Goal: Task Accomplishment & Management: Manage account settings

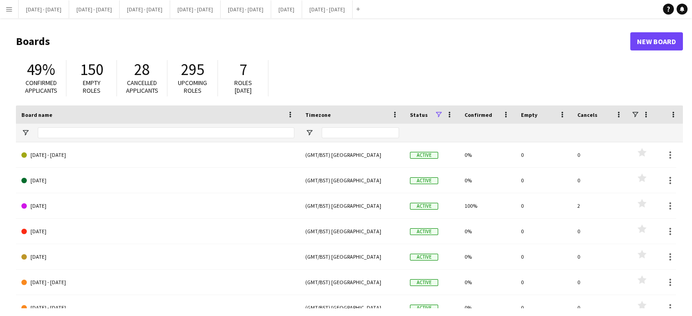
click at [7, 4] on button "Menu" at bounding box center [9, 9] width 18 height 18
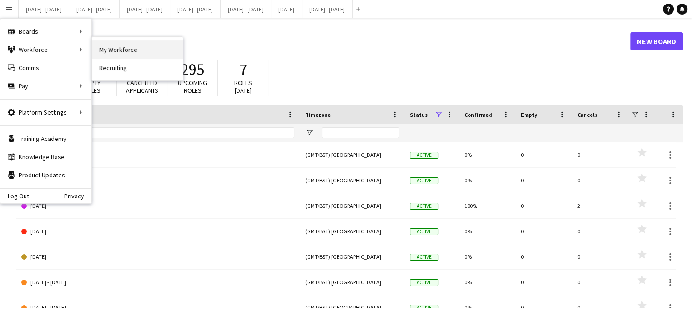
click at [152, 47] on link "My Workforce" at bounding box center [137, 49] width 91 height 18
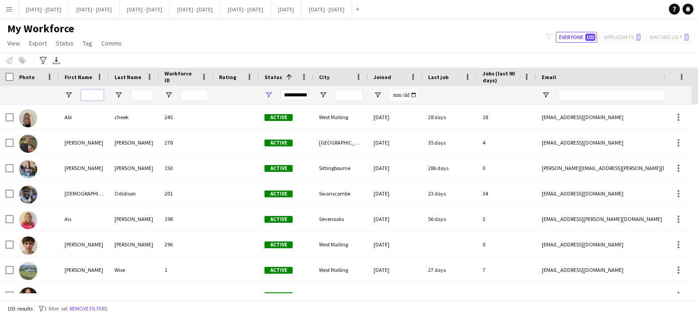
click at [93, 95] on input "First Name Filter Input" at bounding box center [92, 95] width 23 height 11
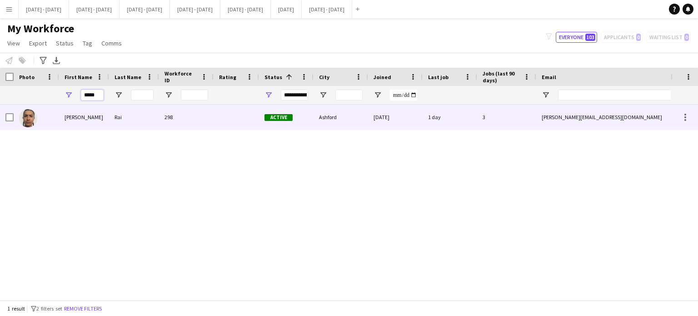
type input "*****"
click at [111, 128] on div "Rai" at bounding box center [134, 117] width 50 height 25
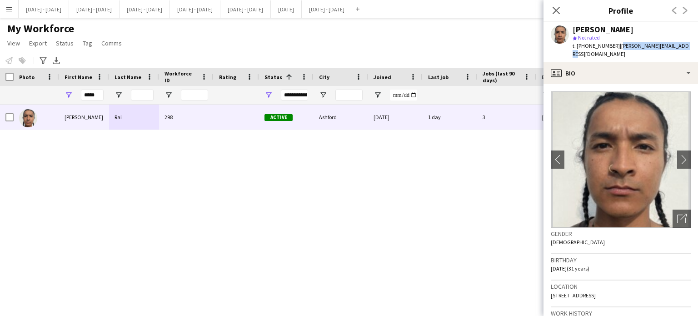
drag, startPoint x: 678, startPoint y: 44, endPoint x: 617, endPoint y: 43, distance: 61.8
click at [617, 43] on div "Shusanta Rai star Not rated t. +447497023506 | shusanta.rai@outlook.com" at bounding box center [621, 42] width 155 height 40
copy span "[PERSON_NAME][EMAIL_ADDRESS][DOMAIN_NAME]"
click at [557, 12] on icon "Close pop-in" at bounding box center [556, 10] width 9 height 9
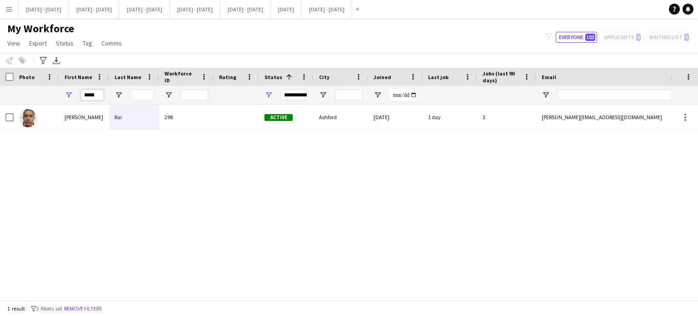
drag, startPoint x: 100, startPoint y: 96, endPoint x: 20, endPoint y: 90, distance: 80.7
click at [20, 90] on div "*****" at bounding box center [493, 95] width 986 height 18
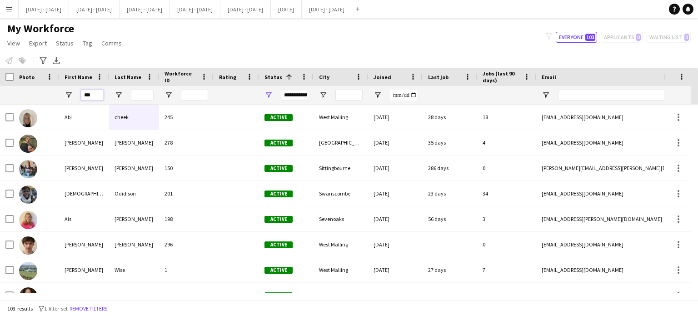
type input "****"
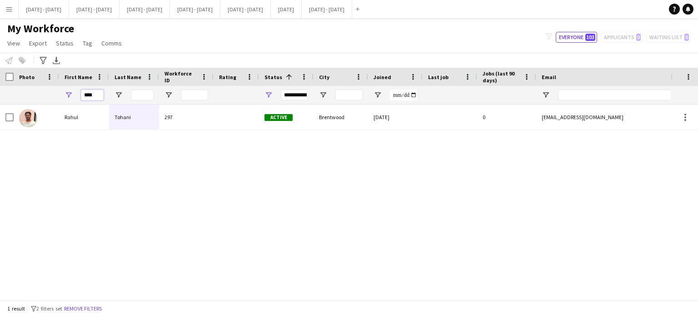
drag, startPoint x: 96, startPoint y: 96, endPoint x: 42, endPoint y: 91, distance: 54.3
click at [42, 91] on div "****" at bounding box center [493, 95] width 986 height 18
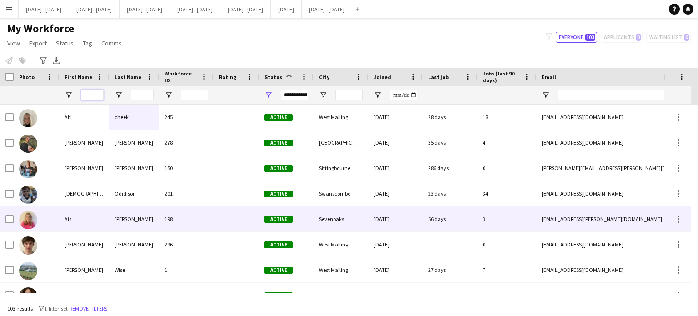
scroll to position [116, 0]
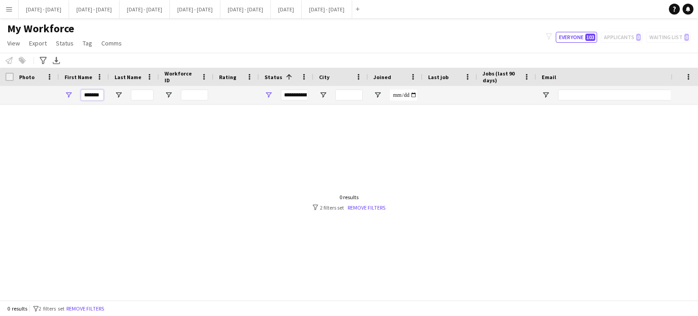
type input "*******"
click at [298, 94] on div "**********" at bounding box center [294, 95] width 27 height 11
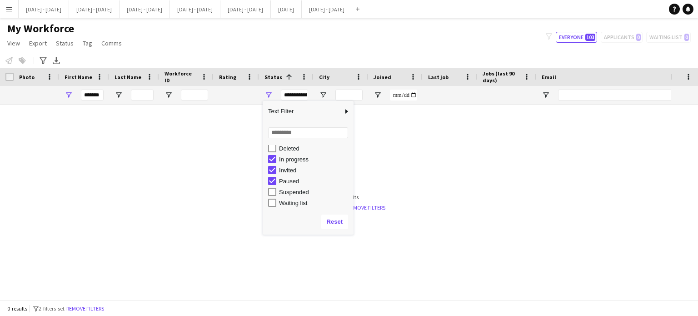
click at [285, 193] on div "Suspended" at bounding box center [315, 192] width 72 height 7
type input "**********"
click at [435, 158] on div at bounding box center [335, 199] width 671 height 189
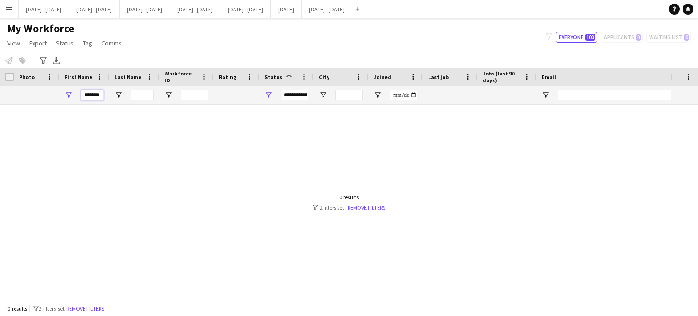
click at [87, 96] on input "*******" at bounding box center [92, 95] width 23 height 11
type input "******"
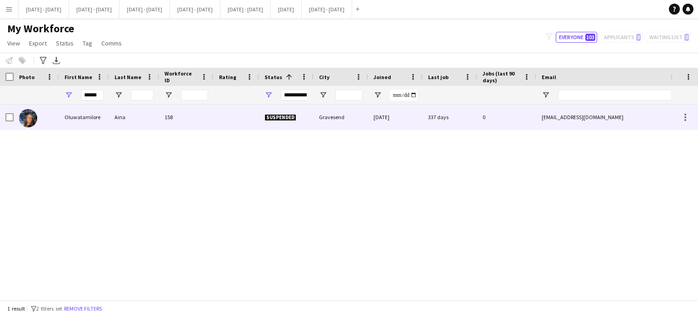
click at [95, 117] on div "Oluwatamilore" at bounding box center [84, 117] width 50 height 25
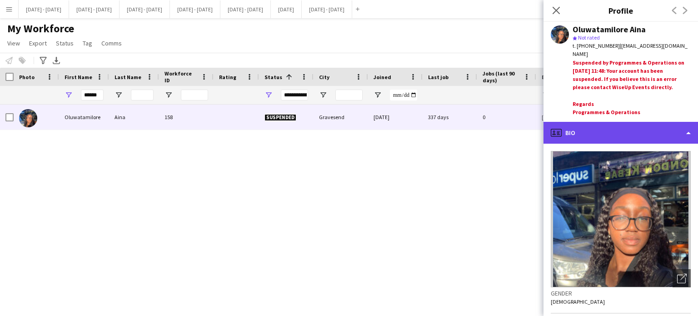
click at [638, 135] on div "profile Bio" at bounding box center [621, 133] width 155 height 22
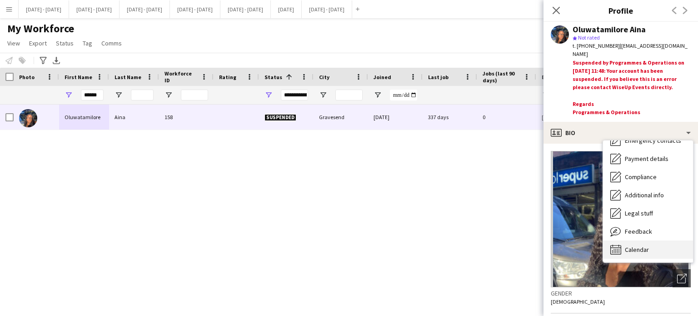
click at [635, 241] on div "Calendar Calendar" at bounding box center [648, 250] width 90 height 18
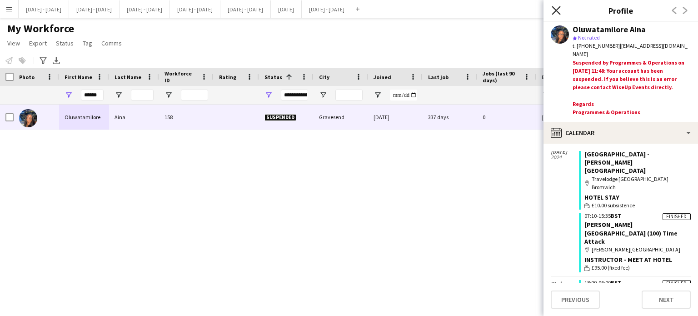
click at [561, 10] on icon "Close pop-in" at bounding box center [556, 10] width 9 height 9
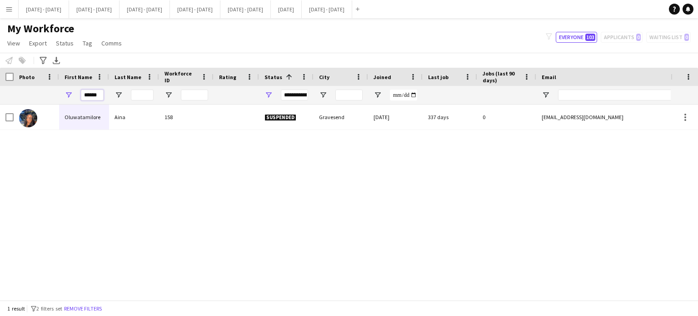
drag, startPoint x: 84, startPoint y: 93, endPoint x: 146, endPoint y: 100, distance: 62.8
click at [146, 100] on div "******" at bounding box center [493, 95] width 986 height 18
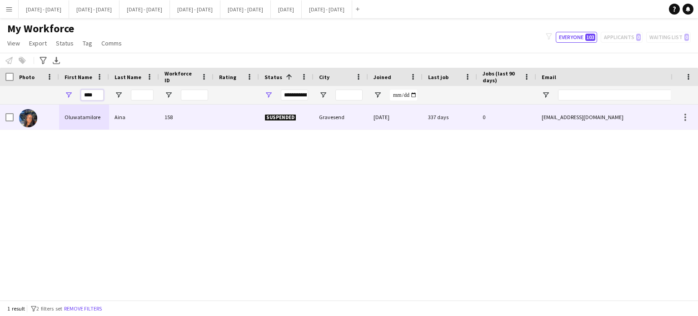
type input "****"
click at [175, 117] on div "158" at bounding box center [186, 117] width 55 height 25
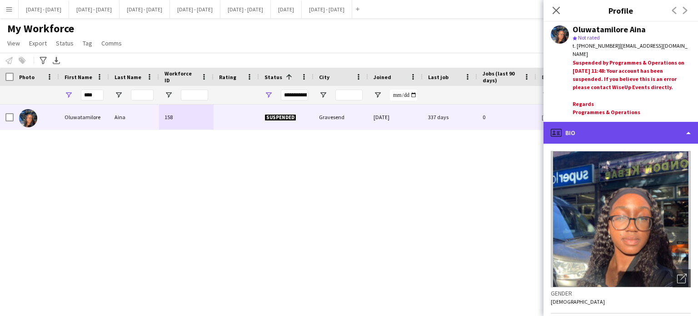
click at [655, 130] on div "profile Bio" at bounding box center [621, 133] width 155 height 22
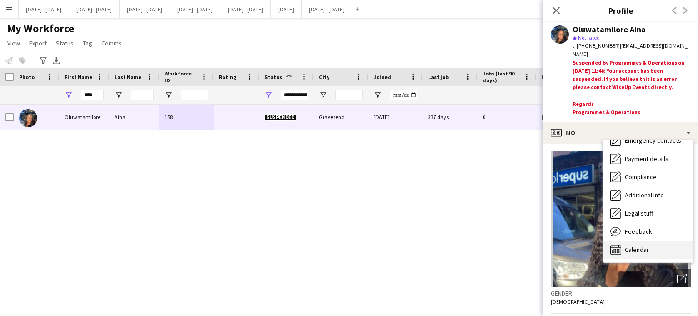
click at [657, 245] on div "Calendar Calendar" at bounding box center [648, 250] width 90 height 18
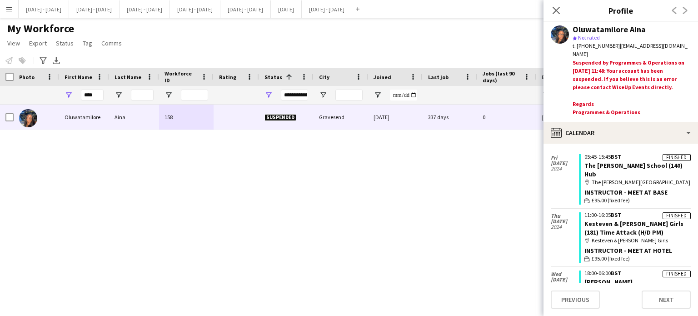
scroll to position [0, 0]
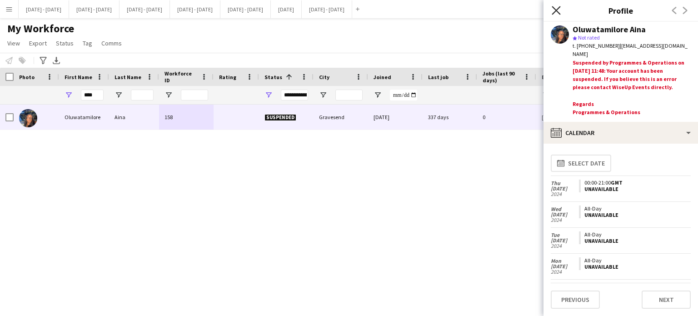
click at [558, 9] on icon at bounding box center [556, 10] width 9 height 9
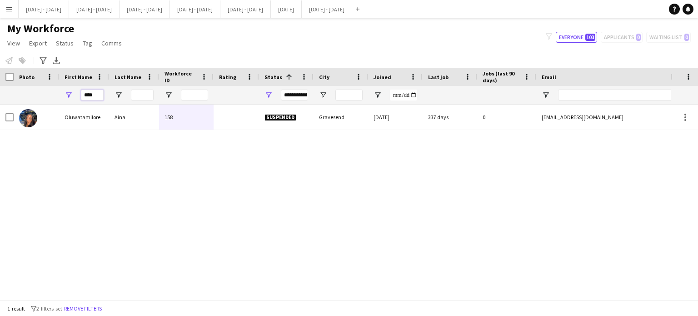
drag, startPoint x: 98, startPoint y: 96, endPoint x: 0, endPoint y: 95, distance: 97.8
click at [0, 95] on div "****" at bounding box center [493, 95] width 986 height 18
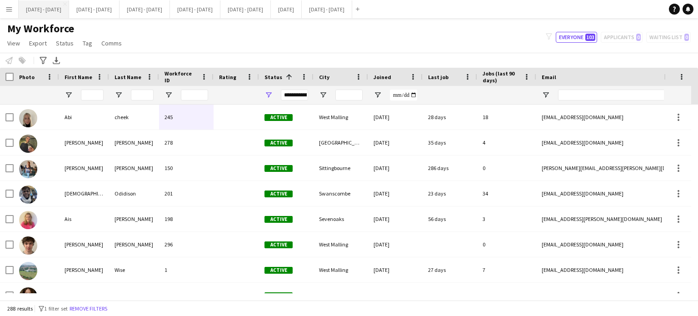
click at [55, 12] on button "[DATE] - [DATE] Close" at bounding box center [44, 9] width 50 height 18
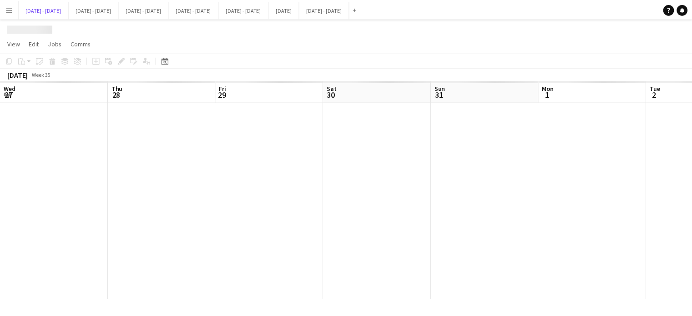
scroll to position [0, 405]
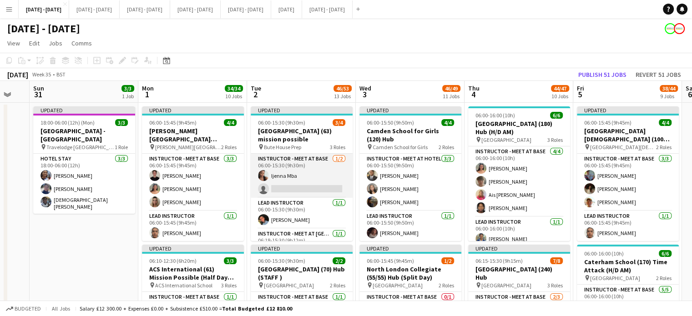
click at [298, 191] on app-card-role "Instructor - Meet at Base [DATE] 06:00-15:30 (9h30m) [PERSON_NAME] single-neutr…" at bounding box center [302, 176] width 102 height 44
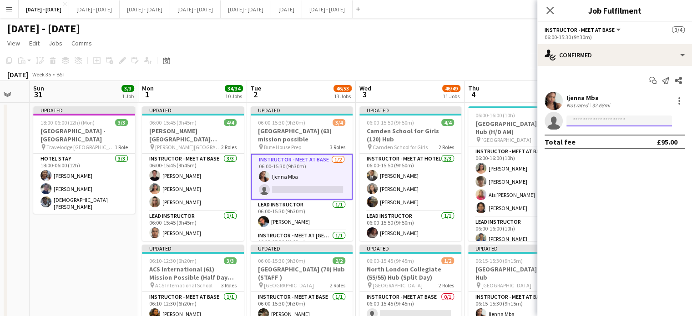
click at [640, 120] on input at bounding box center [618, 120] width 105 height 11
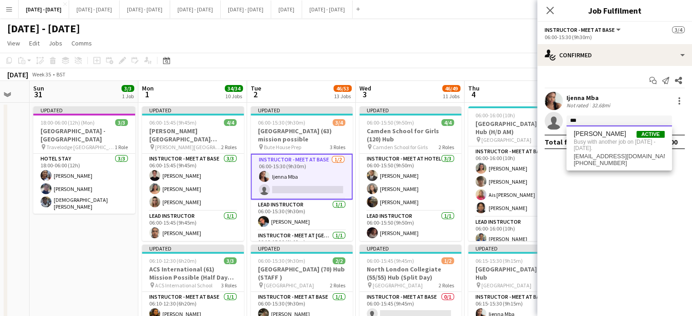
type input "***"
click at [560, 0] on div "Close pop-in" at bounding box center [549, 10] width 25 height 21
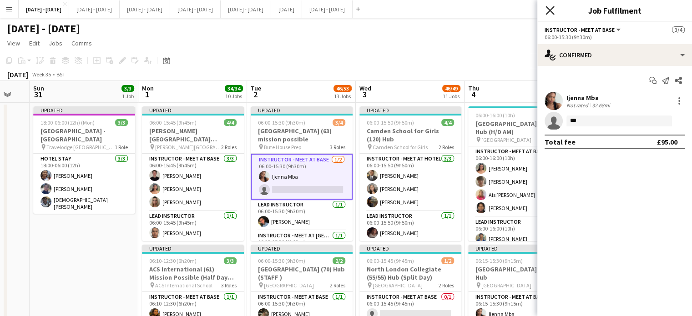
click at [552, 10] on icon "Close pop-in" at bounding box center [549, 10] width 9 height 9
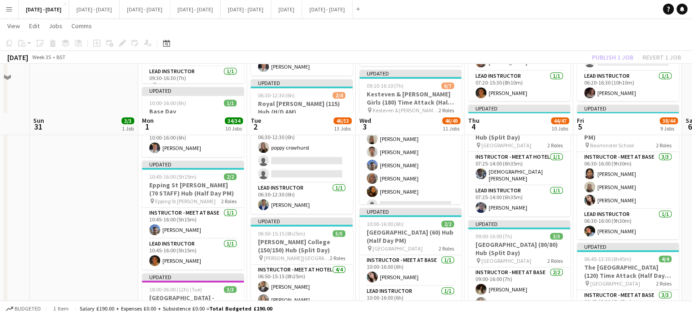
scroll to position [682, 0]
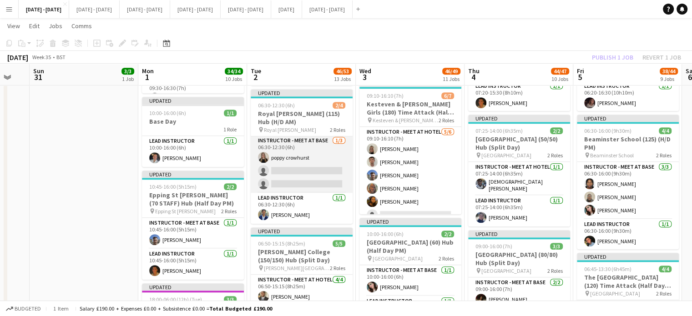
click at [279, 170] on app-card-role "Instructor - Meet at Base [DATE] 06:30-12:30 (6h) poppy crowhurst single-neutra…" at bounding box center [302, 163] width 102 height 57
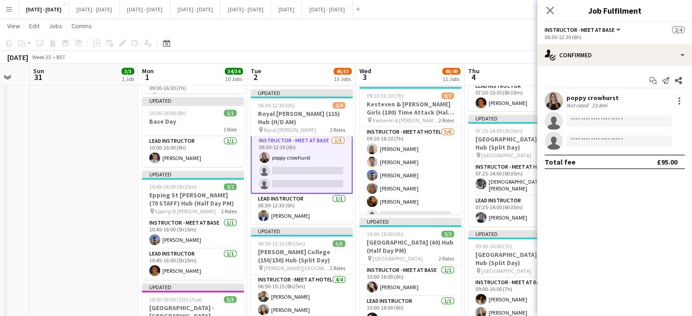
scroll to position [0, 0]
click at [547, 7] on icon "Close pop-in" at bounding box center [549, 10] width 9 height 9
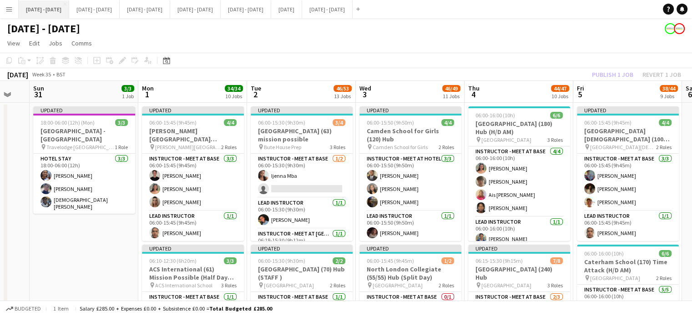
click at [50, 2] on button "[DATE] - [DATE] Close" at bounding box center [44, 9] width 50 height 18
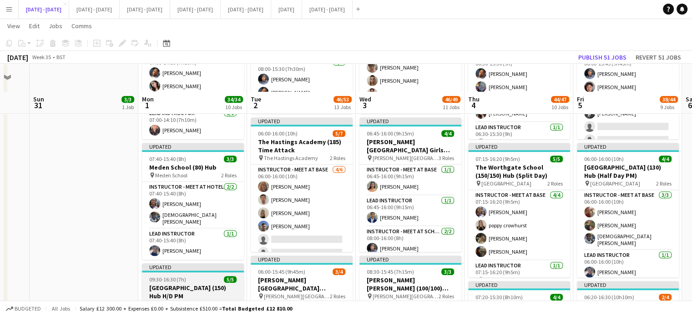
scroll to position [409, 0]
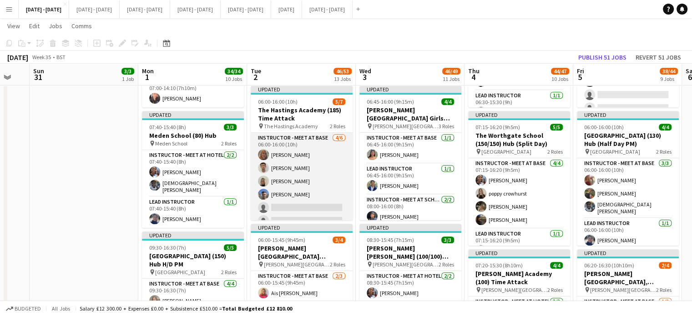
click at [275, 205] on app-card-role "Instructor - Meet at Base [DATE] 06:00-16:00 (10h) [PERSON_NAME] [PERSON_NAME] …" at bounding box center [302, 181] width 102 height 97
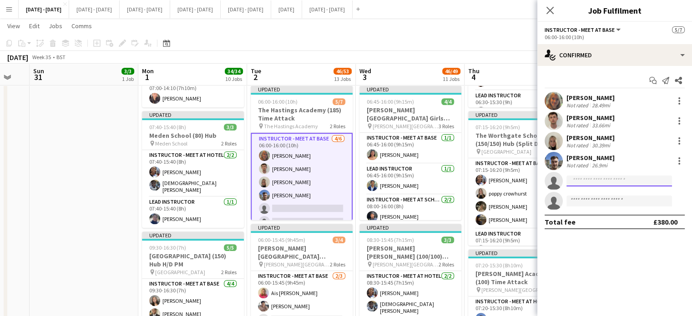
click at [612, 181] on input at bounding box center [618, 181] width 105 height 11
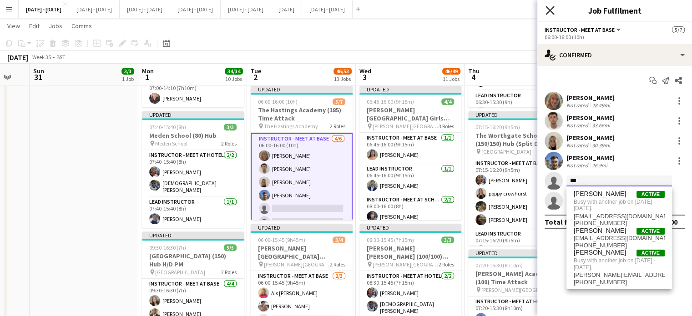
type input "***"
click at [548, 10] on icon "Close pop-in" at bounding box center [549, 10] width 9 height 9
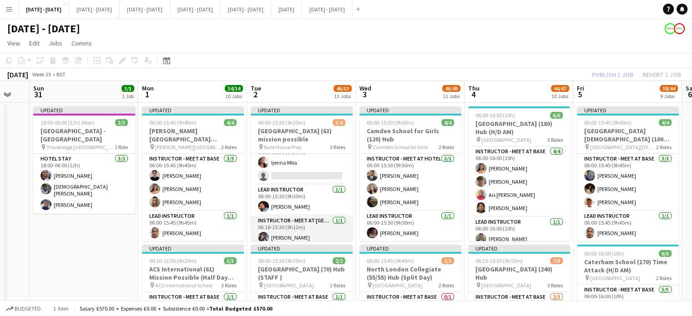
scroll to position [18, 0]
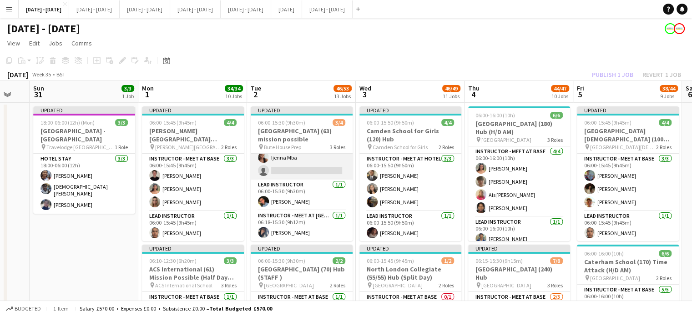
click at [289, 158] on app-card-role "Instructor - Meet at Base [DATE] 06:00-15:30 (9h30m) [PERSON_NAME] single-neutr…" at bounding box center [302, 157] width 102 height 44
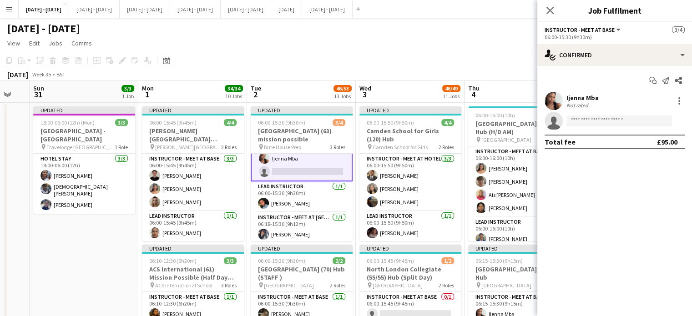
scroll to position [19, 0]
click at [550, 9] on icon "Close pop-in" at bounding box center [549, 10] width 9 height 9
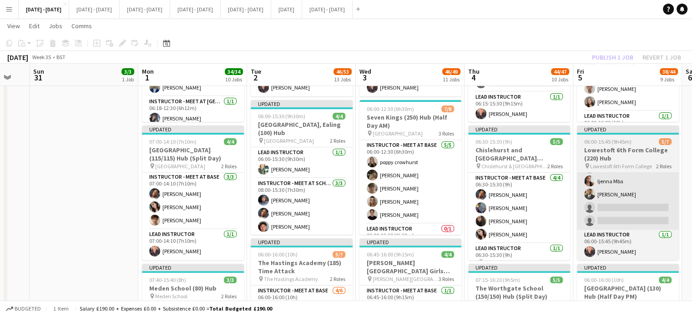
scroll to position [273, 0]
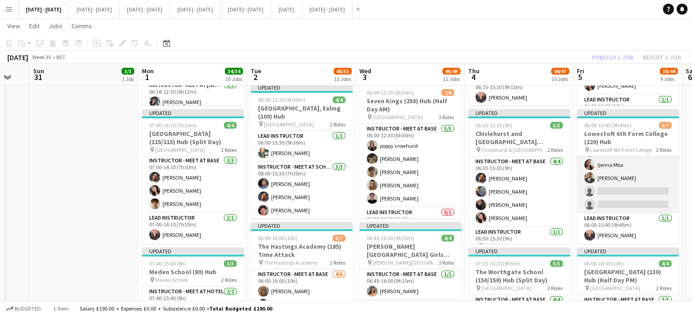
click at [607, 192] on app-card-role "Instructor - Meet at Base 4/6 06:00-15:45 (9h45m) Stephane Anenou Victor Wang I…" at bounding box center [628, 164] width 102 height 97
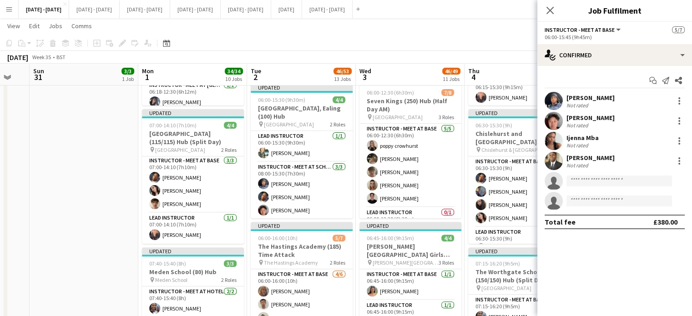
scroll to position [41, 0]
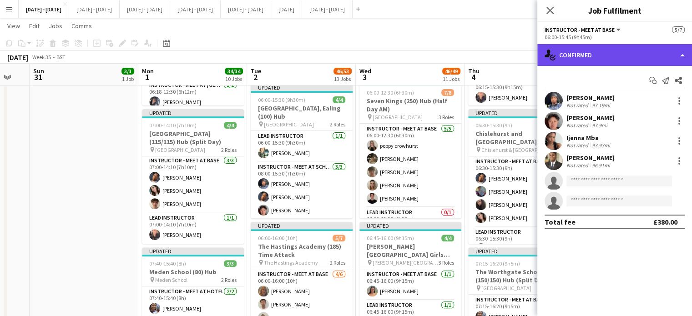
click at [606, 55] on div "single-neutral-actions-check-2 Confirmed" at bounding box center [614, 55] width 155 height 22
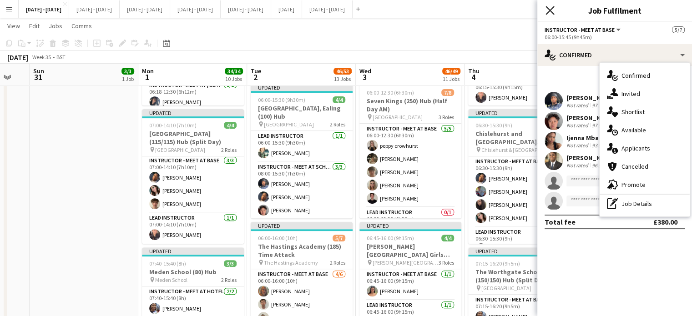
click at [549, 6] on icon "Close pop-in" at bounding box center [549, 10] width 9 height 9
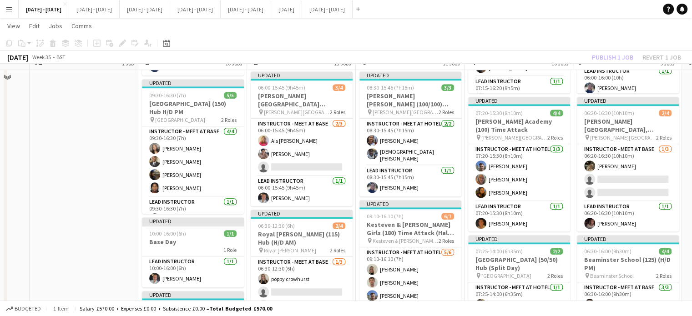
scroll to position [546, 0]
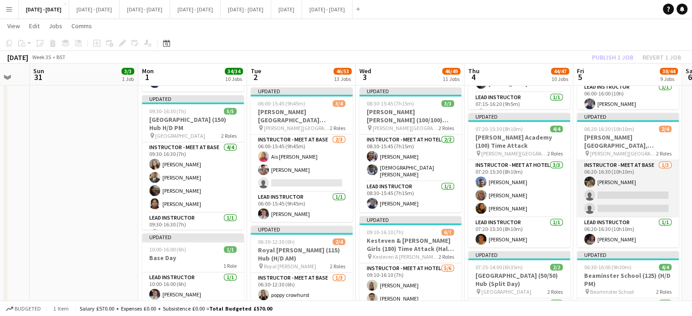
click at [628, 192] on app-card-role "Instructor - Meet at Base 1/3 06:20-16:30 (10h10m) Emily Pratt single-neutral-a…" at bounding box center [628, 188] width 102 height 57
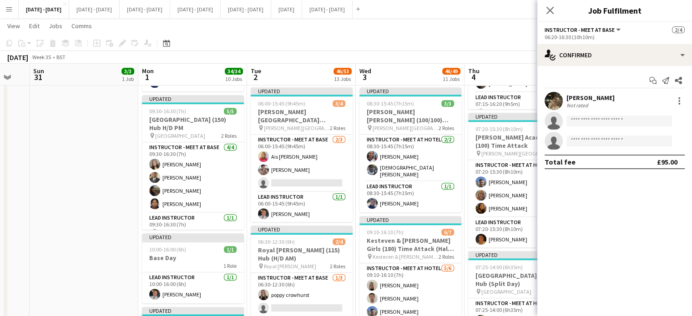
scroll to position [40, 0]
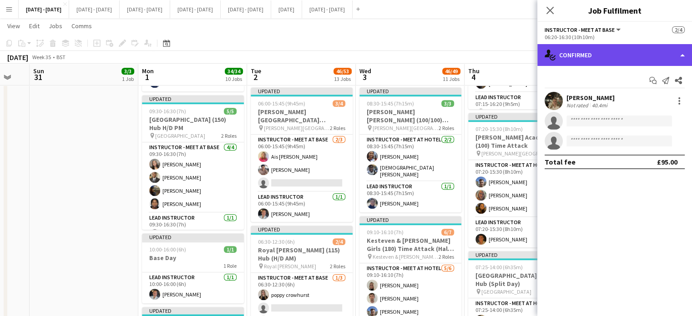
click at [656, 59] on div "single-neutral-actions-check-2 Confirmed" at bounding box center [614, 55] width 155 height 22
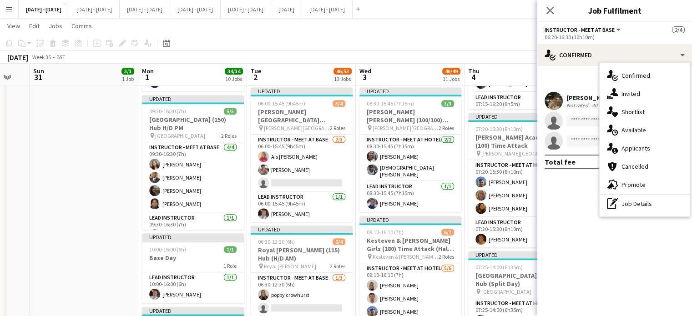
click at [652, 130] on div "single-neutral-actions-upload Available" at bounding box center [644, 130] width 90 height 18
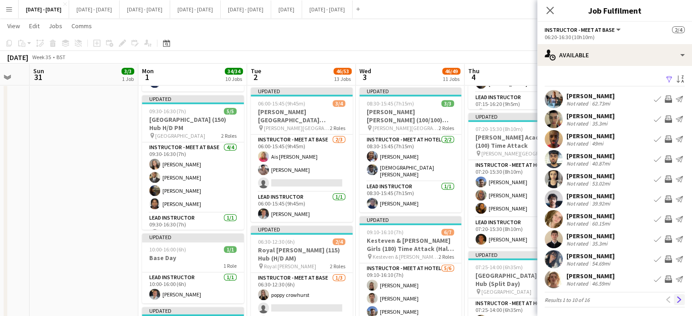
click at [676, 298] on app-icon "Next" at bounding box center [679, 299] width 6 height 6
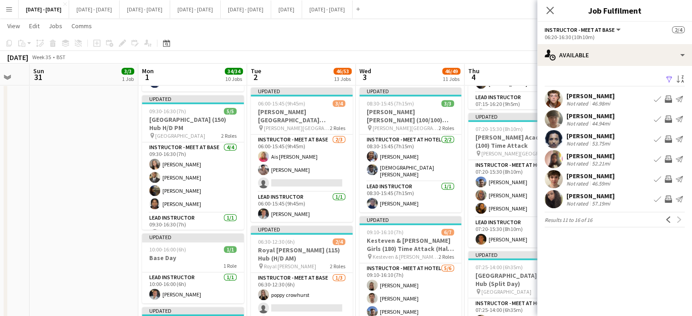
drag, startPoint x: 552, startPoint y: 10, endPoint x: 572, endPoint y: 5, distance: 21.5
click at [552, 10] on icon "Close pop-in" at bounding box center [549, 10] width 7 height 7
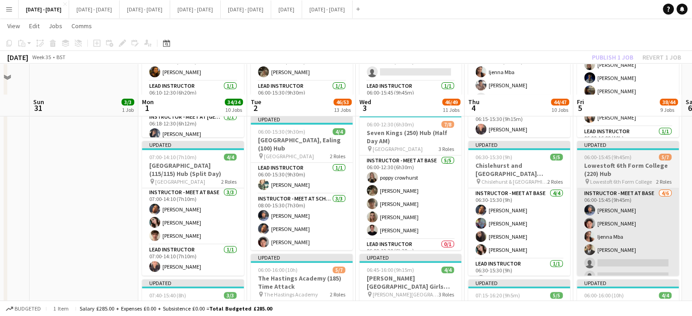
scroll to position [227, 0]
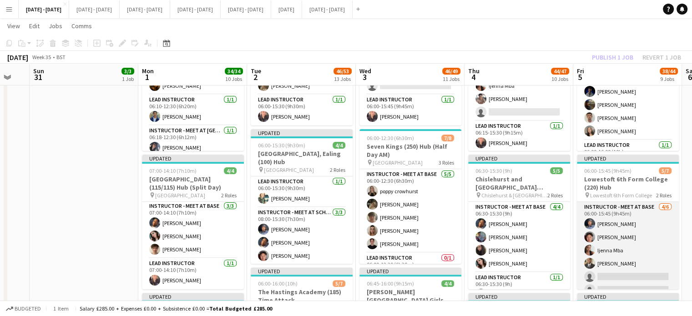
click at [622, 274] on app-card-role "Instructor - Meet at Base 4/6 06:00-15:45 (9h45m) Stephane Anenou Victor Wang I…" at bounding box center [628, 250] width 102 height 97
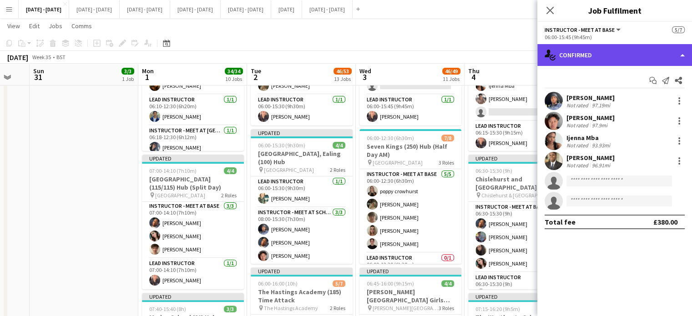
click at [657, 44] on div "single-neutral-actions-check-2 Confirmed" at bounding box center [614, 55] width 155 height 22
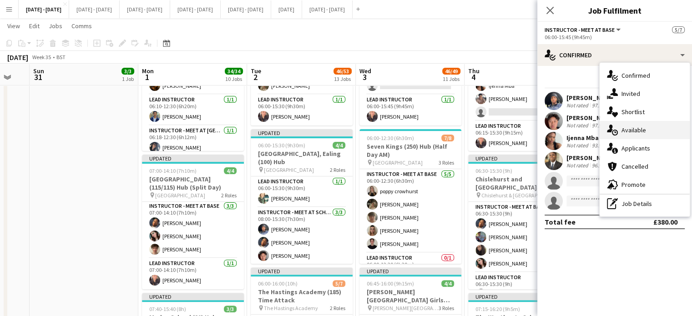
click at [642, 130] on div "single-neutral-actions-upload Available" at bounding box center [644, 130] width 90 height 18
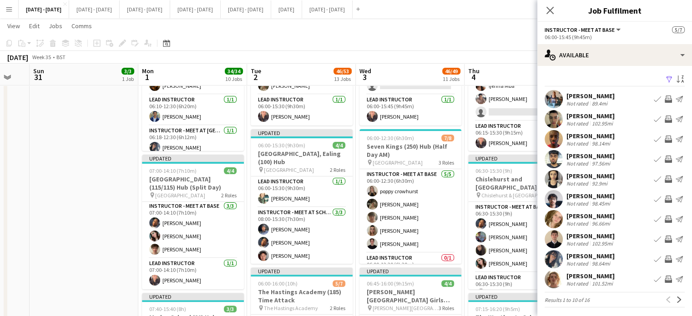
scroll to position [2, 0]
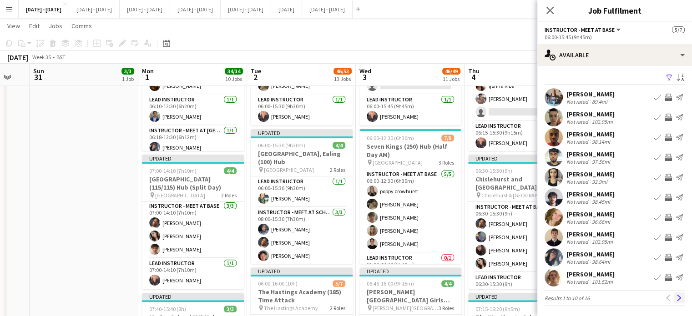
click at [676, 298] on app-icon "Next" at bounding box center [679, 298] width 6 height 6
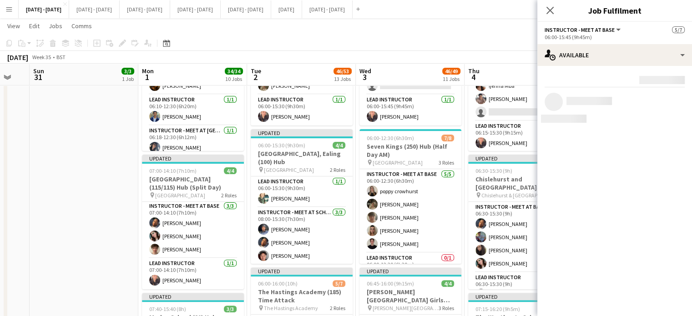
scroll to position [0, 0]
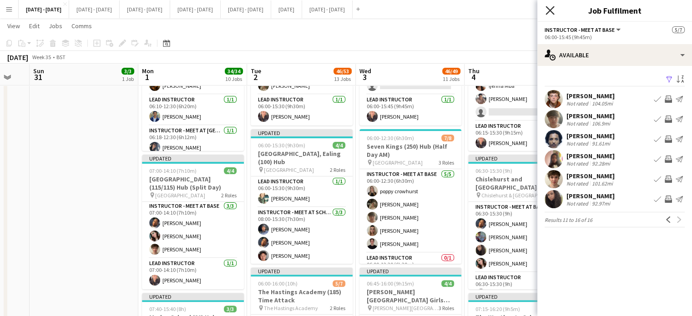
click at [549, 13] on icon "Close pop-in" at bounding box center [549, 10] width 9 height 9
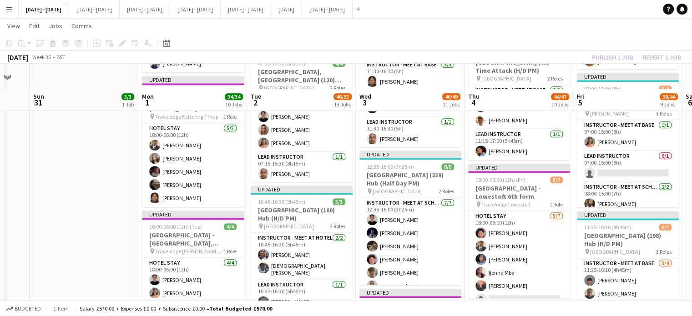
scroll to position [1091, 0]
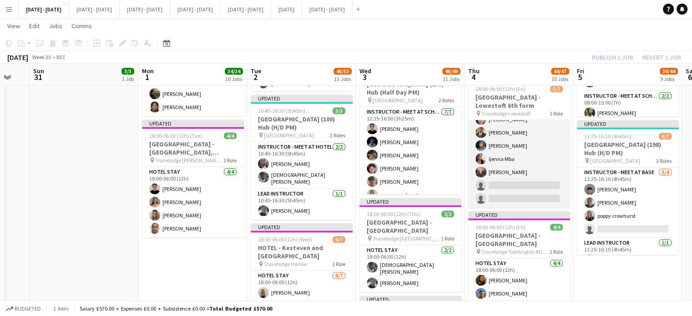
click at [515, 178] on app-card-role "Hotel Stay 5/7 18:00-06:00 (12h) Victor Wang Omar Adio Stephane Anenou Ijenna M…" at bounding box center [519, 152] width 102 height 110
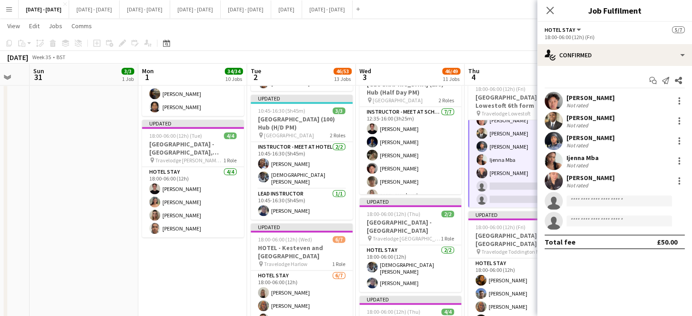
scroll to position [24, 0]
click at [599, 201] on input at bounding box center [618, 201] width 105 height 11
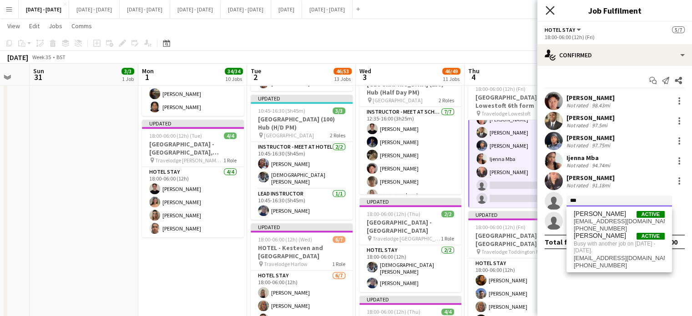
type input "***"
click at [552, 9] on icon "Close pop-in" at bounding box center [549, 10] width 9 height 9
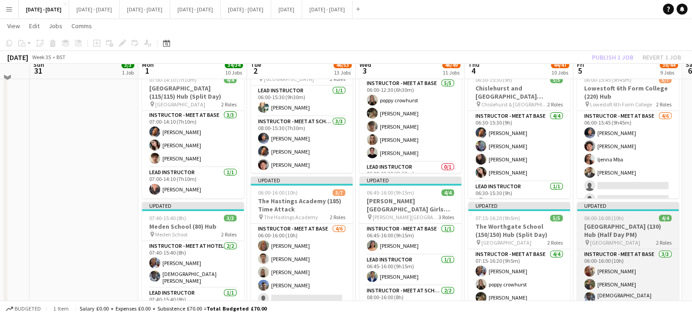
scroll to position [273, 0]
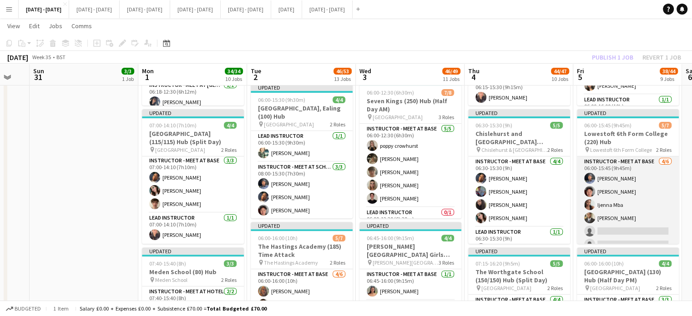
click at [625, 228] on app-card-role "Instructor - Meet at Base 4/6 06:00-15:45 (9h45m) Stephane Anenou Victor Wang I…" at bounding box center [628, 204] width 102 height 97
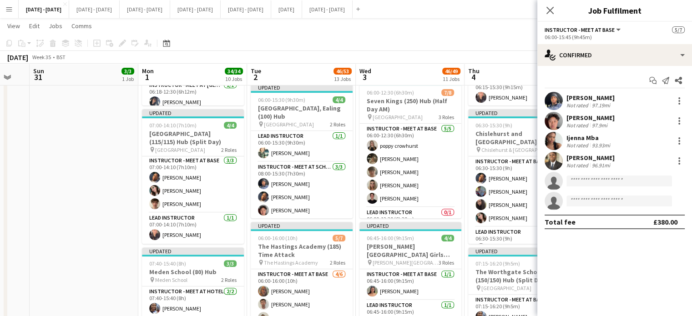
scroll to position [23, 0]
click at [612, 184] on input at bounding box center [618, 181] width 105 height 11
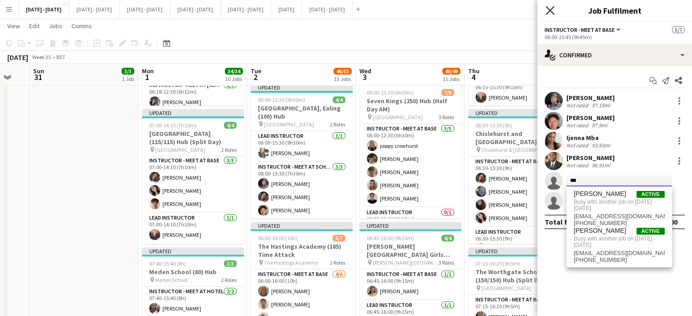
type input "***"
drag, startPoint x: 551, startPoint y: 11, endPoint x: 552, endPoint y: 16, distance: 5.5
click at [551, 10] on icon "Close pop-in" at bounding box center [549, 10] width 7 height 7
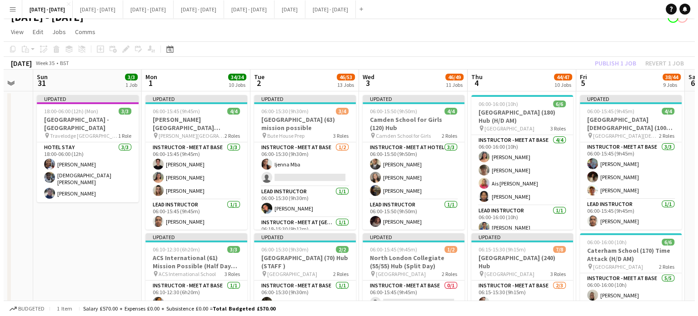
scroll to position [0, 0]
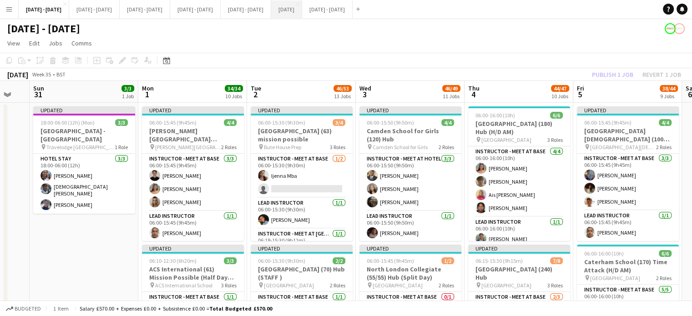
click at [302, 11] on button "[DATE] Close" at bounding box center [286, 9] width 31 height 18
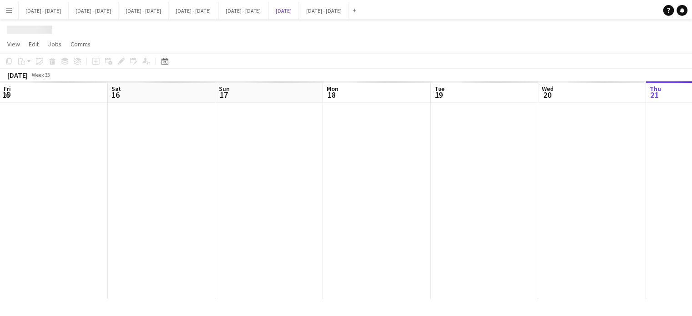
scroll to position [0, 246]
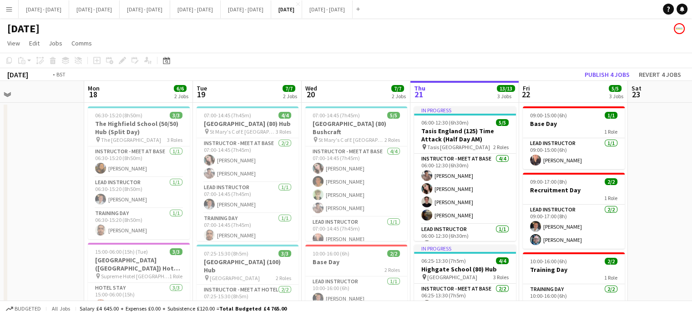
drag, startPoint x: 645, startPoint y: 202, endPoint x: 214, endPoint y: 178, distance: 431.7
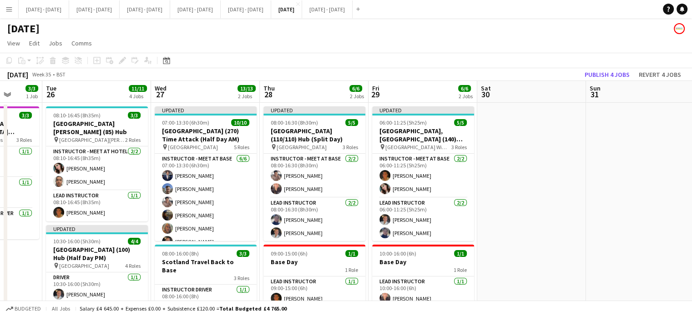
drag, startPoint x: 537, startPoint y: 185, endPoint x: 64, endPoint y: 196, distance: 473.9
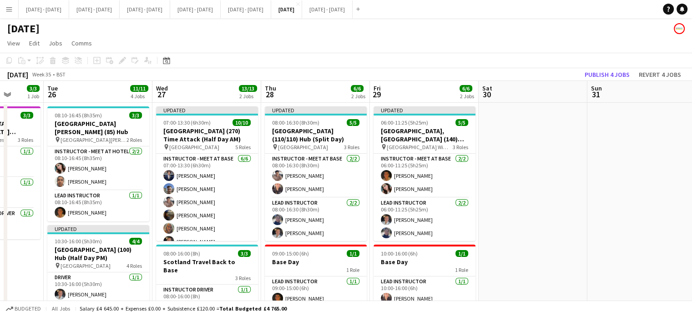
scroll to position [0, 349]
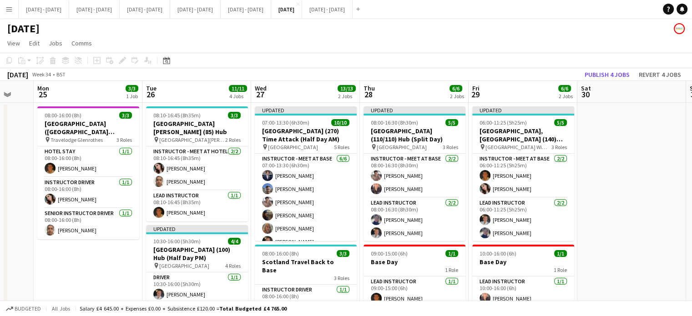
scroll to position [0, 291]
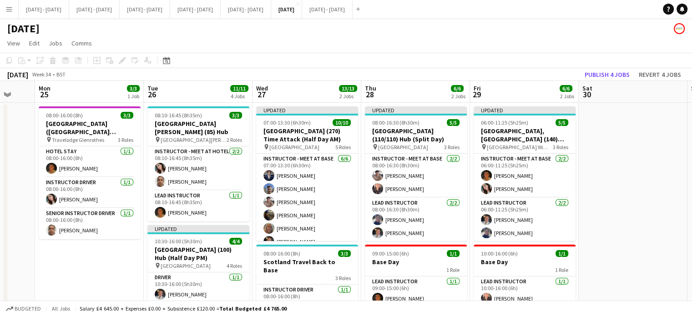
drag, startPoint x: 544, startPoint y: 178, endPoint x: 602, endPoint y: 178, distance: 57.7
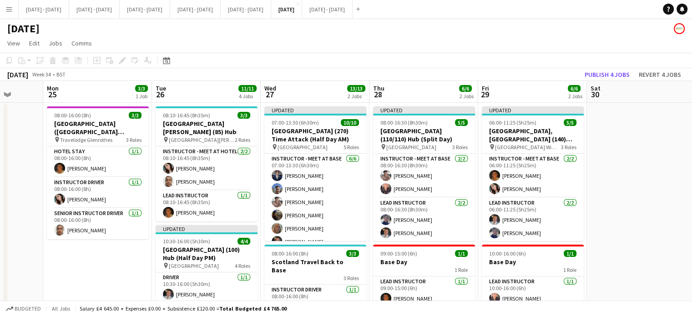
scroll to position [0, 282]
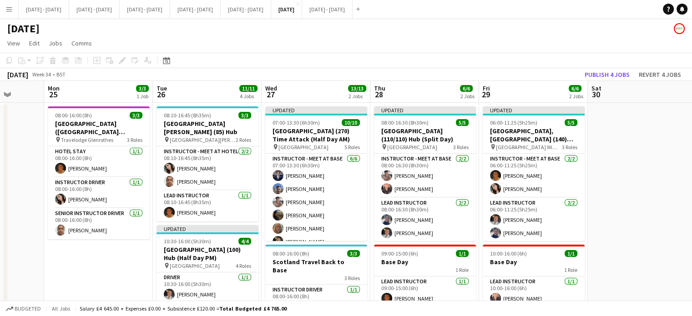
drag, startPoint x: 637, startPoint y: 173, endPoint x: 646, endPoint y: 172, distance: 9.1
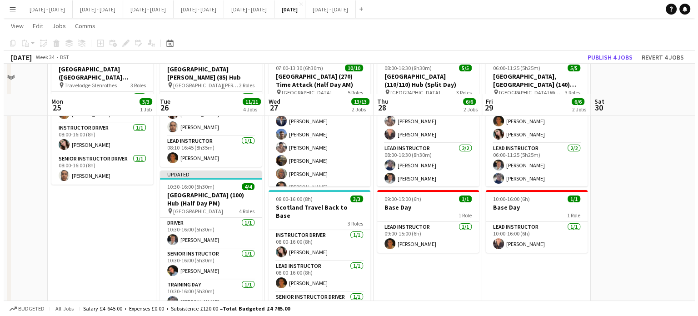
scroll to position [0, 0]
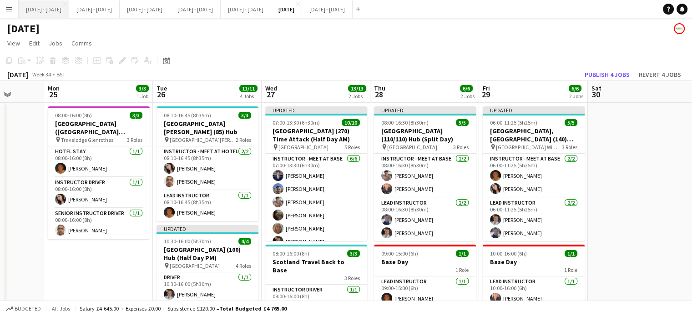
click at [42, 8] on button "[DATE] - [DATE] Close" at bounding box center [44, 9] width 50 height 18
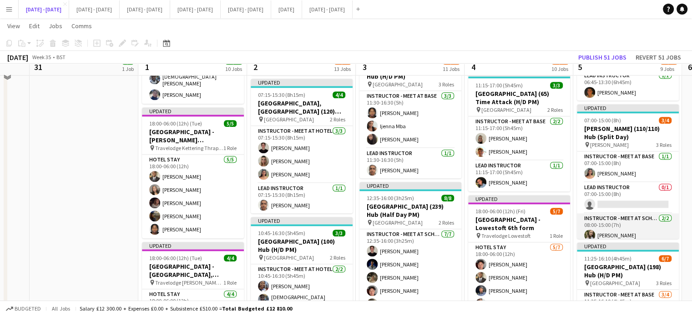
scroll to position [955, 0]
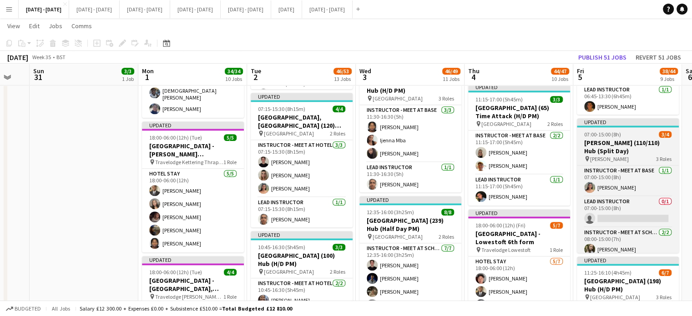
click at [627, 140] on h3 "Darrick Wood (110/110) Hub (Split Day)" at bounding box center [628, 147] width 102 height 16
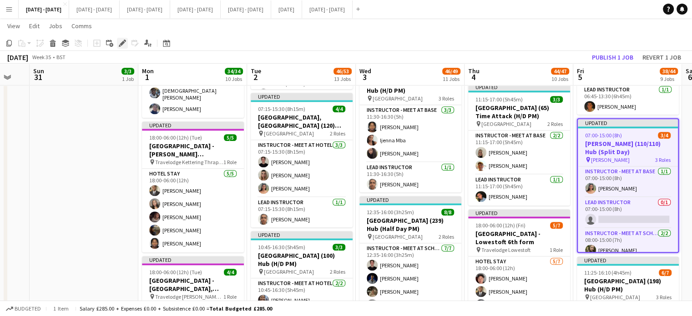
click at [122, 42] on icon at bounding box center [122, 43] width 5 height 5
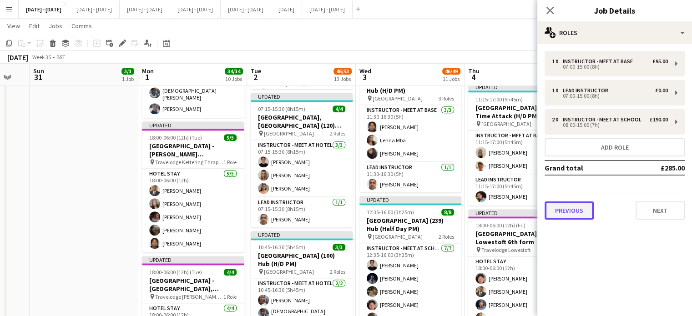
click at [570, 216] on button "Previous" at bounding box center [568, 210] width 49 height 18
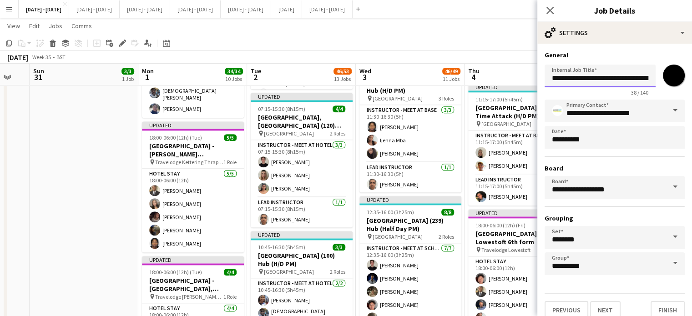
click at [606, 80] on input "**********" at bounding box center [599, 76] width 111 height 23
type input "**********"
click at [667, 307] on button "Finish" at bounding box center [667, 310] width 34 height 18
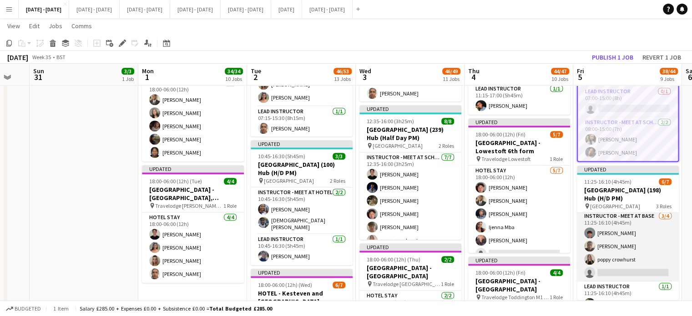
scroll to position [0, 0]
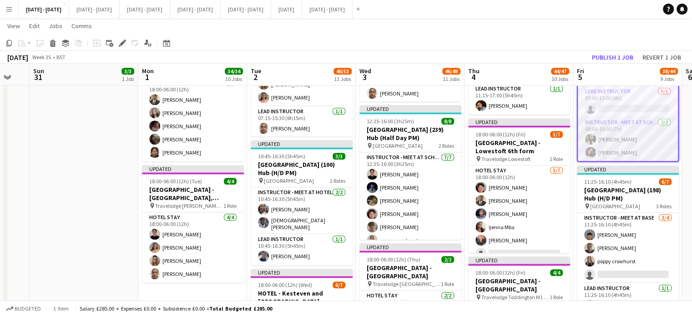
click at [602, 139] on app-card-role "Instructor - Meet at School 2/2 08:00-15:00 (7h) Sophie Burman Oluwapelumi Ogun…" at bounding box center [627, 139] width 100 height 44
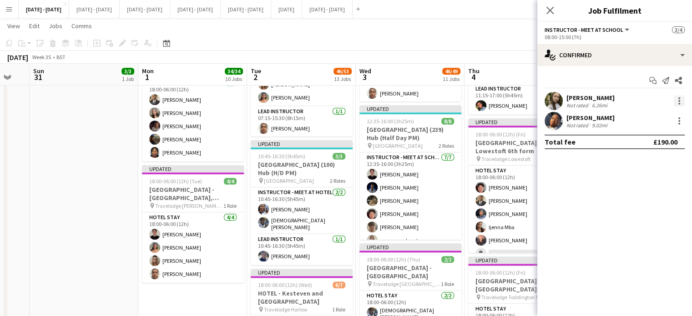
click at [677, 98] on div at bounding box center [678, 100] width 11 height 11
click at [642, 137] on span "Switch crew" at bounding box center [640, 139] width 39 height 8
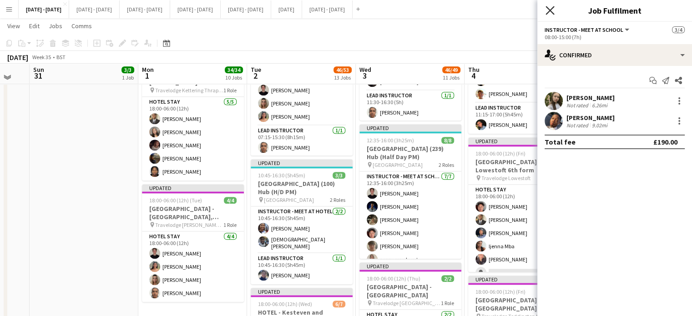
click at [550, 7] on icon "Close pop-in" at bounding box center [549, 10] width 9 height 9
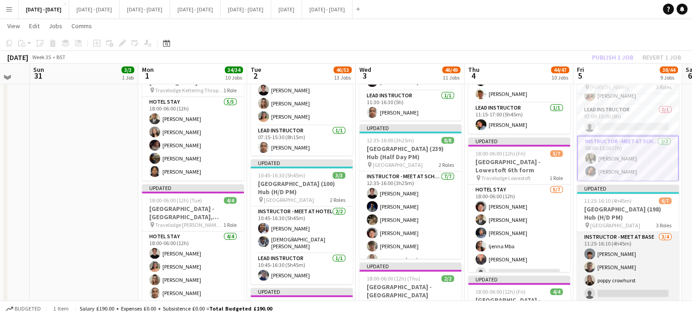
click at [606, 292] on app-card-role "Instructor - Meet at Base 3/4 11:25-16:10 (4h45m) Finn Sennett Jediael Onasanya…" at bounding box center [628, 267] width 102 height 70
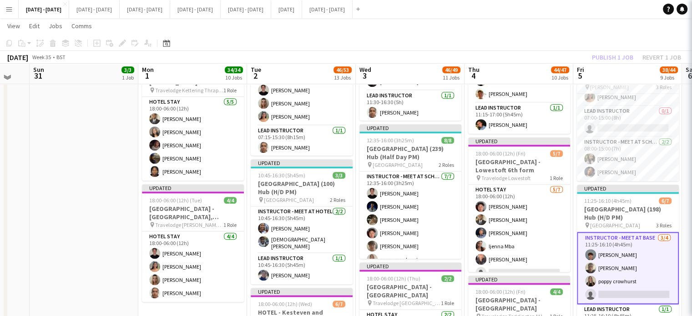
scroll to position [18, 0]
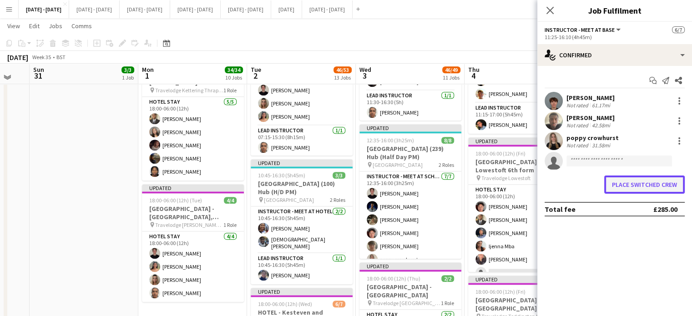
click at [629, 183] on button "Place switched crew" at bounding box center [644, 185] width 80 height 18
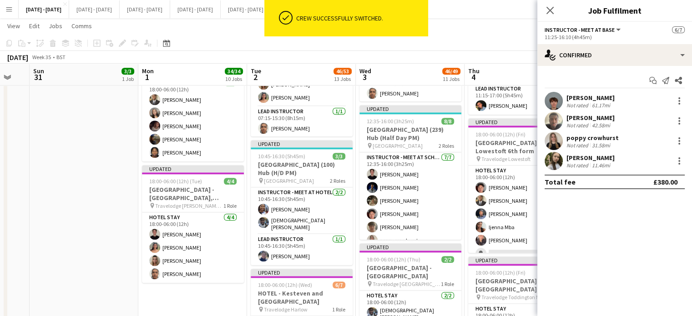
click at [542, 10] on div "Close pop-in" at bounding box center [549, 10] width 25 height 21
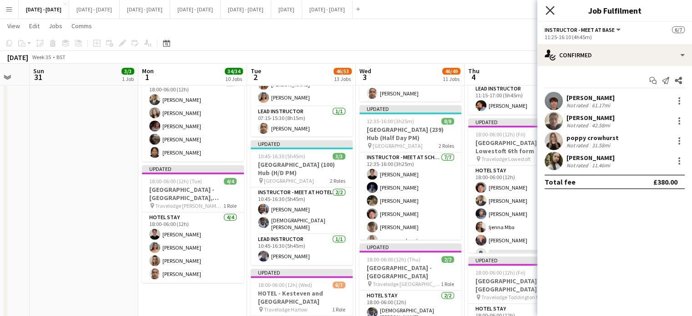
click at [547, 10] on icon "Close pop-in" at bounding box center [549, 10] width 9 height 9
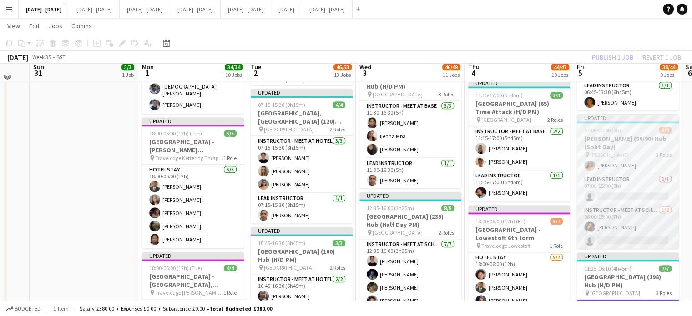
scroll to position [955, 0]
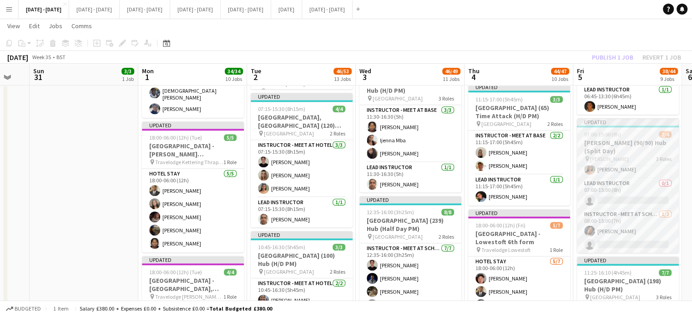
click at [626, 144] on h3 "[PERSON_NAME] (90/90) Hub (Split Day)" at bounding box center [628, 147] width 102 height 16
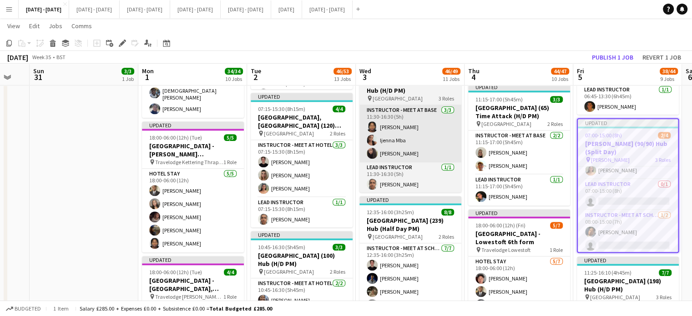
scroll to position [20, 0]
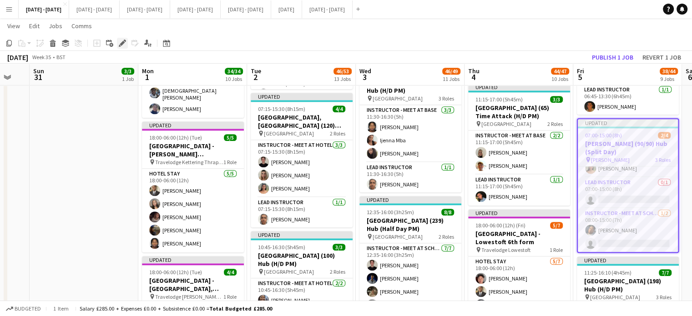
click at [120, 43] on icon "Edit" at bounding box center [122, 43] width 7 height 7
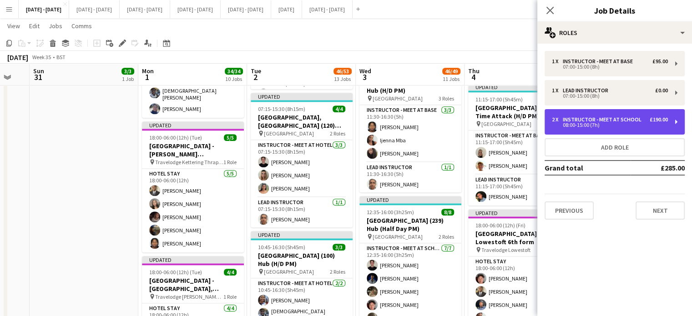
click at [611, 121] on div "Instructor - Meet at School" at bounding box center [603, 119] width 82 height 6
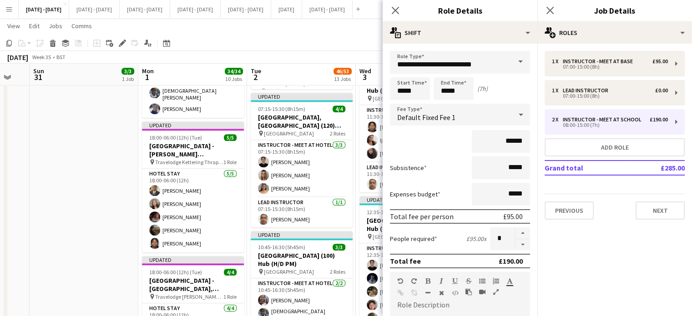
drag, startPoint x: 518, startPoint y: 245, endPoint x: 488, endPoint y: 158, distance: 91.7
click at [518, 244] on button "button" at bounding box center [522, 244] width 15 height 11
type input "*"
click at [393, 10] on icon "Close pop-in" at bounding box center [395, 10] width 9 height 9
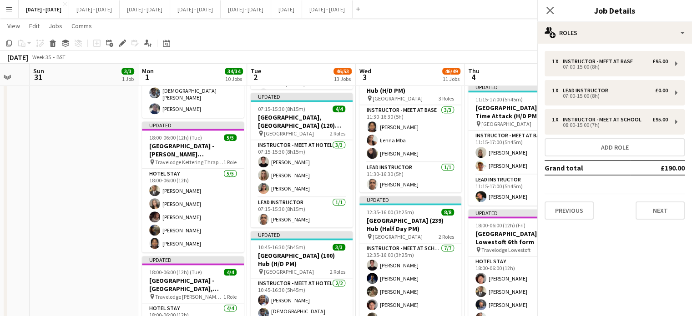
scroll to position [7, 0]
click at [551, 9] on icon at bounding box center [549, 10] width 9 height 9
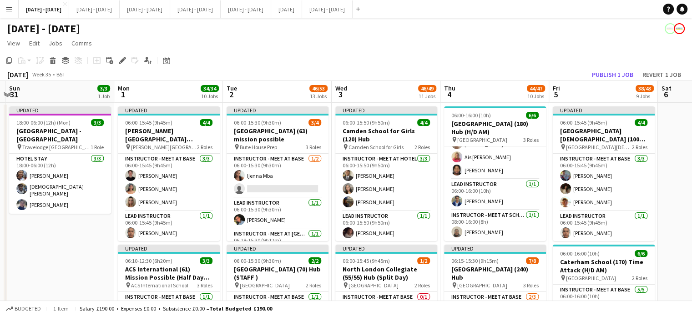
scroll to position [0, 448]
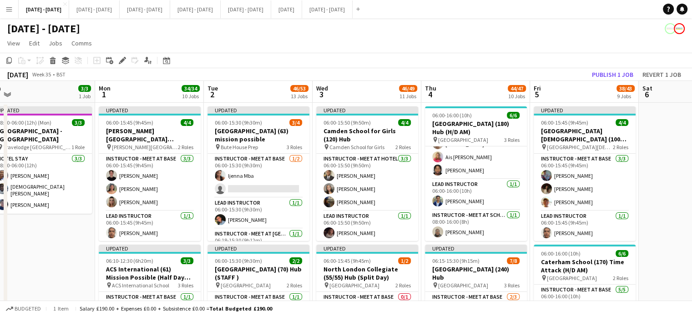
drag, startPoint x: 593, startPoint y: 89, endPoint x: 550, endPoint y: 88, distance: 43.2
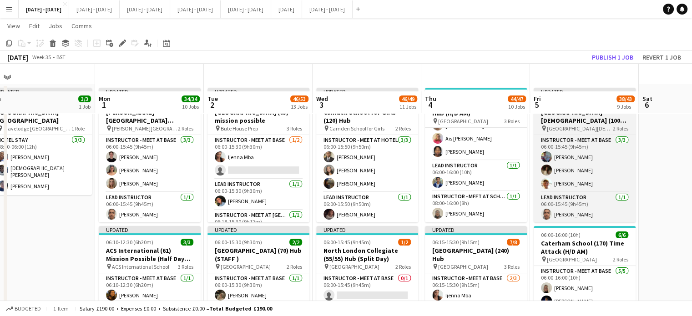
scroll to position [0, 0]
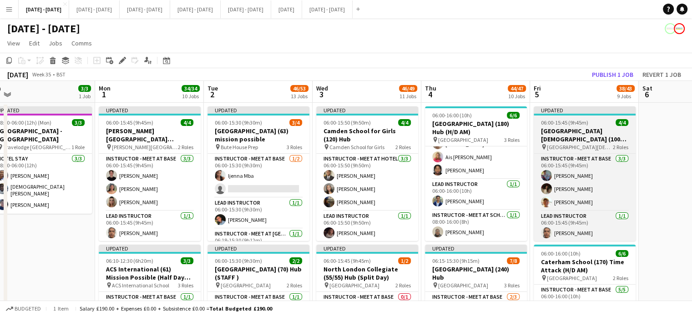
click at [588, 137] on h3 "[GEOGRAPHIC_DATA][DEMOGRAPHIC_DATA] (100) Hub" at bounding box center [584, 135] width 102 height 16
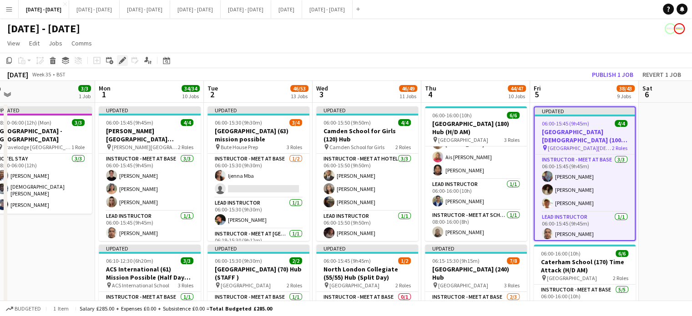
click at [123, 61] on icon at bounding box center [122, 60] width 5 height 5
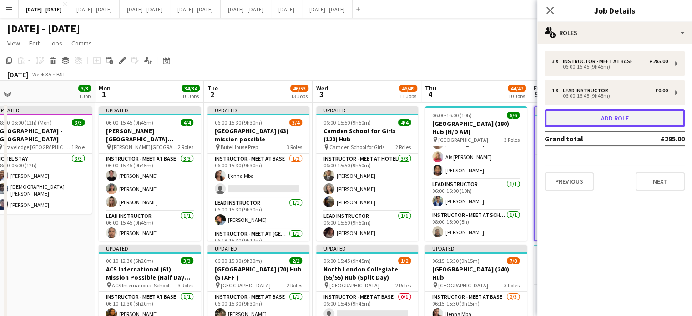
click at [578, 112] on button "Add role" at bounding box center [614, 118] width 140 height 18
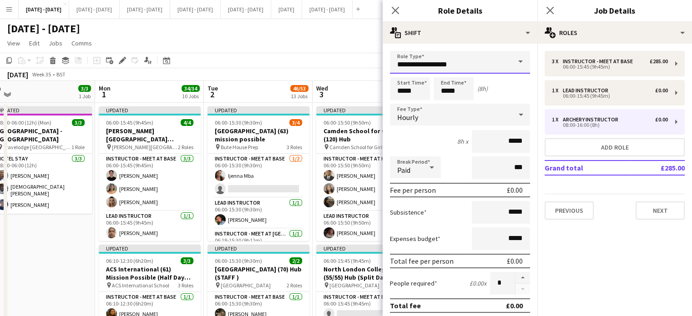
click at [498, 60] on input "**********" at bounding box center [460, 62] width 140 height 23
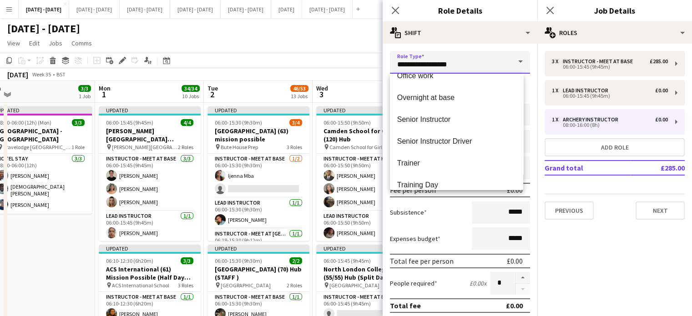
scroll to position [256, 0]
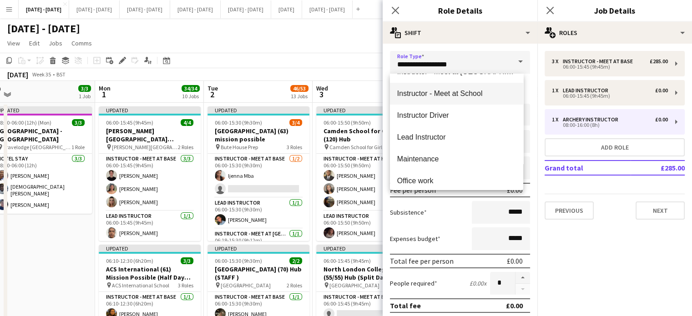
click at [465, 93] on span "Instructor - Meet at School" at bounding box center [456, 93] width 119 height 9
type input "**********"
type input "******"
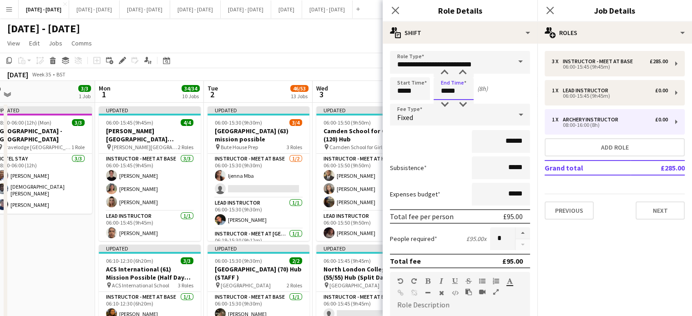
drag, startPoint x: 462, startPoint y: 94, endPoint x: 407, endPoint y: 88, distance: 55.3
click at [407, 88] on div "Start Time ***** End Time ***** (8h)" at bounding box center [460, 88] width 140 height 23
type input "*****"
click at [424, 110] on div "Fixed" at bounding box center [451, 115] width 122 height 22
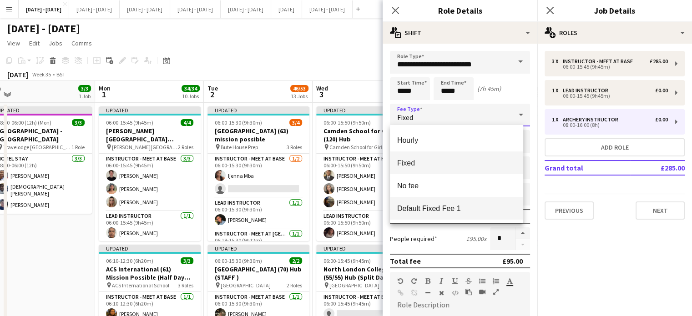
click at [436, 207] on span "Default Fixed Fee 1" at bounding box center [456, 208] width 119 height 9
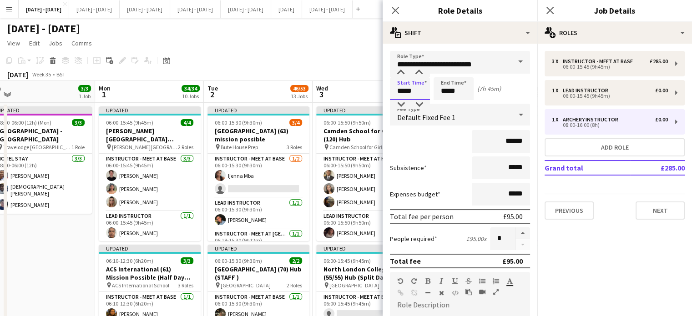
drag, startPoint x: 415, startPoint y: 92, endPoint x: 391, endPoint y: 94, distance: 23.7
click at [391, 94] on input "*****" at bounding box center [410, 88] width 40 height 23
type input "*****"
click at [396, 10] on icon "Close pop-in" at bounding box center [395, 10] width 9 height 9
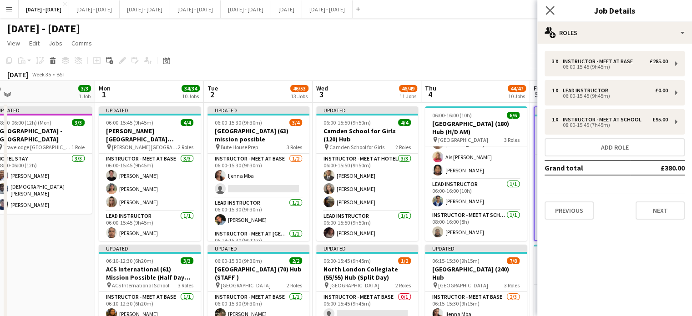
click at [551, 6] on icon "Close pop-in" at bounding box center [549, 10] width 9 height 9
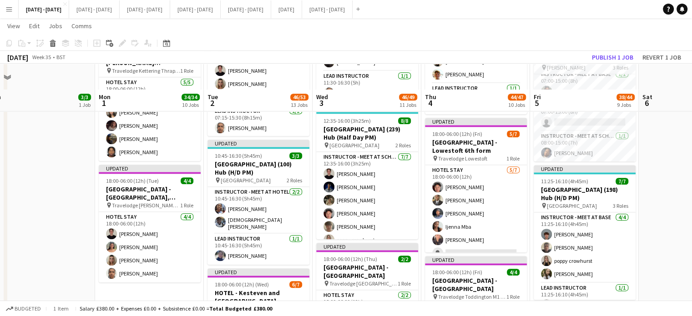
scroll to position [1091, 0]
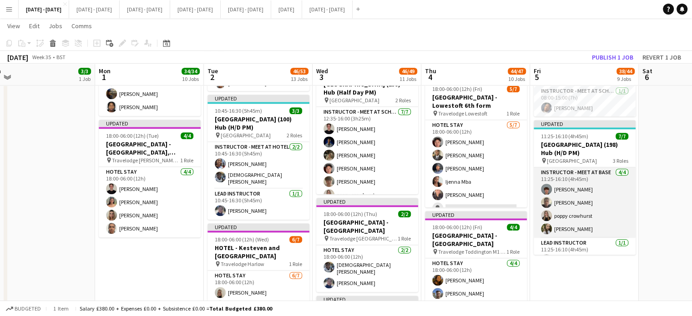
click at [585, 230] on app-card-role "Instructor - Meet at Base 4/4 11:25-16:10 (4h45m) Finn Sennett Jediael Onasanya…" at bounding box center [584, 202] width 102 height 70
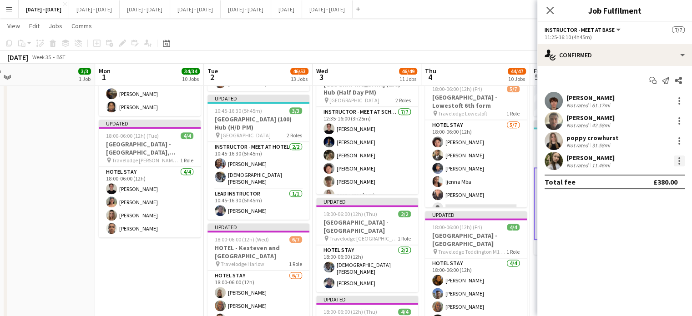
click at [678, 160] on div at bounding box center [679, 161] width 2 height 2
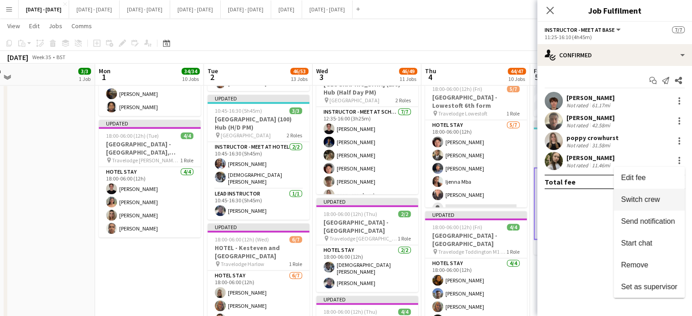
click at [652, 206] on button "Switch crew" at bounding box center [648, 200] width 71 height 22
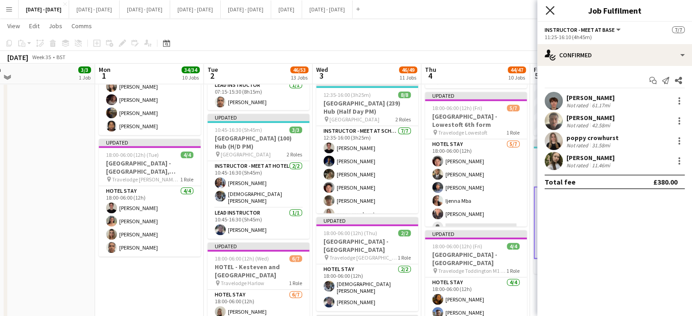
click at [548, 11] on icon at bounding box center [549, 10] width 9 height 9
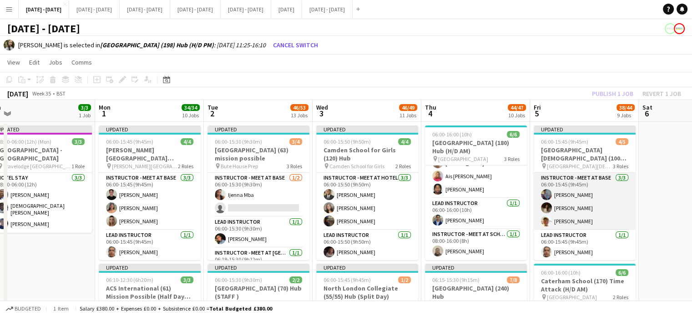
scroll to position [31, 0]
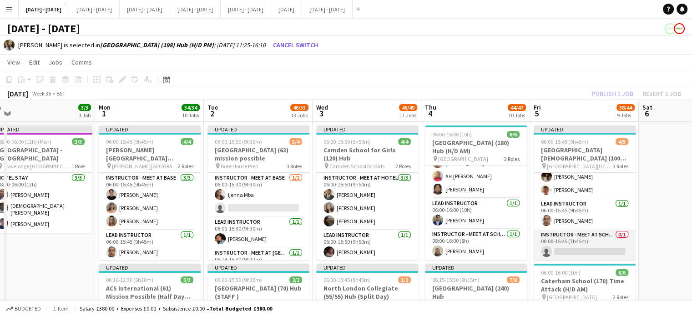
click at [597, 241] on app-card-role "Instructor - Meet at School 0/1 08:00-15:45 (7h45m) single-neutral-actions" at bounding box center [584, 245] width 102 height 31
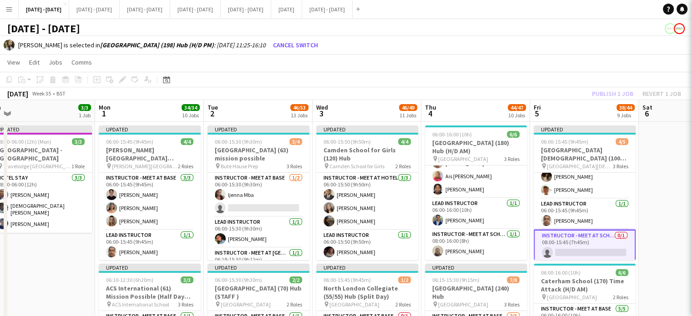
scroll to position [0, 446]
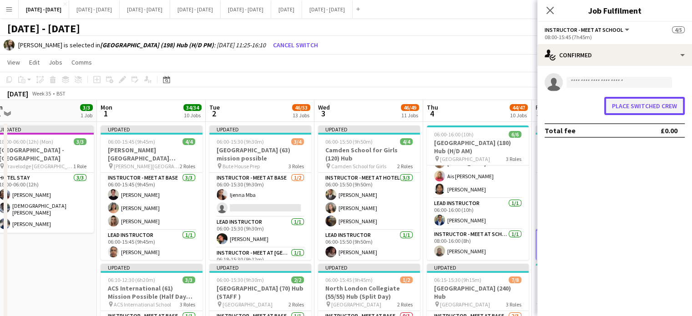
click at [626, 109] on button "Place switched crew" at bounding box center [644, 106] width 80 height 18
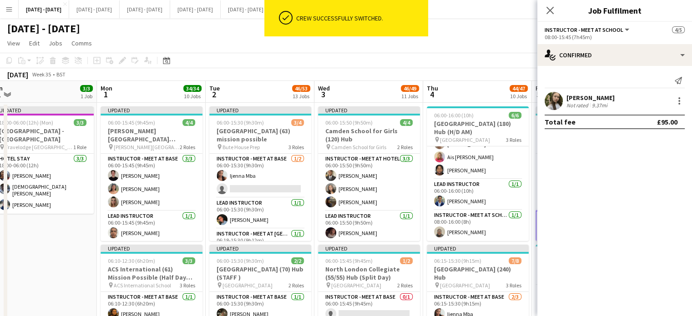
click at [572, 98] on div "[PERSON_NAME]" at bounding box center [590, 98] width 48 height 8
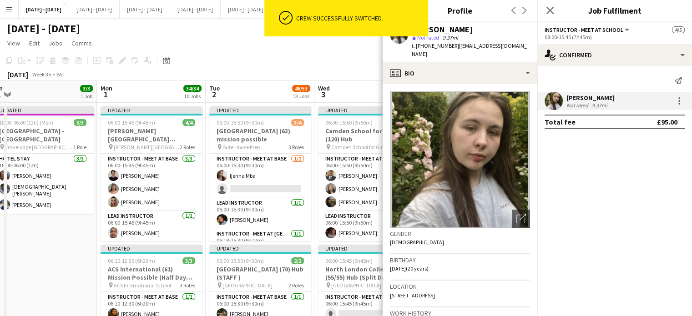
drag, startPoint x: 474, startPoint y: 286, endPoint x: 455, endPoint y: 292, distance: 20.4
click at [455, 292] on div "Location [STREET_ADDRESS]" at bounding box center [460, 294] width 140 height 26
copy span "SE12 8UU"
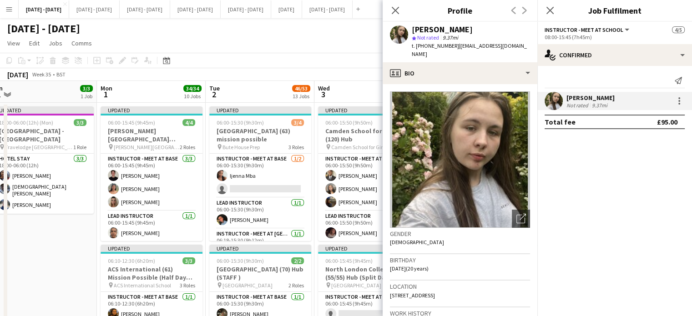
drag, startPoint x: 392, startPoint y: 6, endPoint x: 426, endPoint y: 4, distance: 34.6
click at [392, 6] on app-icon "Close pop-in" at bounding box center [395, 10] width 11 height 11
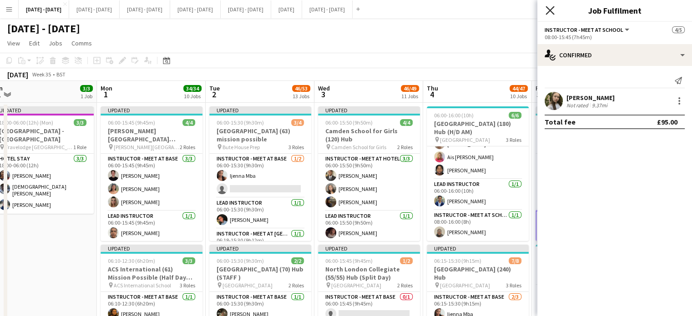
click at [548, 10] on icon "Close pop-in" at bounding box center [549, 10] width 9 height 9
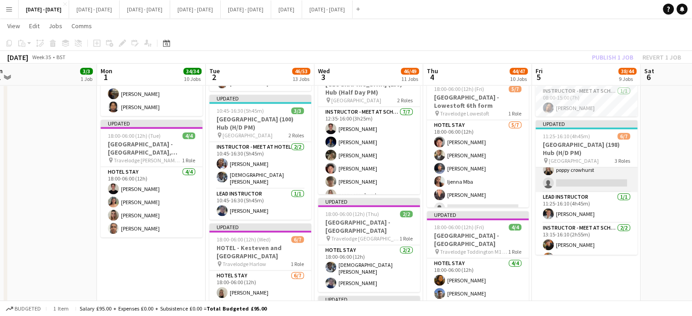
scroll to position [58, 0]
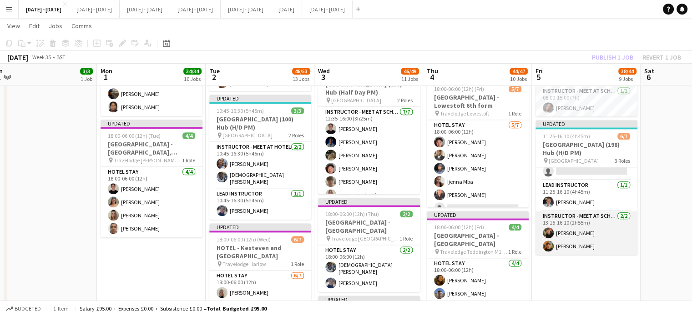
click at [575, 231] on app-card-role "Instructor - Meet at School 2/2 13:15-16:10 (2h55m) Kacper Piersa Mohammad Hazin" at bounding box center [586, 233] width 102 height 44
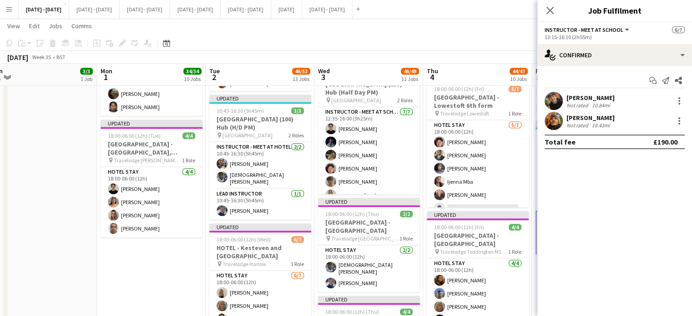
click at [591, 99] on div "[PERSON_NAME]" at bounding box center [590, 98] width 48 height 8
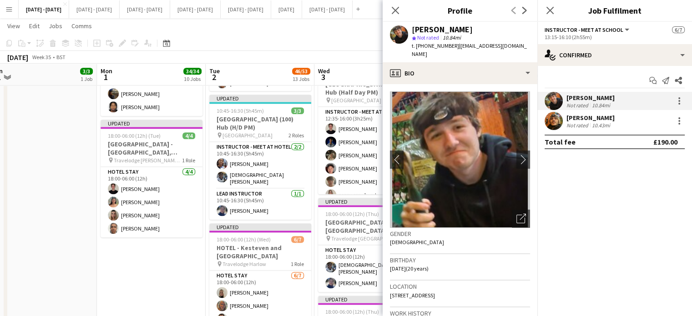
drag, startPoint x: 475, startPoint y: 286, endPoint x: 455, endPoint y: 289, distance: 20.3
click at [455, 289] on div "Location 36 Sunnyside Road, London, E10 7BB" at bounding box center [460, 294] width 140 height 26
copy span "E10 7BB"
click at [392, 11] on icon "Close pop-in" at bounding box center [395, 10] width 9 height 9
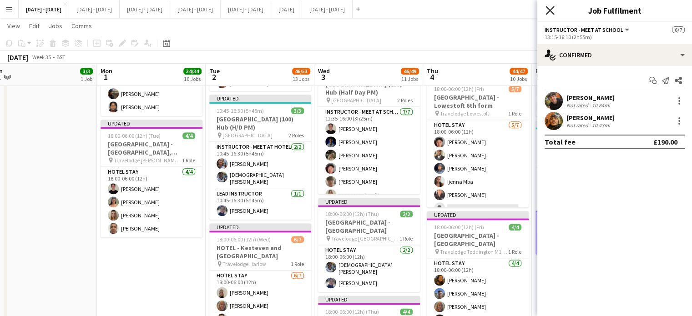
click at [551, 12] on icon at bounding box center [549, 10] width 9 height 9
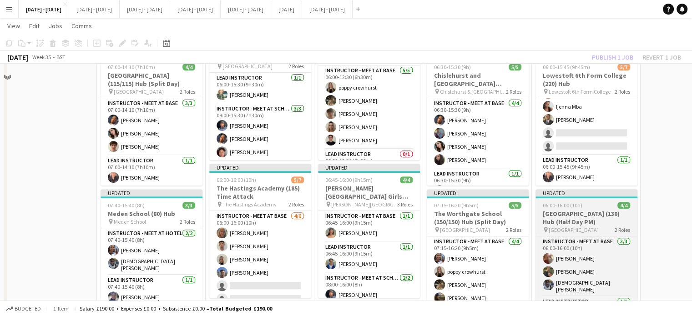
scroll to position [364, 0]
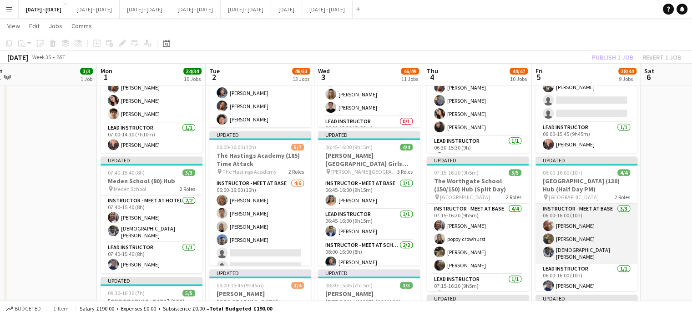
click at [577, 236] on app-card-role "Instructor - Meet at Base 3/3 06:00-16:00 (10h) Olivia Etherington Adam Masaryk…" at bounding box center [586, 234] width 102 height 60
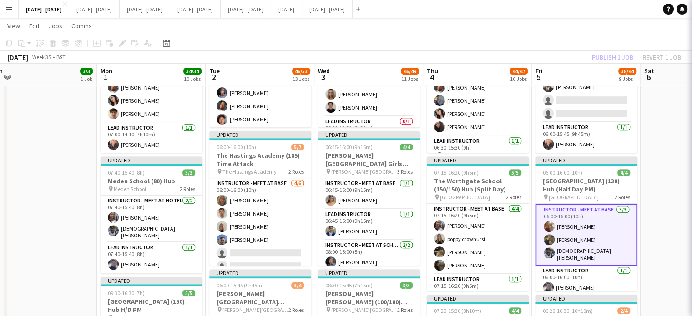
scroll to position [58, 0]
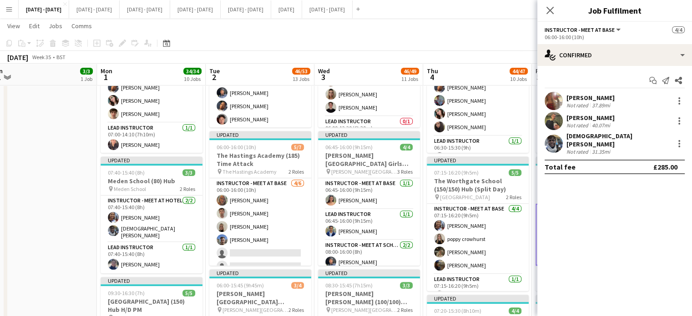
click at [569, 113] on div "Adam Masaryk Not rated 40.07mi" at bounding box center [614, 121] width 155 height 18
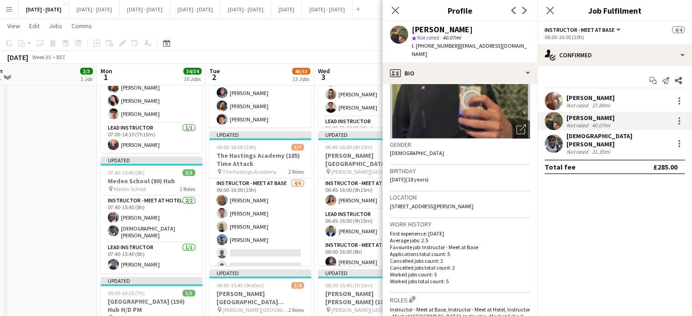
scroll to position [91, 0]
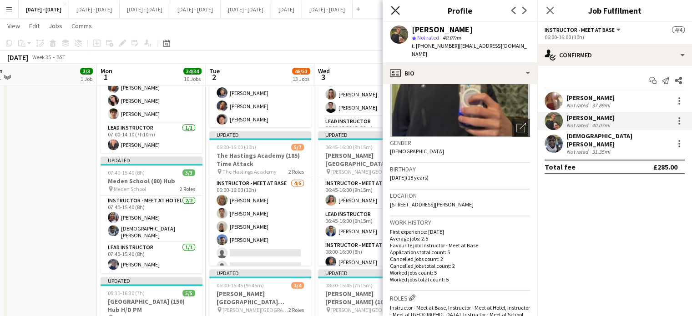
click at [395, 10] on icon "Close pop-in" at bounding box center [395, 10] width 9 height 9
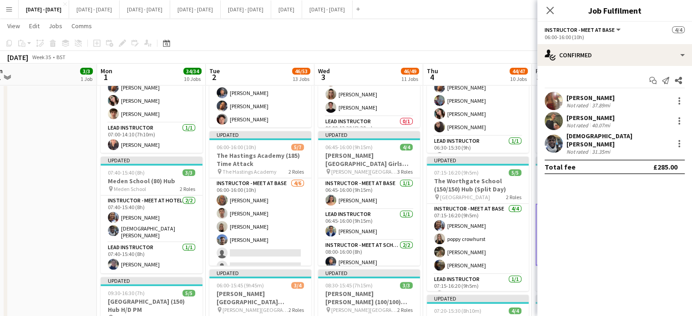
click at [551, 7] on icon "Close pop-in" at bounding box center [549, 10] width 7 height 7
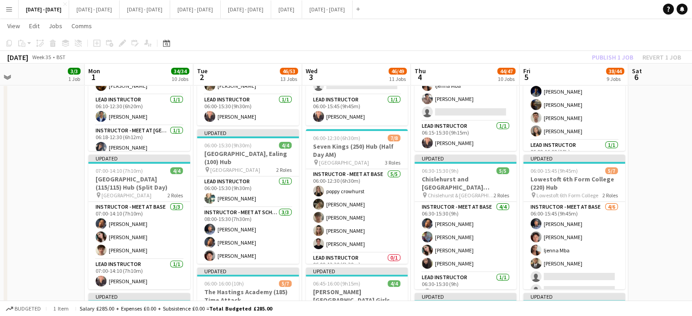
scroll to position [0, 460]
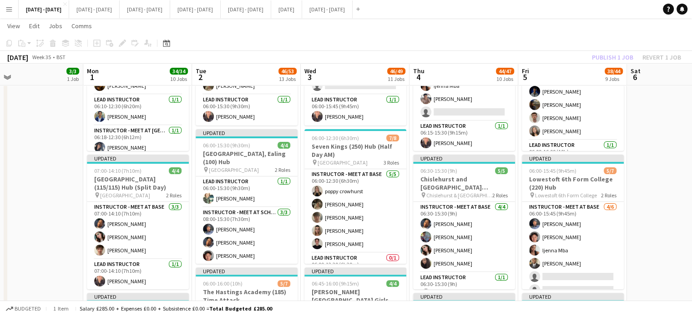
drag, startPoint x: 568, startPoint y: 262, endPoint x: 555, endPoint y: 281, distance: 23.8
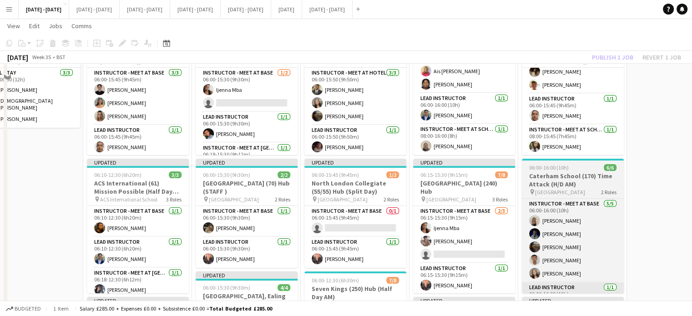
scroll to position [136, 0]
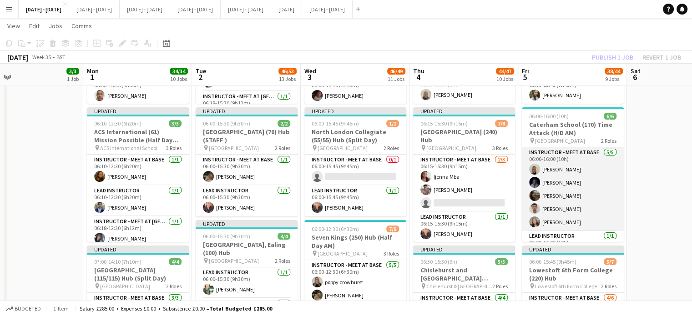
click at [562, 183] on app-card-role "Instructor - Meet at Base 5/5 06:00-16:00 (10h) Abi cheek Daniel Anenou Evie Pr…" at bounding box center [572, 189] width 102 height 84
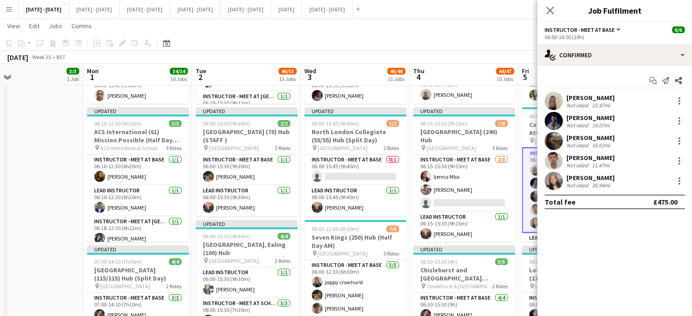
click at [586, 119] on div "[PERSON_NAME]" at bounding box center [590, 118] width 48 height 8
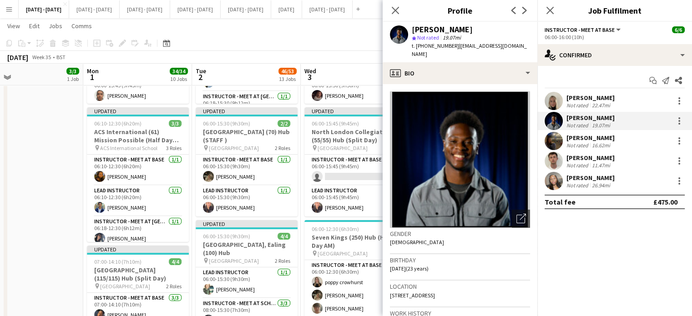
click at [468, 286] on div "Location 150 Market Street, London, E6 2PU" at bounding box center [460, 294] width 140 height 26
drag, startPoint x: 470, startPoint y: 285, endPoint x: 453, endPoint y: 289, distance: 17.7
click at [453, 289] on div "Location 150 Market Street, London, E6 2PU" at bounding box center [460, 294] width 140 height 26
copy span "E6 2PU"
click at [396, 10] on icon "Close pop-in" at bounding box center [395, 10] width 9 height 9
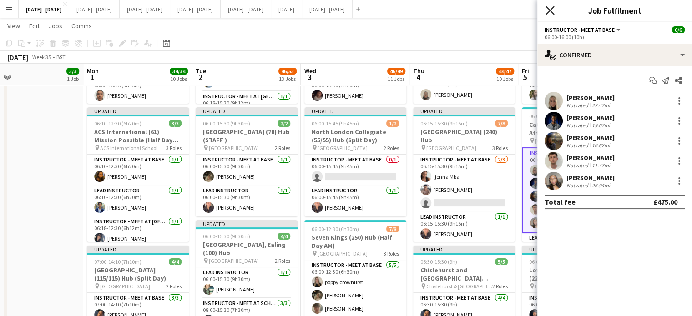
click at [552, 9] on icon at bounding box center [549, 10] width 9 height 9
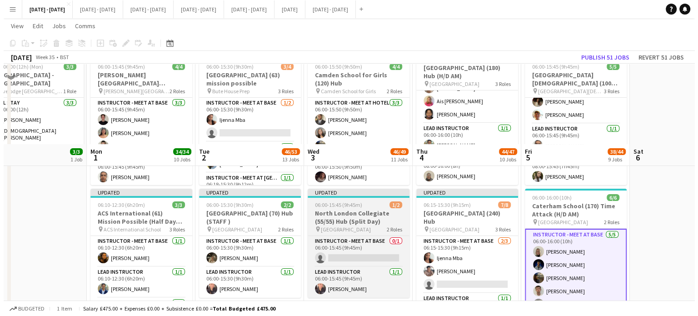
scroll to position [0, 0]
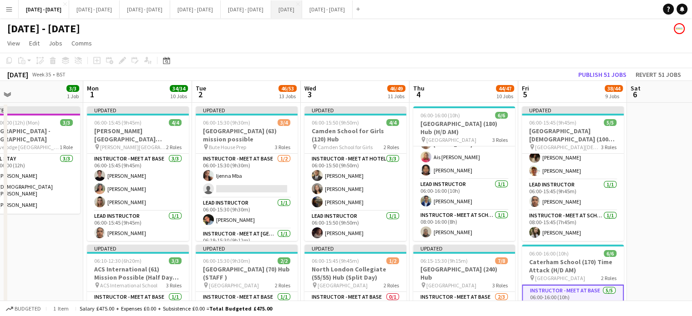
click at [302, 5] on button "[DATE] Close" at bounding box center [286, 9] width 31 height 18
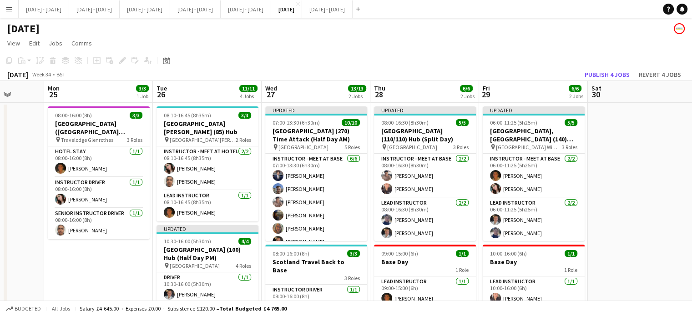
scroll to position [0, 213]
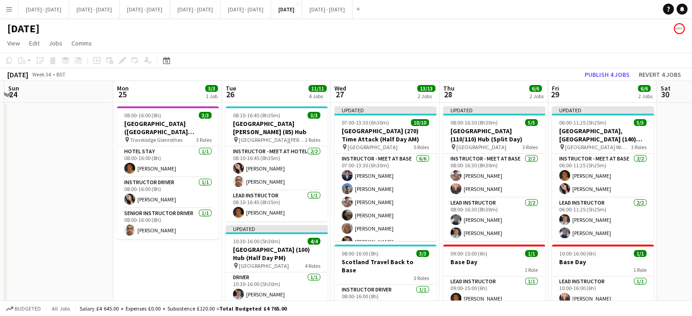
drag, startPoint x: 307, startPoint y: 89, endPoint x: 376, endPoint y: 84, distance: 68.8
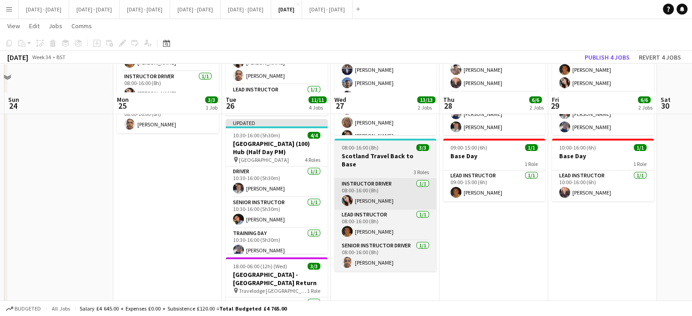
scroll to position [0, 0]
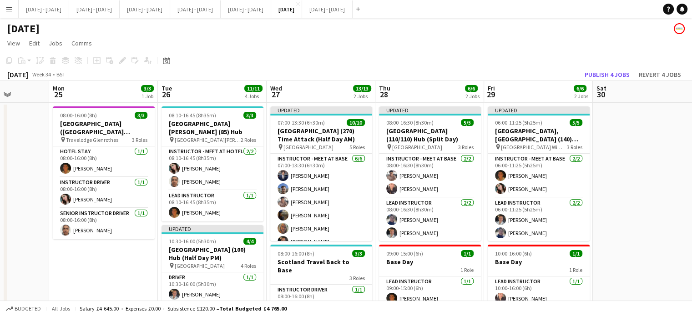
drag, startPoint x: 388, startPoint y: 94, endPoint x: 323, endPoint y: 100, distance: 64.8
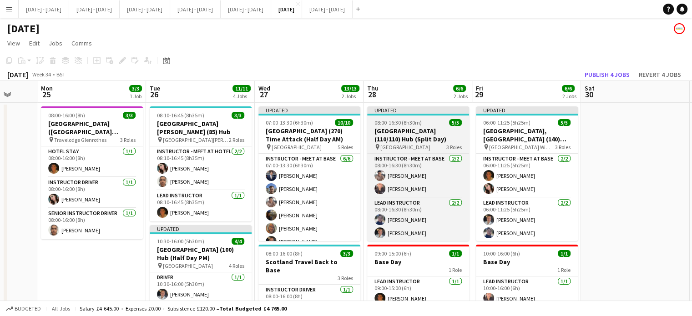
click at [454, 124] on span "5/5" at bounding box center [455, 122] width 13 height 7
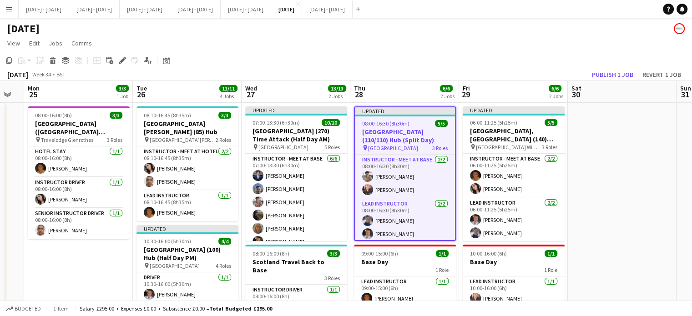
click at [44, 282] on app-date-cell "08:00-16:00 (8h) 3/3 [GEOGRAPHIC_DATA] ([GEOGRAPHIC_DATA][PERSON_NAME]) - [GEOG…" at bounding box center [78, 319] width 109 height 433
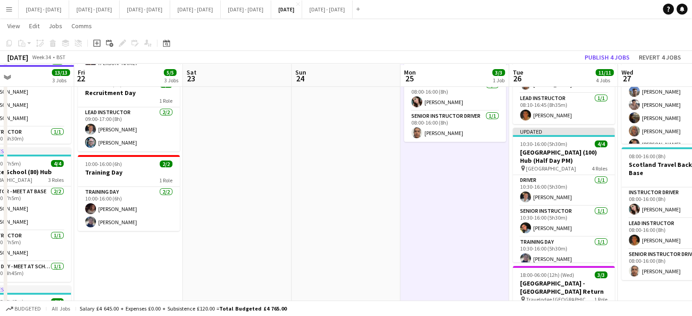
scroll to position [98, 0]
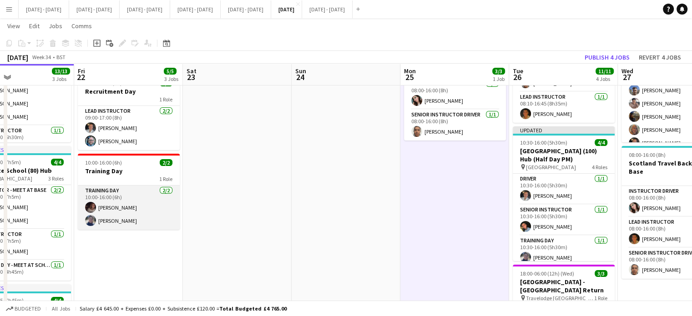
click at [118, 206] on app-card-role "Training Day 2/2 10:00-16:00 (6h) Emily Rowe Smythe Hannah Taylor" at bounding box center [129, 208] width 102 height 44
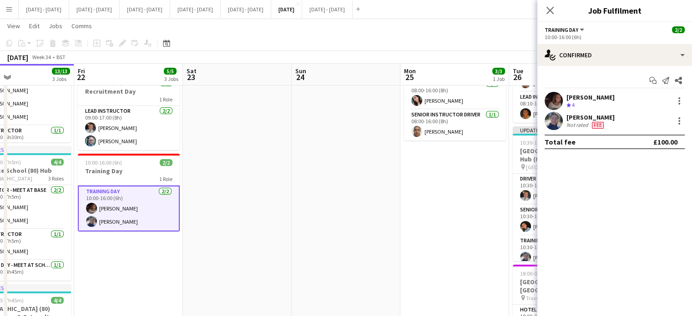
click at [569, 100] on div "[PERSON_NAME]" at bounding box center [590, 97] width 48 height 8
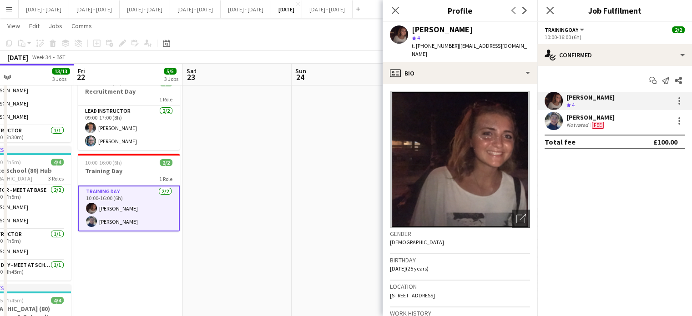
scroll to position [0, 0]
click at [397, 11] on icon "Close pop-in" at bounding box center [395, 10] width 9 height 9
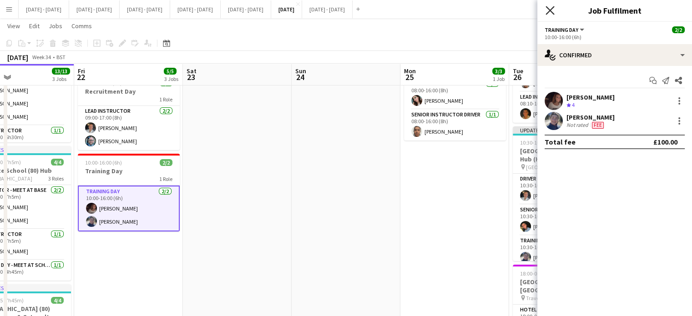
click at [549, 9] on icon "Close pop-in" at bounding box center [549, 10] width 9 height 9
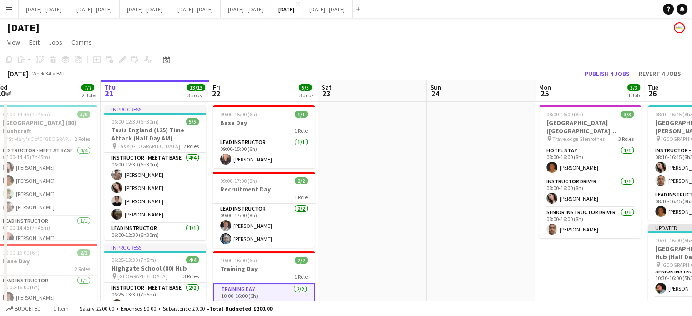
scroll to position [0, 233]
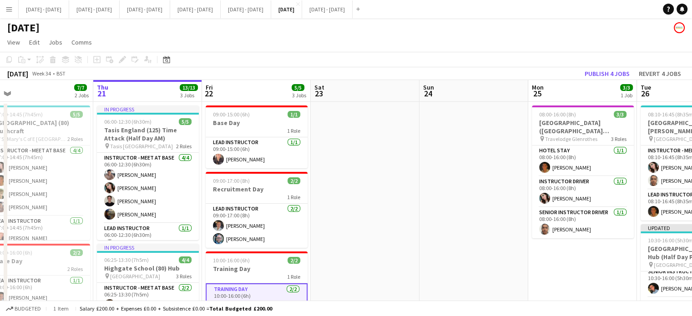
drag, startPoint x: 280, startPoint y: 225, endPoint x: 404, endPoint y: 201, distance: 126.8
click at [44, 12] on button "[DATE] - [DATE] Close" at bounding box center [44, 9] width 50 height 18
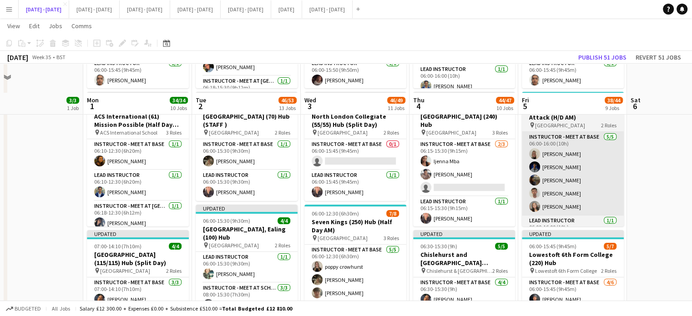
scroll to position [136, 0]
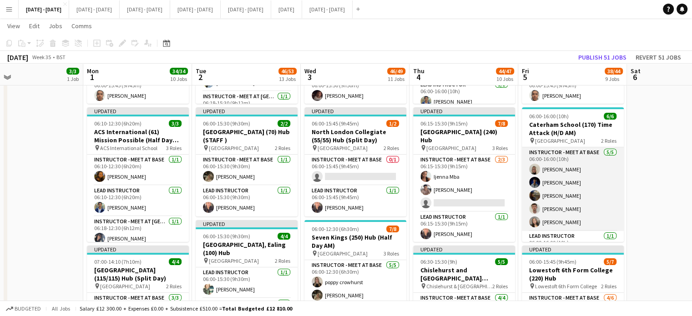
click at [567, 179] on app-card-role "Instructor - Meet at Base 5/5 06:00-16:00 (10h) Abi cheek Daniel Anenou Evie Pr…" at bounding box center [572, 189] width 102 height 84
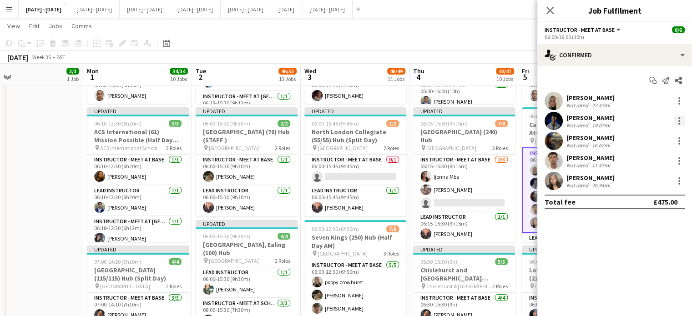
click at [678, 119] on div at bounding box center [679, 118] width 2 height 2
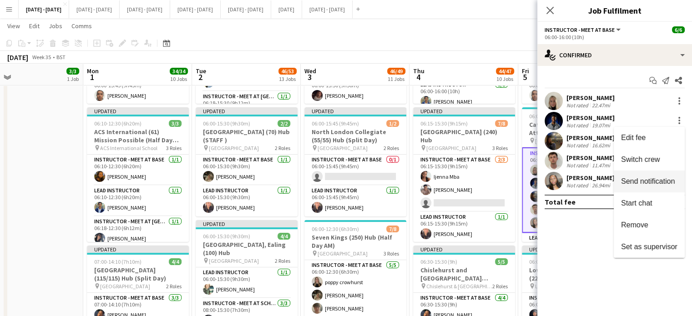
drag, startPoint x: 652, startPoint y: 158, endPoint x: 644, endPoint y: 149, distance: 11.9
click at [650, 158] on span "Switch crew" at bounding box center [640, 159] width 39 height 8
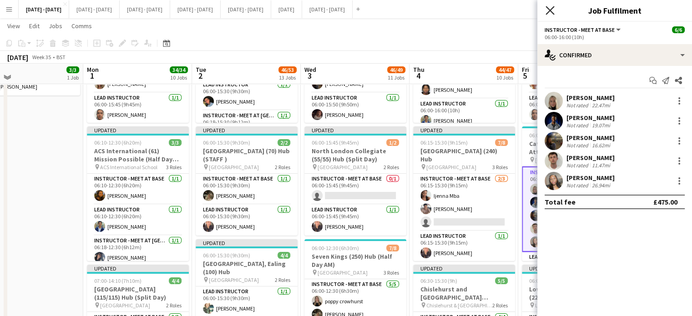
click at [550, 9] on icon "Close pop-in" at bounding box center [549, 10] width 9 height 9
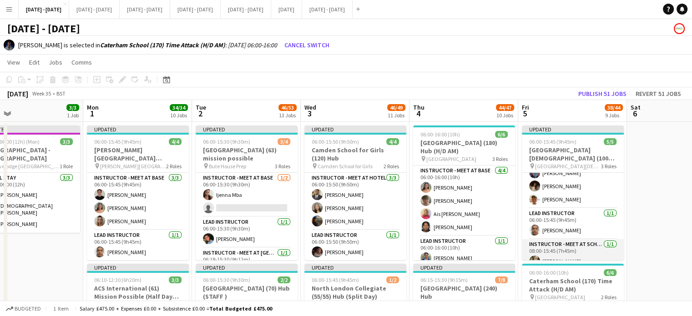
scroll to position [31, 0]
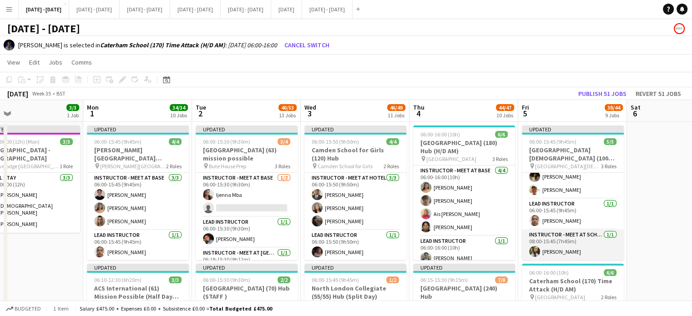
click at [566, 251] on app-card-role "Instructor - Meet at School 1/1 08:00-15:45 (7h45m) Sophie Burman" at bounding box center [572, 245] width 102 height 31
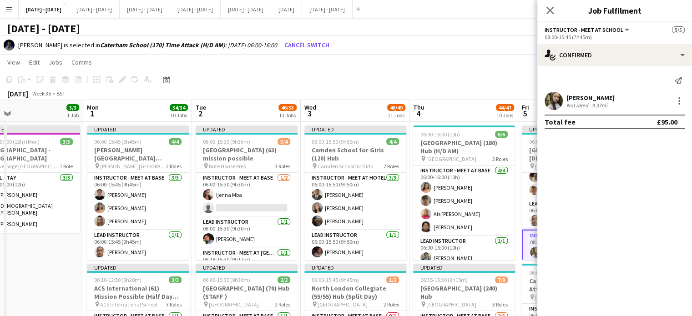
click at [679, 93] on div "Sophie Burman Not rated 9.37mi" at bounding box center [614, 101] width 155 height 18
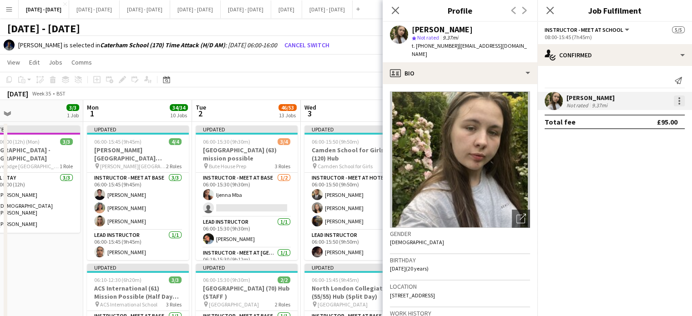
click at [679, 103] on div at bounding box center [678, 100] width 11 height 11
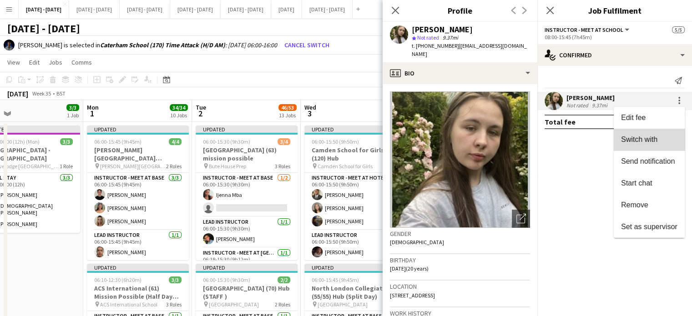
click at [659, 142] on span "Switch with" at bounding box center [649, 139] width 56 height 8
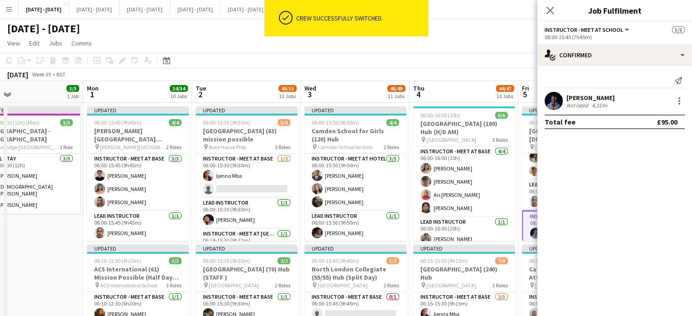
click at [543, 10] on div "Close pop-in" at bounding box center [549, 10] width 25 height 21
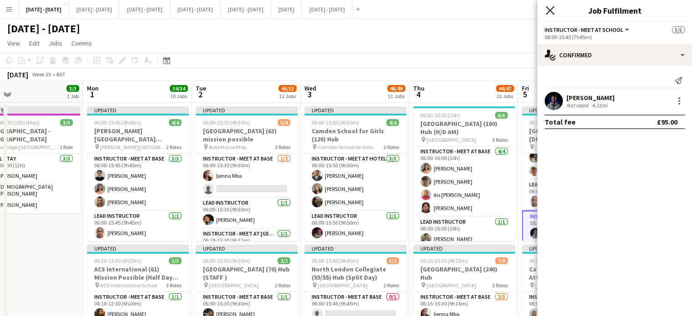
click at [553, 10] on icon "Close pop-in" at bounding box center [549, 10] width 9 height 9
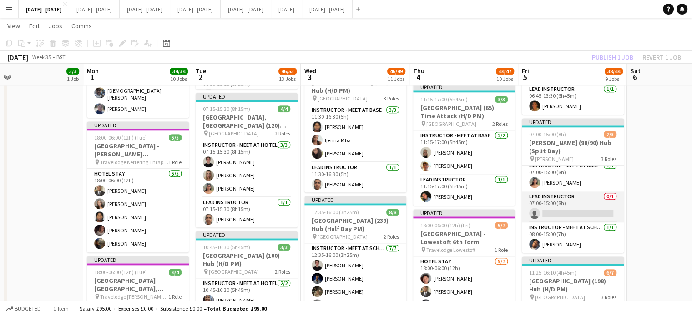
scroll to position [1, 0]
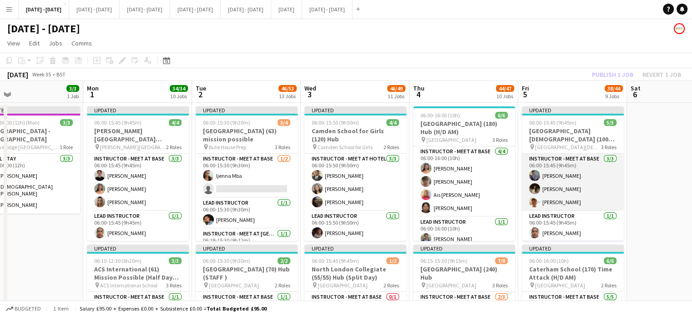
click at [562, 190] on app-card-role "Instructor - Meet at Base 3/3 06:00-15:45 (9h45m) Josh Fawell Bella Watson Tom …" at bounding box center [572, 182] width 102 height 57
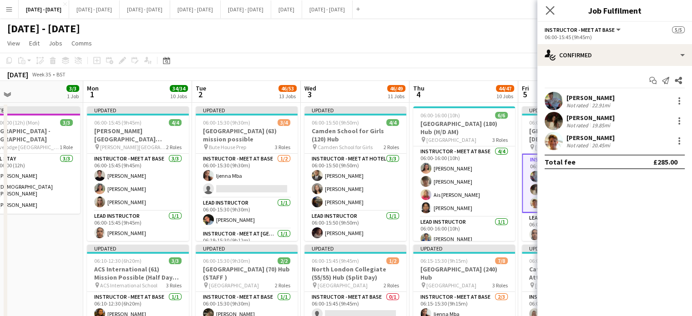
click at [542, 16] on div "Close pop-in" at bounding box center [549, 10] width 25 height 21
click at [551, 12] on icon at bounding box center [549, 10] width 9 height 9
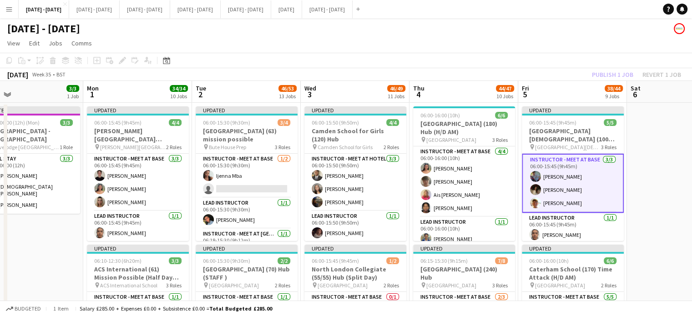
click at [567, 191] on app-card-role "Instructor - Meet at Base 3/3 06:00-15:45 (9h45m) Josh Fawell Bella Watson Tom …" at bounding box center [572, 183] width 102 height 59
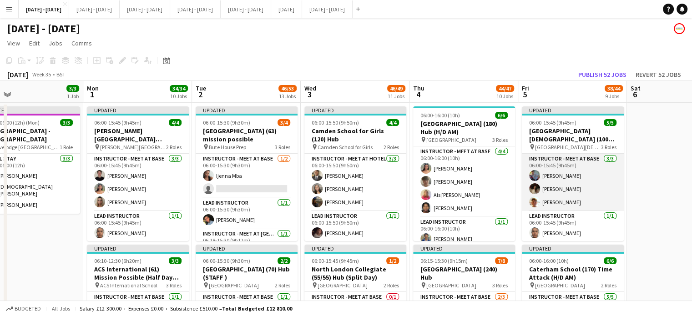
click at [562, 186] on app-card-role "Instructor - Meet at Base 3/3 06:00-15:45 (9h45m) Josh Fawell Bella Watson Tom …" at bounding box center [572, 182] width 102 height 57
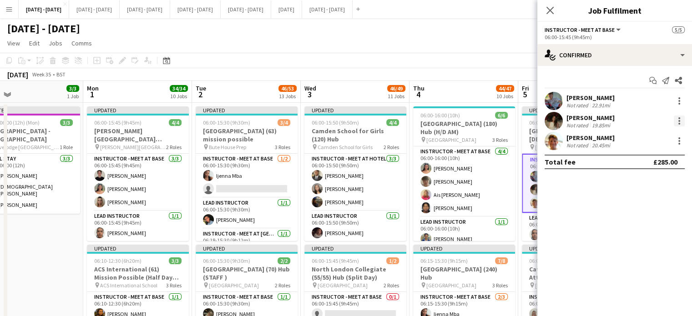
click at [678, 120] on div at bounding box center [679, 121] width 2 height 2
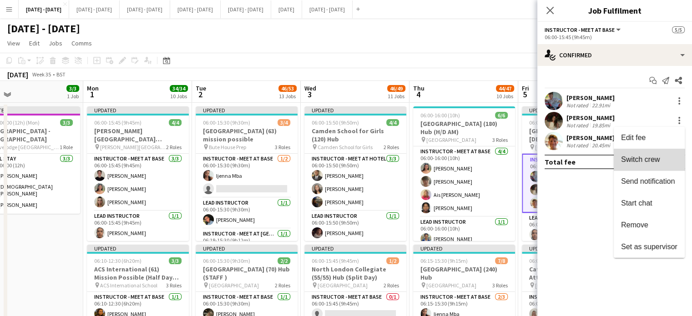
click at [662, 161] on span "Switch crew" at bounding box center [649, 159] width 56 height 8
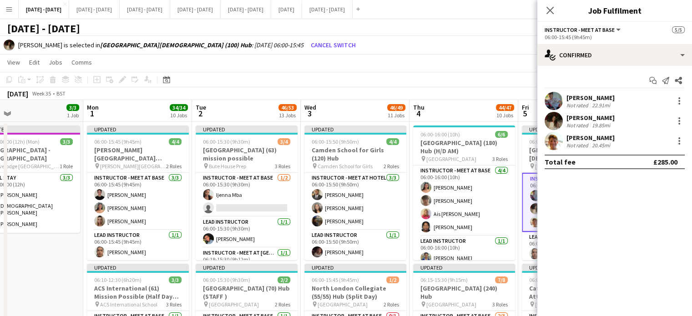
drag, startPoint x: 550, startPoint y: 9, endPoint x: 588, endPoint y: 42, distance: 50.3
click at [549, 10] on icon "Close pop-in" at bounding box center [549, 10] width 7 height 7
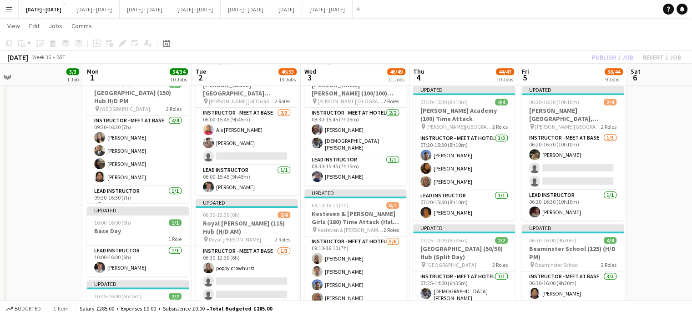
scroll to position [591, 0]
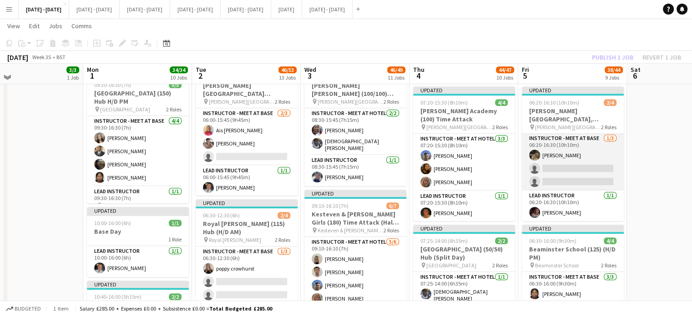
click at [584, 167] on app-card-role "Instructor - Meet at Base 1/3 06:20-16:30 (10h10m) Emily Pratt single-neutral-a…" at bounding box center [572, 161] width 102 height 57
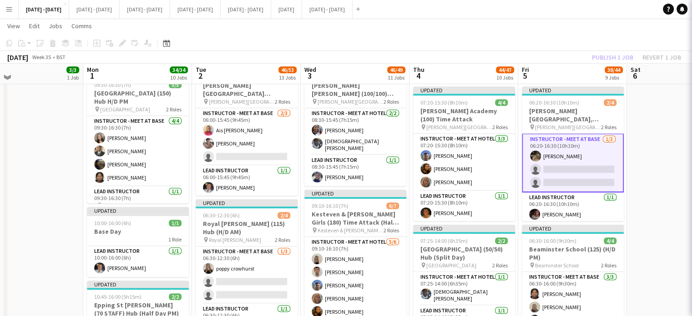
scroll to position [1, 0]
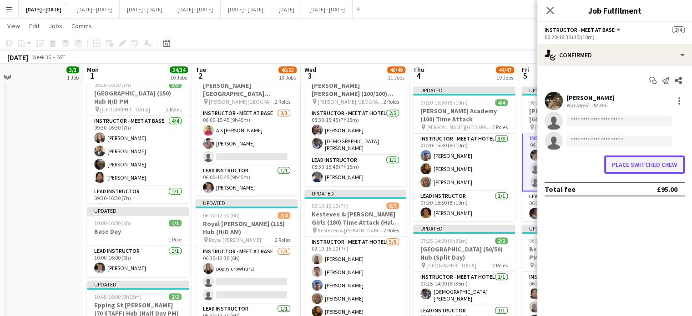
click at [641, 163] on button "Place switched crew" at bounding box center [644, 164] width 80 height 18
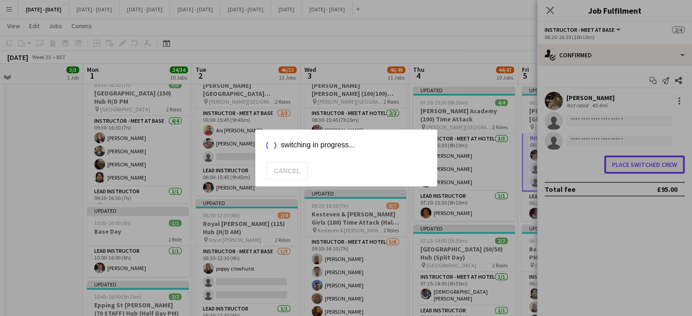
scroll to position [0, 0]
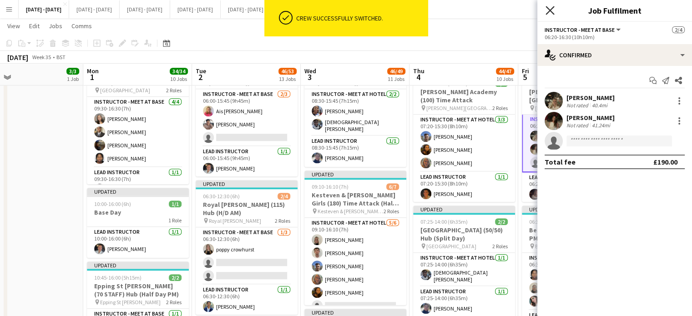
click at [547, 12] on icon at bounding box center [549, 10] width 9 height 9
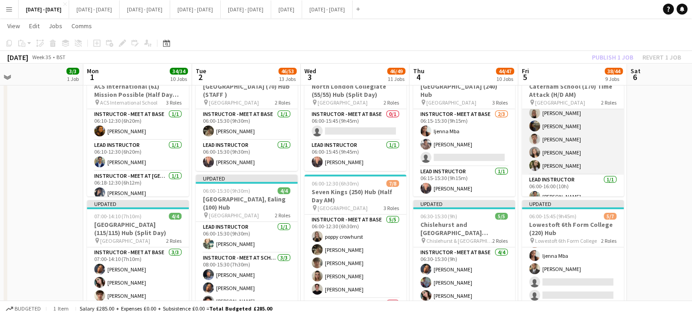
scroll to position [27, 0]
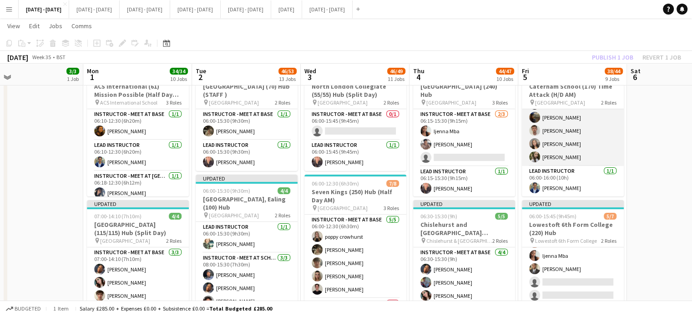
click at [570, 156] on app-card-role "Instructor - Meet at Base 5/5 06:00-16:00 (10h) Abi cheek Evie Pratt Liam O’Con…" at bounding box center [572, 124] width 102 height 84
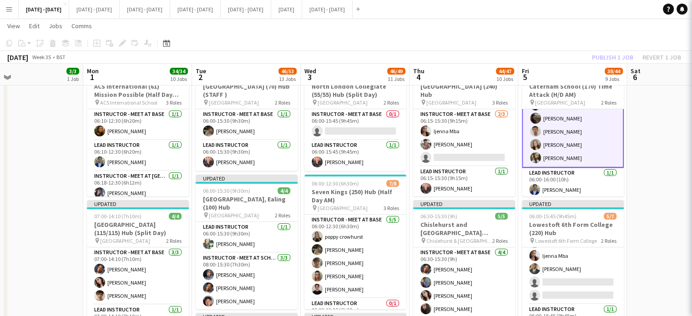
scroll to position [27, 0]
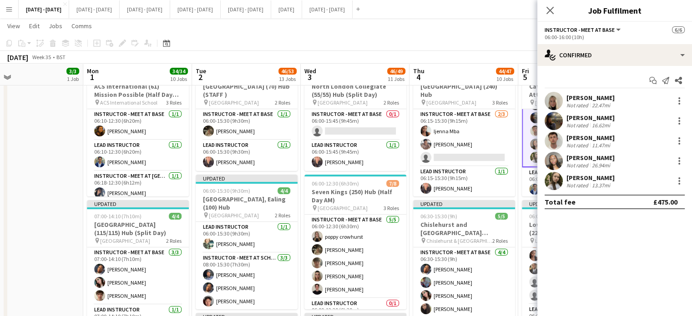
click at [599, 177] on div "[PERSON_NAME]" at bounding box center [590, 178] width 48 height 8
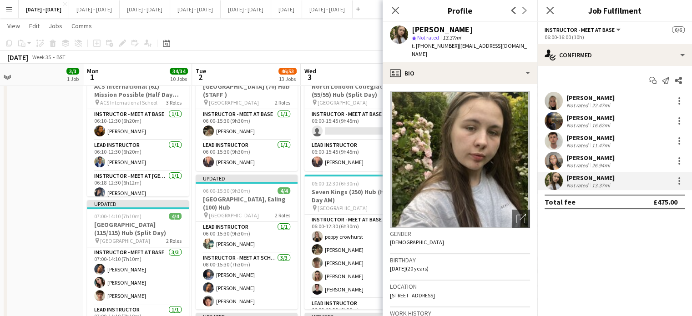
drag, startPoint x: 476, startPoint y: 286, endPoint x: 455, endPoint y: 291, distance: 21.8
click at [455, 291] on div "Location [STREET_ADDRESS]" at bounding box center [460, 294] width 140 height 26
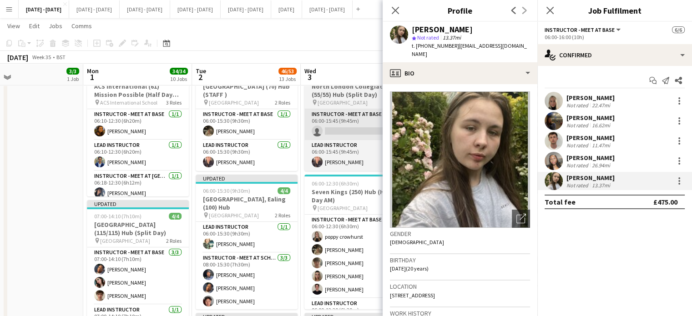
copy span "SE12 8UU"
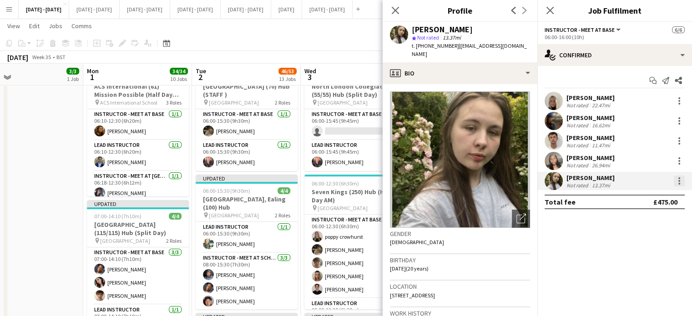
click at [682, 179] on div at bounding box center [678, 181] width 11 height 11
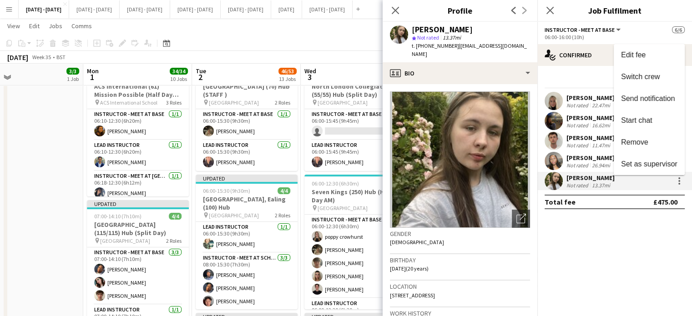
click at [604, 107] on div at bounding box center [346, 158] width 692 height 316
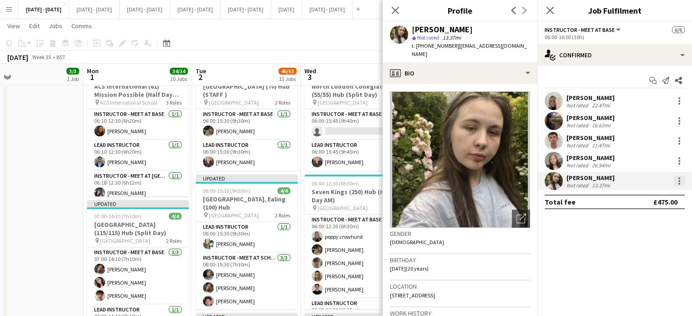
click at [678, 181] on div at bounding box center [679, 181] width 2 height 2
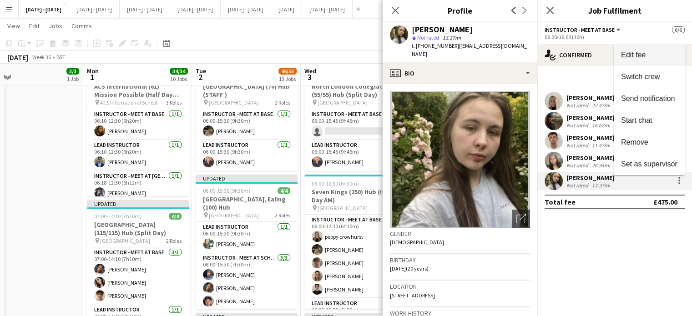
click at [627, 80] on span "Switch crew" at bounding box center [640, 77] width 39 height 8
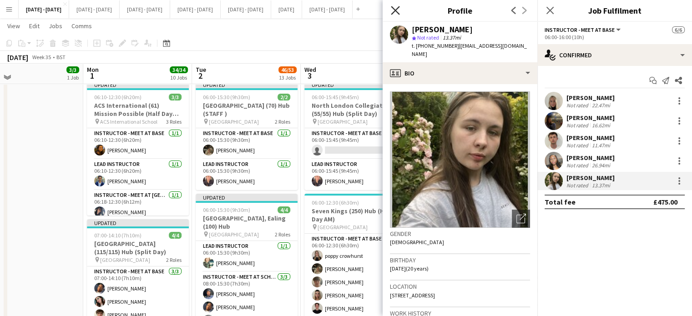
click at [391, 10] on icon "Close pop-in" at bounding box center [395, 10] width 9 height 9
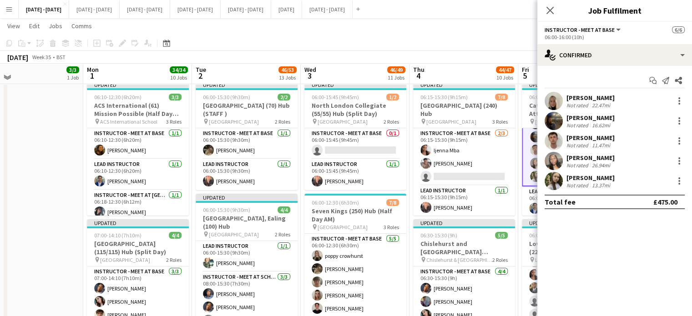
click at [549, 9] on icon "Close pop-in" at bounding box center [549, 10] width 7 height 7
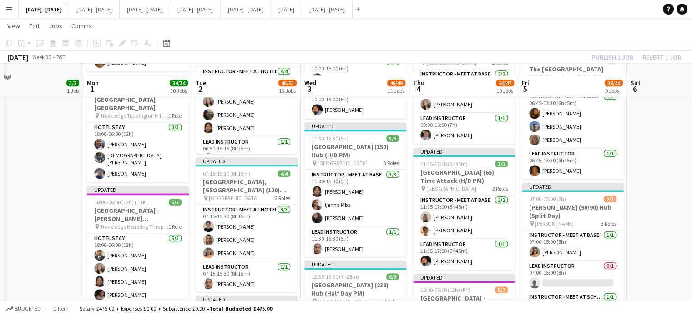
scroll to position [1091, 0]
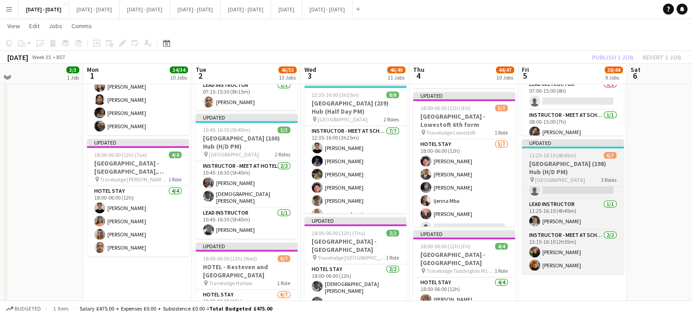
click at [544, 160] on h3 "[GEOGRAPHIC_DATA] (198) Hub (H/D PM)" at bounding box center [572, 168] width 102 height 16
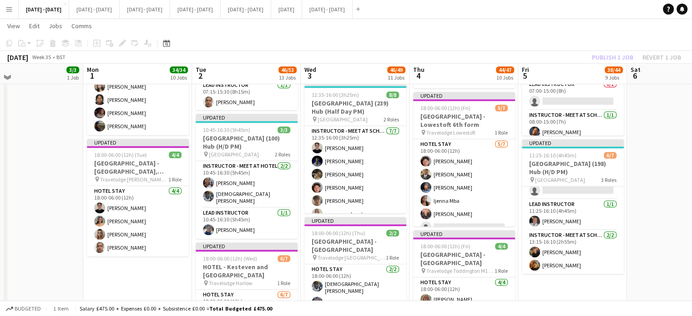
scroll to position [27, 0]
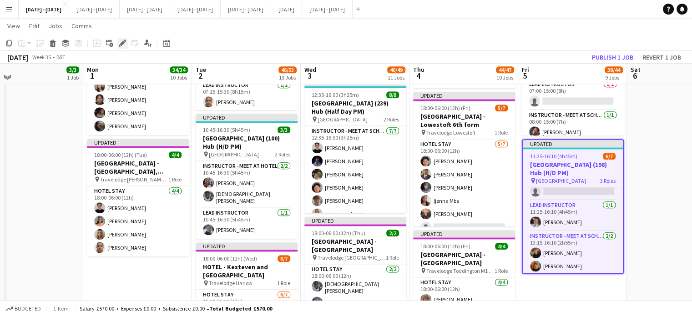
click at [125, 44] on icon "Edit" at bounding box center [122, 43] width 7 height 7
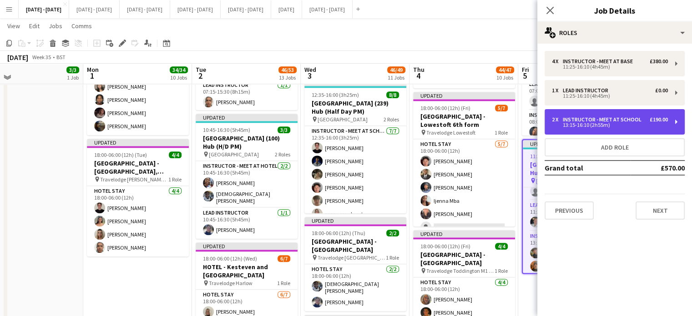
click at [613, 123] on div "13:15-16:10 (2h55m)" at bounding box center [610, 125] width 116 height 5
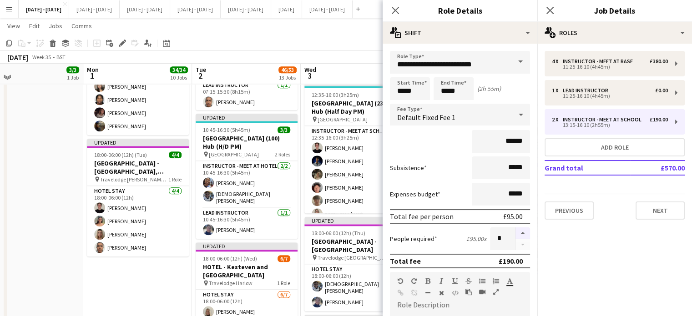
click at [516, 231] on button "button" at bounding box center [522, 233] width 15 height 12
type input "*"
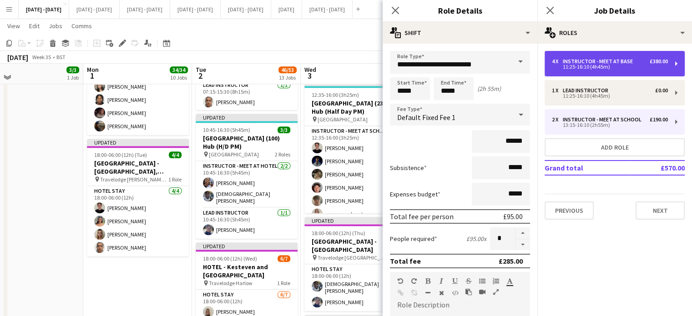
click at [607, 57] on div "4 x Instructor - Meet at Base £380.00 11:25-16:10 (4h45m)" at bounding box center [614, 63] width 140 height 25
type input "**********"
type input "*****"
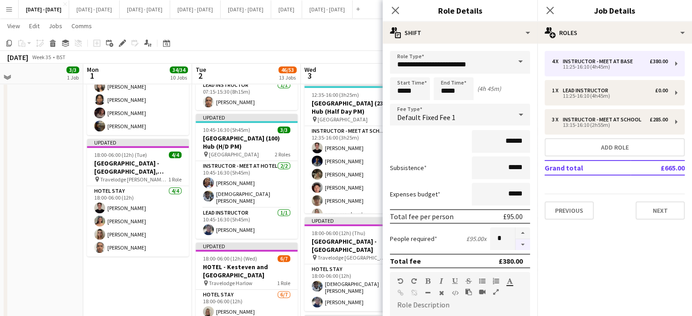
click at [515, 243] on button "button" at bounding box center [522, 244] width 15 height 11
type input "*"
click at [390, 8] on app-icon "Close pop-in" at bounding box center [395, 10] width 13 height 13
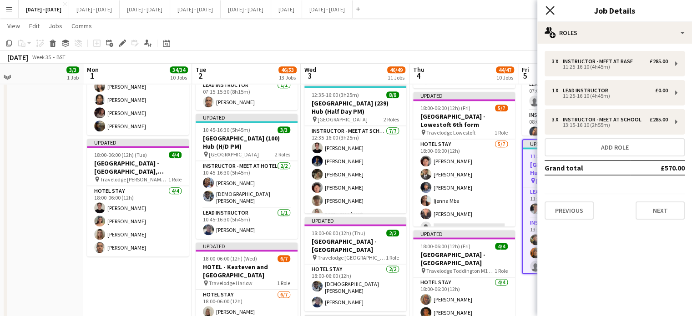
click at [552, 6] on icon "Close pop-in" at bounding box center [549, 10] width 9 height 9
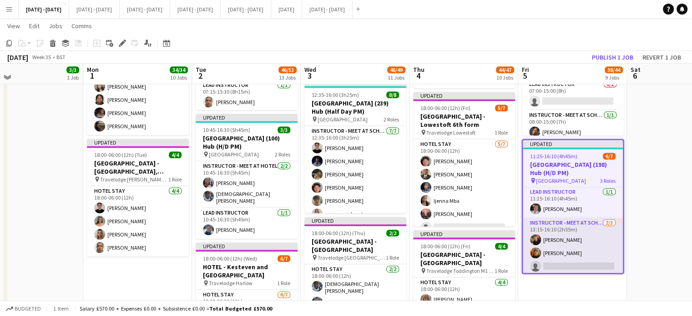
click at [585, 260] on app-card-role "Instructor - Meet at School 2/3 13:15-16:10 (2h55m) Kacper Piersa Mohammad Hazi…" at bounding box center [572, 246] width 100 height 57
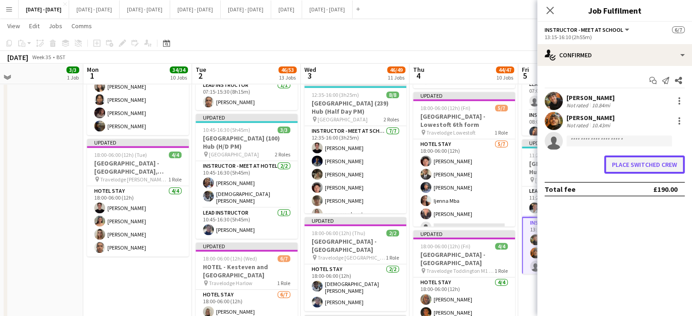
click at [624, 166] on button "Place switched crew" at bounding box center [644, 164] width 80 height 18
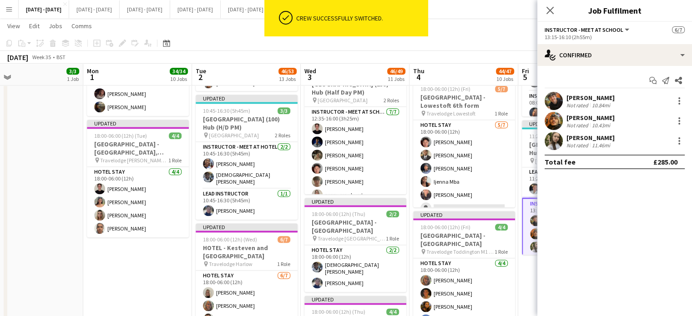
drag, startPoint x: 552, startPoint y: 9, endPoint x: 586, endPoint y: 44, distance: 48.6
click at [552, 9] on icon "Close pop-in" at bounding box center [549, 10] width 7 height 7
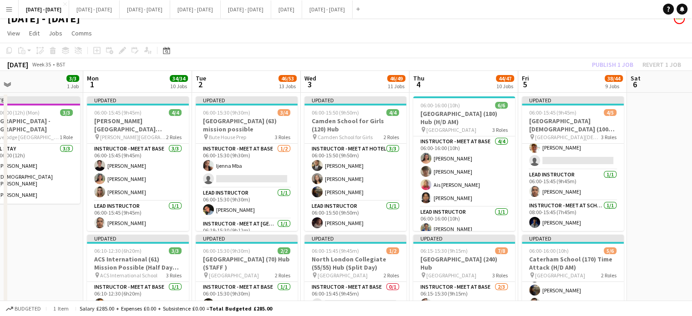
scroll to position [0, 0]
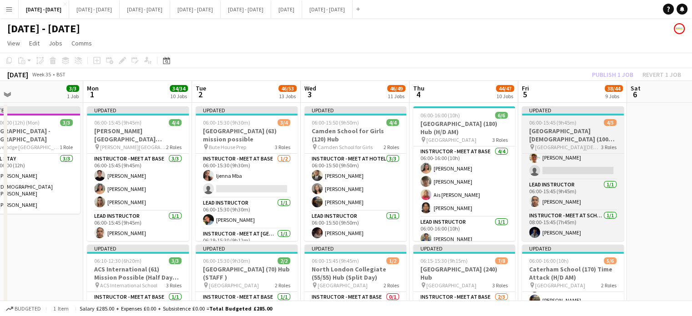
click at [578, 128] on h3 "[GEOGRAPHIC_DATA][DEMOGRAPHIC_DATA] (100) Hub" at bounding box center [572, 135] width 102 height 16
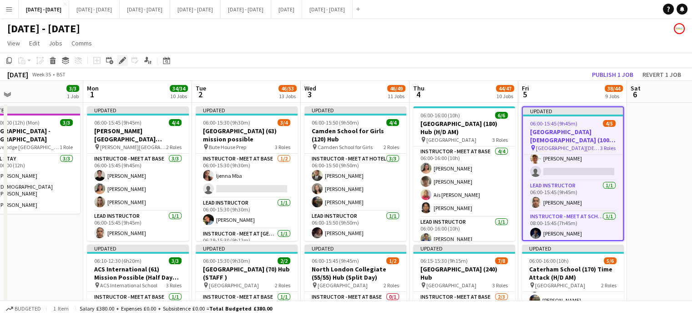
click at [120, 62] on icon at bounding box center [120, 63] width 2 height 2
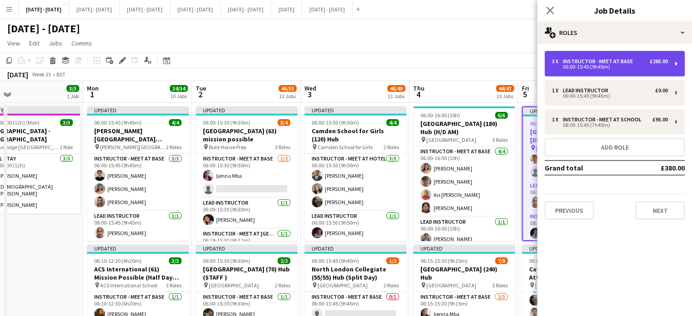
click at [607, 65] on div "06:00-15:45 (9h45m)" at bounding box center [610, 67] width 116 height 5
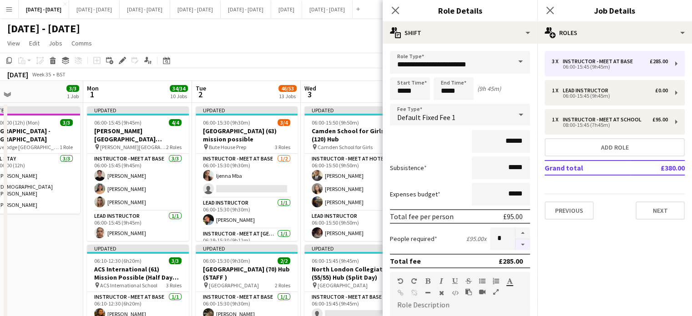
click at [517, 245] on button "button" at bounding box center [522, 244] width 15 height 11
type input "*"
click at [394, 8] on icon "Close pop-in" at bounding box center [395, 10] width 9 height 9
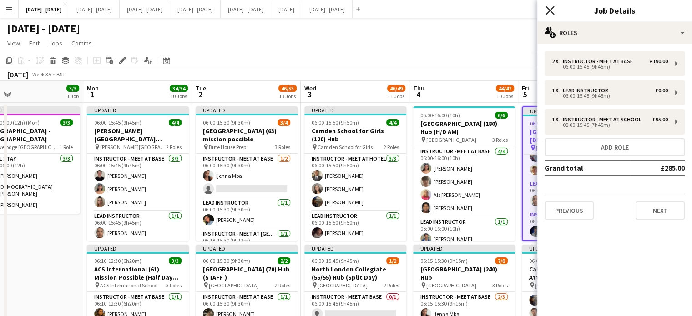
click at [552, 9] on icon at bounding box center [549, 10] width 9 height 9
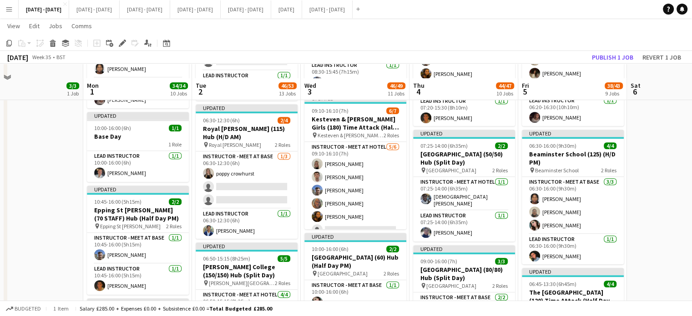
scroll to position [682, 0]
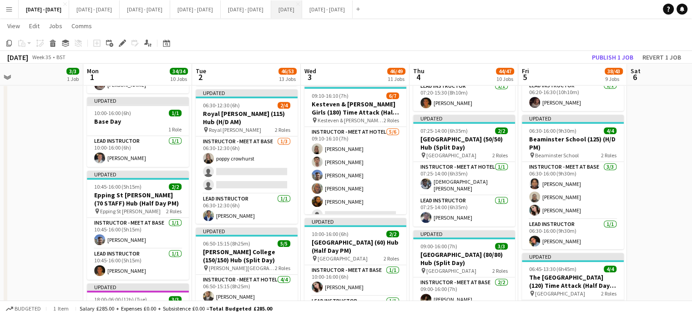
click at [302, 11] on button "[DATE] Close" at bounding box center [286, 9] width 31 height 18
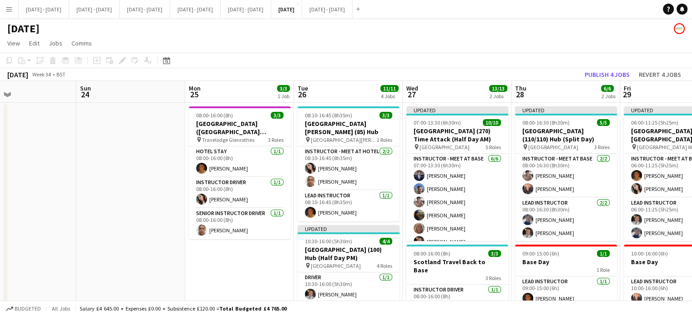
scroll to position [0, 396]
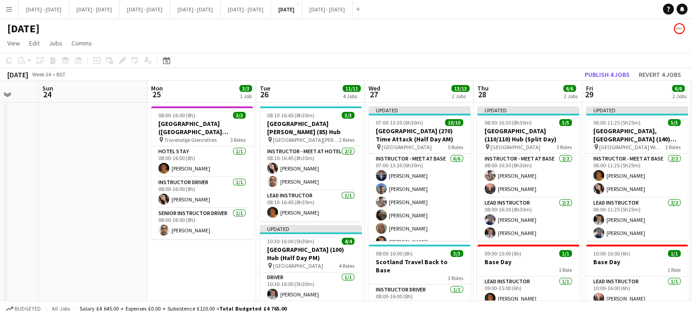
drag, startPoint x: 566, startPoint y: 272, endPoint x: 186, endPoint y: 256, distance: 380.4
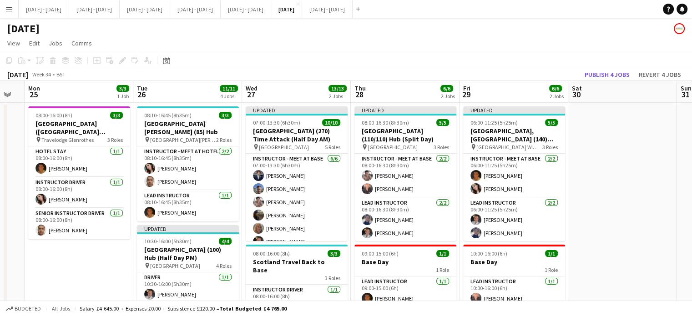
scroll to position [0, 324]
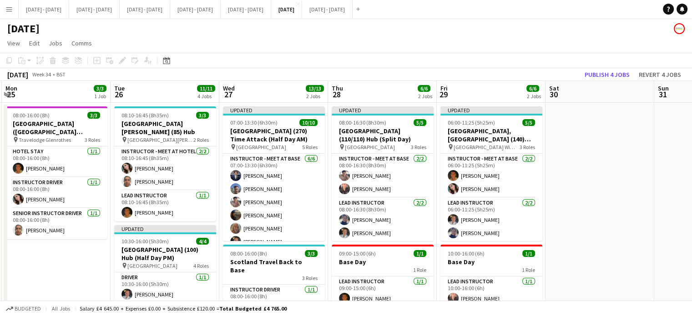
drag, startPoint x: 657, startPoint y: 235, endPoint x: 511, endPoint y: 225, distance: 145.8
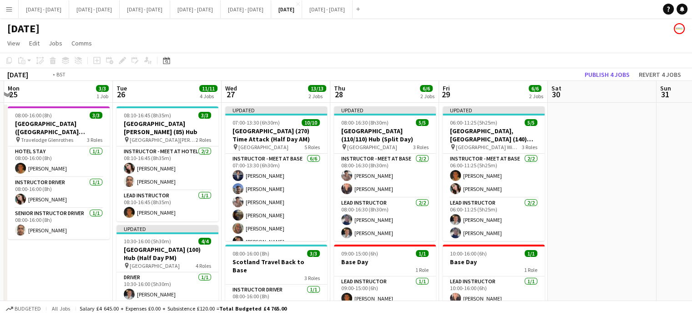
scroll to position [0, 329]
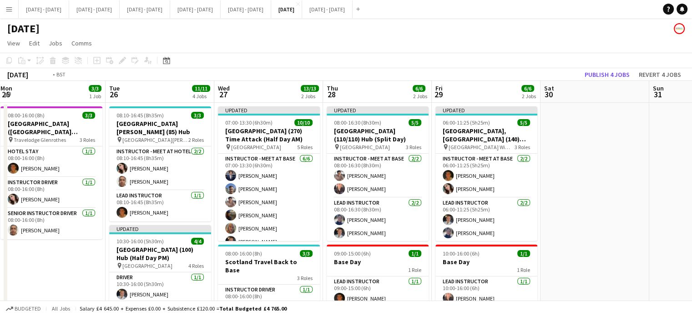
drag, startPoint x: 391, startPoint y: 94, endPoint x: 386, endPoint y: 96, distance: 5.5
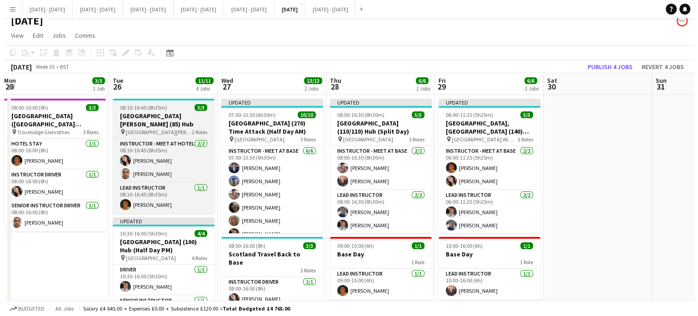
scroll to position [0, 0]
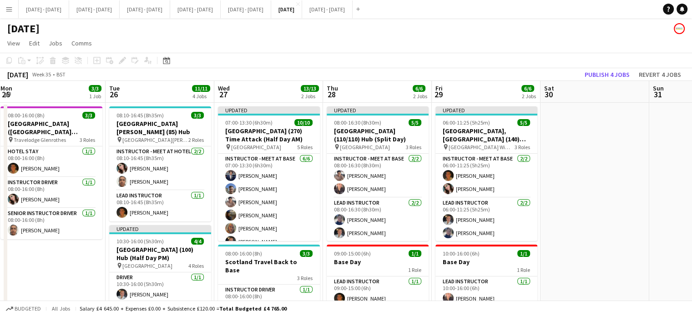
click at [142, 87] on app-board-header-date "Tue 26 11/11 4 Jobs" at bounding box center [159, 92] width 109 height 22
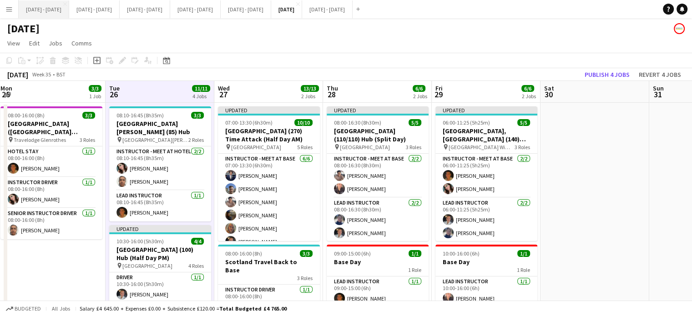
click at [45, 11] on button "[DATE] - [DATE] Close" at bounding box center [44, 9] width 50 height 18
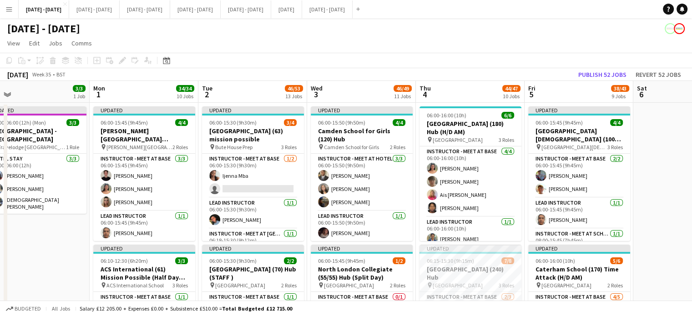
scroll to position [0, 231]
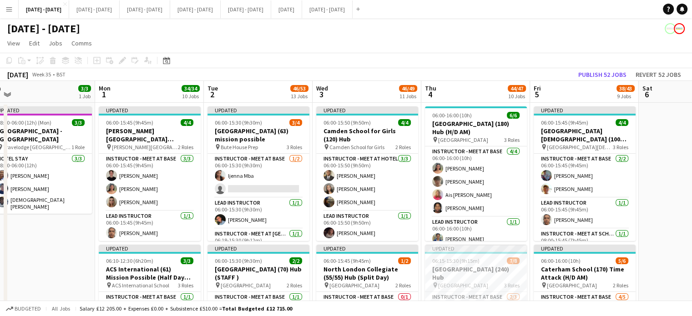
drag, startPoint x: 650, startPoint y: 177, endPoint x: 662, endPoint y: 195, distance: 21.7
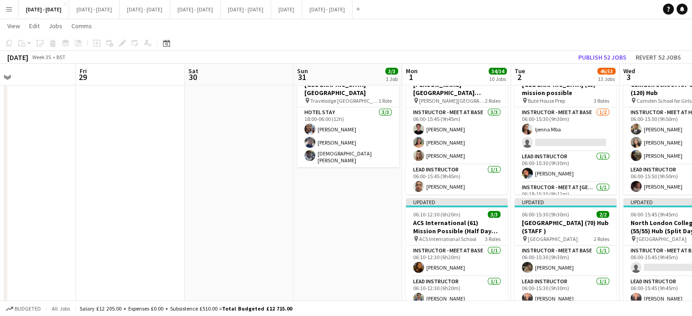
scroll to position [0, 247]
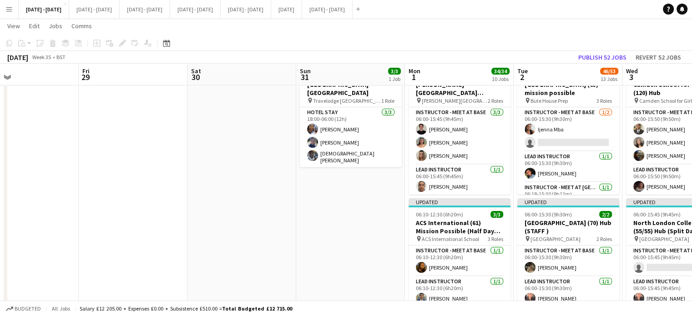
drag, startPoint x: 59, startPoint y: 243, endPoint x: 366, endPoint y: 216, distance: 309.1
click at [302, 9] on button "[DATE] Close" at bounding box center [286, 9] width 31 height 18
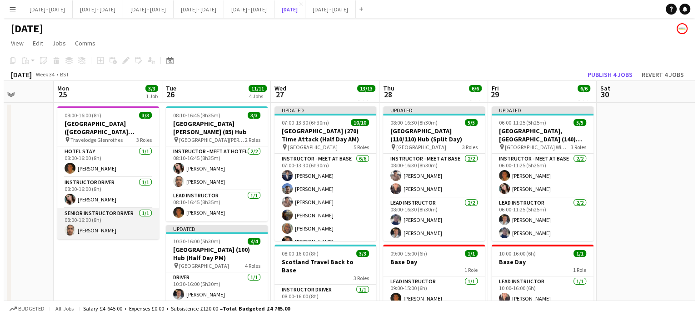
scroll to position [0, 276]
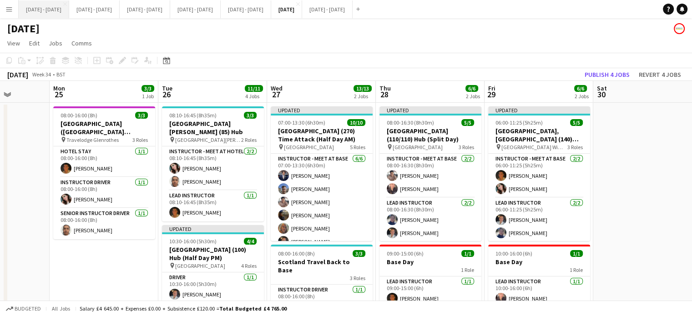
click at [43, 10] on button "[DATE] - [DATE] Close" at bounding box center [44, 9] width 50 height 18
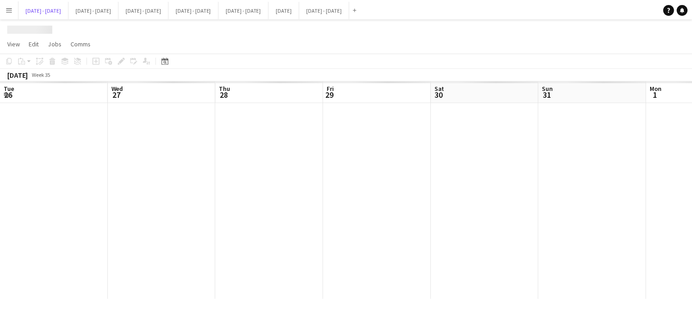
scroll to position [0, 247]
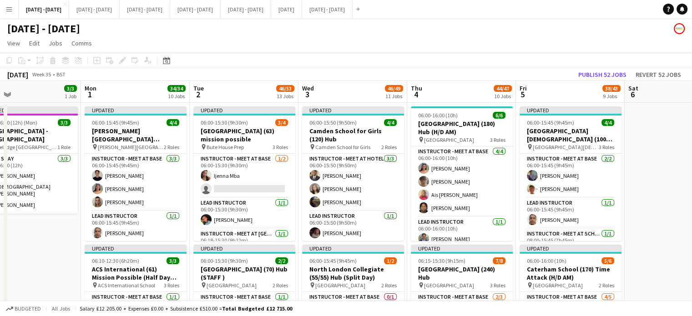
drag, startPoint x: 315, startPoint y: 248, endPoint x: 39, endPoint y: 236, distance: 275.8
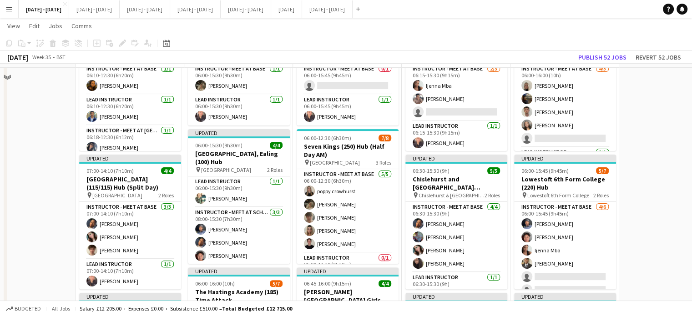
scroll to position [182, 0]
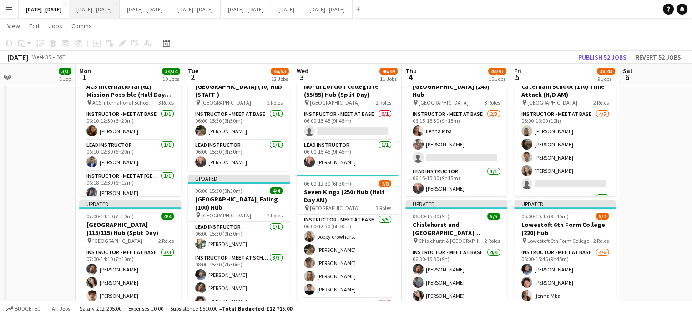
click at [96, 12] on button "[DATE] - [DATE] Close" at bounding box center [94, 9] width 50 height 18
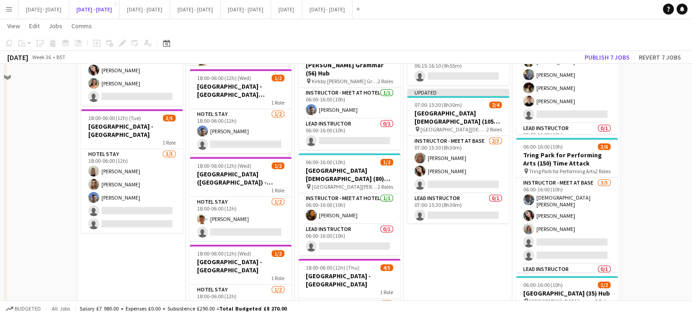
scroll to position [546, 0]
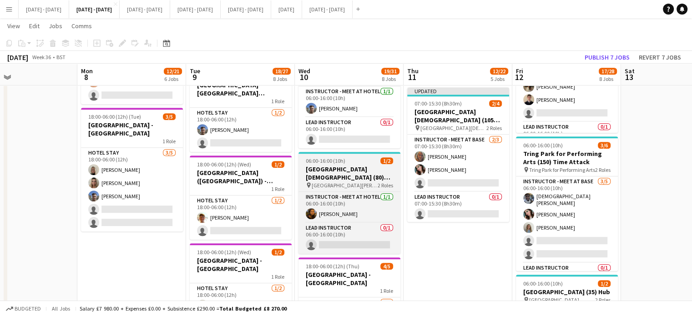
click at [358, 172] on h3 "[GEOGRAPHIC_DATA][DEMOGRAPHIC_DATA] (80) Hub (Half Day AM)" at bounding box center [349, 173] width 102 height 16
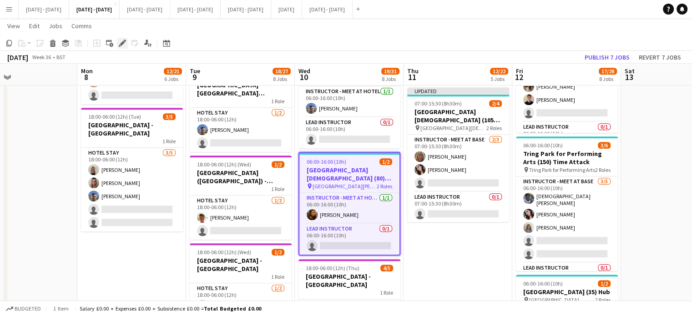
click at [120, 45] on icon at bounding box center [122, 43] width 5 height 5
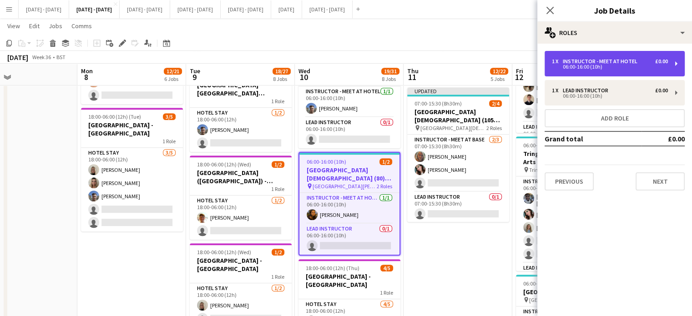
click at [636, 65] on div "06:00-16:00 (10h)" at bounding box center [610, 67] width 116 height 5
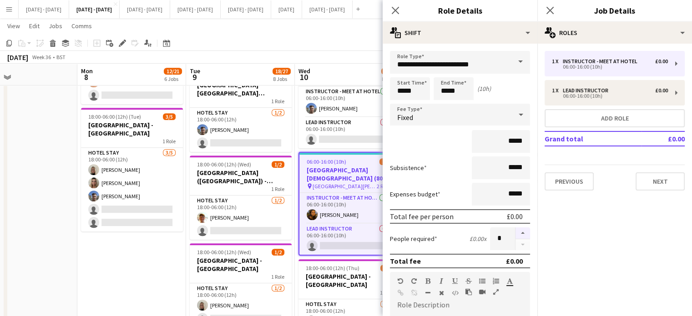
click at [515, 231] on button "button" at bounding box center [522, 233] width 15 height 12
type input "*"
click at [395, 9] on icon "Close pop-in" at bounding box center [395, 10] width 9 height 9
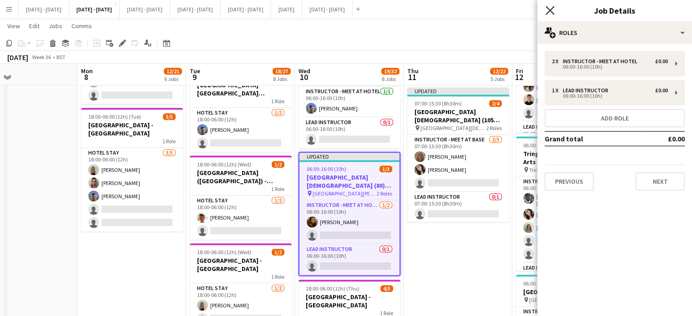
click at [551, 10] on icon "Close pop-in" at bounding box center [549, 10] width 9 height 9
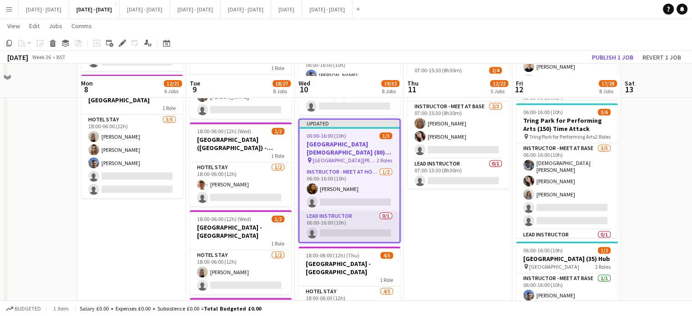
scroll to position [591, 0]
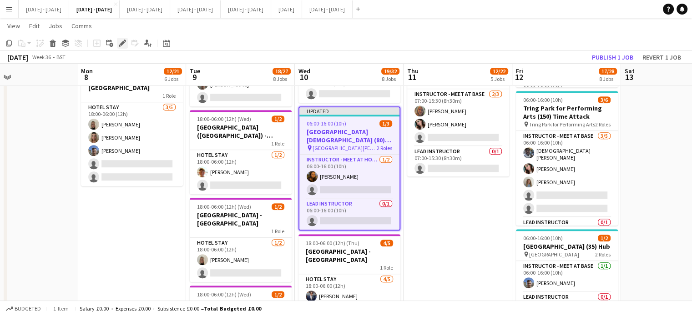
click at [119, 44] on icon "Edit" at bounding box center [122, 43] width 7 height 7
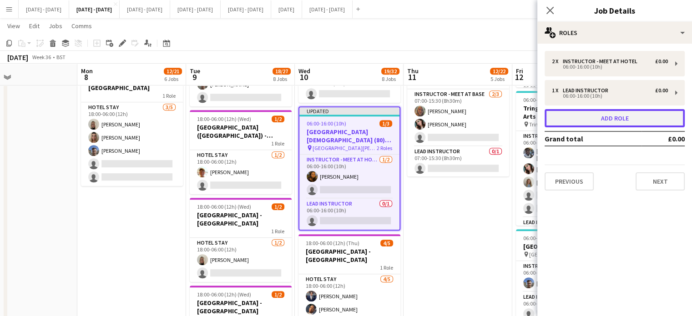
click at [598, 118] on button "Add role" at bounding box center [614, 118] width 140 height 18
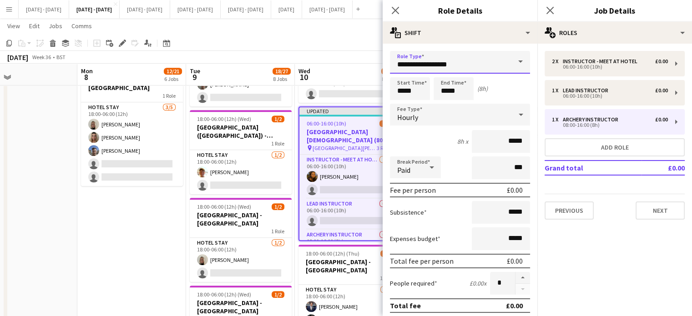
click at [501, 57] on input "**********" at bounding box center [460, 62] width 140 height 23
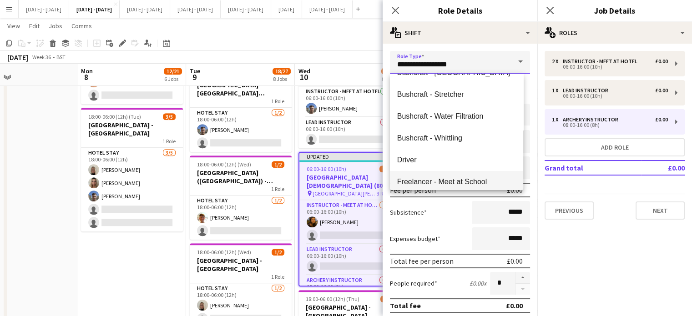
scroll to position [75, 0]
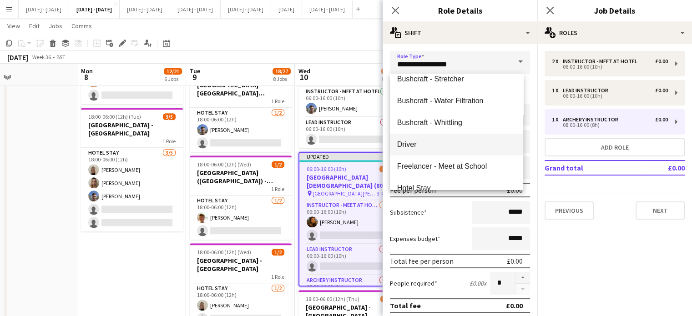
click at [419, 144] on span "Driver" at bounding box center [456, 144] width 119 height 9
type input "******"
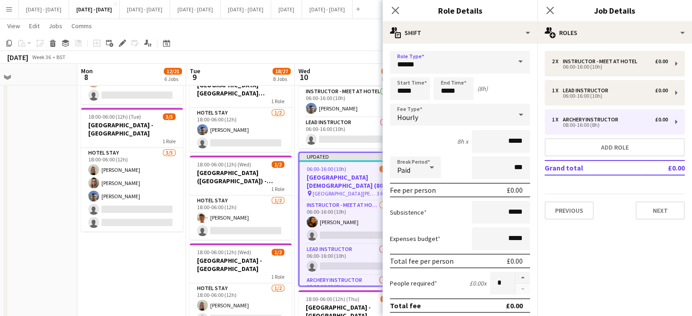
click at [504, 115] on div "Hourly" at bounding box center [451, 115] width 122 height 22
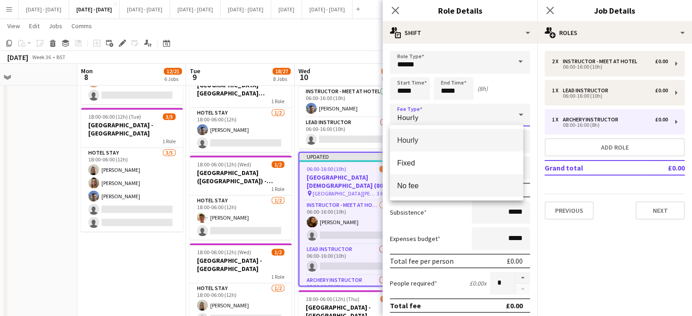
click at [433, 186] on span "No fee" at bounding box center [456, 185] width 119 height 9
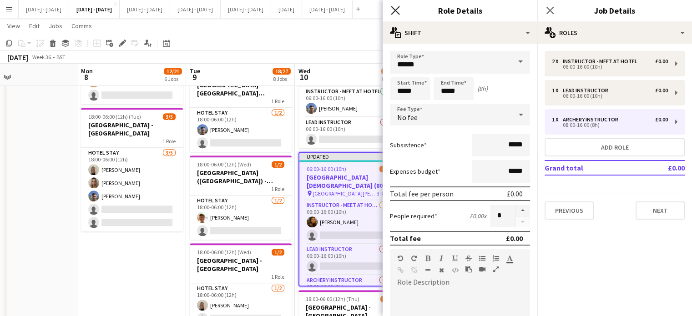
click at [395, 9] on icon "Close pop-in" at bounding box center [395, 10] width 9 height 9
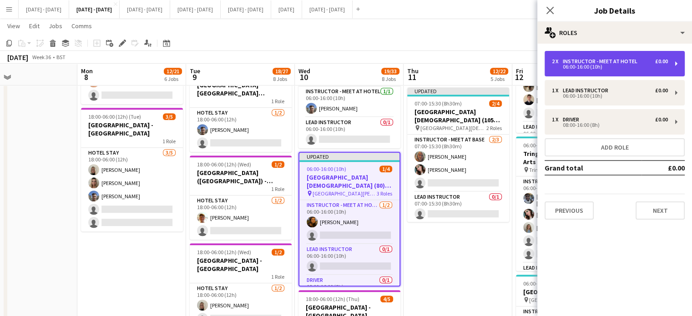
click at [613, 65] on div "06:00-16:00 (10h)" at bounding box center [610, 67] width 116 height 5
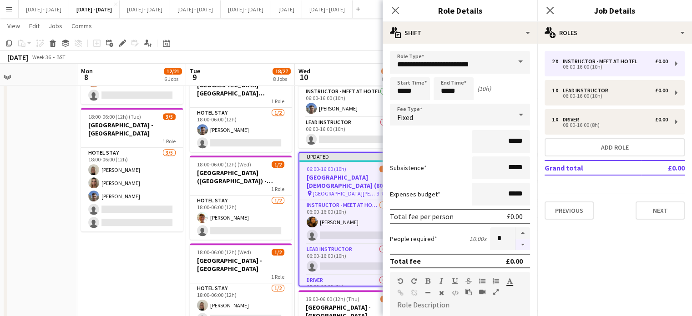
click at [515, 245] on button "button" at bounding box center [522, 244] width 15 height 11
type input "*"
click at [398, 10] on icon "Close pop-in" at bounding box center [395, 10] width 9 height 9
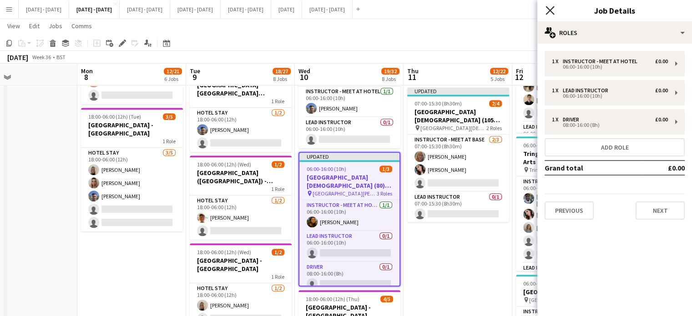
click at [551, 11] on icon "Close pop-in" at bounding box center [549, 10] width 9 height 9
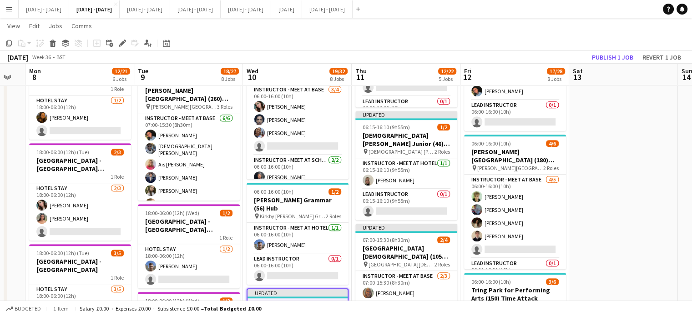
scroll to position [0, 253]
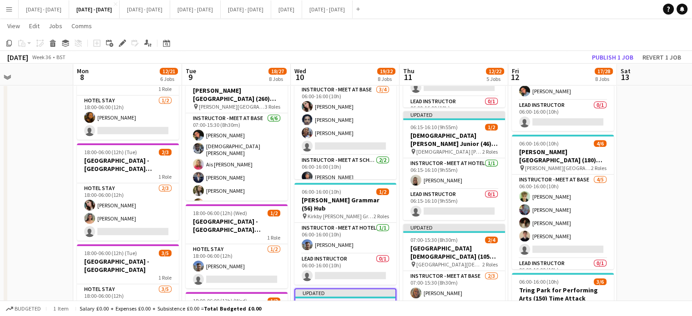
drag, startPoint x: 659, startPoint y: 208, endPoint x: 655, endPoint y: 222, distance: 14.2
click at [655, 222] on app-calendar-viewport "Fri 5 Sat 6 Sun 7 Mon 8 12/21 6 Jobs Tue 9 18/27 8 Jobs Wed 10 19/32 8 Jobs Thu…" at bounding box center [346, 155] width 692 height 1059
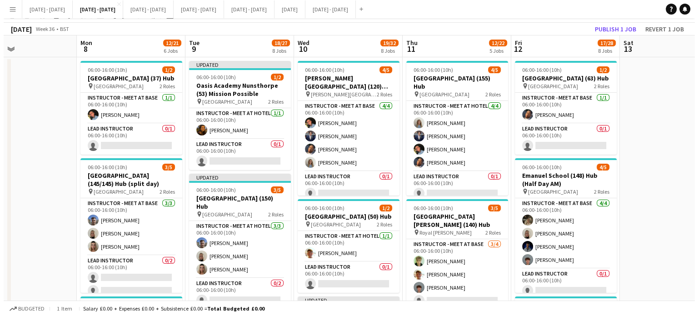
scroll to position [0, 0]
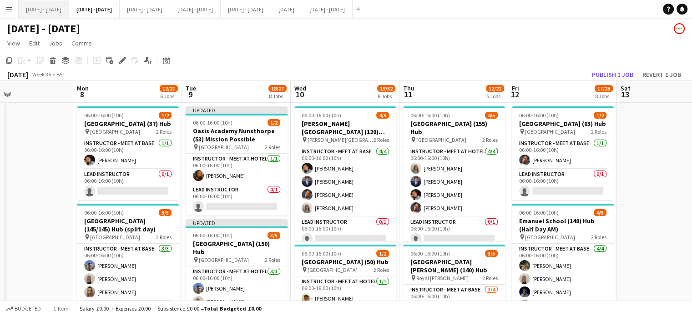
click at [30, 7] on button "[DATE] - [DATE] Close" at bounding box center [44, 9] width 50 height 18
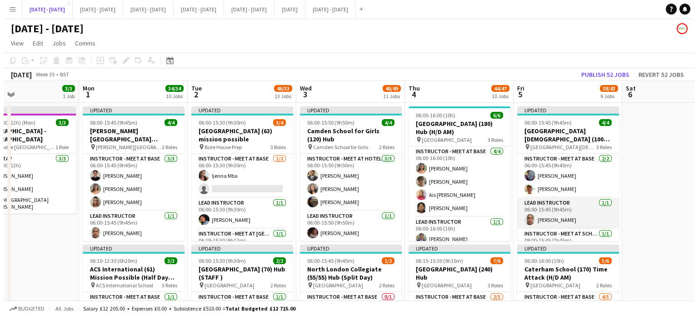
scroll to position [18, 0]
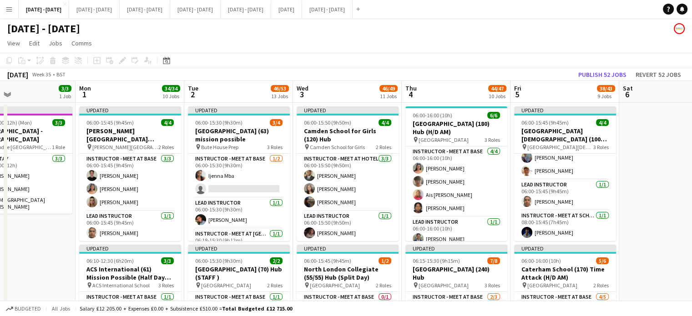
click at [9, 9] on app-icon "Menu" at bounding box center [8, 8] width 7 height 7
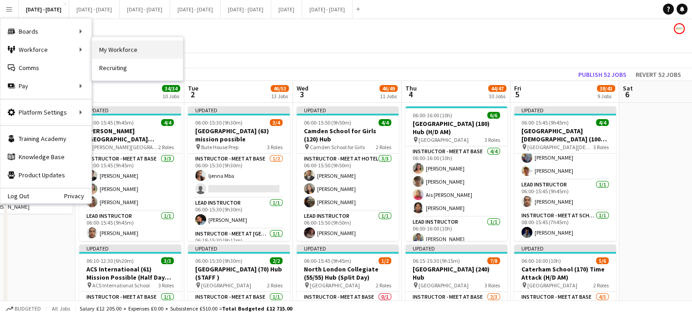
click at [138, 46] on link "My Workforce" at bounding box center [137, 49] width 91 height 18
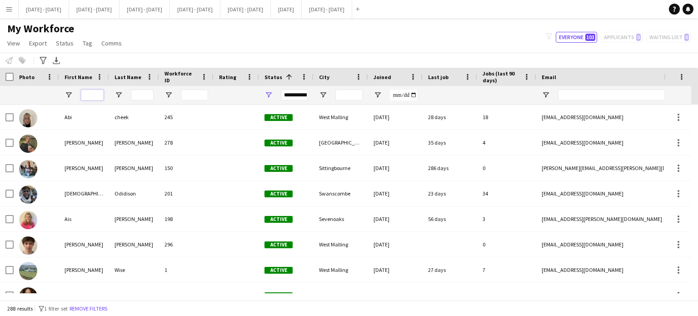
click at [95, 95] on input "First Name Filter Input" at bounding box center [92, 95] width 23 height 11
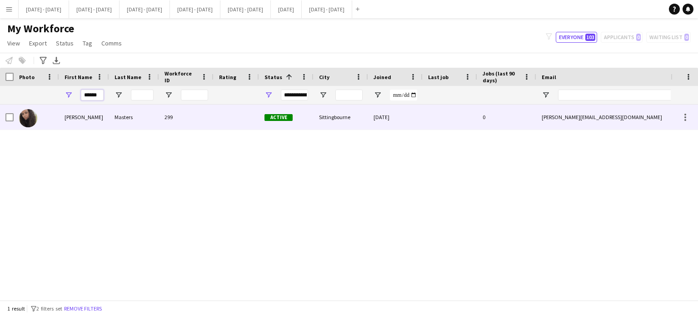
type input "******"
click at [84, 121] on div "[PERSON_NAME]" at bounding box center [84, 117] width 50 height 25
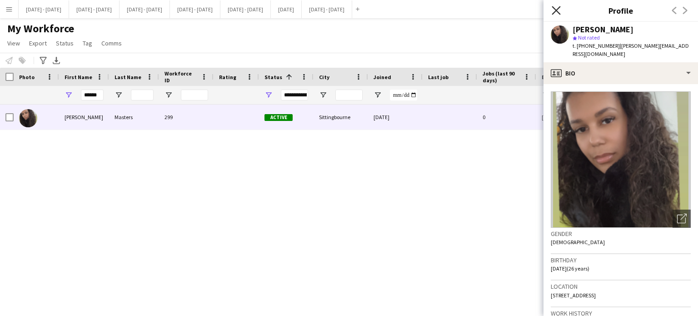
click at [552, 10] on icon "Close pop-in" at bounding box center [556, 10] width 9 height 9
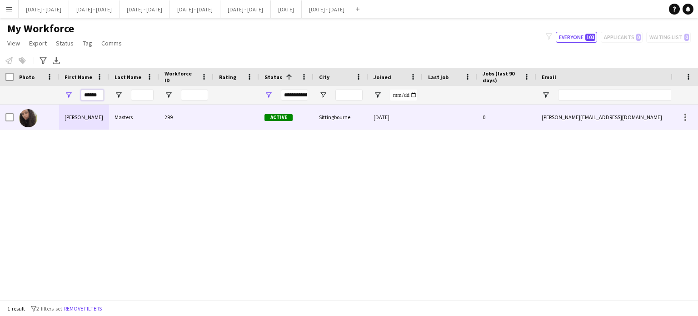
drag, startPoint x: 84, startPoint y: 94, endPoint x: 243, endPoint y: 107, distance: 159.7
click at [240, 109] on div "Workforce Details Photo First Name" at bounding box center [349, 184] width 698 height 232
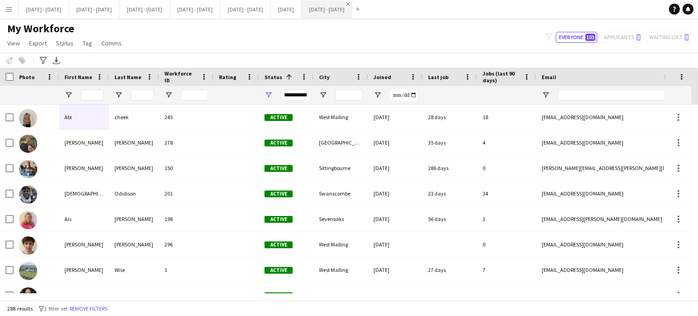
click at [350, 4] on app-icon "Close" at bounding box center [348, 4] width 4 height 4
click at [302, 9] on button "[DATE] Close" at bounding box center [286, 9] width 31 height 18
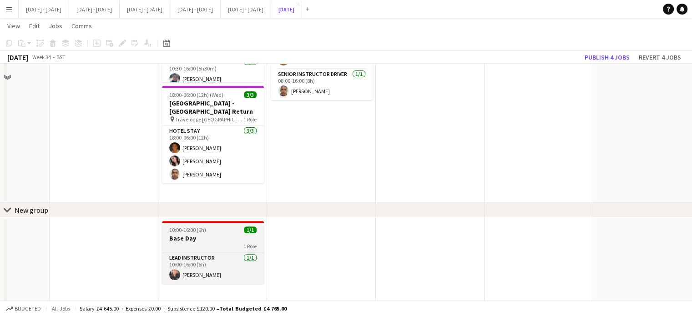
scroll to position [278, 0]
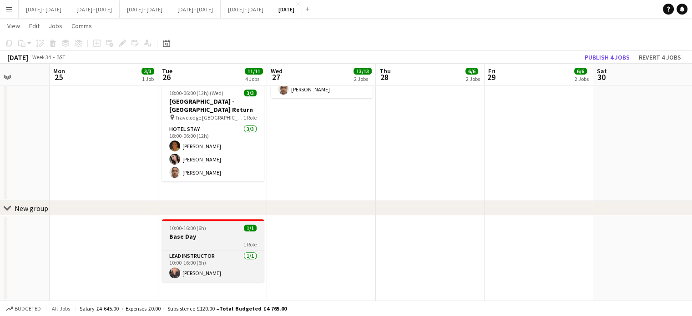
click at [204, 235] on h3 "Base Day" at bounding box center [213, 236] width 102 height 8
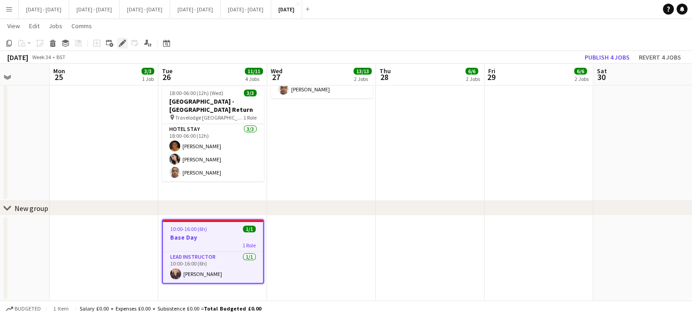
click at [120, 45] on icon at bounding box center [122, 43] width 5 height 5
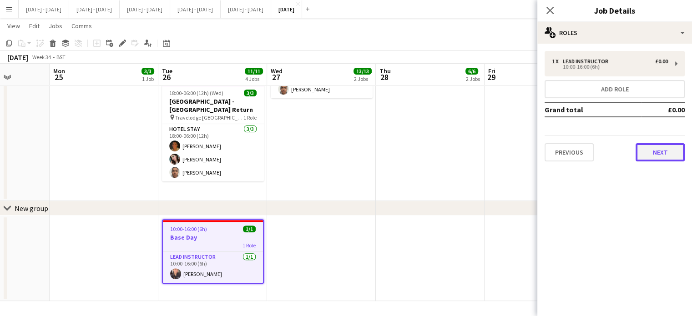
click at [652, 153] on button "Next" at bounding box center [659, 152] width 49 height 18
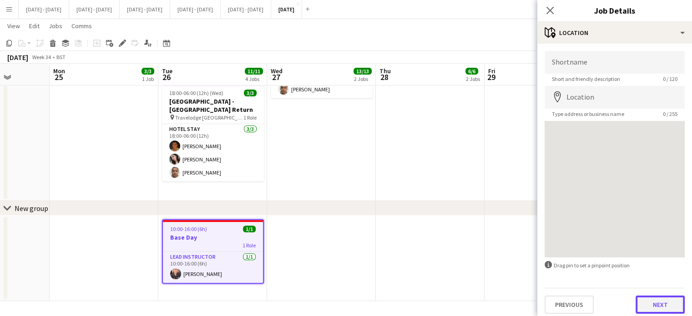
click at [662, 307] on button "Next" at bounding box center [659, 305] width 49 height 18
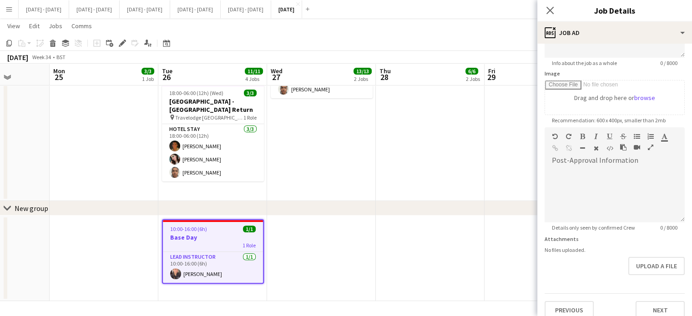
scroll to position [168, 0]
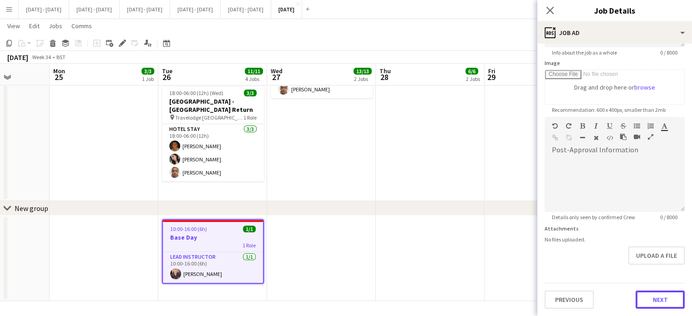
click at [649, 273] on form "Headline ******** 8 / 140 Job Description default Heading 1 Heading 2 Heading 3…" at bounding box center [614, 112] width 155 height 391
click at [649, 305] on button "Next" at bounding box center [659, 300] width 49 height 18
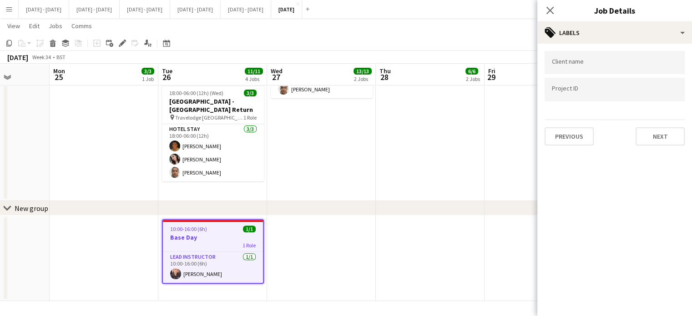
scroll to position [0, 0]
drag, startPoint x: 684, startPoint y: 118, endPoint x: 682, endPoint y: 126, distance: 7.8
click at [684, 119] on form "Client name Project ID Previous Next" at bounding box center [614, 98] width 155 height 95
click at [666, 140] on button "Next" at bounding box center [659, 136] width 49 height 18
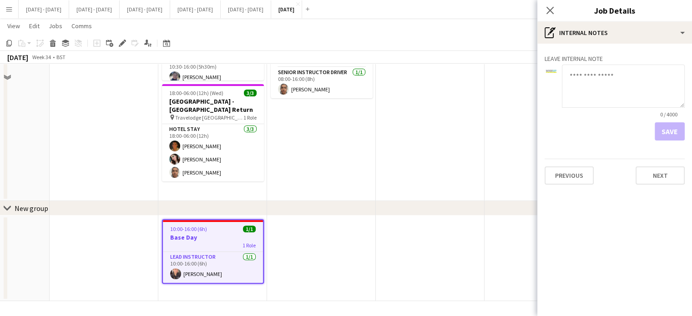
scroll to position [187, 0]
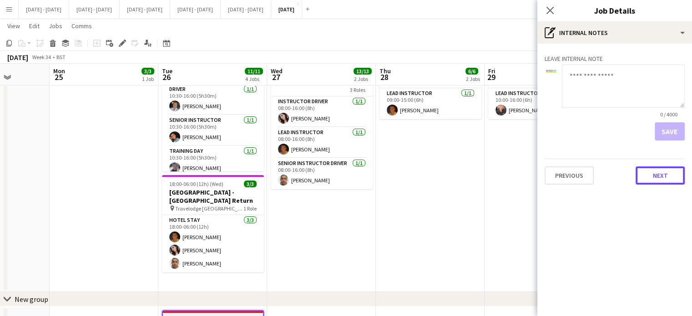
click at [654, 170] on button "Next" at bounding box center [659, 175] width 49 height 18
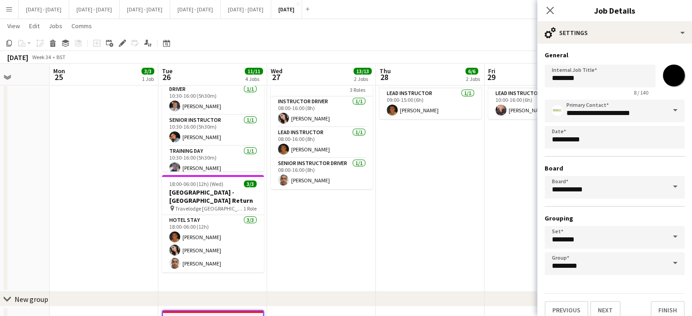
click at [665, 266] on span at bounding box center [674, 263] width 19 height 22
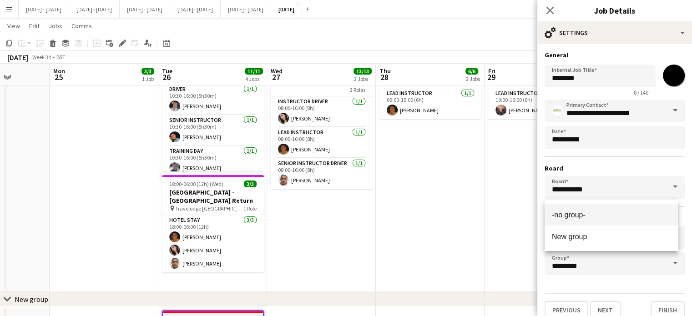
click at [589, 220] on mat-option "-no group-" at bounding box center [610, 215] width 133 height 22
type input "**********"
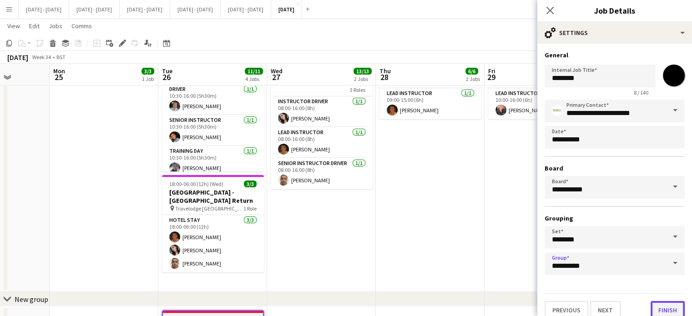
click at [657, 305] on button "Finish" at bounding box center [667, 310] width 34 height 18
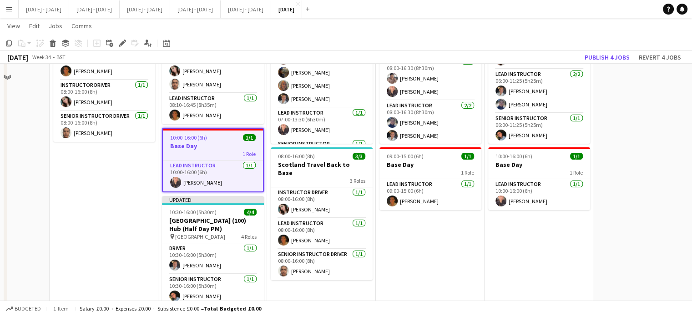
scroll to position [51, 0]
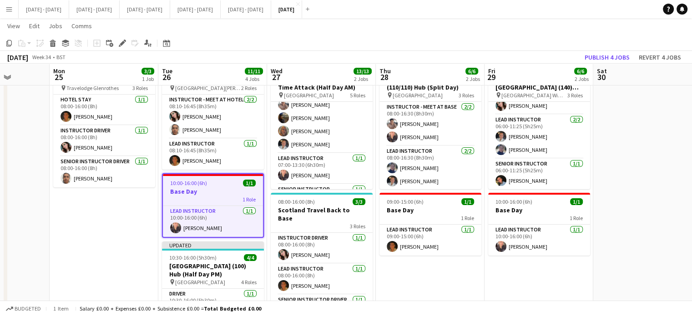
click at [143, 238] on app-date-cell "08:00-16:00 (8h) 3/3 [GEOGRAPHIC_DATA] ([GEOGRAPHIC_DATA][PERSON_NAME]) - [GEOG…" at bounding box center [104, 273] width 109 height 445
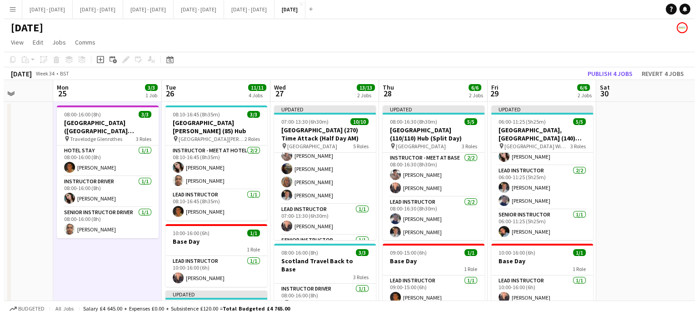
scroll to position [0, 0]
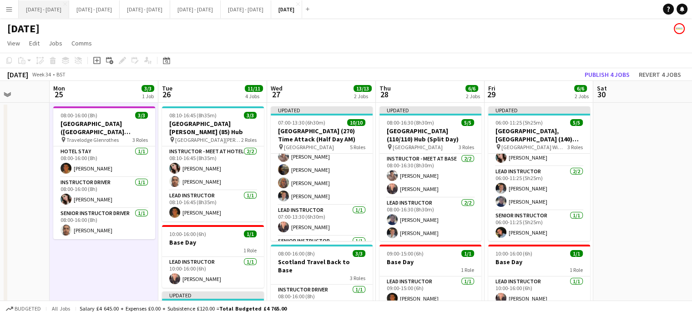
click at [31, 7] on button "[DATE] - [DATE] Close" at bounding box center [44, 9] width 50 height 18
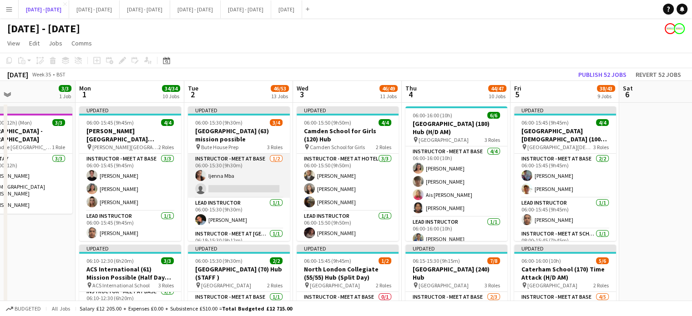
scroll to position [18, 0]
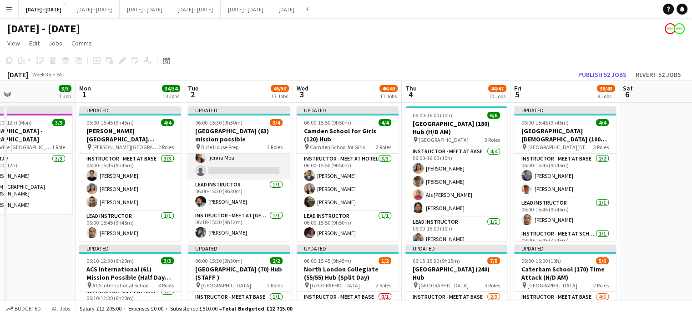
click at [258, 165] on app-card-role "Instructor - Meet at Base [DATE] 06:00-15:30 (9h30m) [PERSON_NAME] single-neutr…" at bounding box center [239, 157] width 102 height 44
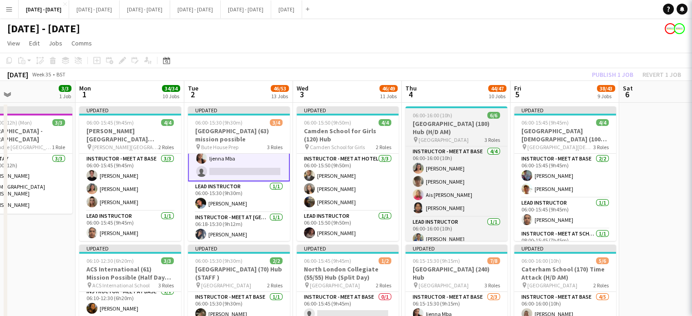
scroll to position [19, 0]
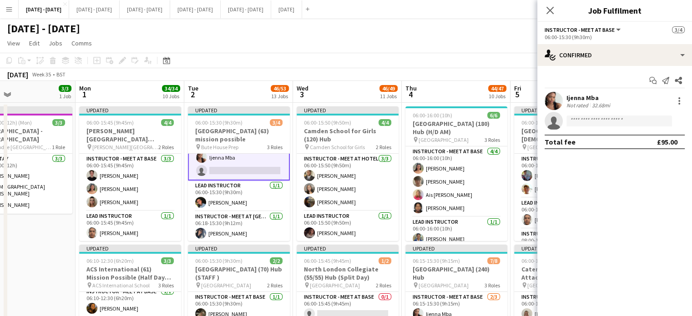
click at [612, 110] on div "[PERSON_NAME] Not rated 32.68mi single-neutral-actions" at bounding box center [614, 111] width 155 height 38
click at [605, 121] on input at bounding box center [618, 120] width 105 height 11
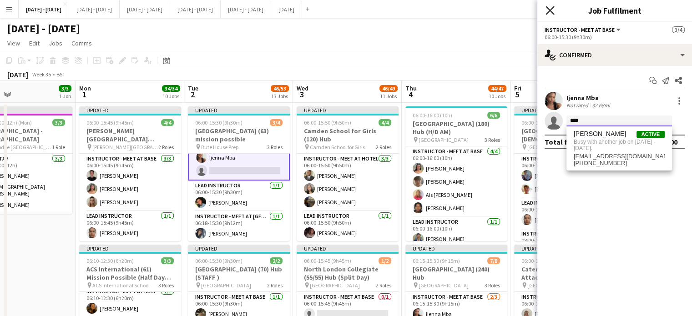
type input "****"
click at [550, 12] on icon "Close pop-in" at bounding box center [549, 10] width 9 height 9
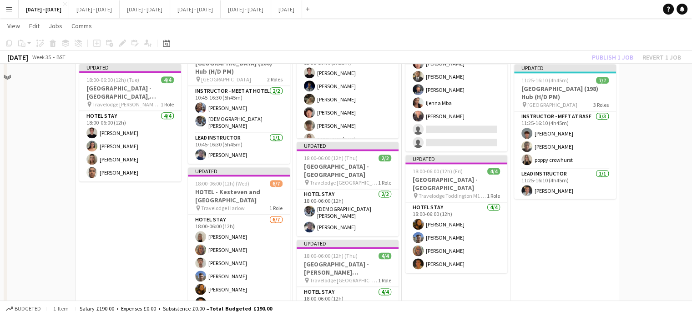
scroll to position [1091, 0]
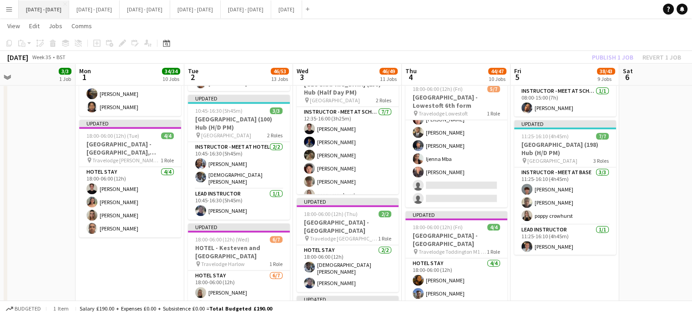
click at [43, 10] on button "[DATE] - [DATE] Close" at bounding box center [44, 9] width 50 height 18
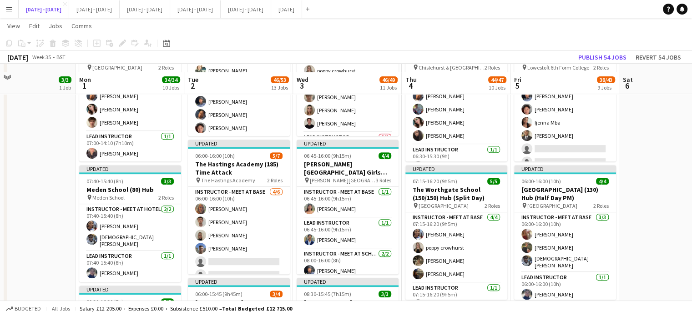
scroll to position [364, 0]
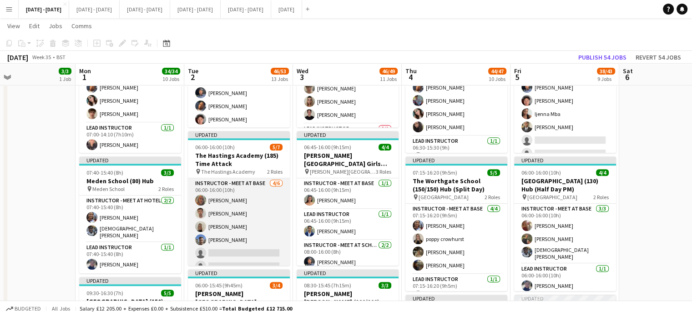
click at [243, 245] on app-card-role "Instructor - Meet at Base [DATE] 06:00-16:00 (10h) [PERSON_NAME] [PERSON_NAME] …" at bounding box center [239, 226] width 102 height 97
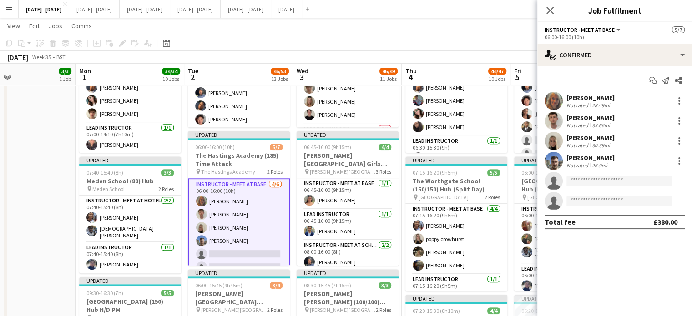
click at [602, 174] on app-invite-slot "single-neutral-actions" at bounding box center [614, 181] width 155 height 18
click at [596, 181] on input at bounding box center [618, 181] width 105 height 11
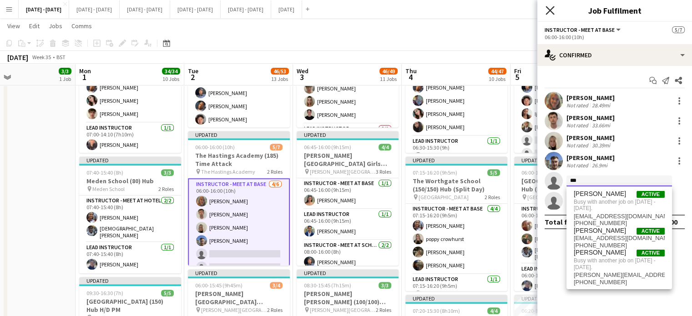
type input "***"
click at [550, 10] on icon at bounding box center [549, 10] width 9 height 9
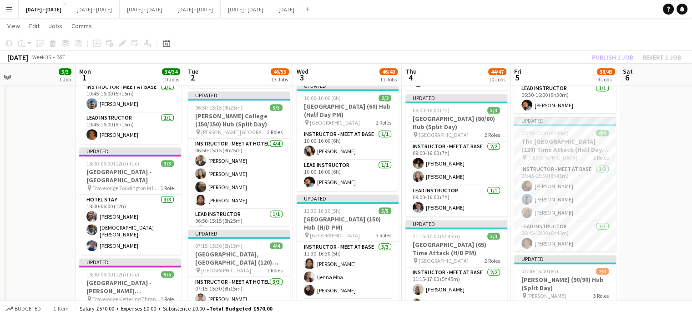
scroll to position [818, 0]
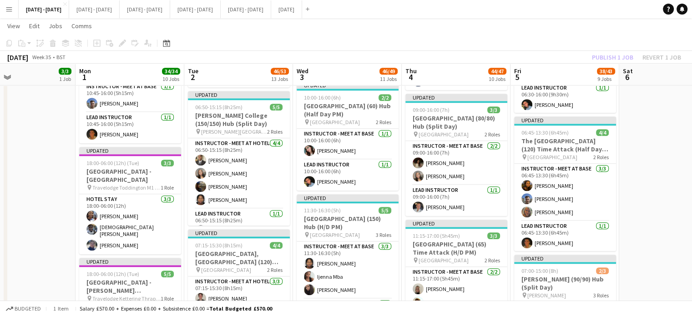
click at [8, 11] on app-icon "Menu" at bounding box center [8, 8] width 7 height 7
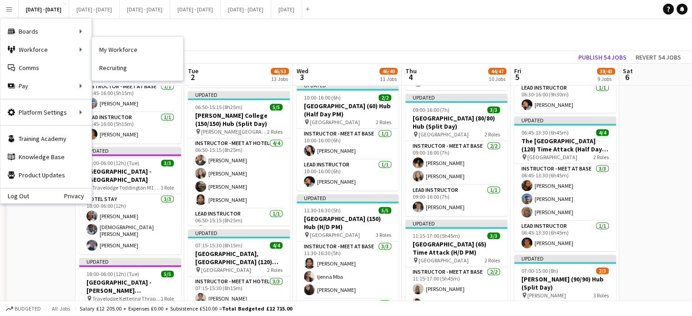
drag, startPoint x: 113, startPoint y: 45, endPoint x: 252, endPoint y: 87, distance: 145.8
click at [113, 45] on link "My Workforce" at bounding box center [137, 49] width 91 height 18
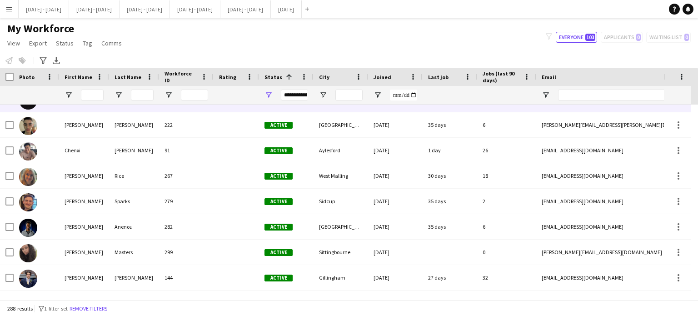
scroll to position [273, 0]
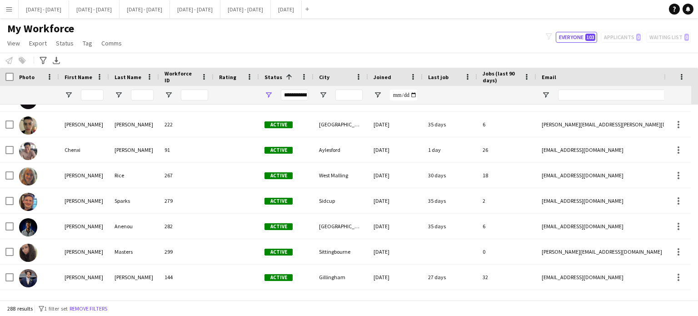
click at [105, 97] on div at bounding box center [84, 95] width 50 height 18
click at [93, 96] on input "First Name Filter Input" at bounding box center [92, 95] width 23 height 11
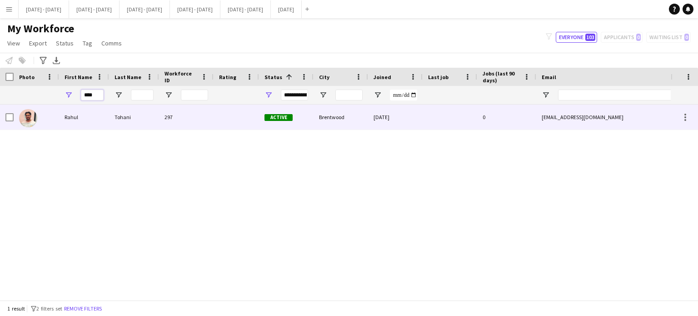
type input "****"
click at [160, 118] on div "297" at bounding box center [186, 117] width 55 height 25
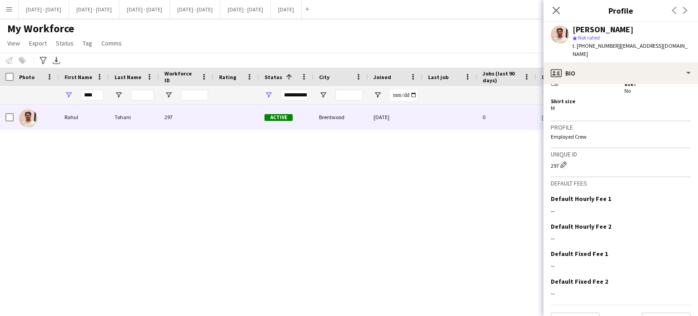
scroll to position [404, 0]
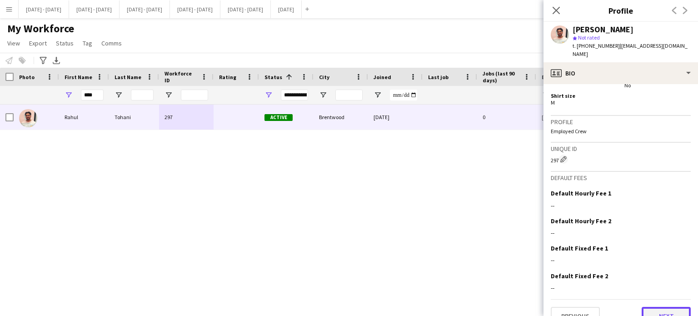
click at [650, 307] on button "Next" at bounding box center [666, 316] width 49 height 18
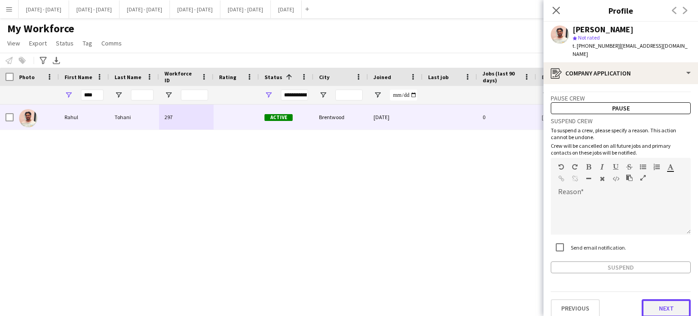
click at [669, 304] on button "Next" at bounding box center [666, 308] width 49 height 18
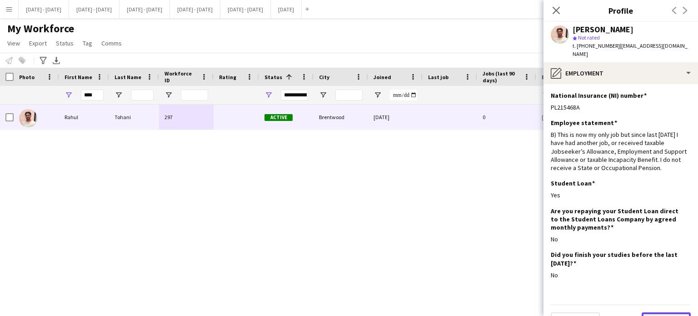
click at [668, 312] on button "Next" at bounding box center [666, 321] width 49 height 18
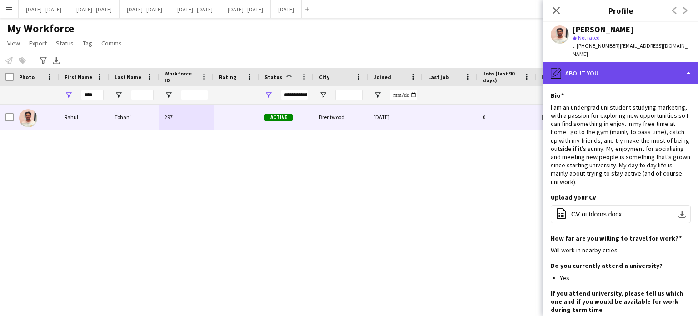
click at [622, 70] on div "pencil4 About you" at bounding box center [621, 73] width 155 height 22
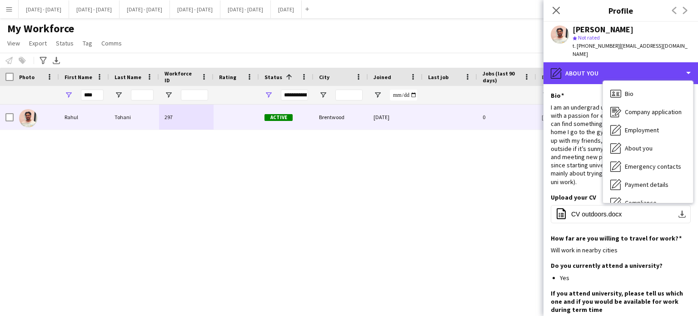
scroll to position [85, 0]
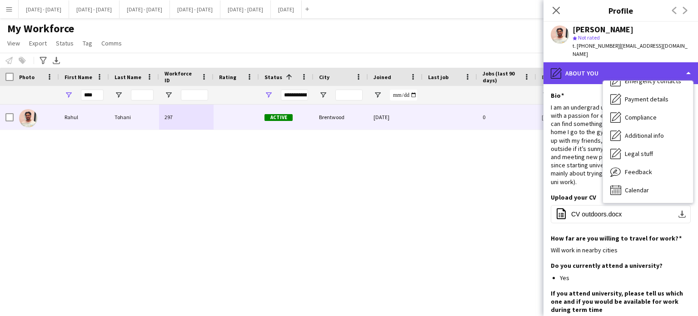
click at [633, 62] on div "pencil4 About you" at bounding box center [621, 73] width 155 height 22
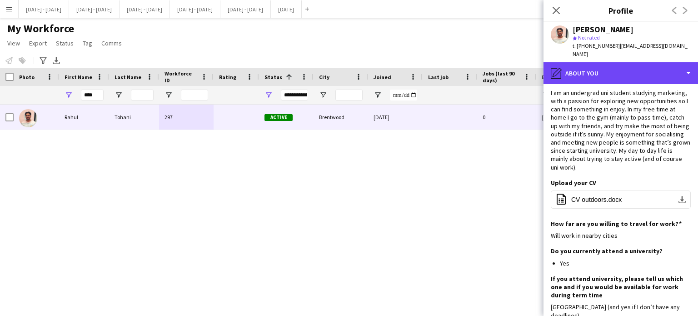
scroll to position [0, 0]
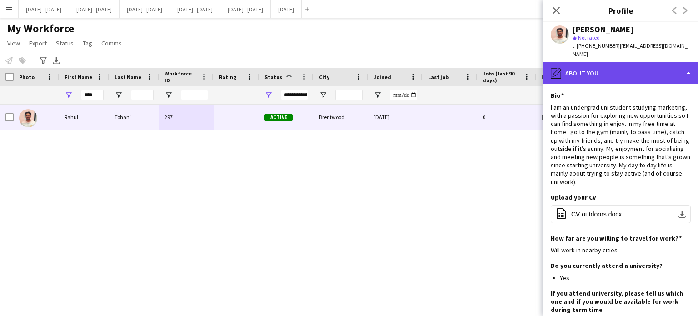
click at [677, 62] on div "pencil4 About you" at bounding box center [621, 73] width 155 height 22
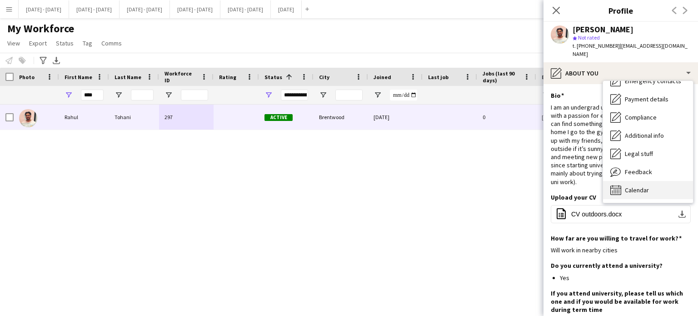
click at [637, 186] on span "Calendar" at bounding box center [637, 190] width 24 height 8
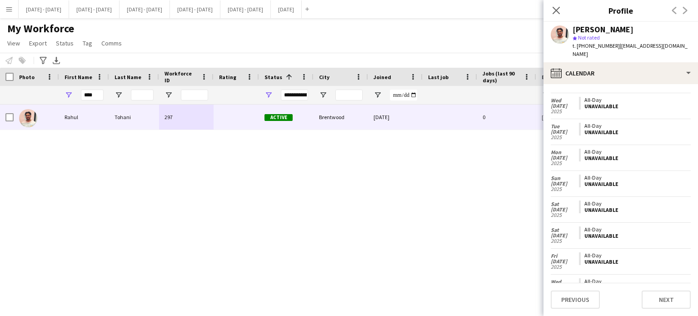
scroll to position [2077, 0]
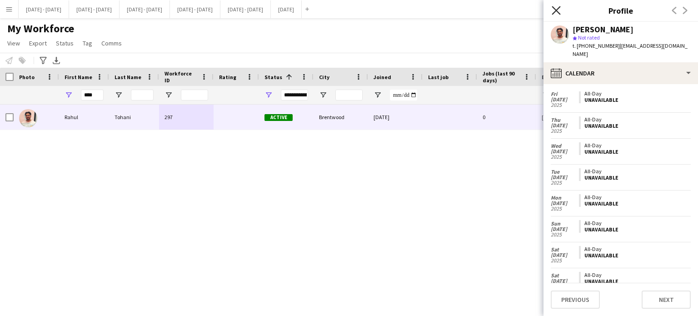
click at [558, 10] on icon "Close pop-in" at bounding box center [556, 10] width 9 height 9
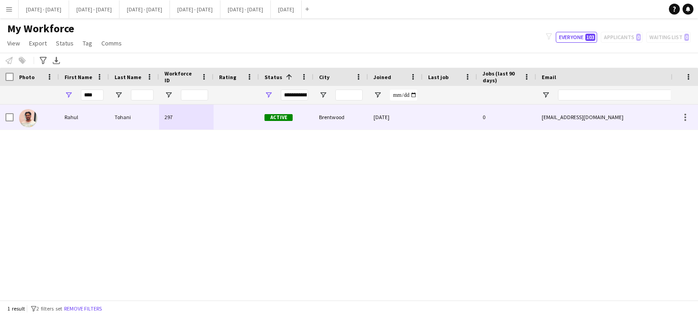
click at [115, 125] on div "Tohani" at bounding box center [134, 117] width 50 height 25
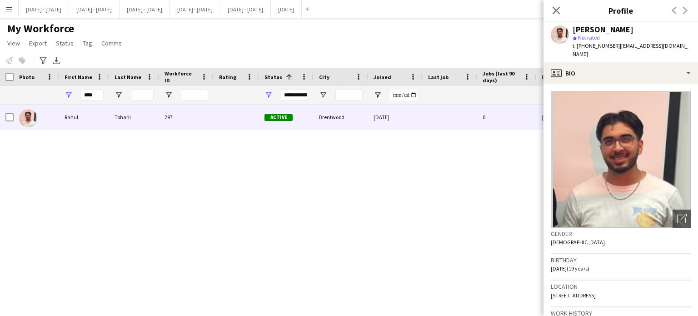
drag, startPoint x: 557, startPoint y: 10, endPoint x: 236, endPoint y: 45, distance: 322.0
click at [557, 10] on icon at bounding box center [556, 10] width 7 height 7
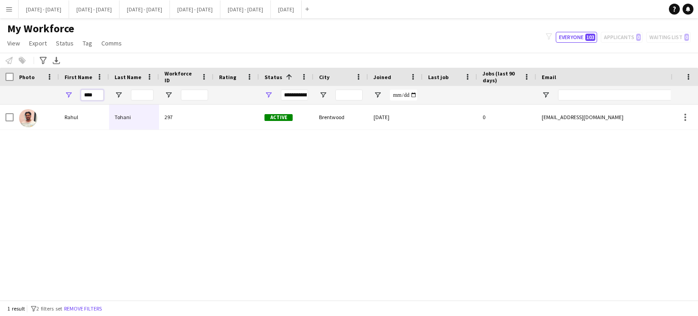
drag, startPoint x: 95, startPoint y: 97, endPoint x: 42, endPoint y: 94, distance: 52.8
click at [53, 96] on div "****" at bounding box center [493, 95] width 986 height 18
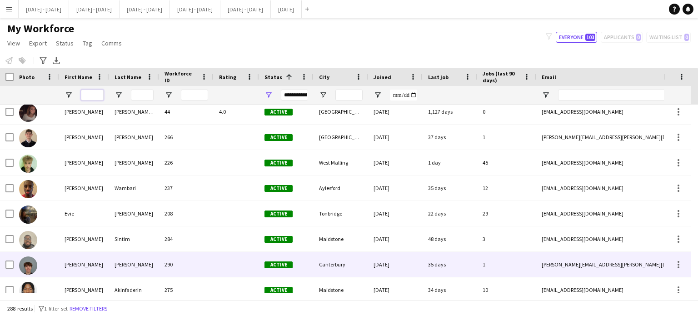
scroll to position [0, 0]
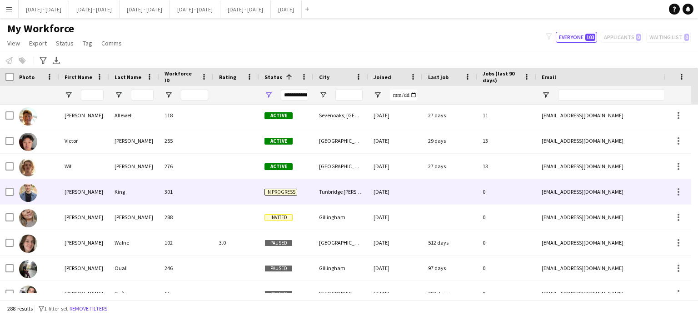
click at [213, 198] on div "301" at bounding box center [186, 191] width 55 height 25
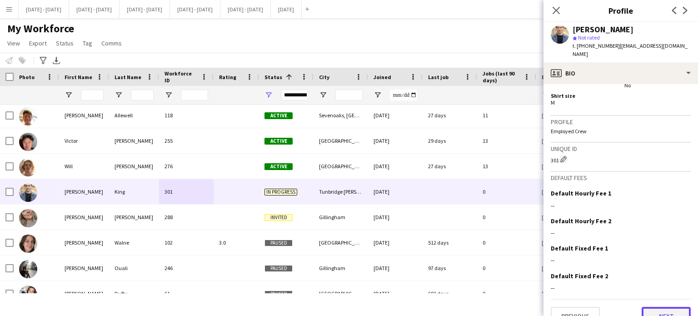
click at [663, 307] on button "Next" at bounding box center [666, 316] width 49 height 18
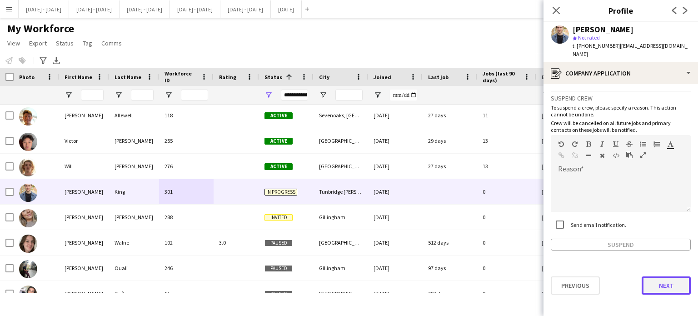
click at [673, 280] on button "Next" at bounding box center [666, 285] width 49 height 18
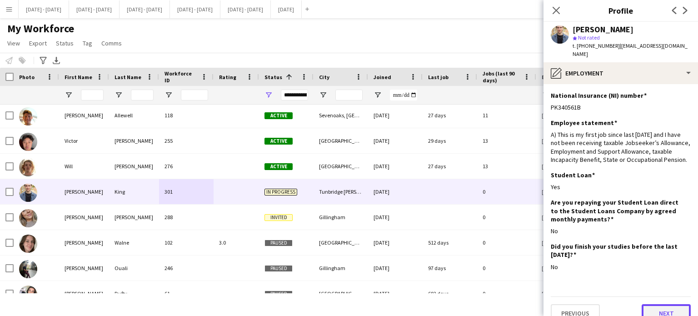
click at [667, 308] on button "Next" at bounding box center [666, 313] width 49 height 18
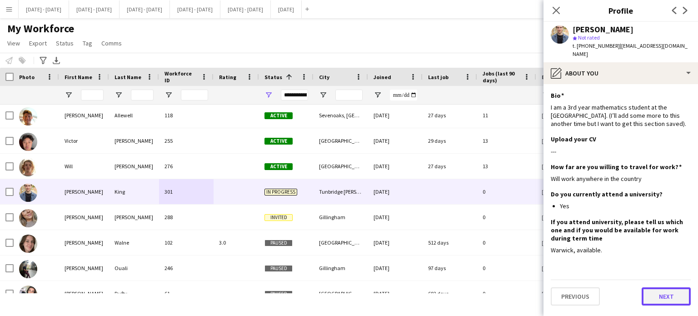
click at [671, 290] on button "Next" at bounding box center [666, 296] width 49 height 18
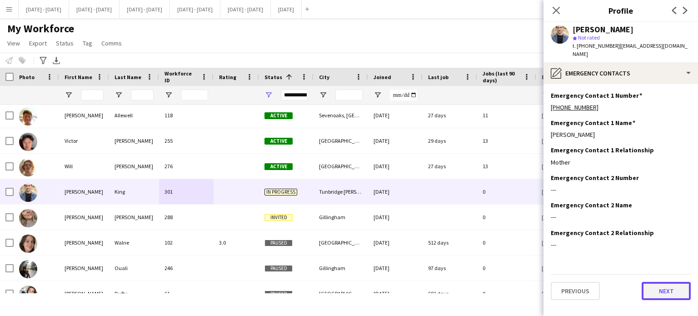
click at [671, 290] on button "Next" at bounding box center [666, 291] width 49 height 18
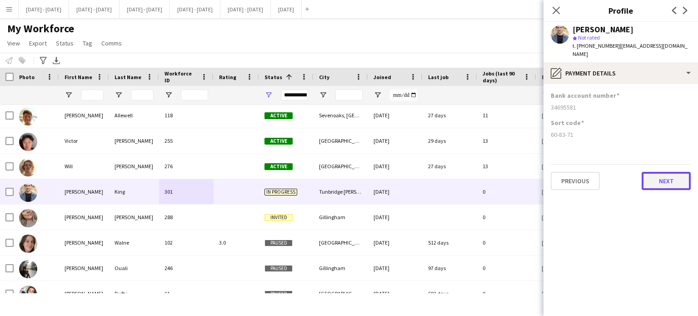
click at [677, 172] on button "Next" at bounding box center [666, 181] width 49 height 18
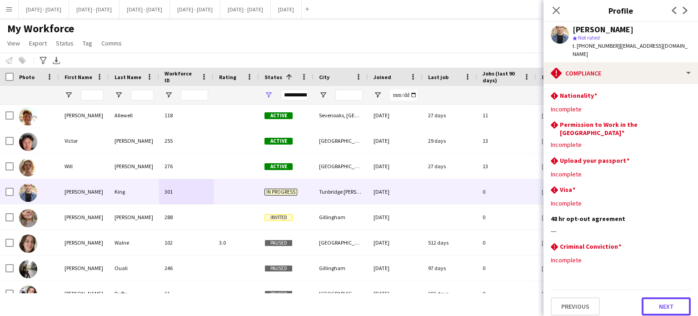
click at [664, 297] on button "Next" at bounding box center [666, 306] width 49 height 18
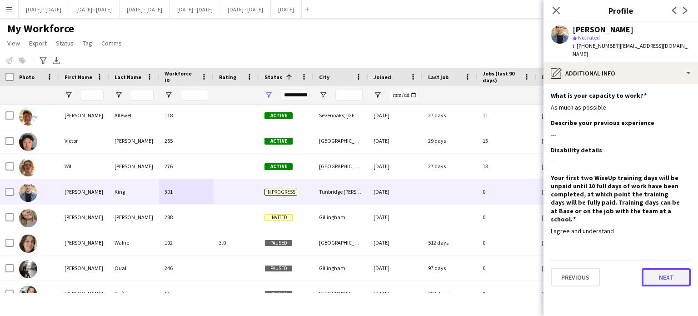
click at [667, 268] on button "Next" at bounding box center [666, 277] width 49 height 18
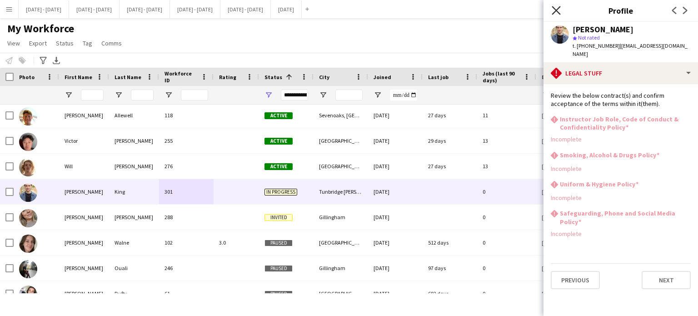
click at [557, 8] on icon "Close pop-in" at bounding box center [556, 10] width 9 height 9
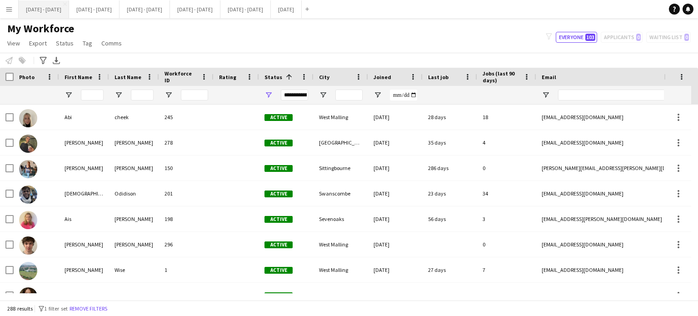
click at [49, 5] on button "[DATE] - [DATE] Close" at bounding box center [44, 9] width 50 height 18
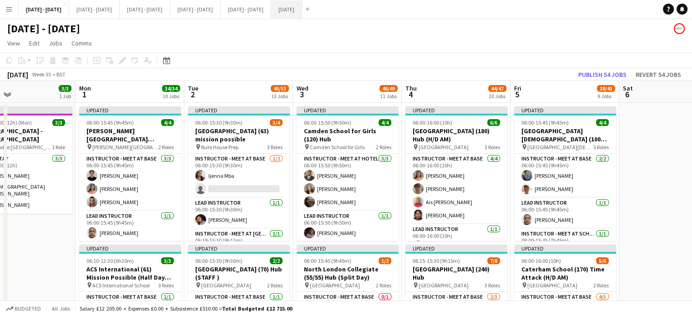
click at [302, 13] on button "[DATE] Close" at bounding box center [286, 9] width 31 height 18
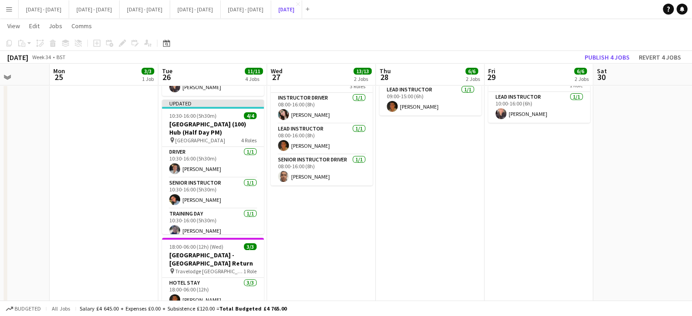
scroll to position [0, 291]
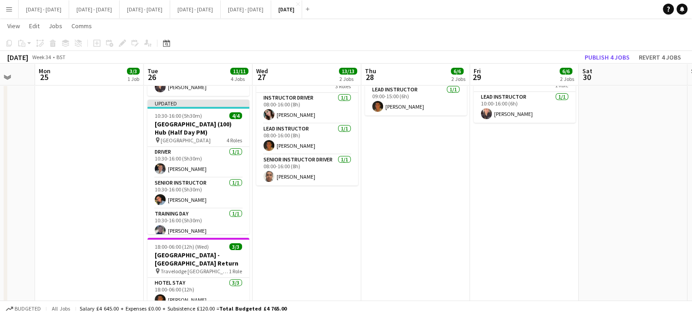
drag, startPoint x: 87, startPoint y: 278, endPoint x: 285, endPoint y: 261, distance: 198.1
click at [285, 261] on app-date-cell "Updated 07:00-13:30 (6h30m) 10/10 [GEOGRAPHIC_DATA] (270) Time Attack (Half Day…" at bounding box center [306, 133] width 109 height 445
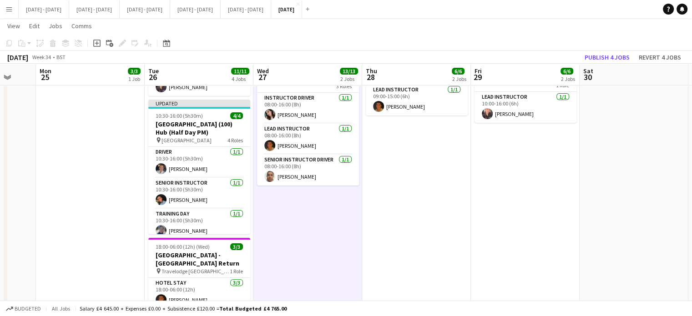
click at [58, 172] on app-date-cell "08:00-16:00 (8h) 3/3 [GEOGRAPHIC_DATA] ([GEOGRAPHIC_DATA][PERSON_NAME]) - [GEOG…" at bounding box center [90, 133] width 109 height 445
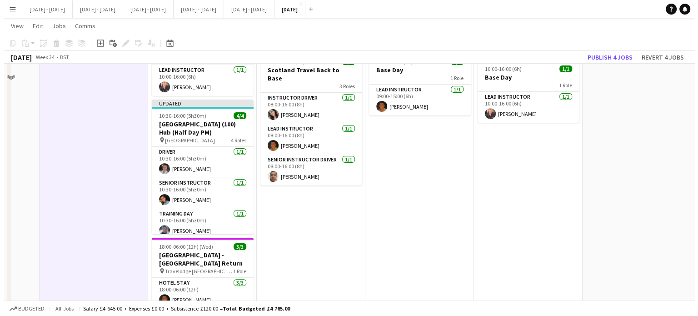
scroll to position [0, 0]
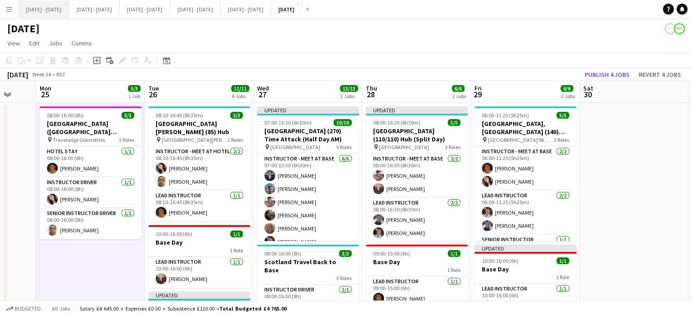
click at [52, 13] on button "[DATE] - [DATE] Close" at bounding box center [44, 9] width 50 height 18
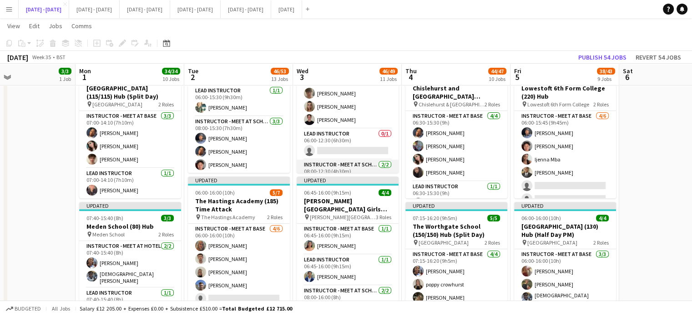
scroll to position [71, 0]
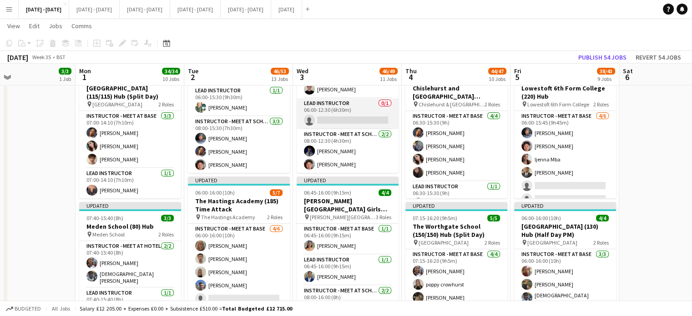
click at [342, 112] on app-card-role "Lead Instructor 0/1 06:00-12:30 (6h30m) single-neutral-actions" at bounding box center [347, 113] width 102 height 31
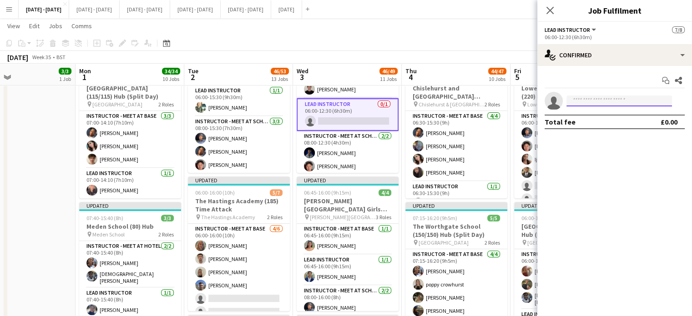
click at [593, 98] on input at bounding box center [618, 100] width 105 height 11
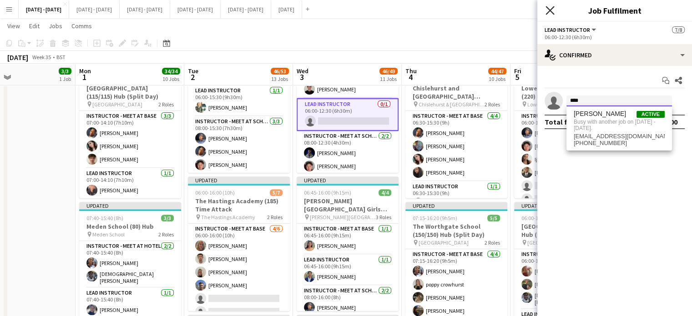
type input "****"
click at [552, 10] on icon "Close pop-in" at bounding box center [549, 10] width 9 height 9
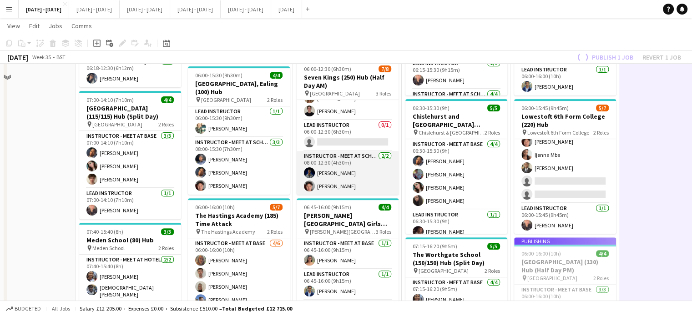
scroll to position [227, 0]
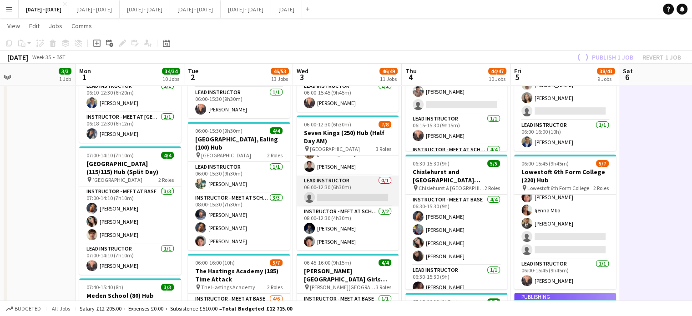
click at [318, 192] on app-card-role "Lead Instructor 0/1 06:00-12:30 (6h30m) single-neutral-actions" at bounding box center [347, 191] width 102 height 31
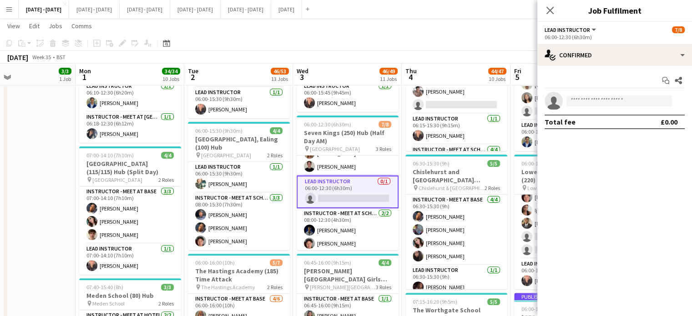
drag, startPoint x: 578, startPoint y: 94, endPoint x: 581, endPoint y: 105, distance: 11.1
click at [580, 96] on app-invite-slot "single-neutral-actions" at bounding box center [614, 101] width 155 height 18
click at [581, 105] on input at bounding box center [618, 100] width 105 height 11
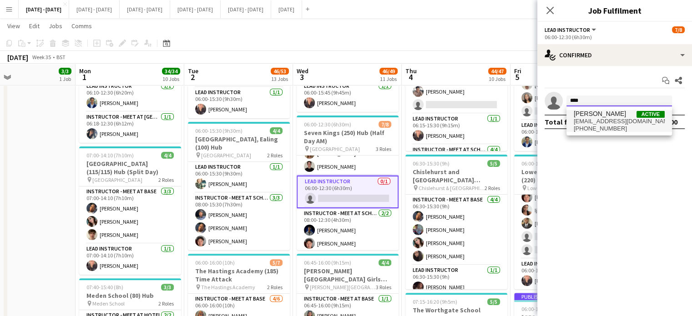
type input "****"
click at [614, 120] on span "[EMAIL_ADDRESS][DOMAIN_NAME]" at bounding box center [618, 121] width 91 height 7
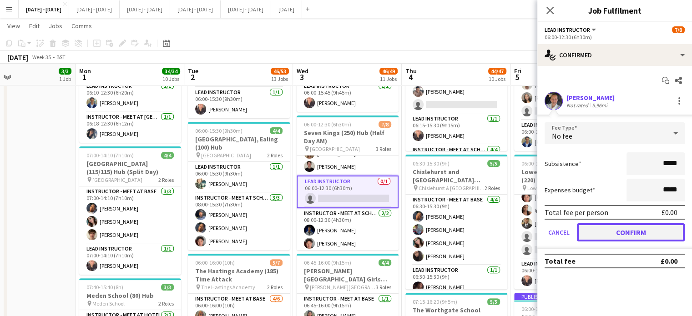
click at [620, 231] on button "Confirm" at bounding box center [631, 232] width 108 height 18
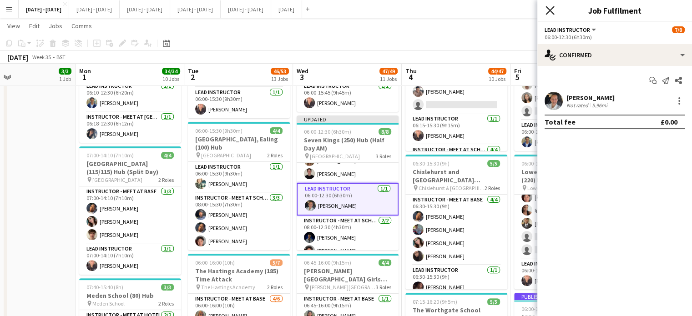
click at [550, 12] on icon "Close pop-in" at bounding box center [549, 10] width 9 height 9
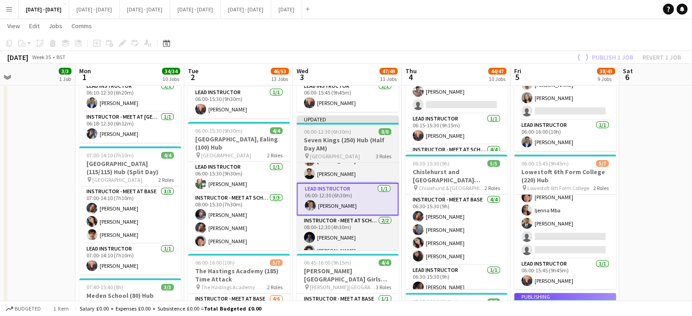
click at [316, 153] on span "[GEOGRAPHIC_DATA]" at bounding box center [335, 156] width 50 height 7
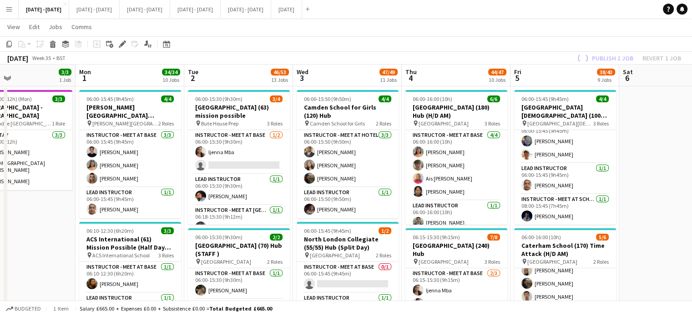
scroll to position [0, 0]
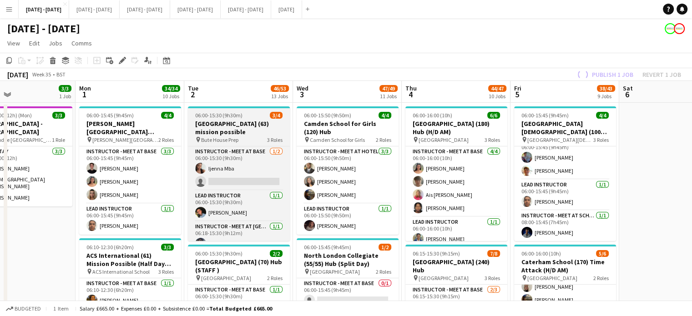
click at [229, 131] on h3 "[GEOGRAPHIC_DATA] (63) mission possible" at bounding box center [239, 128] width 102 height 16
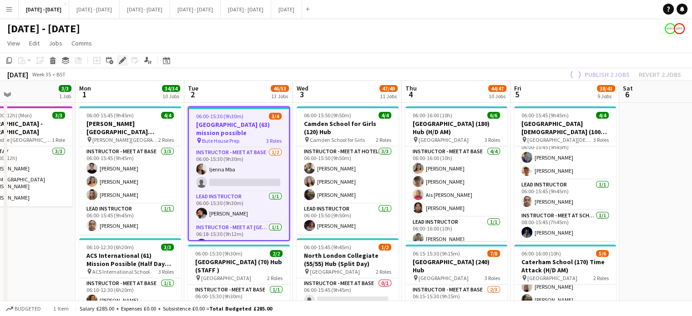
click at [125, 60] on div "Edit" at bounding box center [122, 60] width 11 height 11
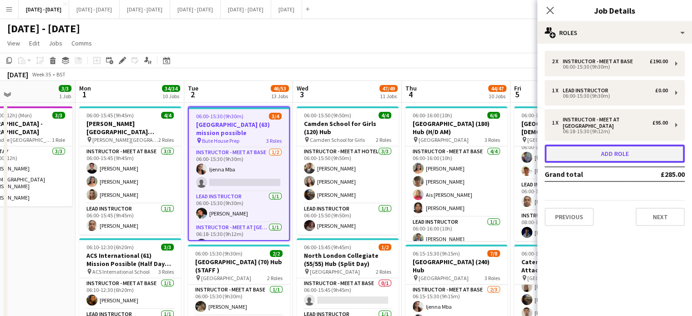
click at [626, 152] on button "Add role" at bounding box center [614, 154] width 140 height 18
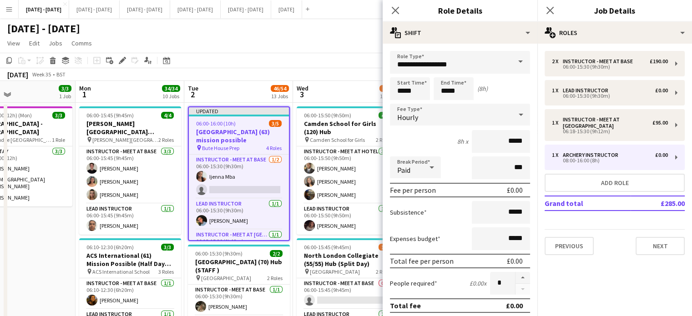
click at [513, 66] on span at bounding box center [520, 62] width 19 height 22
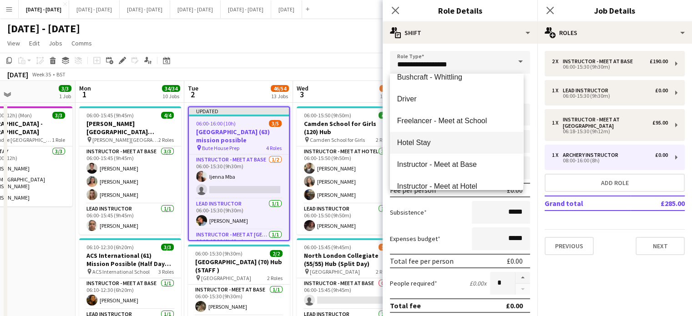
scroll to position [120, 0]
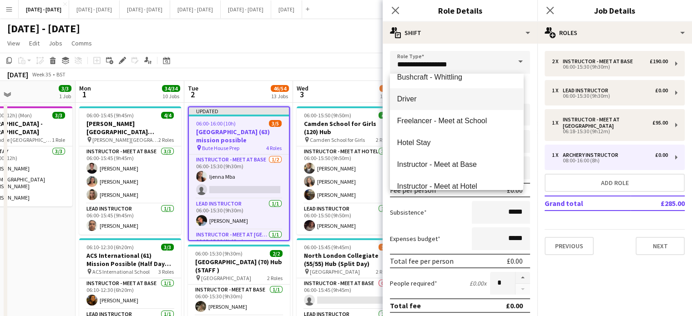
click at [441, 102] on span "Driver" at bounding box center [456, 99] width 119 height 9
type input "******"
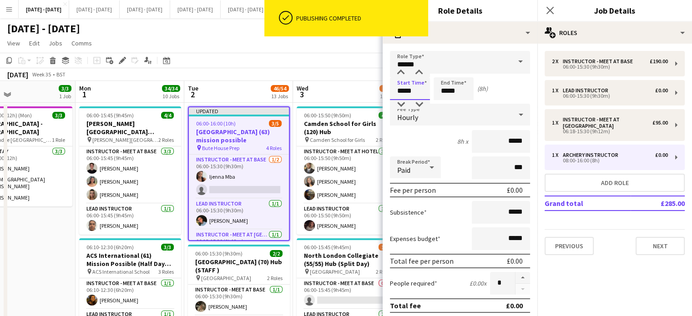
drag, startPoint x: 413, startPoint y: 90, endPoint x: 371, endPoint y: 94, distance: 42.0
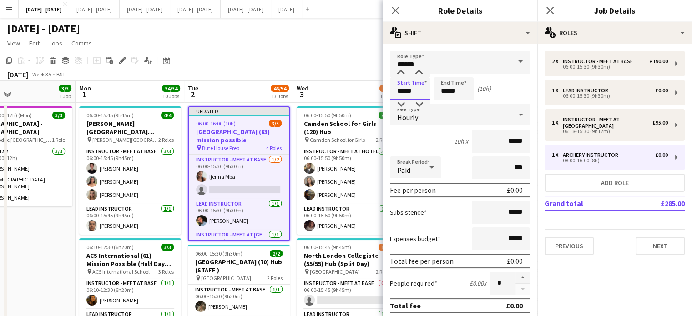
type input "*****"
click at [422, 109] on div "Hourly" at bounding box center [451, 115] width 122 height 22
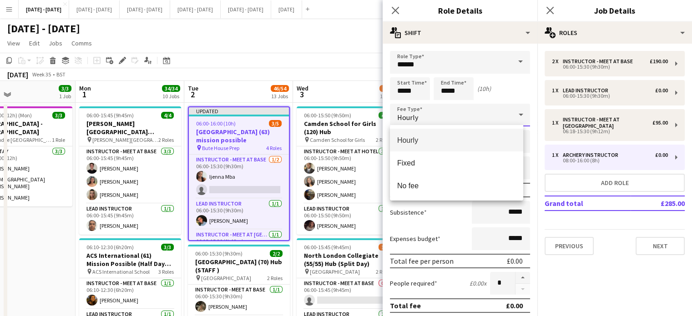
click at [477, 65] on div at bounding box center [346, 158] width 692 height 316
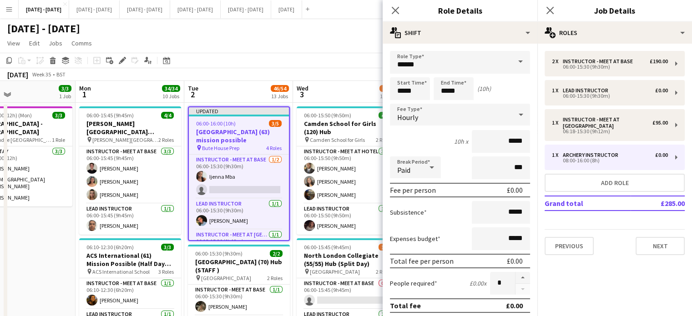
click at [511, 55] on span at bounding box center [520, 62] width 19 height 22
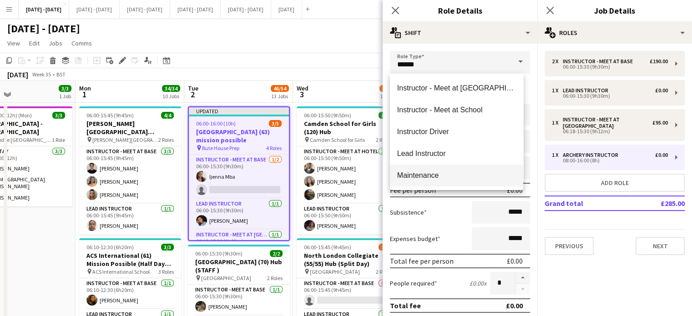
scroll to position [227, 0]
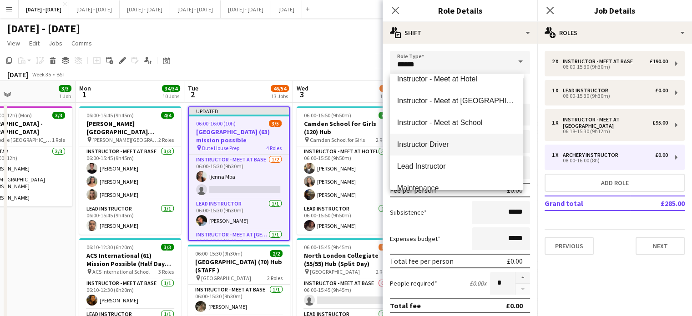
click at [446, 143] on span "Instructor Driver" at bounding box center [456, 144] width 119 height 9
type input "**********"
type input "*******"
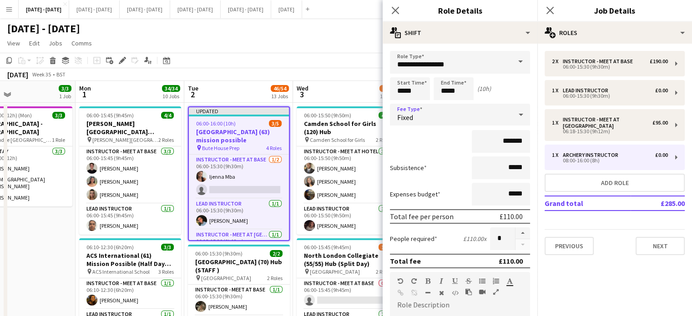
click at [471, 110] on div "Fixed" at bounding box center [451, 115] width 122 height 22
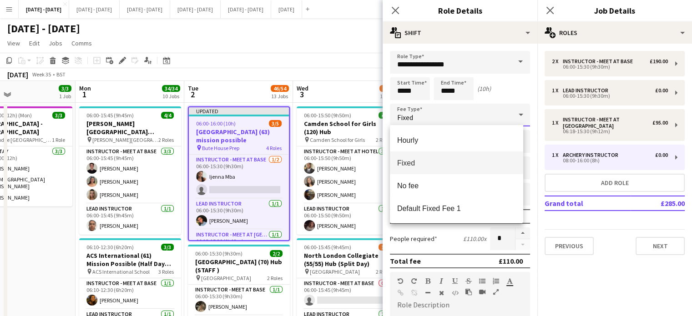
click at [455, 88] on div at bounding box center [346, 158] width 692 height 316
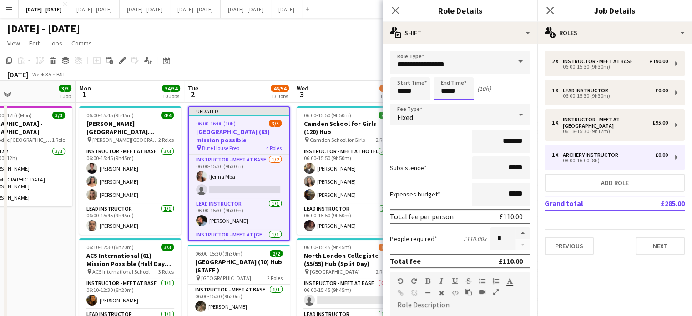
click at [458, 89] on input "*****" at bounding box center [453, 88] width 40 height 23
drag, startPoint x: 458, startPoint y: 89, endPoint x: 431, endPoint y: 89, distance: 27.3
click at [431, 89] on div "Start Time ***** End Time ***** (10h)" at bounding box center [460, 88] width 140 height 23
type input "*****"
click at [422, 112] on div "Fixed" at bounding box center [451, 115] width 122 height 22
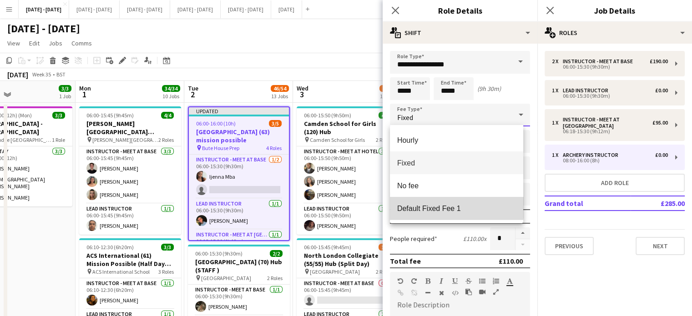
click at [435, 202] on mat-option "Default Fixed Fee 1" at bounding box center [456, 208] width 133 height 23
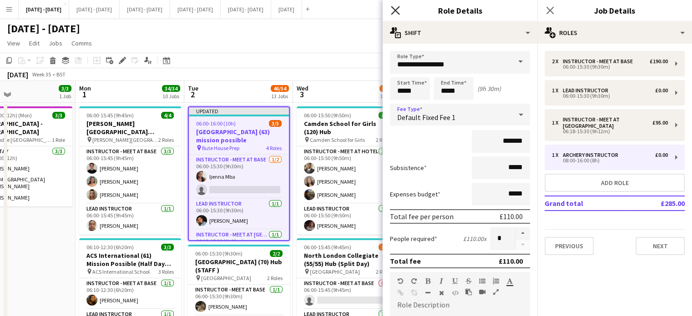
click at [392, 6] on icon "Close pop-in" at bounding box center [395, 10] width 9 height 9
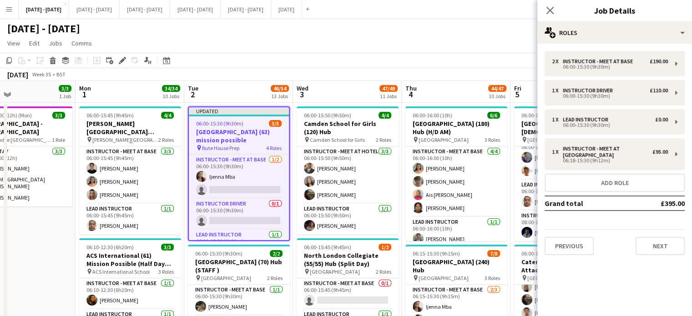
click at [231, 130] on h3 "[GEOGRAPHIC_DATA] (63) mission possible" at bounding box center [239, 136] width 100 height 16
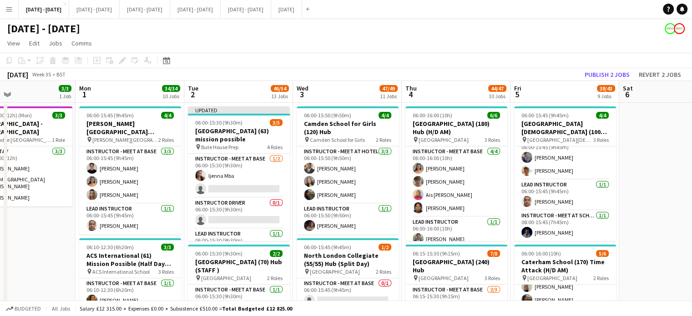
drag, startPoint x: 224, startPoint y: 136, endPoint x: 165, endPoint y: 103, distance: 68.0
click at [224, 136] on h3 "[GEOGRAPHIC_DATA] (63) mission possible" at bounding box center [239, 135] width 102 height 16
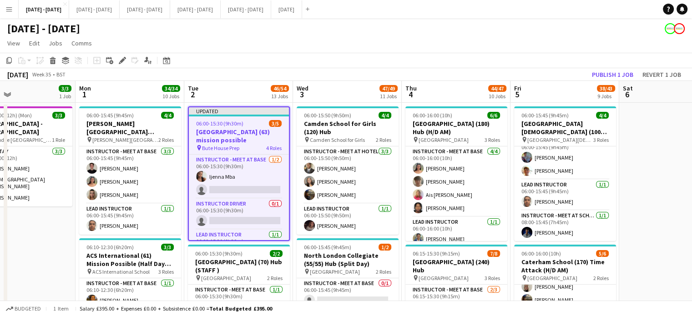
scroll to position [0, 251]
click at [121, 56] on div "Edit" at bounding box center [122, 60] width 11 height 11
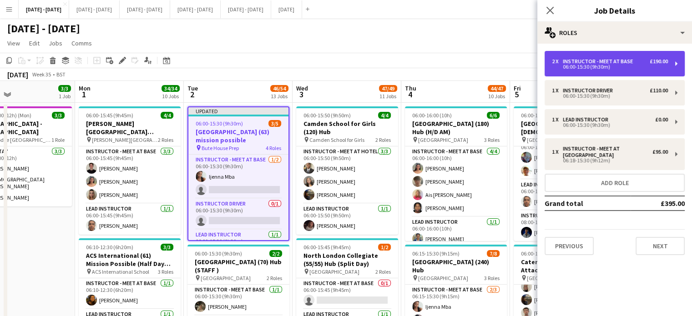
click at [588, 61] on div "Instructor - Meet at Base" at bounding box center [599, 61] width 74 height 6
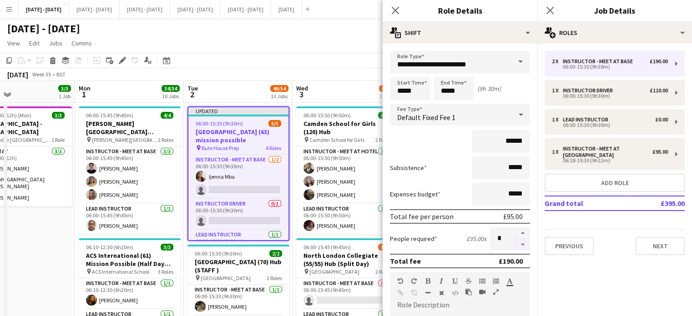
click at [519, 243] on button "button" at bounding box center [522, 244] width 15 height 11
type input "*"
click at [396, 10] on icon "Close pop-in" at bounding box center [395, 10] width 9 height 9
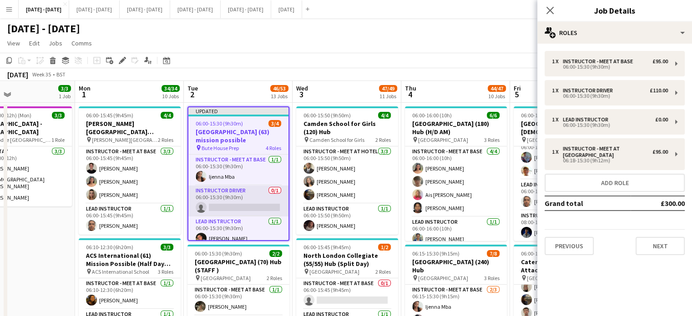
click at [248, 202] on app-card-role "Instructor Driver 0/1 06:00-15:30 (9h30m) single-neutral-actions" at bounding box center [238, 201] width 100 height 31
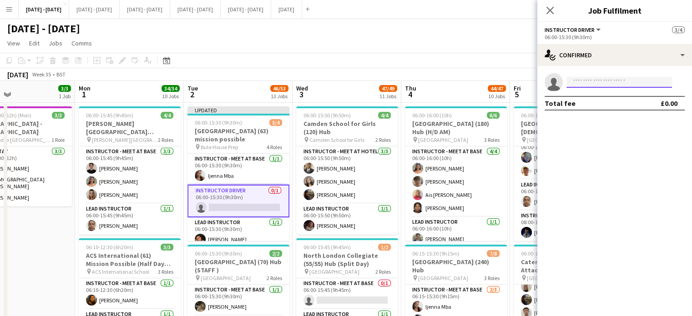
click at [597, 85] on input at bounding box center [618, 82] width 105 height 11
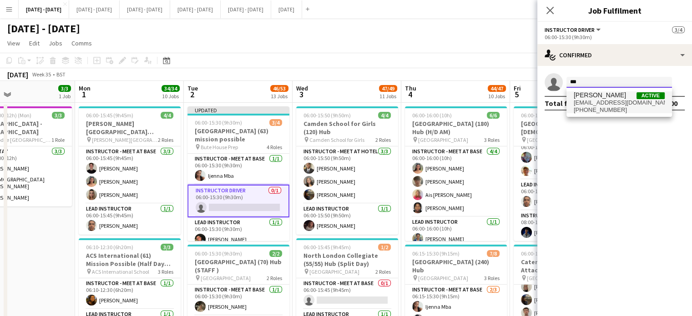
type input "***"
click at [601, 102] on span "[EMAIL_ADDRESS][DOMAIN_NAME]" at bounding box center [618, 102] width 91 height 7
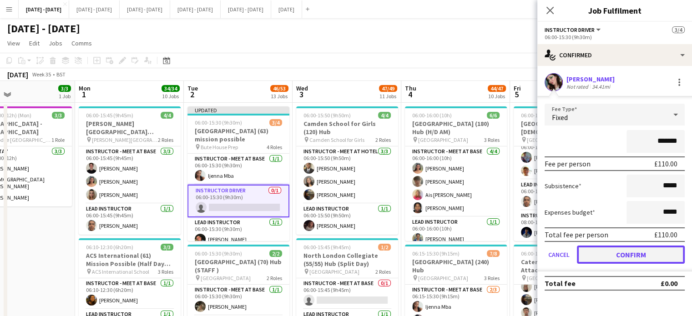
click at [623, 259] on button "Confirm" at bounding box center [631, 255] width 108 height 18
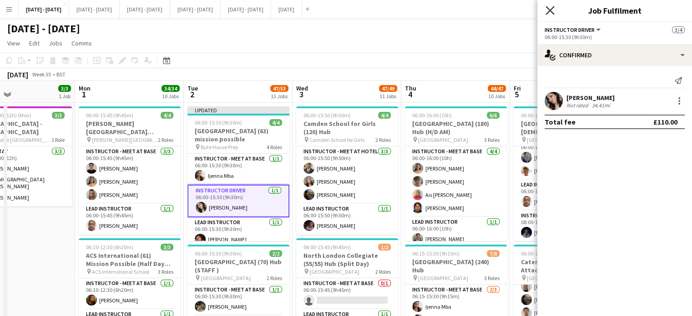
click at [550, 12] on icon "Close pop-in" at bounding box center [549, 10] width 9 height 9
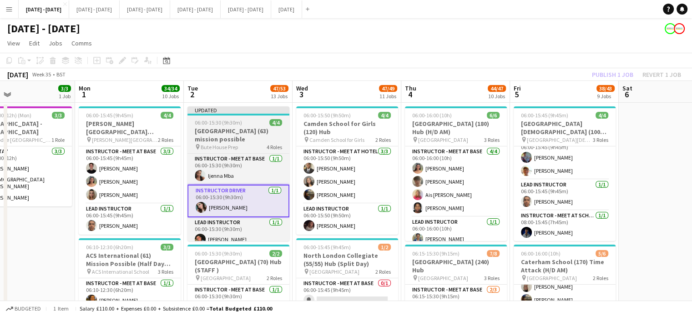
click at [226, 130] on h3 "[GEOGRAPHIC_DATA] (63) mission possible" at bounding box center [238, 135] width 102 height 16
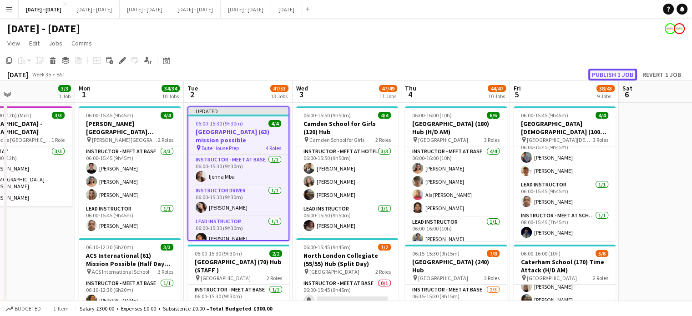
click at [607, 73] on button "Publish 1 job" at bounding box center [612, 75] width 49 height 12
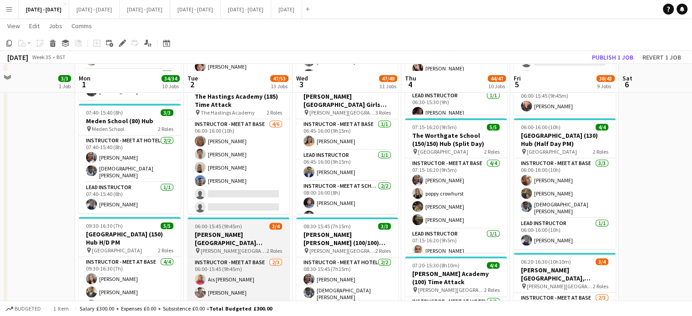
scroll to position [401, 0]
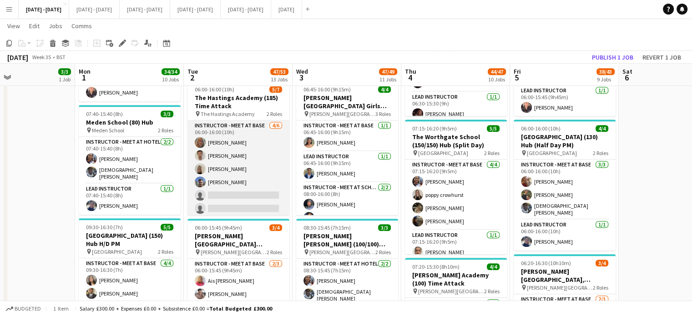
click at [240, 191] on app-card-role "Instructor - Meet at Base [DATE] 06:00-16:00 (10h) [PERSON_NAME] [PERSON_NAME] …" at bounding box center [238, 168] width 102 height 97
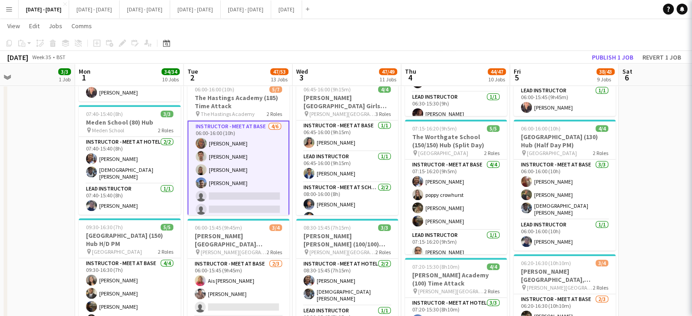
scroll to position [29, 0]
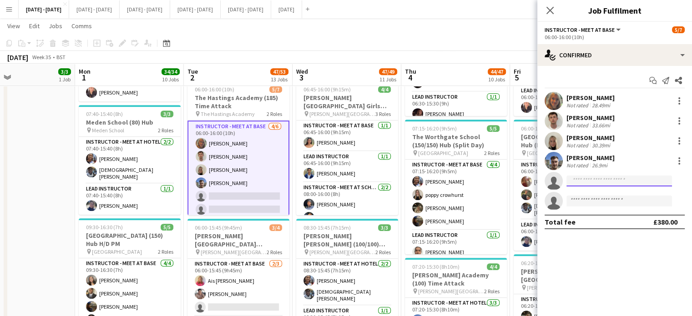
click at [602, 179] on input at bounding box center [618, 181] width 105 height 11
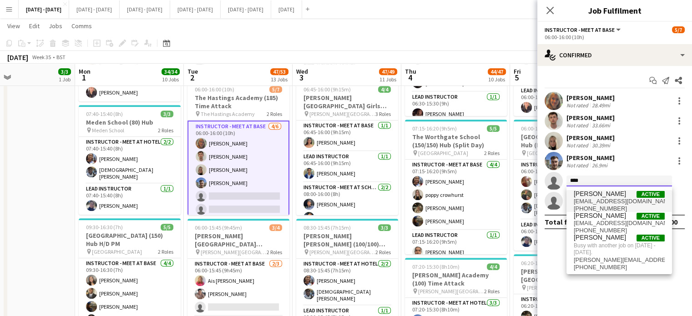
type input "****"
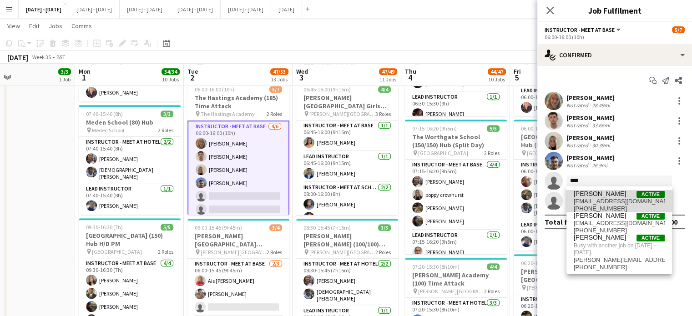
click at [591, 195] on span "[PERSON_NAME]" at bounding box center [599, 194] width 52 height 8
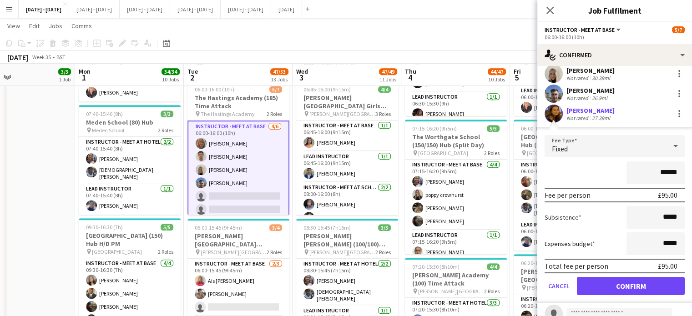
scroll to position [99, 0]
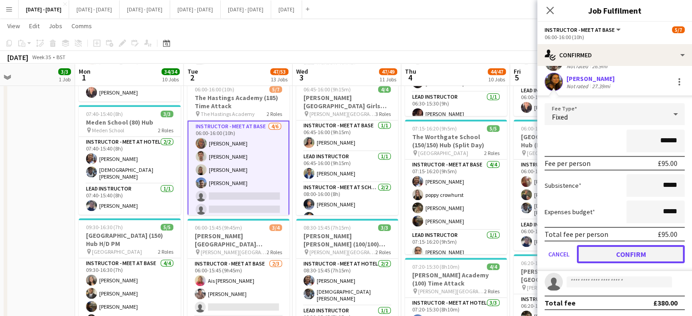
click at [617, 256] on button "Confirm" at bounding box center [631, 254] width 108 height 18
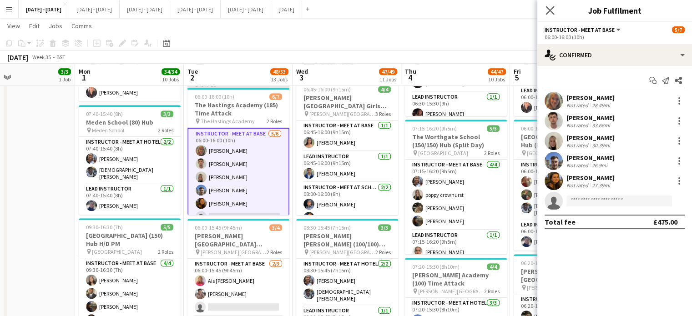
click at [544, 8] on app-icon "Close pop-in" at bounding box center [549, 10] width 13 height 13
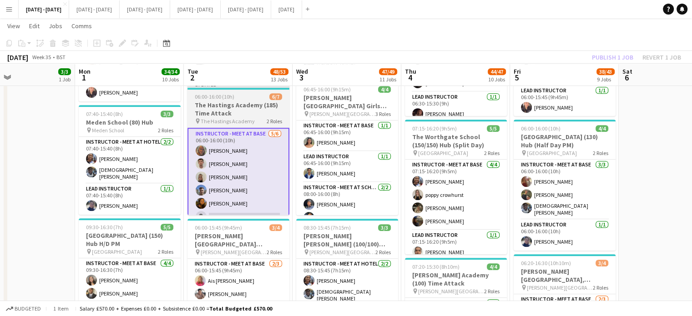
click at [237, 105] on h3 "The Hastings Academy (185) Time Attack" at bounding box center [238, 109] width 102 height 16
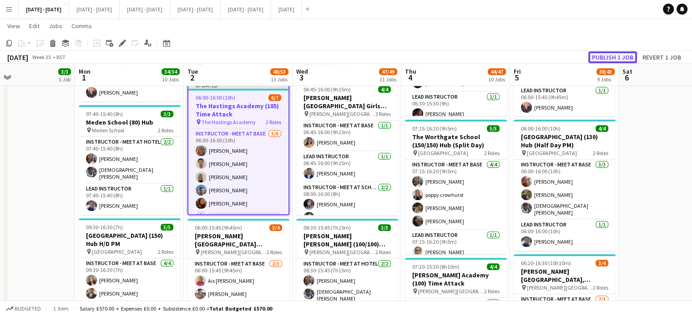
click at [604, 53] on button "Publish 1 job" at bounding box center [612, 57] width 49 height 12
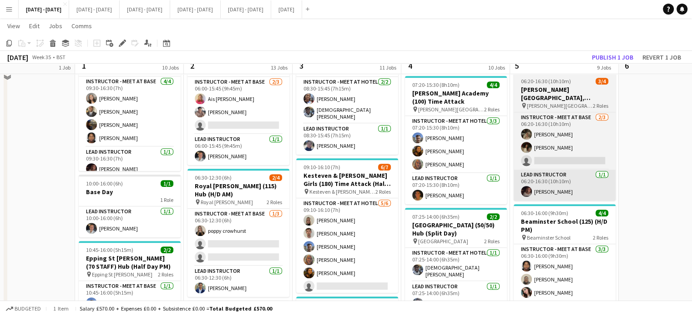
scroll to position [537, 0]
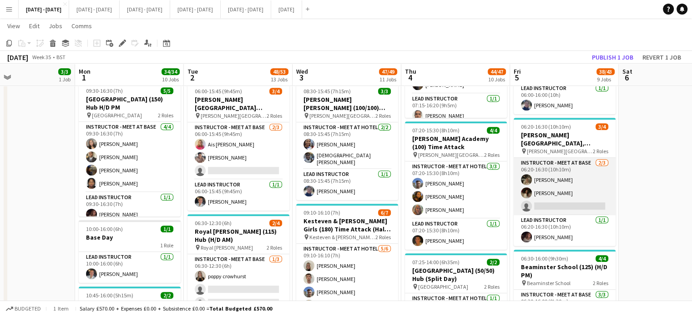
click at [562, 202] on app-card-role "Instructor - Meet at Base [DATE] 06:20-16:30 (10h10m) [PERSON_NAME] [PERSON_NAM…" at bounding box center [564, 186] width 102 height 57
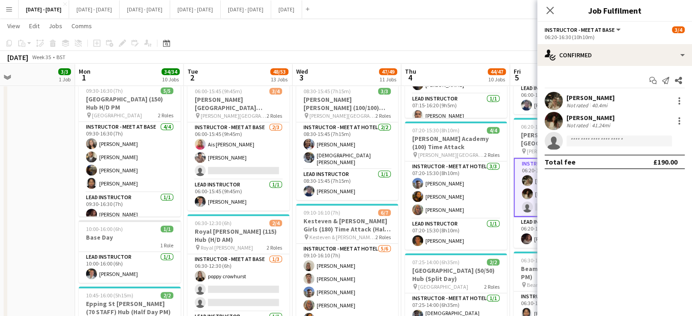
click at [603, 135] on app-invite-slot "single-neutral-actions" at bounding box center [614, 141] width 155 height 18
click at [603, 135] on input at bounding box center [618, 140] width 105 height 11
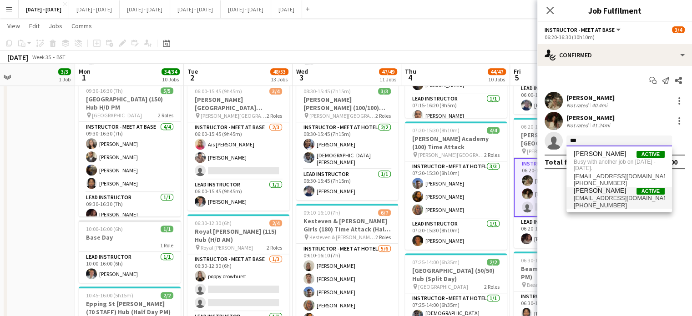
type input "***"
click at [604, 201] on span "[EMAIL_ADDRESS][DOMAIN_NAME]" at bounding box center [618, 198] width 91 height 7
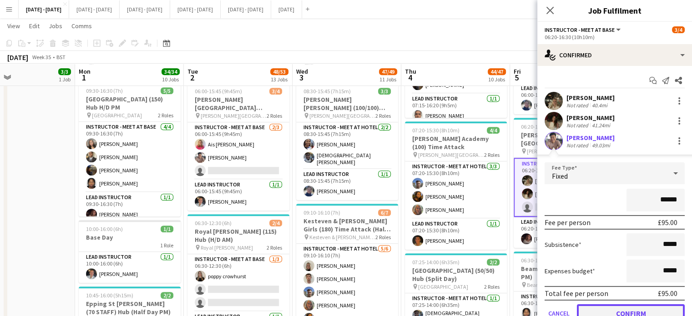
click at [628, 309] on button "Confirm" at bounding box center [631, 313] width 108 height 18
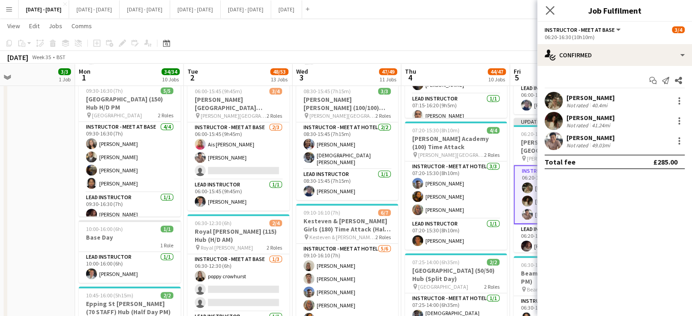
click at [551, 5] on app-icon "Close pop-in" at bounding box center [549, 10] width 13 height 13
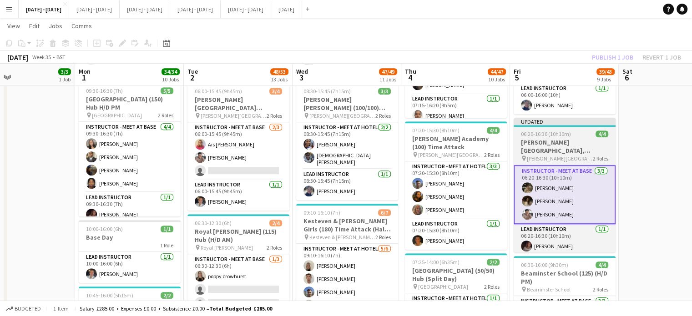
click at [560, 155] on span "[PERSON_NAME][GEOGRAPHIC_DATA], Witley" at bounding box center [560, 158] width 66 height 7
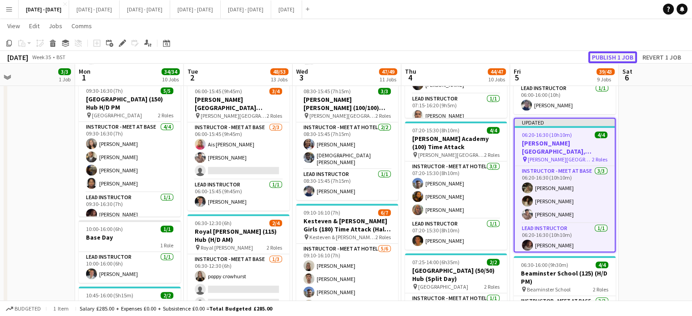
click at [609, 56] on button "Publish 1 job" at bounding box center [612, 57] width 49 height 12
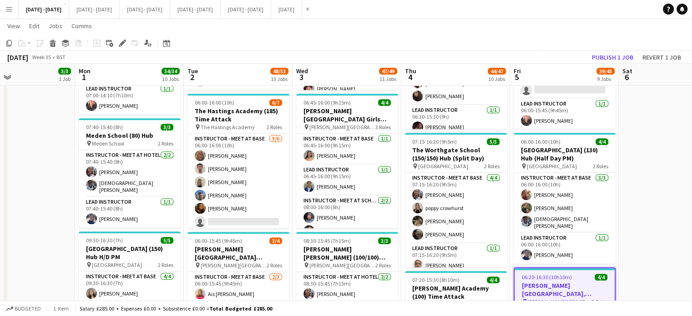
scroll to position [401, 0]
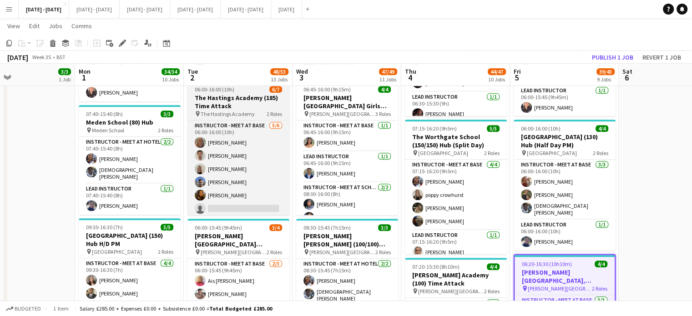
click at [226, 105] on h3 "The Hastings Academy (185) Time Attack" at bounding box center [238, 102] width 102 height 16
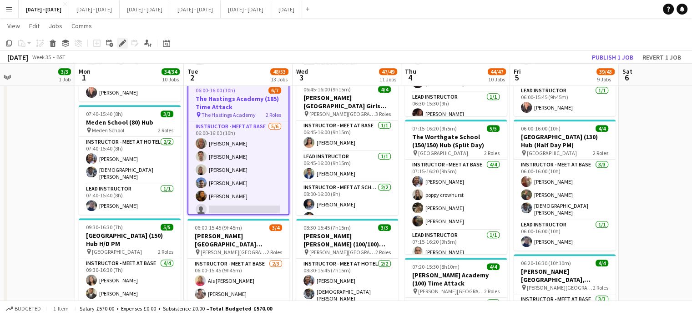
click at [119, 42] on icon "Edit" at bounding box center [122, 43] width 7 height 7
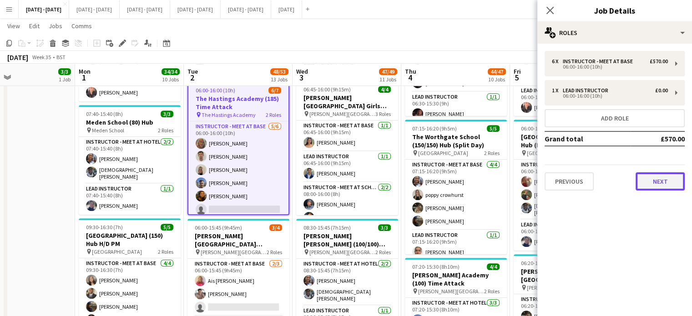
click at [653, 186] on button "Next" at bounding box center [659, 181] width 49 height 18
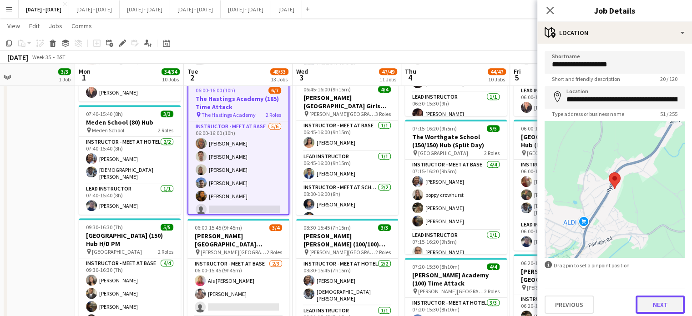
click at [653, 307] on button "Next" at bounding box center [659, 305] width 49 height 18
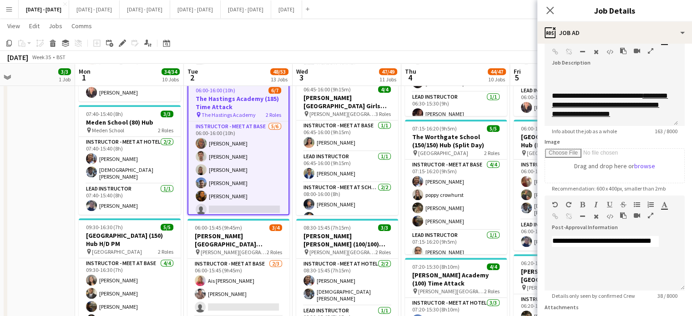
scroll to position [91, 0]
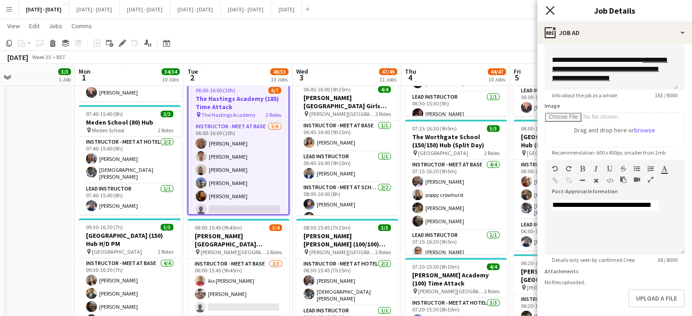
click at [551, 9] on icon at bounding box center [549, 10] width 9 height 9
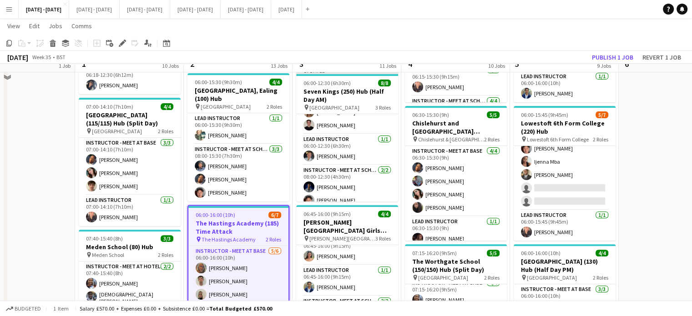
scroll to position [318, 0]
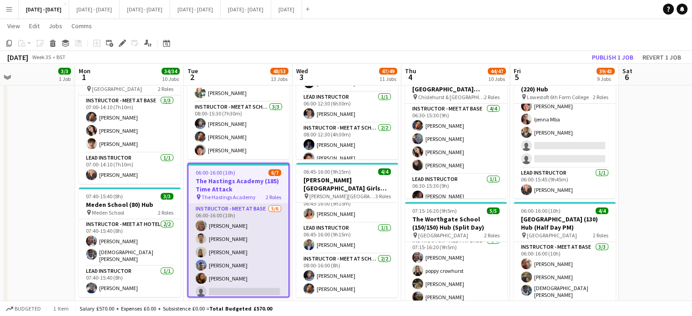
click at [220, 287] on app-card-role "Instructor - Meet at Base [DATE] 06:00-16:00 (10h) [PERSON_NAME] [PERSON_NAME] …" at bounding box center [238, 252] width 100 height 97
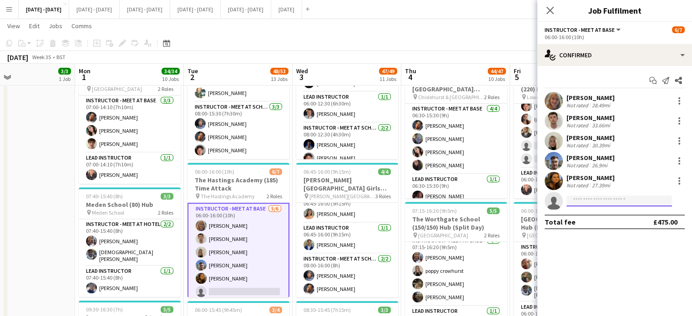
click at [610, 202] on input at bounding box center [618, 201] width 105 height 11
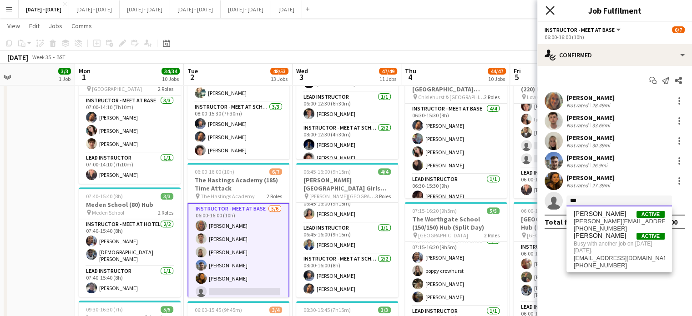
type input "***"
click at [552, 10] on icon "Close pop-in" at bounding box center [549, 10] width 9 height 9
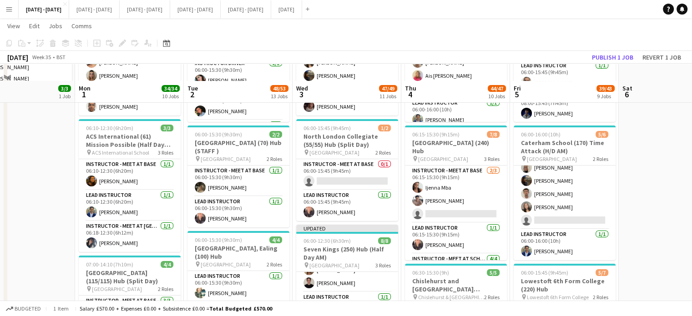
scroll to position [91, 0]
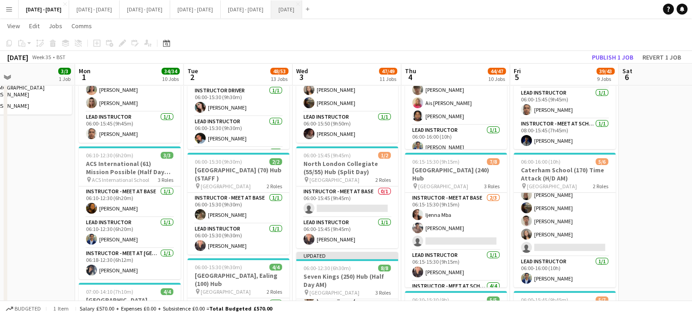
click at [302, 10] on button "[DATE] Close" at bounding box center [286, 9] width 31 height 18
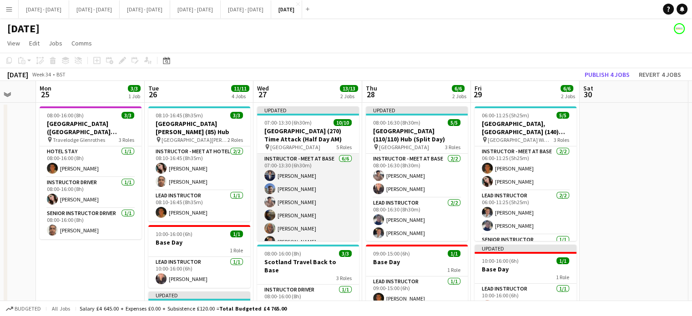
click at [293, 174] on app-card-role "Instructor - Meet at Base [DATE] 07:00-13:30 (6h30m) [PERSON_NAME] [PERSON_NAME…" at bounding box center [308, 202] width 102 height 97
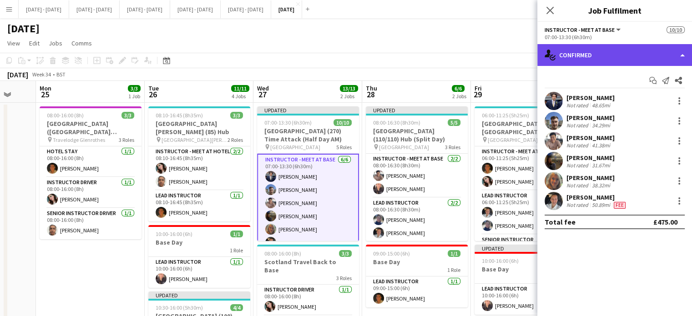
click at [604, 58] on div "single-neutral-actions-check-2 Confirmed" at bounding box center [614, 55] width 155 height 22
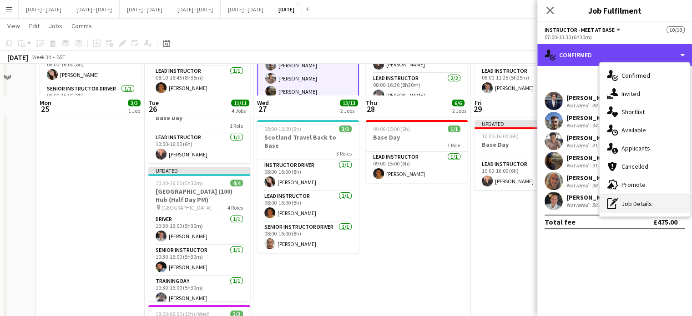
scroll to position [182, 0]
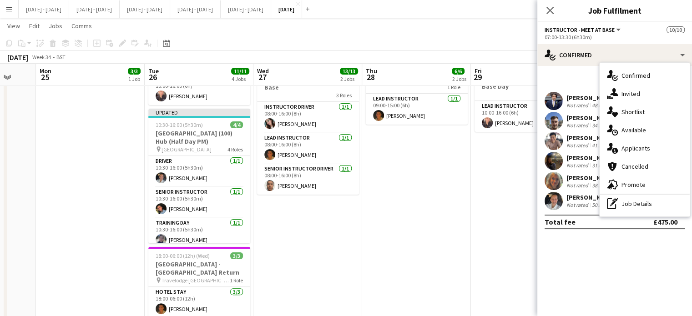
click at [577, 96] on div "[PERSON_NAME]" at bounding box center [590, 98] width 48 height 8
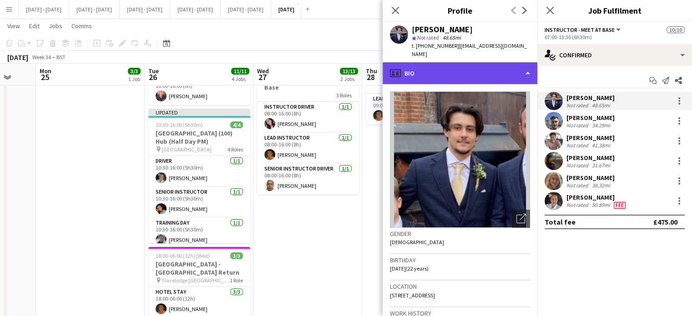
click at [513, 62] on div "profile Bio" at bounding box center [459, 73] width 155 height 22
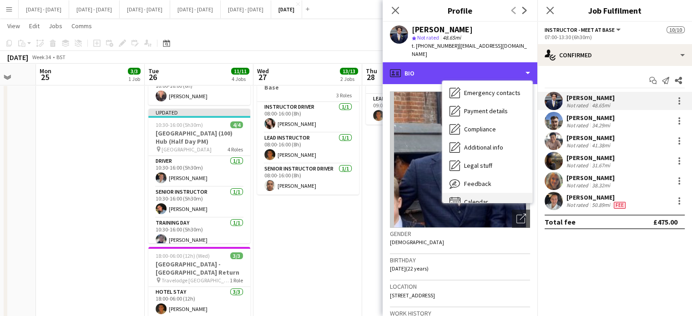
scroll to position [85, 0]
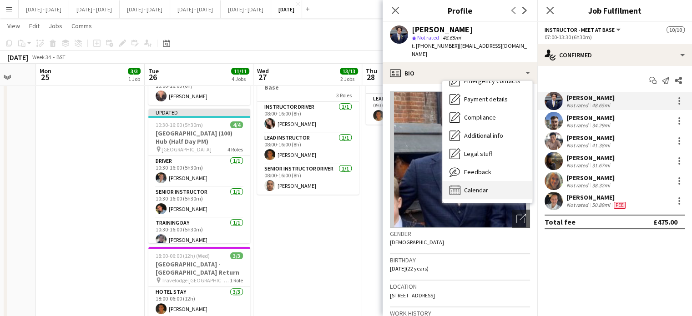
click at [486, 186] on span "Calendar" at bounding box center [476, 190] width 24 height 8
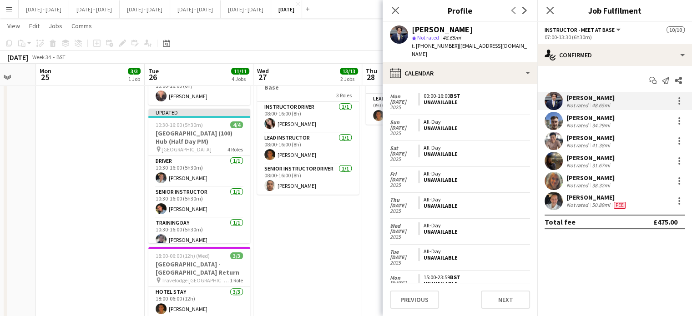
scroll to position [226, 0]
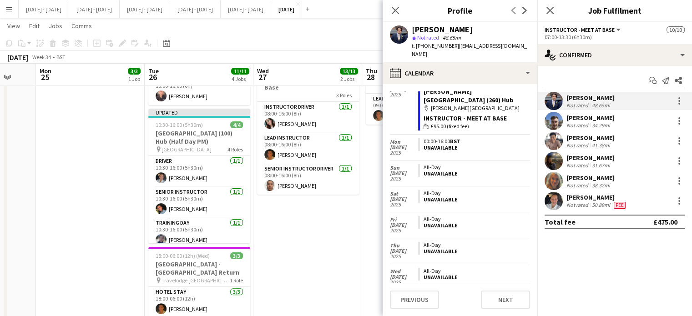
drag, startPoint x: 392, startPoint y: 7, endPoint x: 424, endPoint y: 14, distance: 33.0
click at [391, 7] on icon "Close pop-in" at bounding box center [394, 10] width 7 height 7
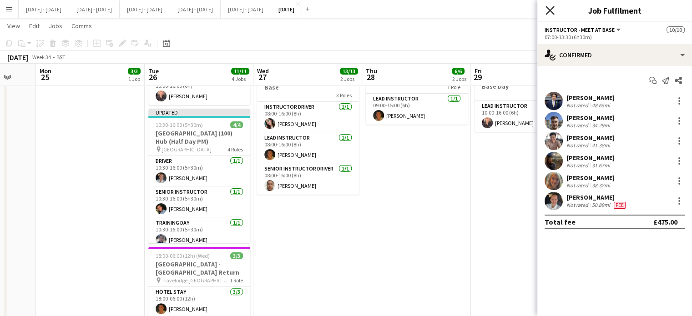
click at [546, 10] on icon "Close pop-in" at bounding box center [549, 10] width 9 height 9
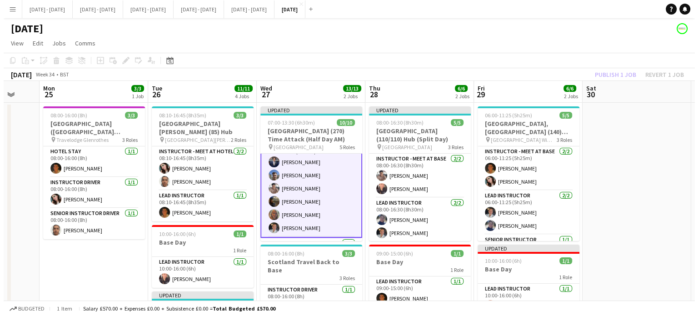
scroll to position [0, 0]
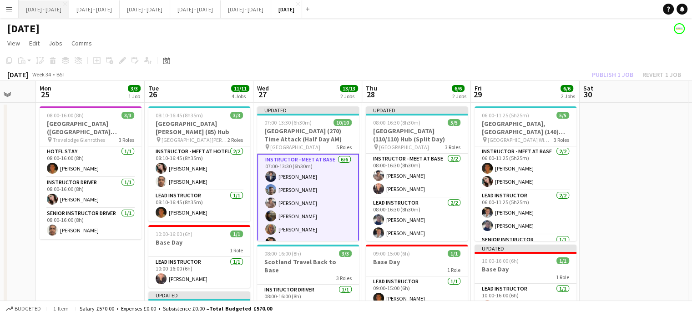
click at [47, 11] on button "[DATE] - [DATE] Close" at bounding box center [44, 9] width 50 height 18
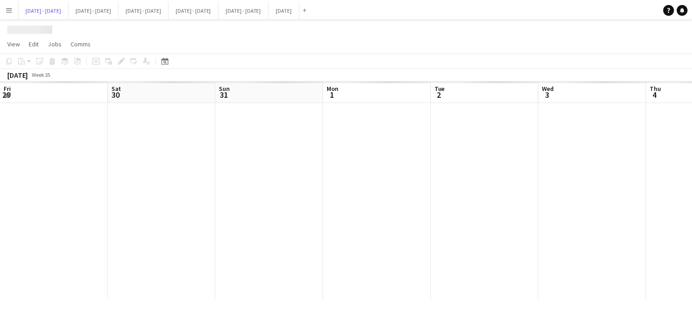
scroll to position [0, 251]
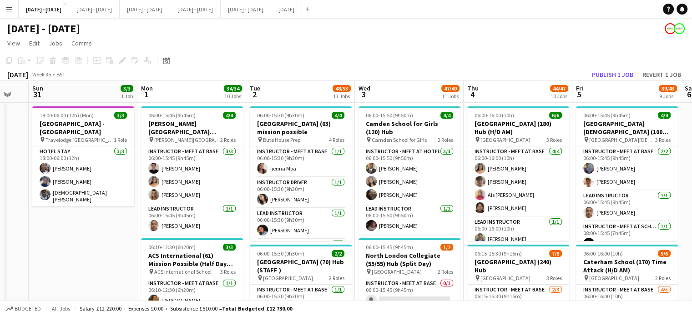
drag, startPoint x: 32, startPoint y: 263, endPoint x: 95, endPoint y: 254, distance: 63.4
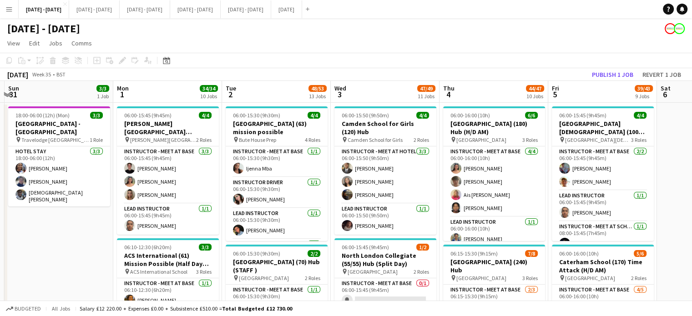
scroll to position [0, 214]
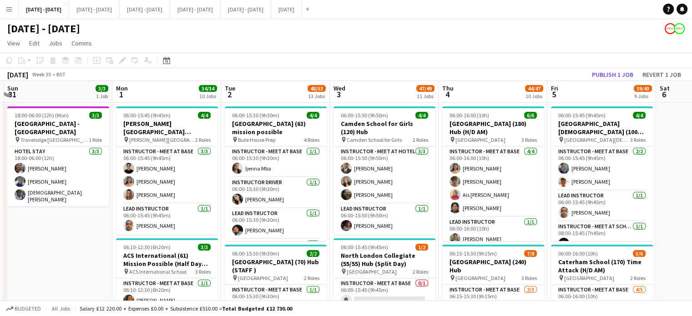
drag, startPoint x: 180, startPoint y: 93, endPoint x: 155, endPoint y: 98, distance: 25.1
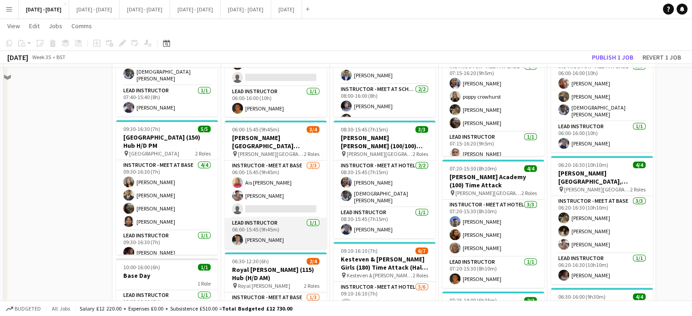
scroll to position [500, 0]
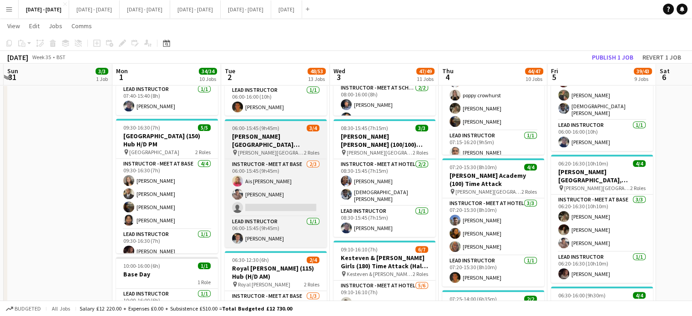
click at [276, 130] on span "06:00-15:45 (9h45m)" at bounding box center [255, 128] width 47 height 7
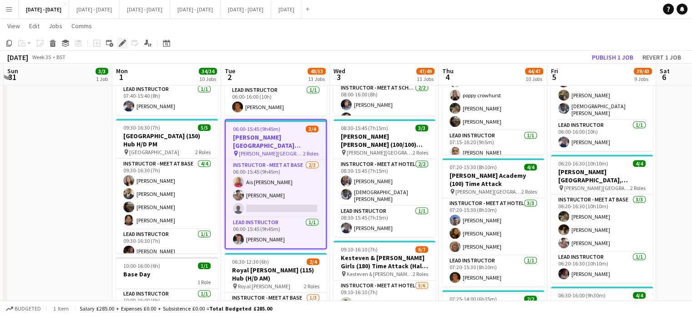
click at [122, 45] on icon "Edit" at bounding box center [122, 43] width 7 height 7
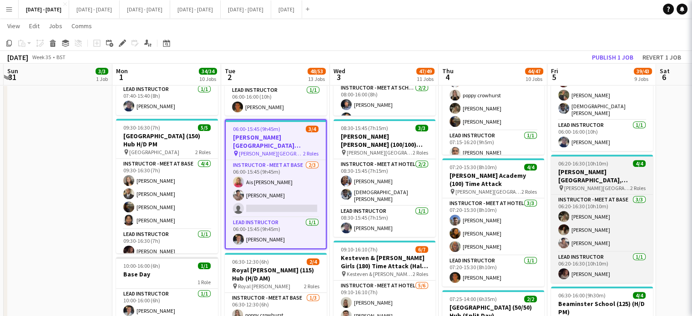
type input "**********"
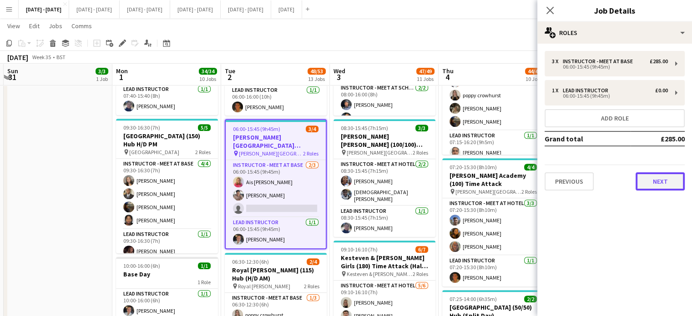
click at [665, 183] on button "Next" at bounding box center [659, 181] width 49 height 18
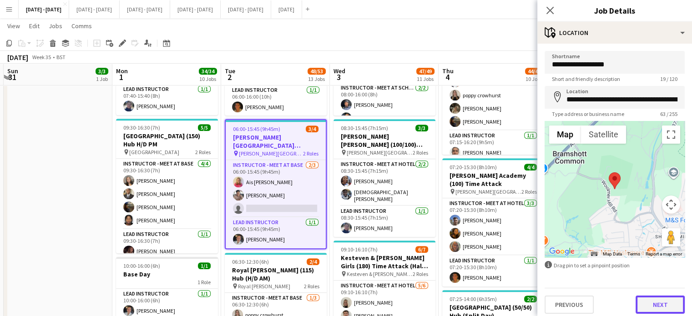
click at [662, 307] on button "Next" at bounding box center [659, 305] width 49 height 18
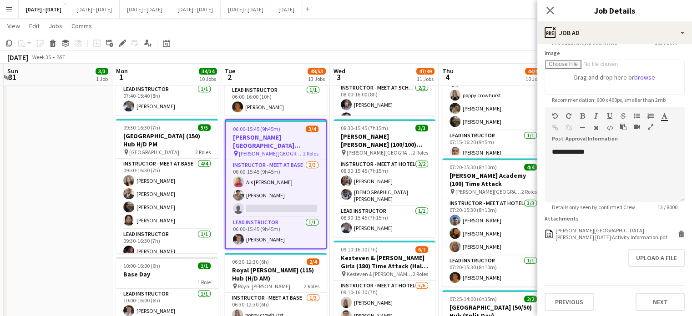
scroll to position [145, 0]
click at [576, 233] on div "[PERSON_NAME][GEOGRAPHIC_DATA][PERSON_NAME] [DATE] Activity Information.pdf" at bounding box center [615, 233] width 120 height 14
click at [675, 11] on h3 "Job Details" at bounding box center [614, 11] width 155 height 12
click at [546, 8] on icon "Close pop-in" at bounding box center [549, 10] width 9 height 9
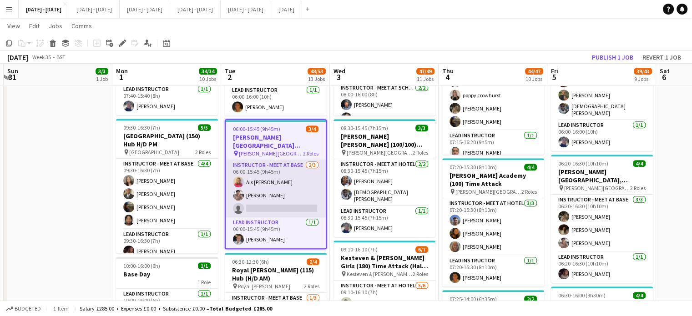
click at [294, 206] on app-card-role "Instructor - Meet at Base [DATE] 06:00-15:45 (9h45m) Ais [PERSON_NAME] [PERSON_…" at bounding box center [276, 188] width 100 height 57
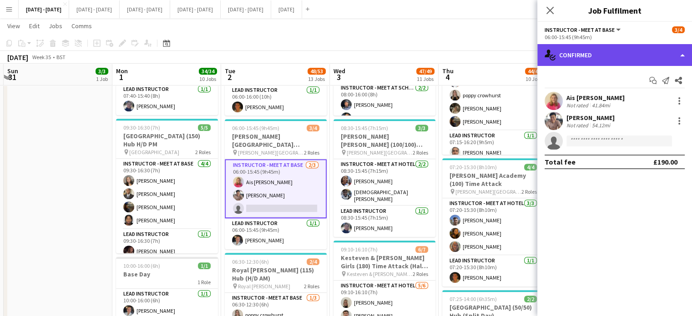
click at [635, 51] on div "single-neutral-actions-check-2 Confirmed" at bounding box center [614, 55] width 155 height 22
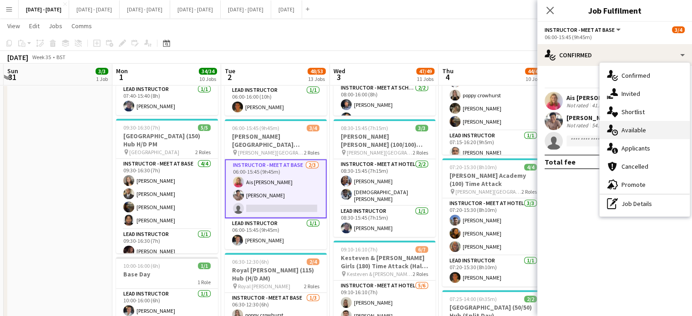
click at [642, 133] on div "single-neutral-actions-upload Available" at bounding box center [644, 130] width 90 height 18
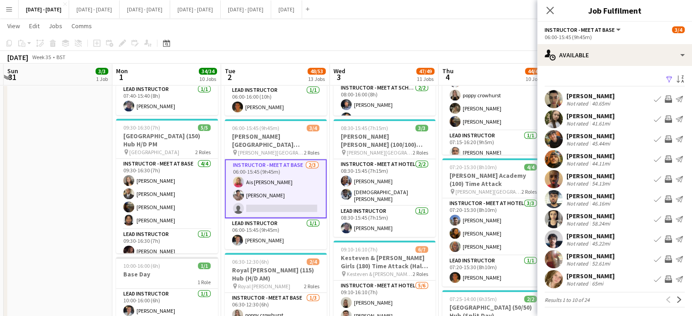
click at [573, 115] on div "[PERSON_NAME]" at bounding box center [590, 116] width 48 height 8
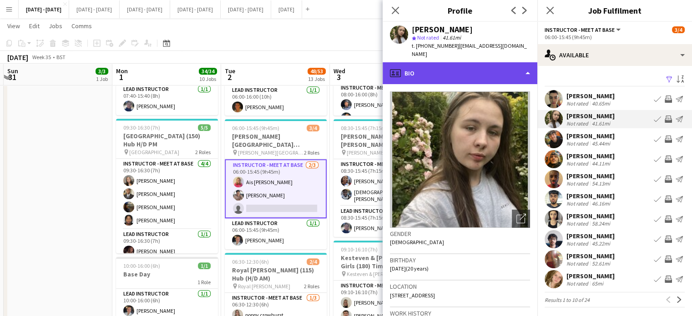
click at [499, 65] on div "profile Bio" at bounding box center [459, 73] width 155 height 22
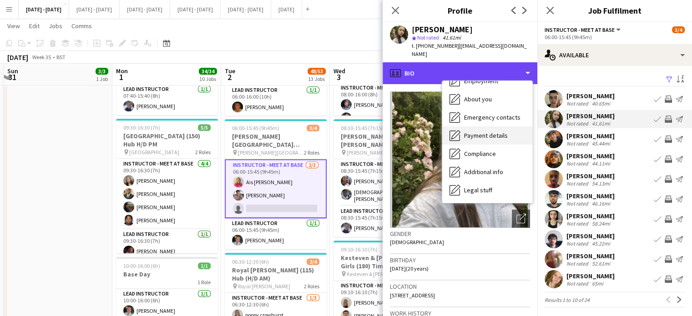
scroll to position [85, 0]
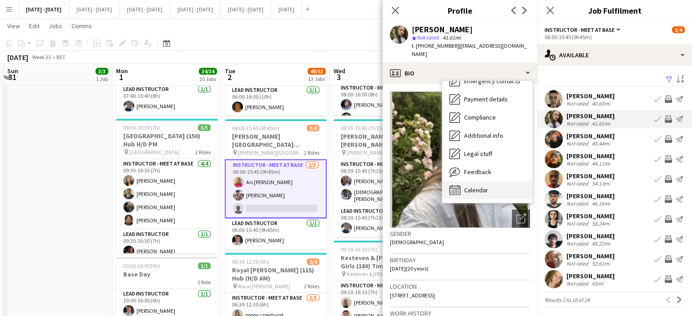
click at [493, 181] on div "Calendar Calendar" at bounding box center [487, 190] width 90 height 18
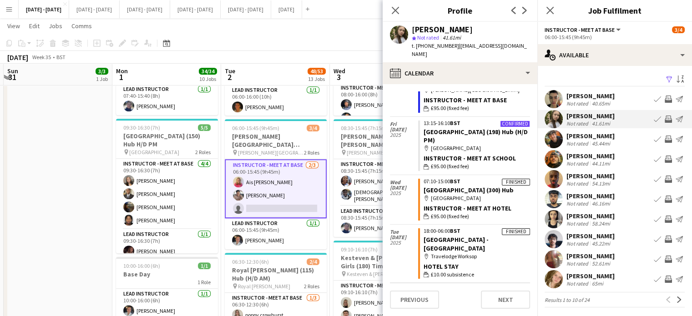
scroll to position [2401, 0]
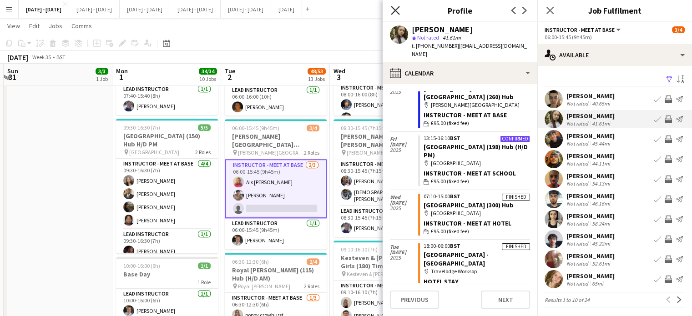
click at [394, 12] on icon "Close pop-in" at bounding box center [395, 10] width 9 height 9
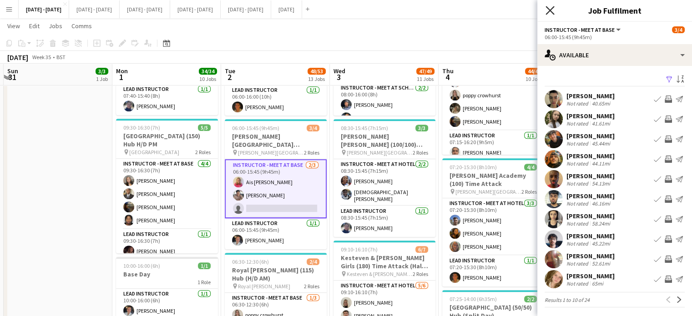
click at [549, 12] on icon "Close pop-in" at bounding box center [549, 10] width 9 height 9
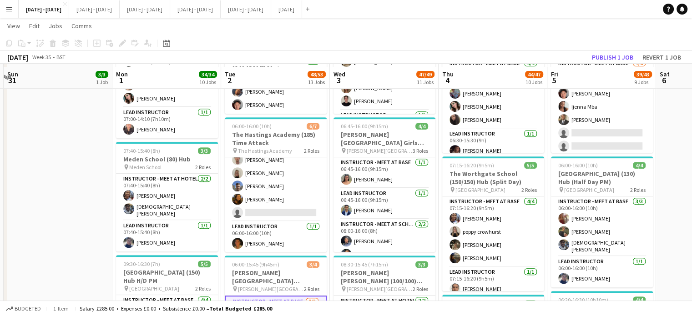
scroll to position [500, 0]
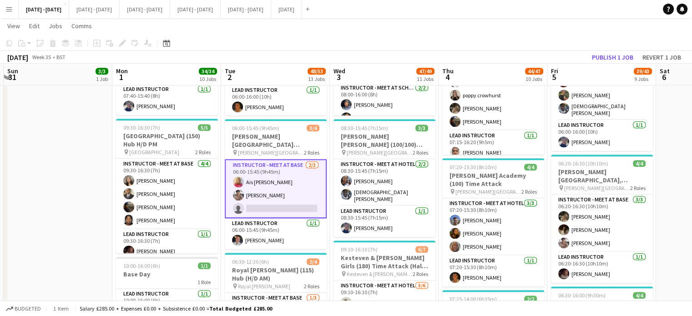
click at [260, 205] on app-card-role "Instructor - Meet at Base [DATE] 06:00-15:45 (9h45m) Ais [PERSON_NAME] [PERSON_…" at bounding box center [276, 188] width 102 height 59
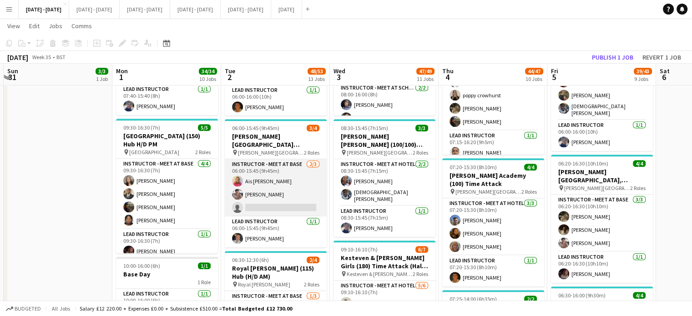
click at [275, 207] on app-card-role "Instructor - Meet at Base [DATE] 06:00-15:45 (9h45m) Ais [PERSON_NAME] [PERSON_…" at bounding box center [276, 187] width 102 height 57
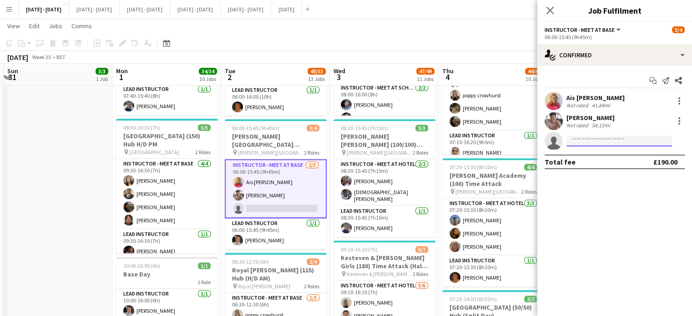
click at [580, 140] on input at bounding box center [618, 140] width 105 height 11
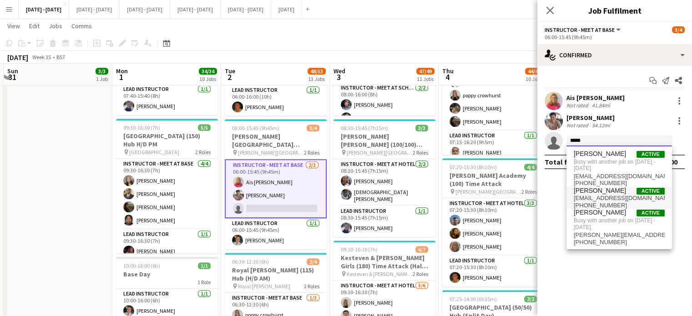
type input "*****"
click at [613, 197] on span "[EMAIL_ADDRESS][DOMAIN_NAME]" at bounding box center [618, 198] width 91 height 7
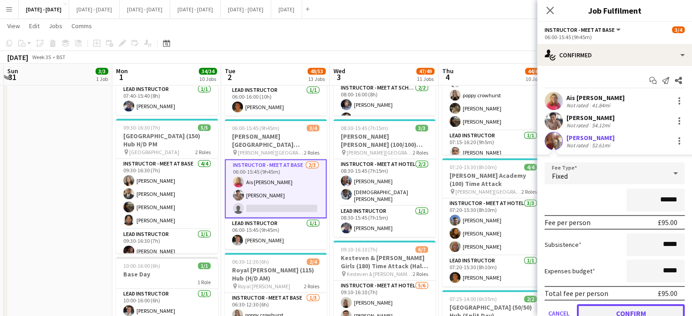
click at [620, 309] on button "Confirm" at bounding box center [631, 313] width 108 height 18
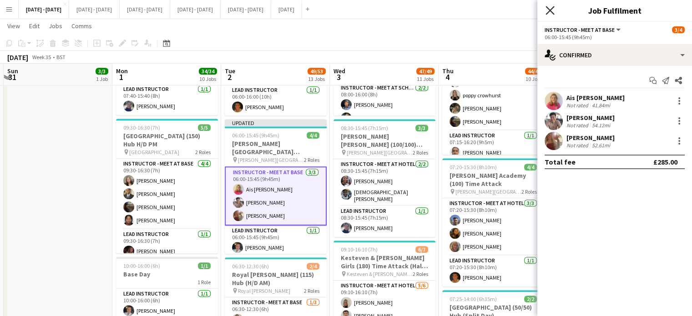
click at [547, 8] on icon at bounding box center [549, 10] width 9 height 9
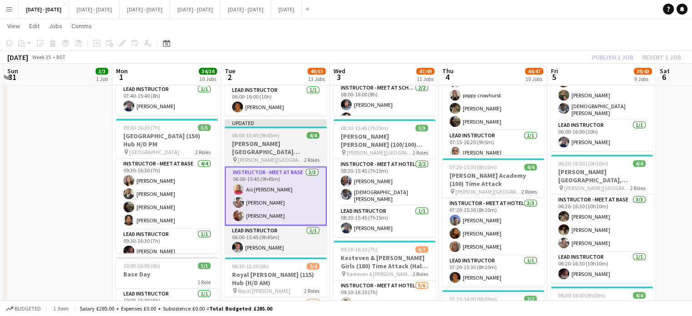
click at [252, 152] on h3 "[PERSON_NAME][GEOGRAPHIC_DATA][PERSON_NAME] (100) Time Attack" at bounding box center [276, 148] width 102 height 16
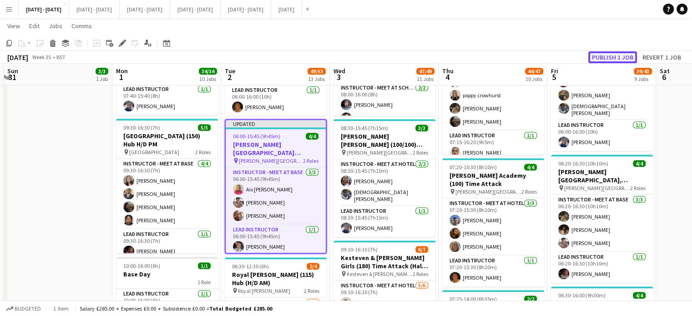
click at [607, 56] on button "Publish 1 job" at bounding box center [612, 57] width 49 height 12
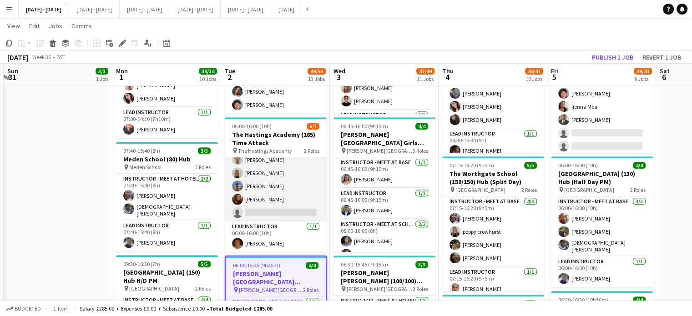
scroll to position [0, 0]
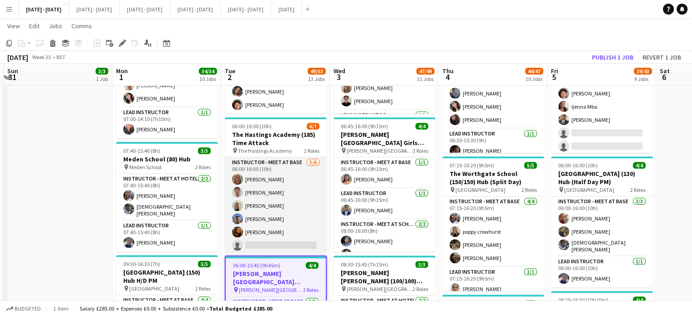
click at [259, 205] on app-card-role "Instructor - Meet at Base [DATE] 06:00-16:00 (10h) [PERSON_NAME] [PERSON_NAME] …" at bounding box center [276, 205] width 102 height 97
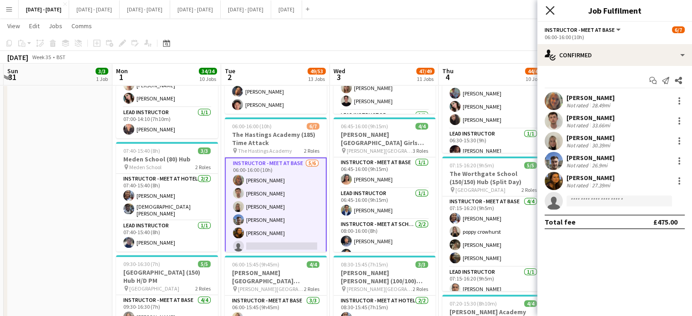
click at [553, 12] on icon "Close pop-in" at bounding box center [549, 10] width 9 height 9
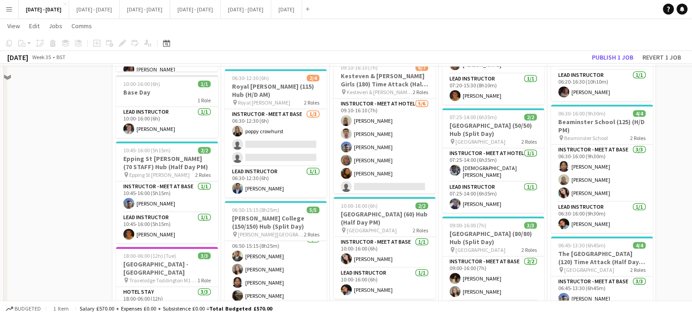
scroll to position [591, 0]
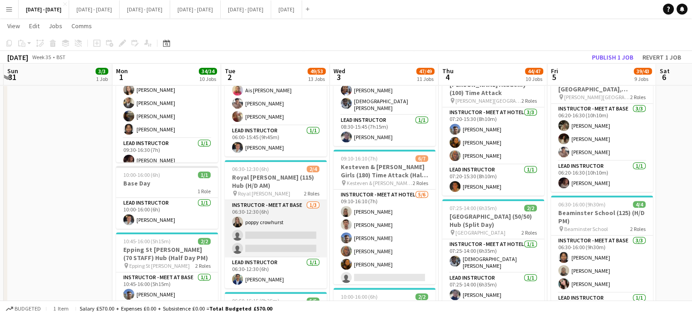
click at [285, 231] on app-card-role "Instructor - Meet at Base [DATE] 06:30-12:30 (6h) poppy crowhurst single-neutra…" at bounding box center [276, 228] width 102 height 57
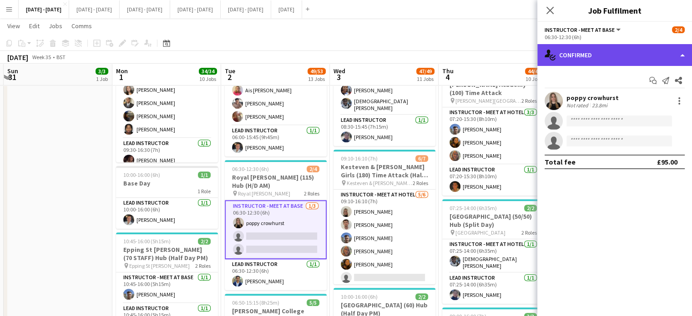
click at [626, 53] on div "single-neutral-actions-check-2 Confirmed" at bounding box center [614, 55] width 155 height 22
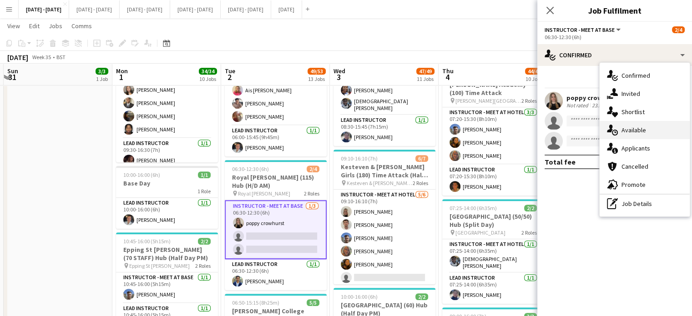
click at [644, 125] on div "single-neutral-actions-upload Available" at bounding box center [644, 130] width 90 height 18
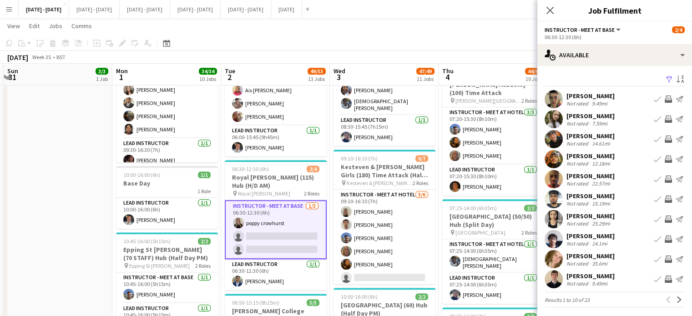
click at [653, 256] on app-icon "Book crew" at bounding box center [656, 259] width 7 height 7
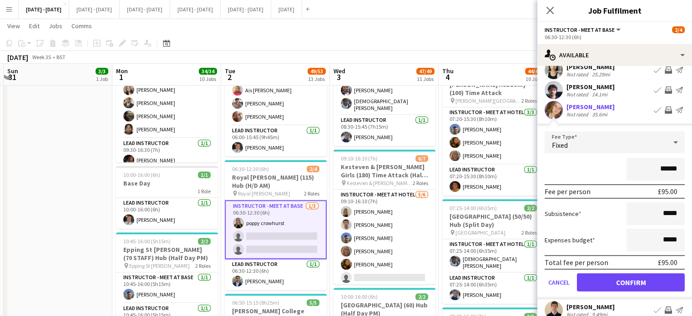
scroll to position [181, 0]
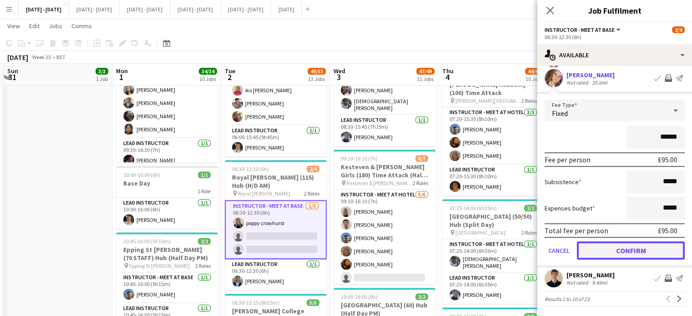
click at [613, 252] on button "Confirm" at bounding box center [631, 250] width 108 height 18
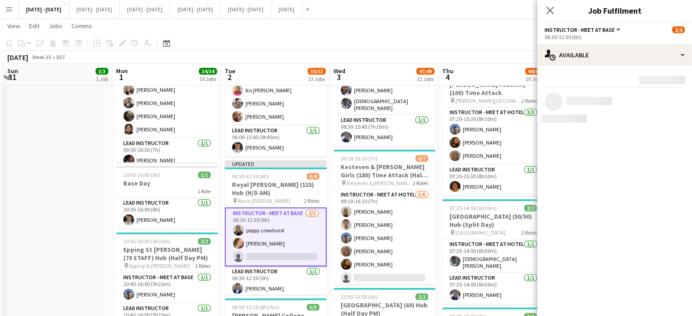
scroll to position [0, 0]
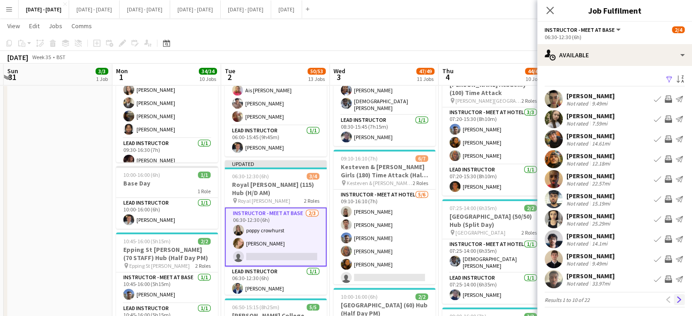
click at [675, 302] on button "Next" at bounding box center [678, 299] width 11 height 11
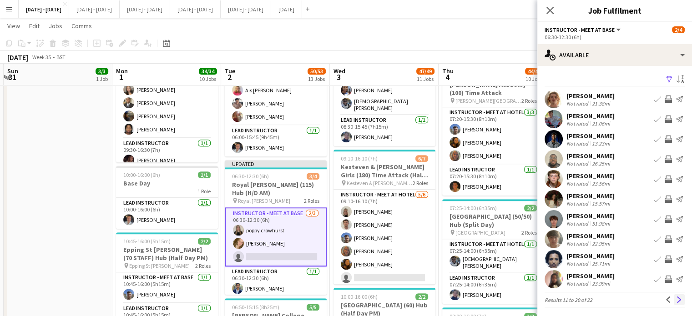
click at [675, 301] on button "Next" at bounding box center [678, 299] width 11 height 11
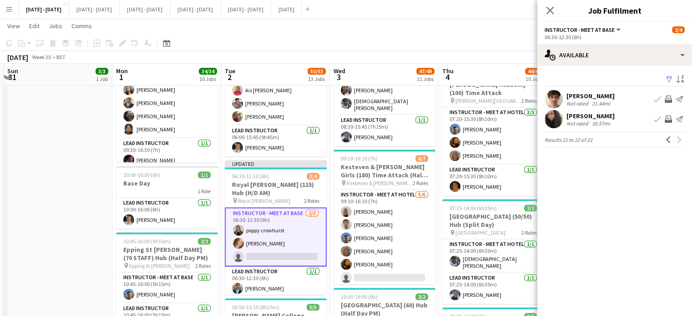
click at [667, 136] on app-icon "Previous" at bounding box center [668, 139] width 6 height 6
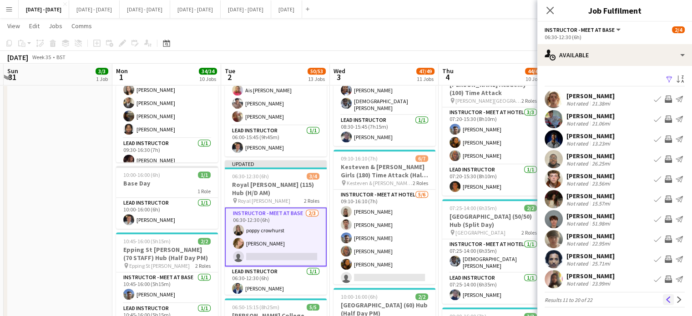
click at [665, 297] on app-icon "Previous" at bounding box center [668, 299] width 6 height 6
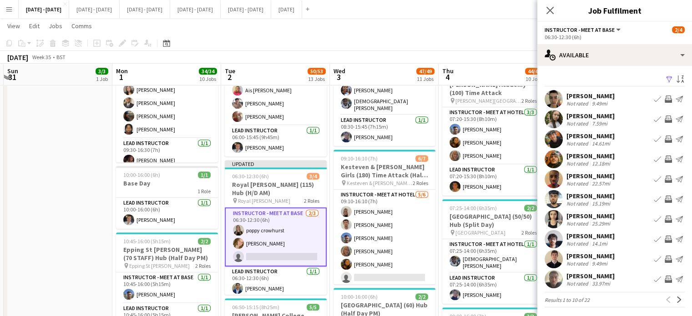
click at [603, 116] on div "[PERSON_NAME]" at bounding box center [590, 116] width 48 height 8
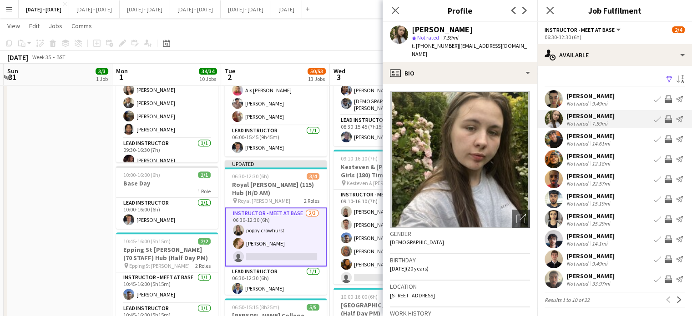
drag, startPoint x: 476, startPoint y: 287, endPoint x: 454, endPoint y: 290, distance: 22.4
click at [454, 290] on div "Location [STREET_ADDRESS]" at bounding box center [460, 294] width 140 height 26
copy span "SE12 8UU"
click at [392, 10] on icon "Close pop-in" at bounding box center [395, 10] width 9 height 9
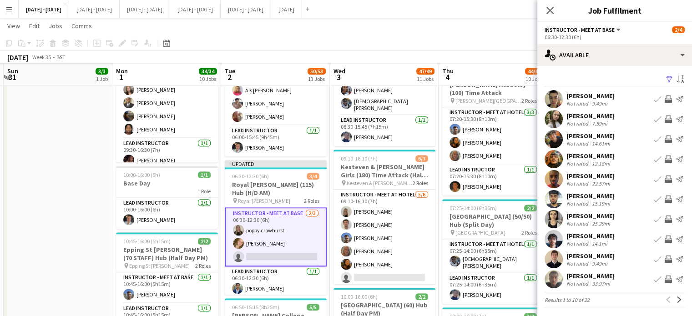
click at [653, 118] on app-icon "Book crew" at bounding box center [656, 118] width 7 height 7
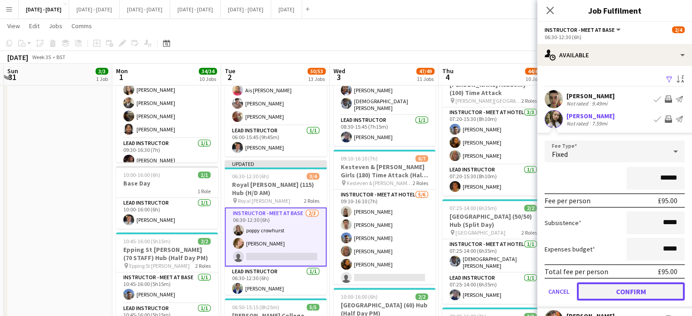
click at [621, 293] on button "Confirm" at bounding box center [631, 291] width 108 height 18
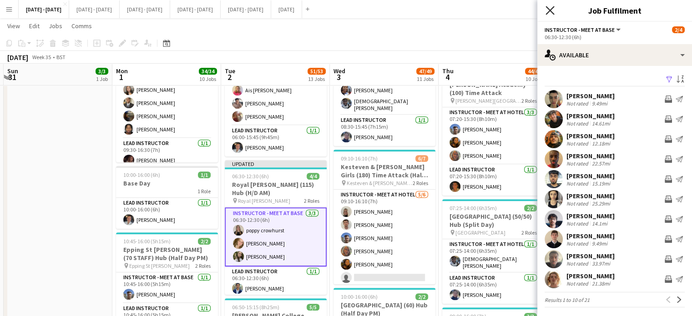
click at [551, 11] on icon at bounding box center [549, 10] width 9 height 9
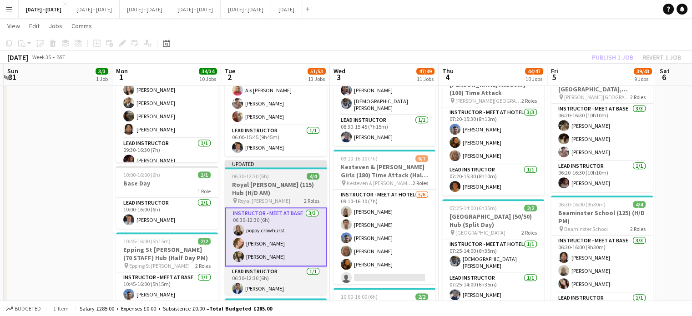
click at [267, 183] on h3 "Royal [PERSON_NAME] (115) Hub (H/D AM)" at bounding box center [276, 189] width 102 height 16
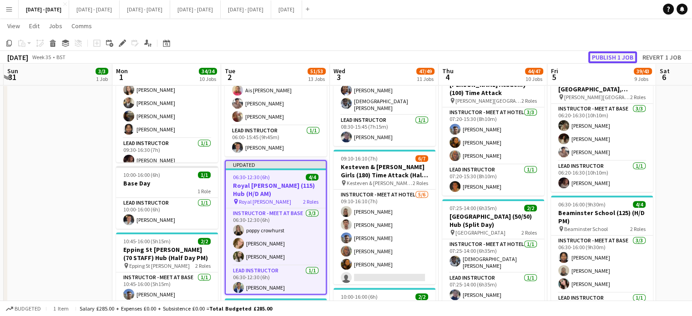
click at [605, 57] on button "Publish 1 job" at bounding box center [612, 57] width 49 height 12
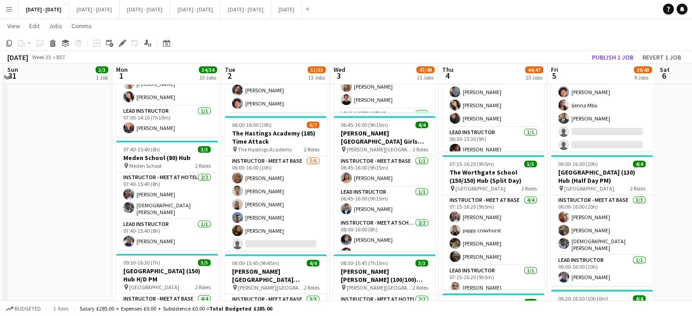
scroll to position [364, 0]
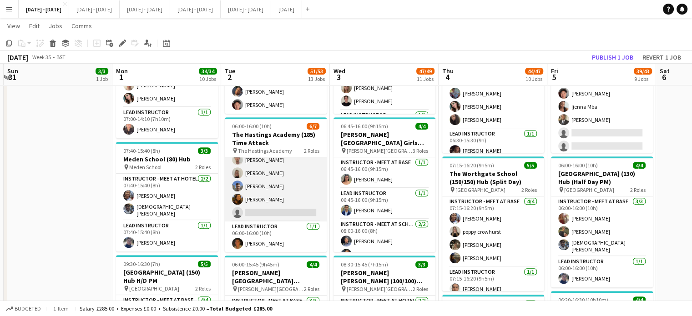
click at [289, 210] on app-card-role "Instructor - Meet at Base [DATE] 06:00-16:00 (10h) [PERSON_NAME] [PERSON_NAME] …" at bounding box center [276, 173] width 102 height 97
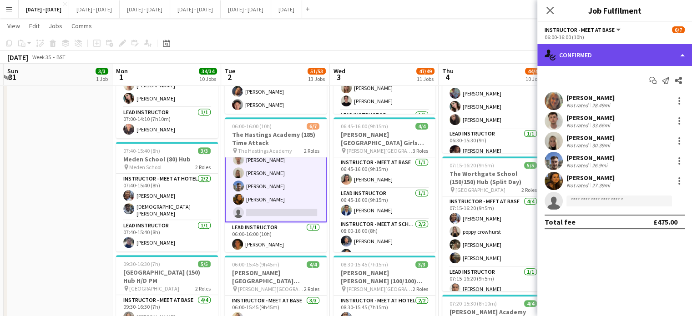
click at [642, 49] on div "single-neutral-actions-check-2 Confirmed" at bounding box center [614, 55] width 155 height 22
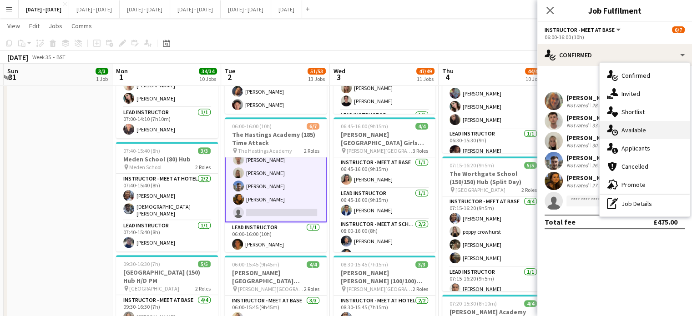
click at [638, 134] on div "single-neutral-actions-upload Available" at bounding box center [644, 130] width 90 height 18
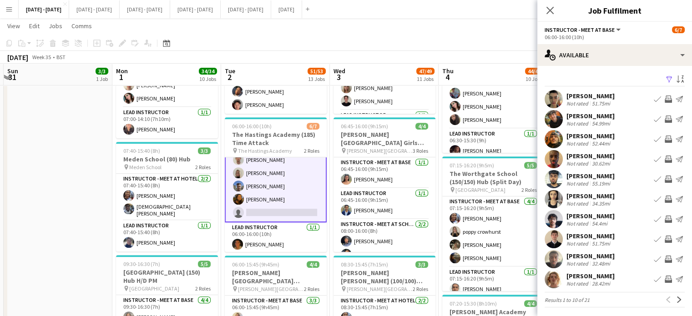
click at [582, 194] on div "[PERSON_NAME]" at bounding box center [590, 196] width 48 height 8
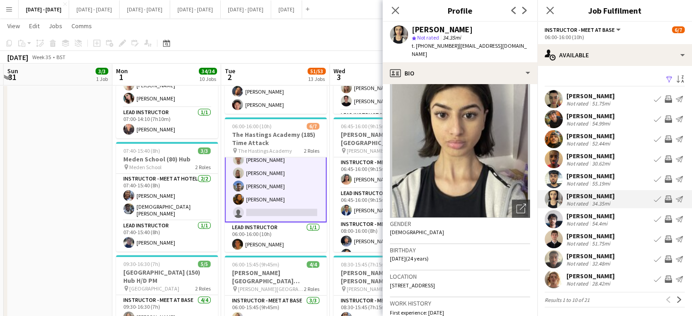
scroll to position [0, 0]
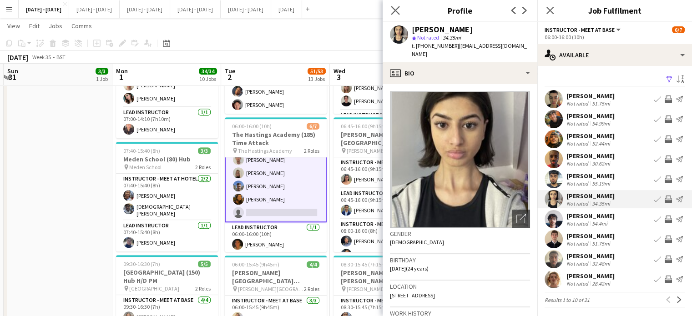
click at [392, 5] on app-icon "Close pop-in" at bounding box center [395, 10] width 13 height 13
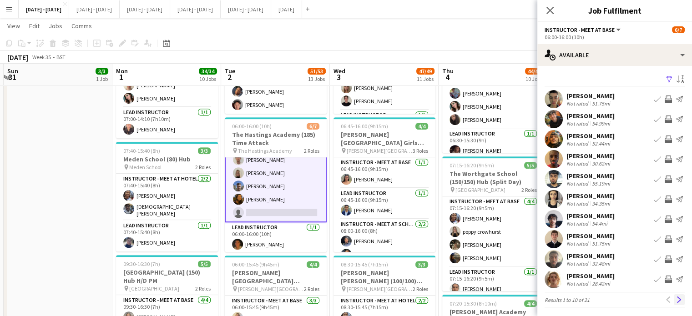
click at [673, 300] on button "Next" at bounding box center [678, 299] width 11 height 11
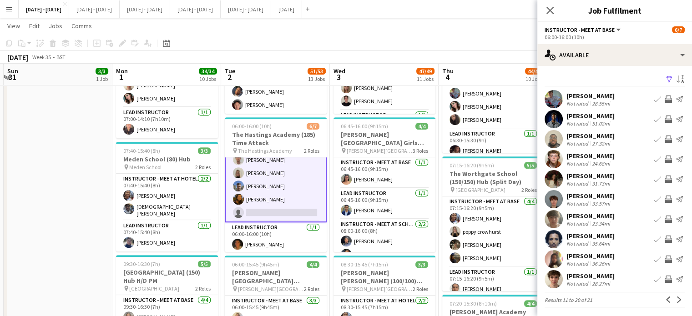
click at [665, 299] on app-icon "Previous" at bounding box center [668, 299] width 6 height 6
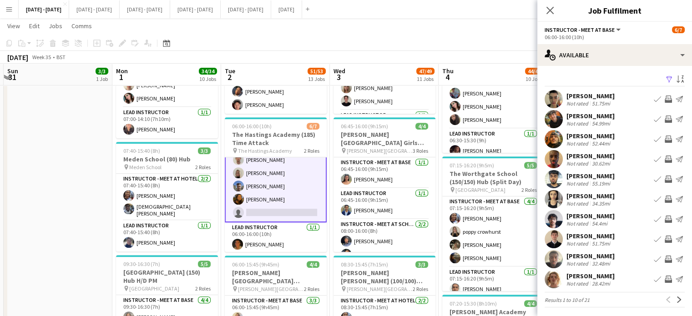
click at [587, 262] on div "Not rated" at bounding box center [578, 263] width 24 height 7
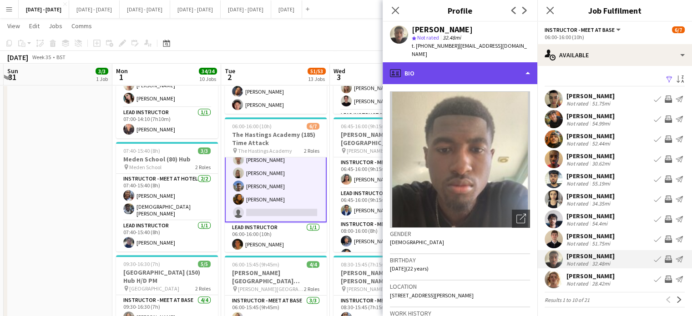
click at [488, 64] on div "profile Bio" at bounding box center [459, 73] width 155 height 22
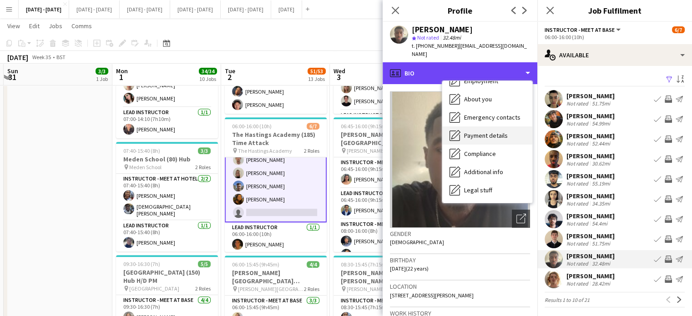
scroll to position [85, 0]
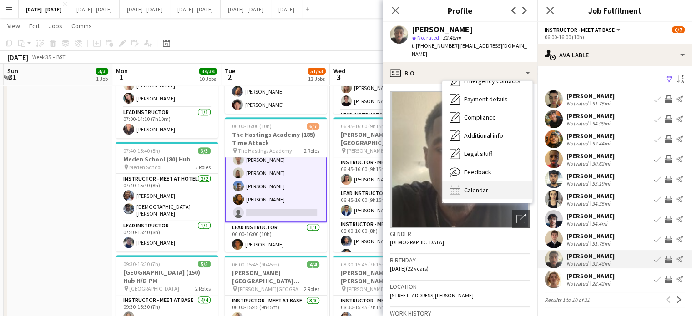
click at [481, 181] on div "Calendar Calendar" at bounding box center [487, 190] width 90 height 18
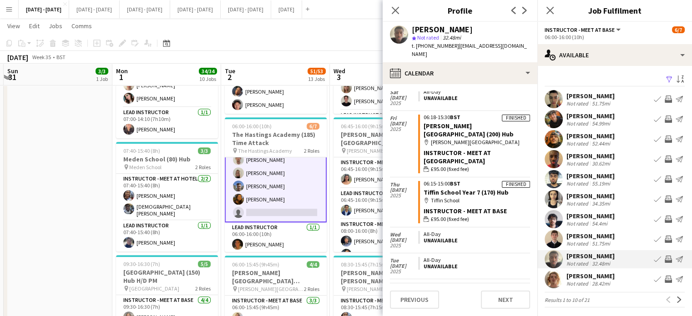
scroll to position [788, 0]
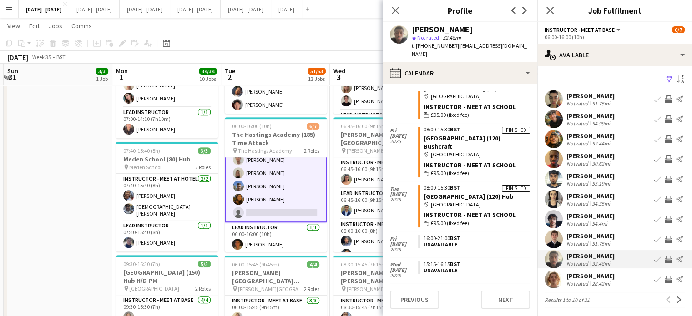
scroll to position [1012, 0]
click at [396, 11] on icon at bounding box center [395, 10] width 9 height 9
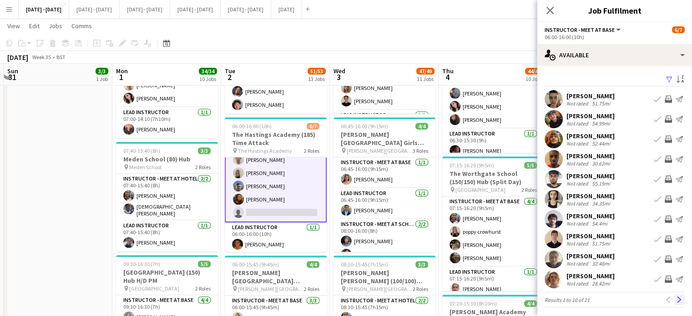
click at [676, 299] on app-icon "Next" at bounding box center [679, 299] width 6 height 6
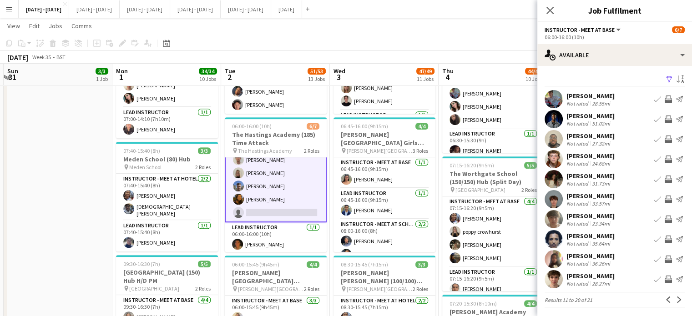
click at [671, 294] on div "Previous Next" at bounding box center [673, 299] width 22 height 11
click at [676, 297] on app-icon "Next" at bounding box center [679, 299] width 6 height 6
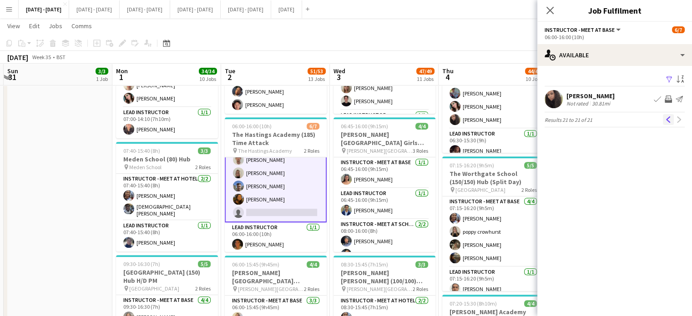
click at [667, 119] on app-icon "Previous" at bounding box center [668, 119] width 6 height 6
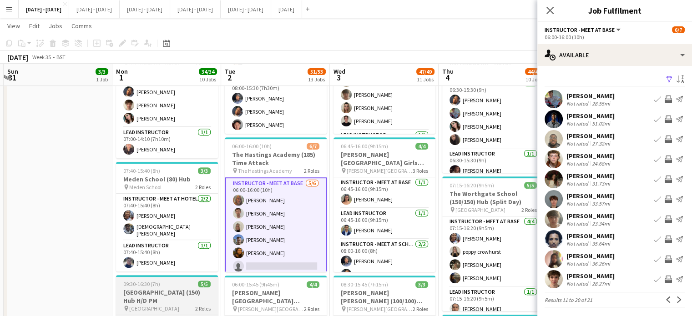
scroll to position [318, 0]
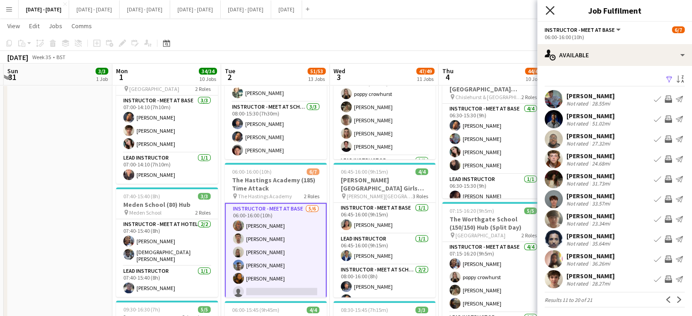
click at [550, 10] on icon at bounding box center [549, 10] width 9 height 9
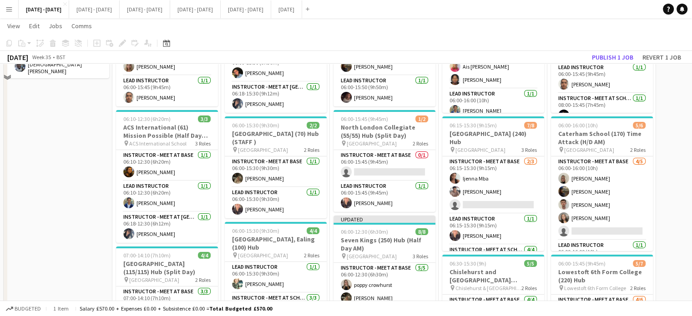
scroll to position [136, 0]
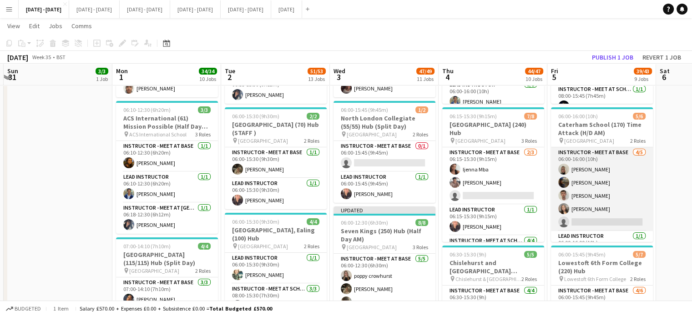
click at [607, 221] on app-card-role "Instructor - Meet at Base 4/5 06:00-16:00 (10h) Abi cheek Evie Pratt Liam O’Con…" at bounding box center [602, 189] width 102 height 84
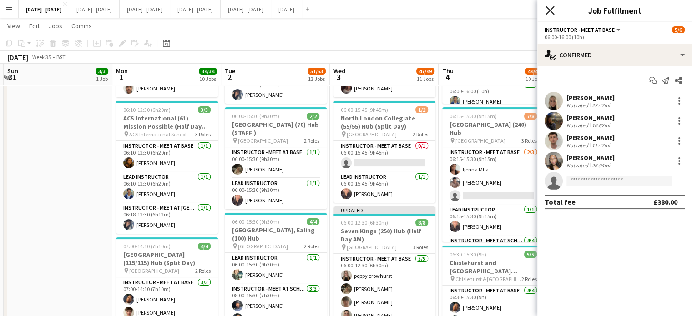
click at [551, 9] on icon at bounding box center [549, 10] width 9 height 9
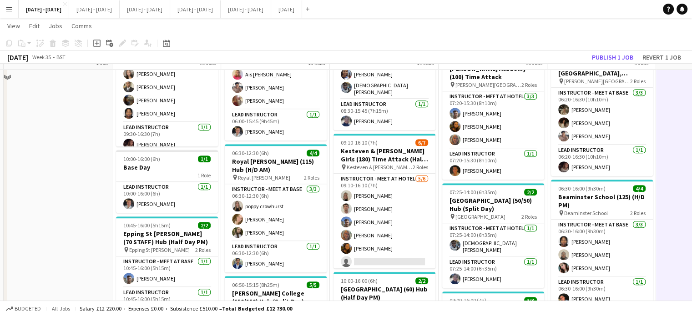
scroll to position [591, 0]
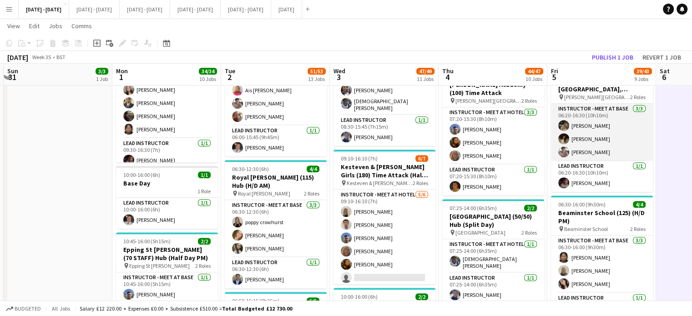
click at [578, 148] on app-card-role "Instructor - Meet at Base 3/3 06:20-16:30 (10h10m) Emily Pratt Bella Watson Che…" at bounding box center [602, 132] width 102 height 57
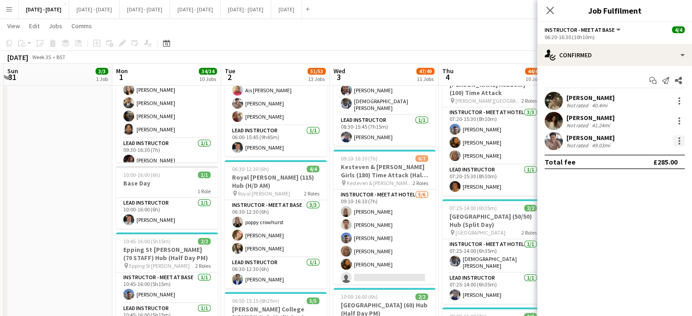
click at [680, 143] on div at bounding box center [678, 140] width 11 height 11
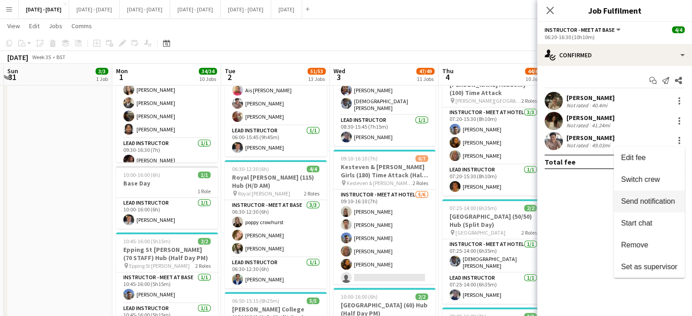
click at [660, 174] on button "Switch crew" at bounding box center [648, 180] width 71 height 22
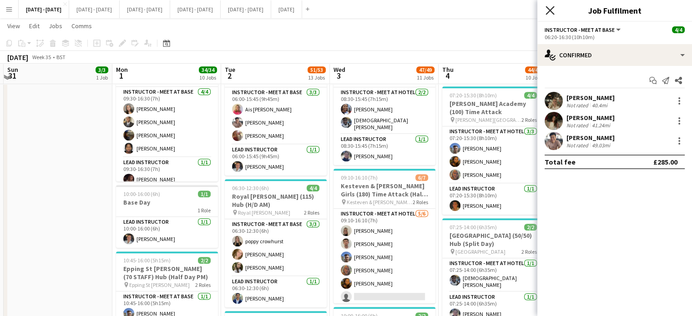
click at [548, 14] on icon "Close pop-in" at bounding box center [549, 10] width 9 height 9
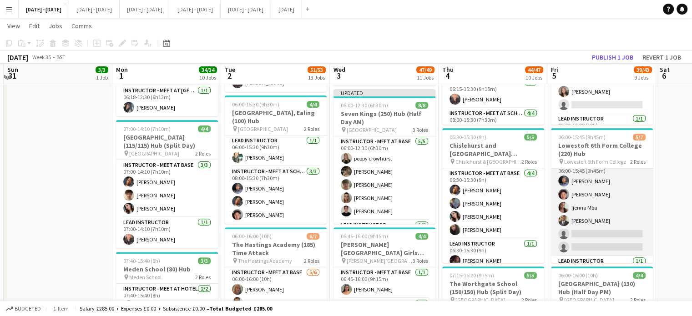
scroll to position [0, 0]
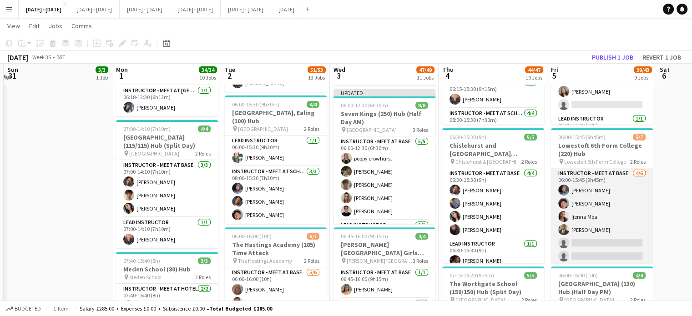
click at [602, 243] on app-card-role "Instructor - Meet at Base 4/6 06:00-15:45 (9h45m) Stephane Anenou Victor Wang I…" at bounding box center [602, 216] width 102 height 97
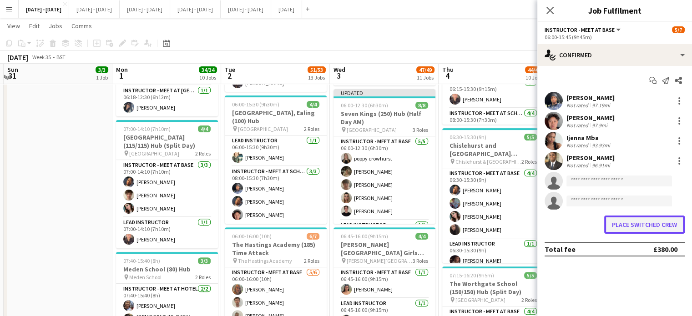
click at [622, 225] on button "Place switched crew" at bounding box center [644, 225] width 80 height 18
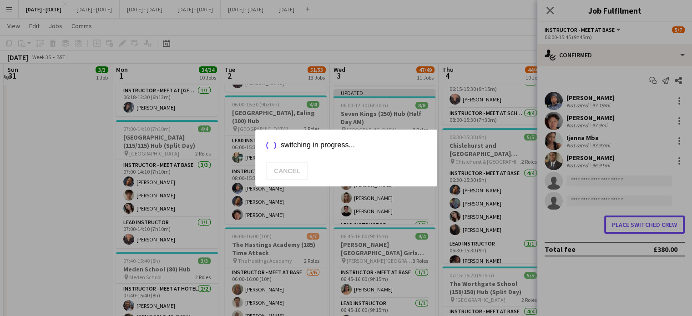
scroll to position [273, 0]
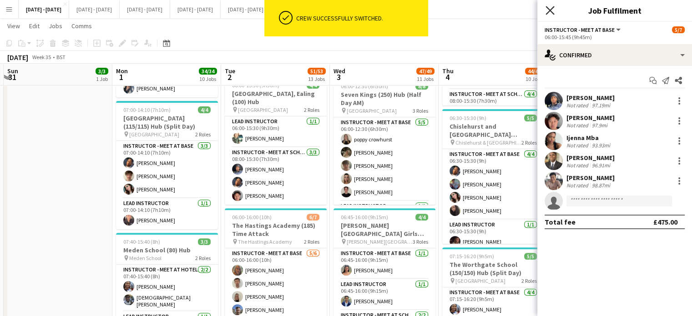
click at [546, 7] on icon at bounding box center [549, 10] width 9 height 9
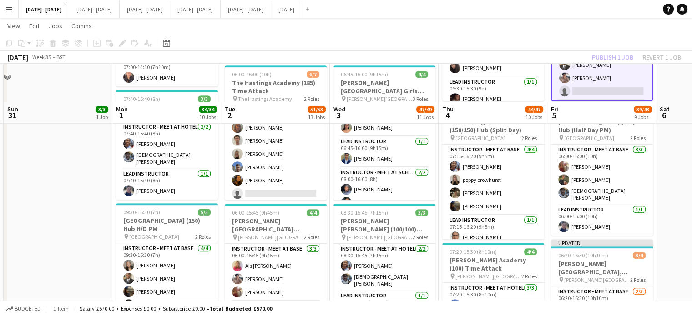
scroll to position [364, 0]
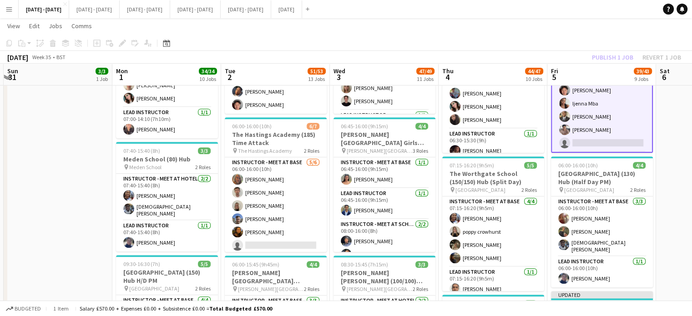
click at [585, 128] on app-card-role "Instructor - Meet at Base 5/6 06:00-15:45 (9h45m) Stephane Anenou Victor Wang I…" at bounding box center [602, 103] width 102 height 99
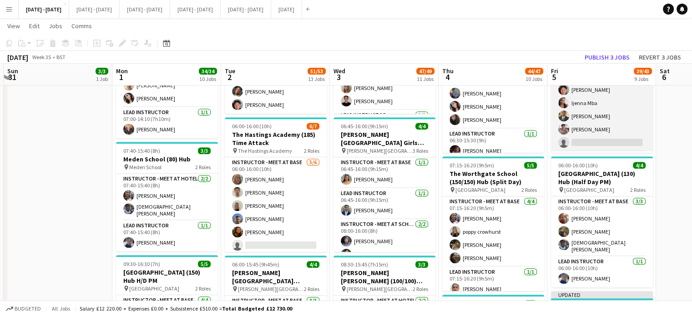
click at [582, 130] on app-card-role "Instructor - Meet at Base 5/6 06:00-15:45 (9h45m) Stephane Anenou Victor Wang I…" at bounding box center [602, 103] width 102 height 97
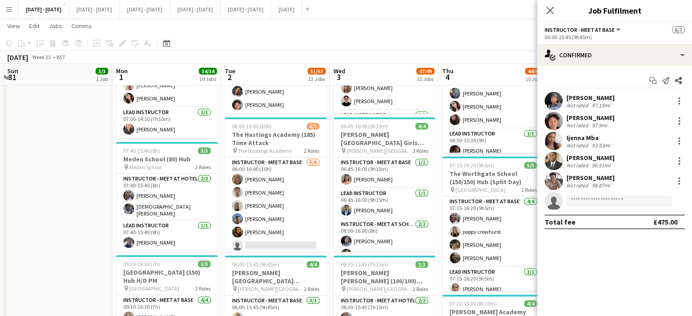
scroll to position [11, 0]
click at [679, 183] on div at bounding box center [679, 184] width 2 height 2
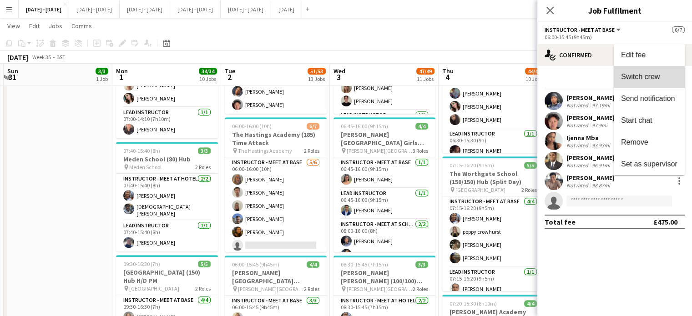
click at [637, 80] on span "Switch crew" at bounding box center [640, 77] width 39 height 8
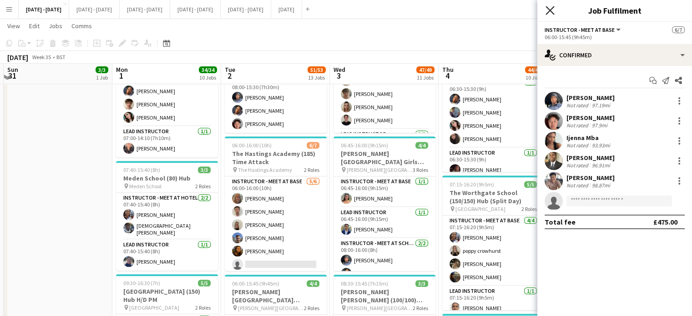
click at [549, 10] on icon at bounding box center [549, 10] width 9 height 9
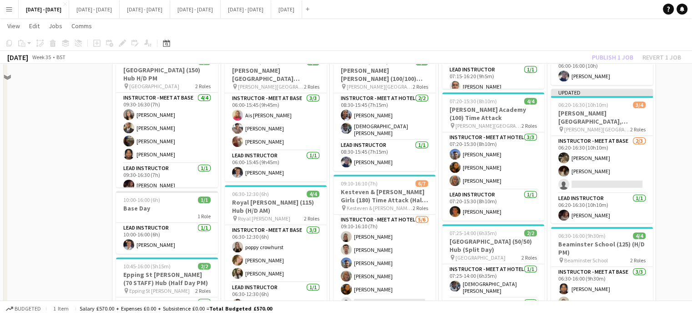
scroll to position [591, 0]
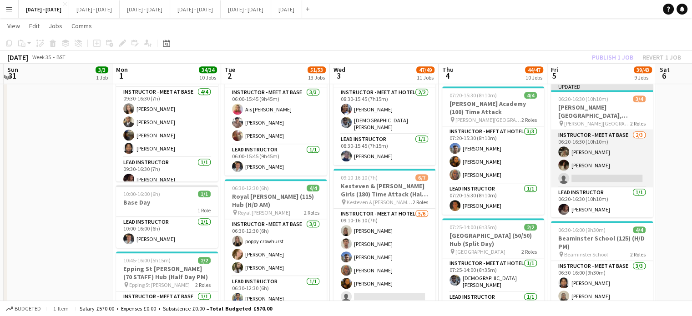
click at [617, 170] on app-card-role "Instructor - Meet at Base [DATE] 06:20-16:30 (10h10m) [PERSON_NAME] [PERSON_NAM…" at bounding box center [602, 158] width 102 height 57
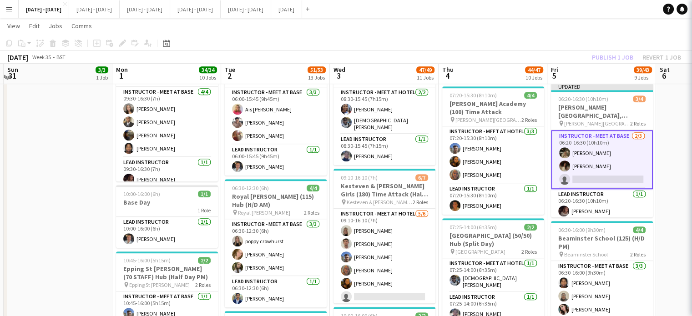
scroll to position [11, 0]
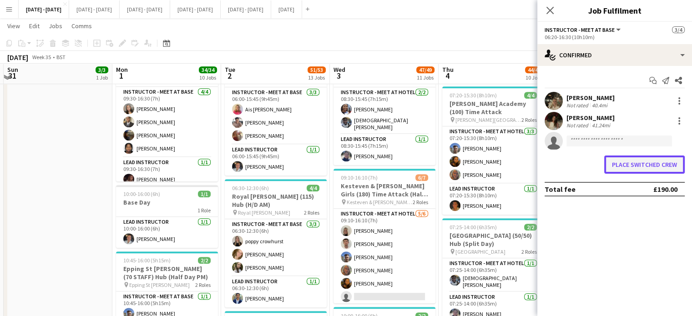
click at [642, 158] on button "Place switched crew" at bounding box center [644, 164] width 80 height 18
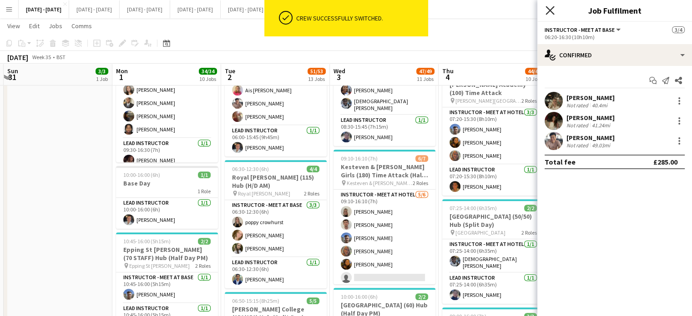
click at [551, 9] on icon at bounding box center [549, 10] width 9 height 9
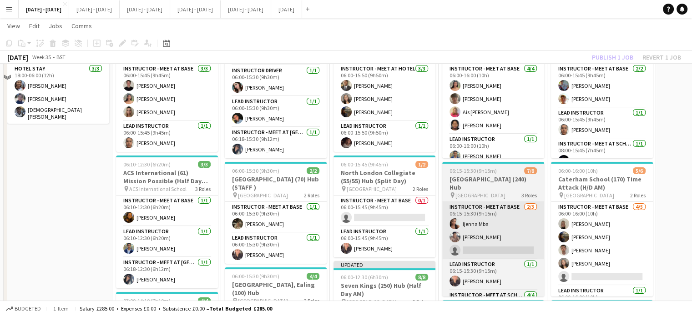
scroll to position [96, 0]
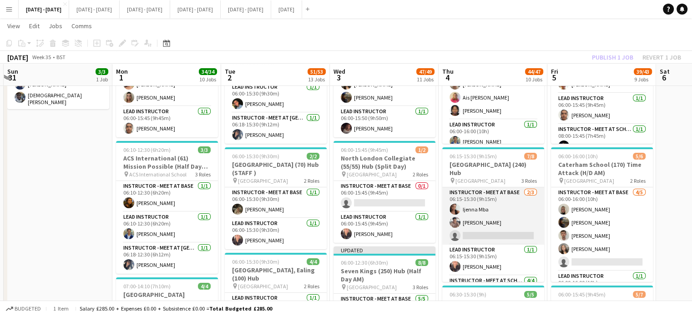
drag, startPoint x: 472, startPoint y: 216, endPoint x: 530, endPoint y: 194, distance: 61.7
click at [472, 216] on app-card-role "Instructor - Meet at Base 2/3 06:15-15:30 (9h15m) Ijenna Mba Chenxi Wu single-n…" at bounding box center [493, 215] width 102 height 57
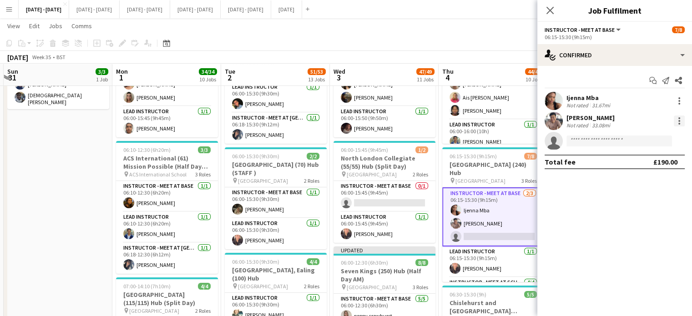
click at [678, 123] on div at bounding box center [679, 124] width 2 height 2
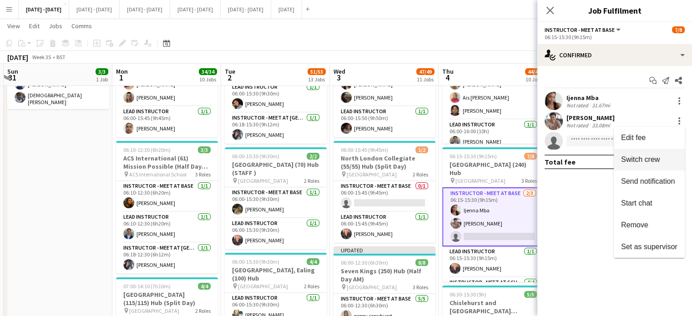
click at [649, 160] on span "Switch crew" at bounding box center [640, 159] width 39 height 8
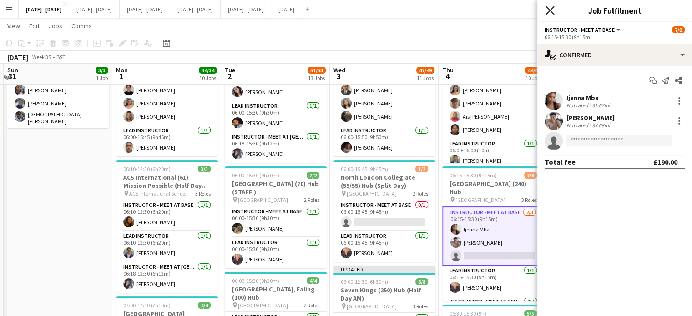
click at [549, 11] on icon at bounding box center [549, 10] width 9 height 9
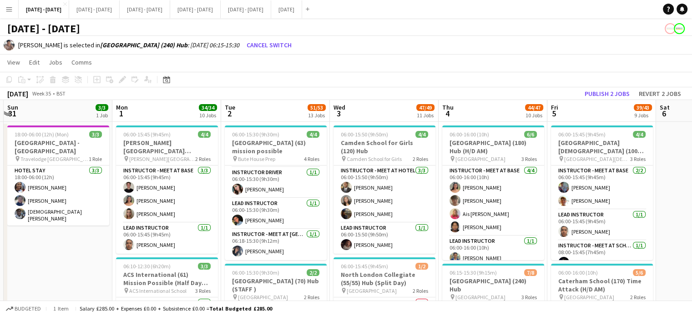
scroll to position [45, 0]
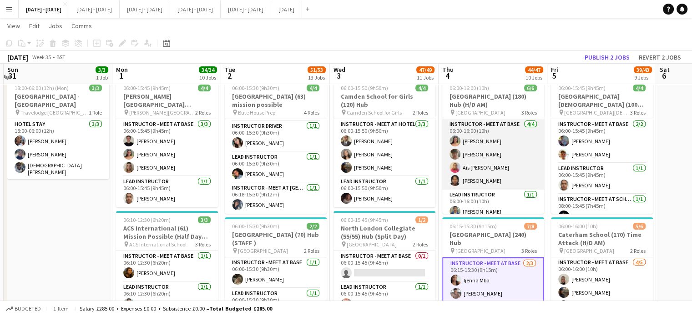
click at [482, 142] on app-card-role "Instructor - Meet at Base 4/4 06:00-16:00 (10h) Keira Horton Isaac Kent Ais McS…" at bounding box center [493, 154] width 102 height 70
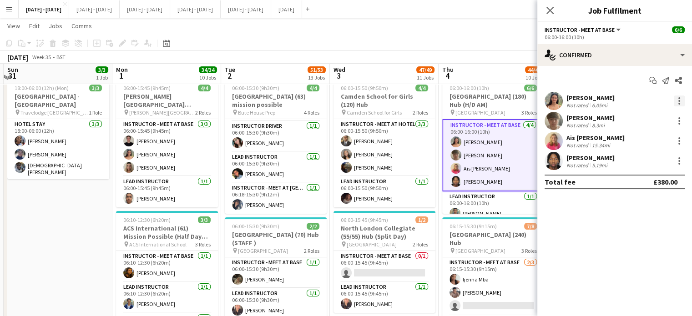
click at [681, 101] on div at bounding box center [678, 100] width 11 height 11
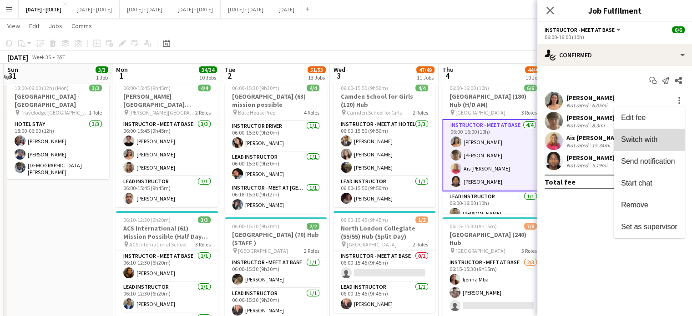
click at [657, 144] on button "Switch with" at bounding box center [648, 140] width 71 height 22
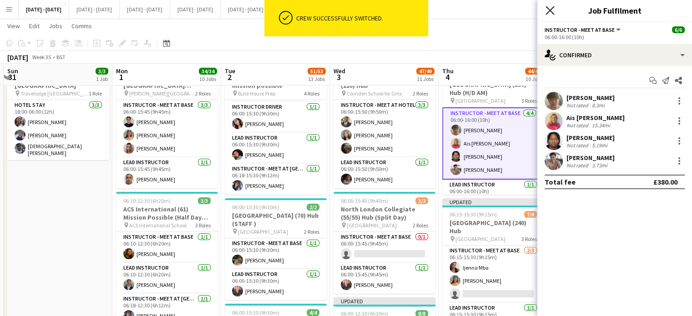
click at [547, 10] on icon "Close pop-in" at bounding box center [549, 10] width 9 height 9
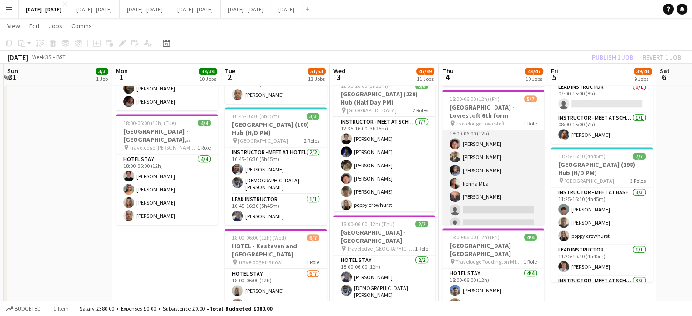
scroll to position [15, 0]
click at [486, 198] on app-card-role "Hotel Stay 5/7 18:00-06:00 (12h) Victor Wang Omar Adio Stephane Anenou Ijenna M…" at bounding box center [493, 170] width 102 height 110
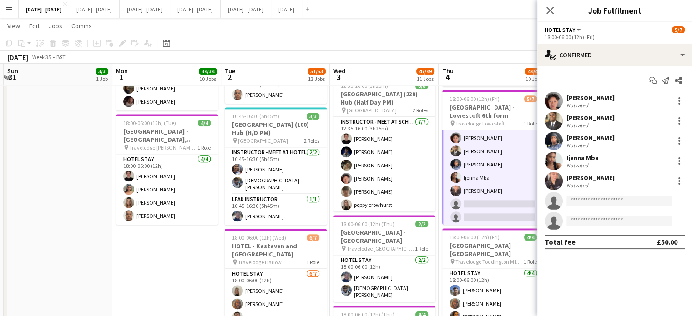
scroll to position [16, 0]
click at [588, 200] on input at bounding box center [618, 201] width 105 height 11
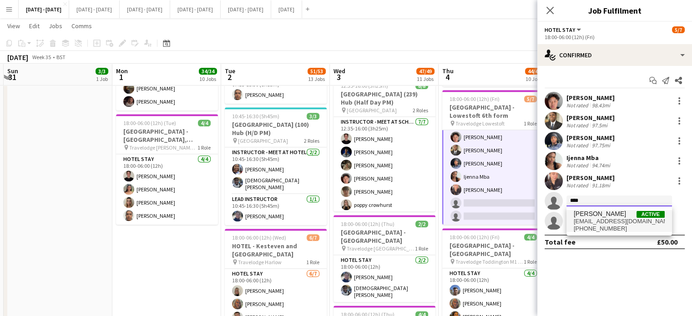
type input "****"
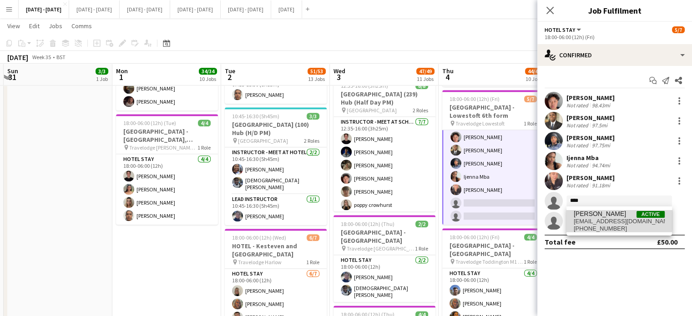
click at [589, 217] on span "[PERSON_NAME]" at bounding box center [599, 214] width 52 height 8
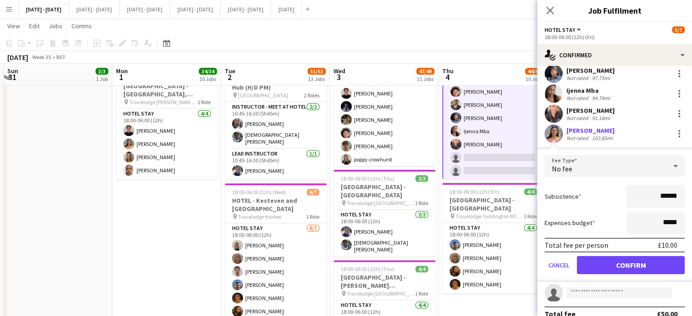
scroll to position [78, 0]
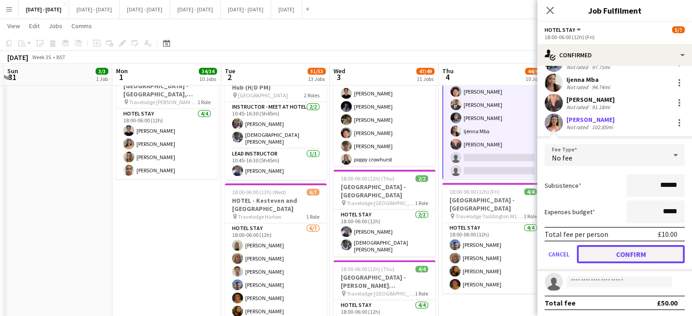
click at [644, 256] on button "Confirm" at bounding box center [631, 254] width 108 height 18
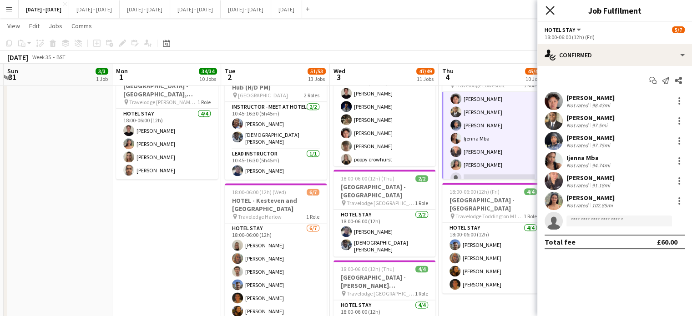
drag, startPoint x: 547, startPoint y: 10, endPoint x: 559, endPoint y: 11, distance: 11.4
click at [547, 10] on icon "Close pop-in" at bounding box center [549, 10] width 7 height 7
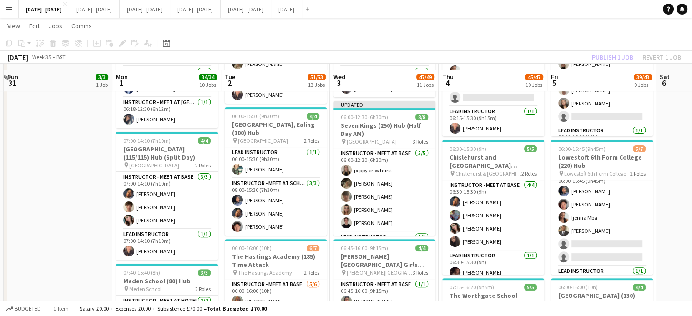
scroll to position [227, 0]
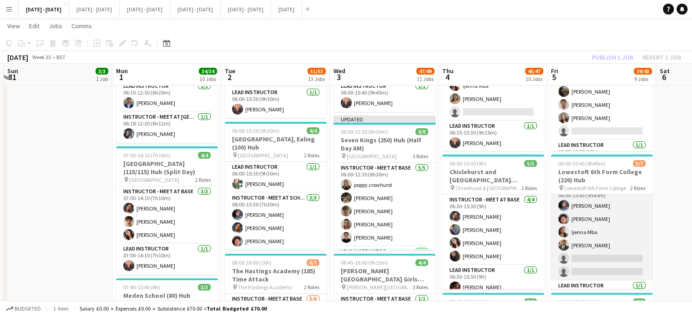
click at [608, 254] on app-card-role "Instructor - Meet at Base 4/6 06:00-15:45 (9h45m) Stephane Anenou Victor Wang I…" at bounding box center [602, 232] width 102 height 97
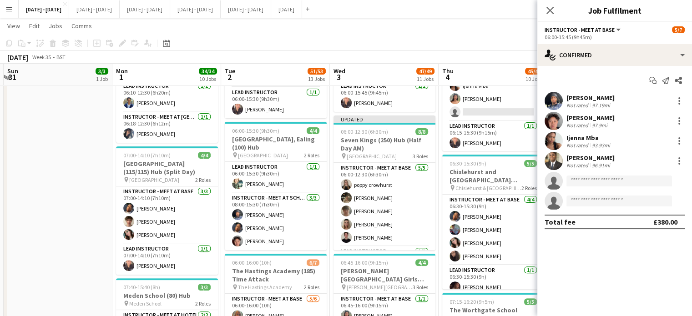
scroll to position [11, 0]
click at [616, 178] on input at bounding box center [618, 181] width 105 height 11
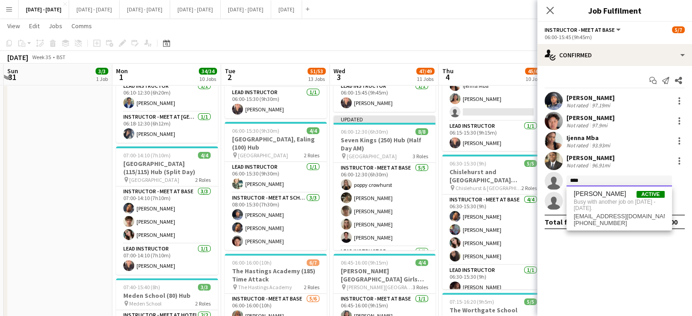
type input "****"
click at [551, 9] on icon at bounding box center [549, 10] width 7 height 7
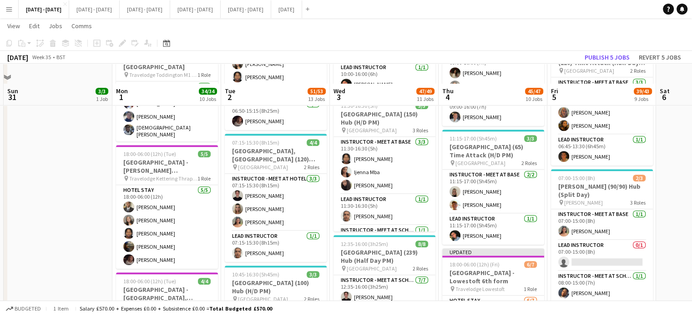
scroll to position [909, 0]
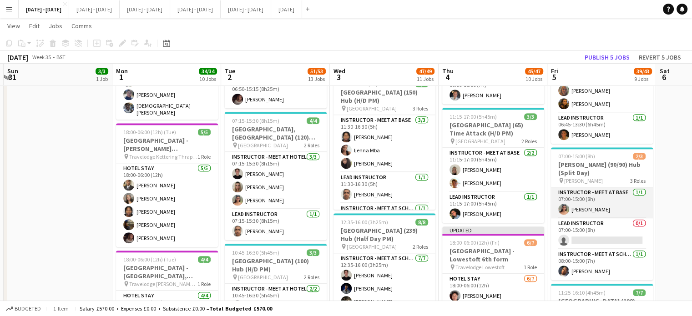
click at [595, 205] on app-card-role "Instructor - Meet at Base 1/1 07:00-15:00 (8h) Keira Horton" at bounding box center [602, 202] width 102 height 31
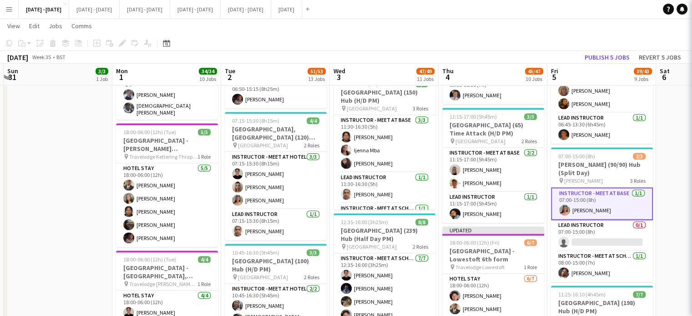
scroll to position [11, 0]
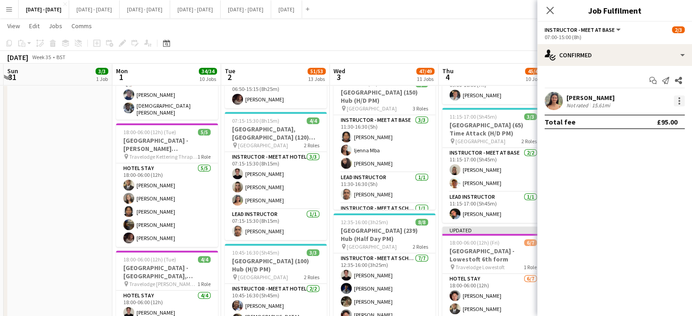
click at [680, 100] on div at bounding box center [678, 100] width 11 height 11
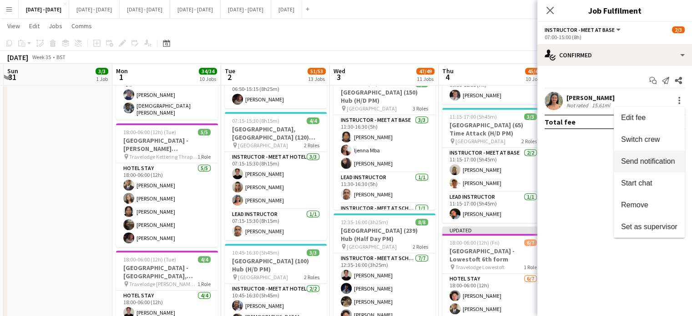
drag, startPoint x: 656, startPoint y: 142, endPoint x: 647, endPoint y: 132, distance: 12.9
click at [655, 142] on span "Switch crew" at bounding box center [640, 139] width 39 height 8
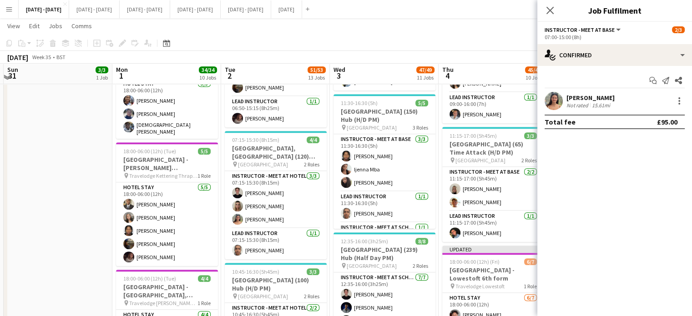
click at [553, 11] on app-icon "Close pop-in" at bounding box center [549, 10] width 11 height 11
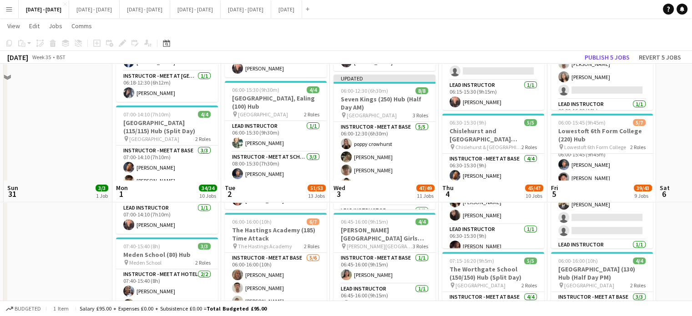
scroll to position [273, 0]
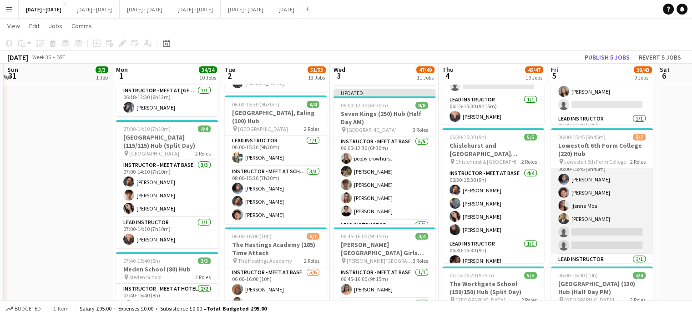
click at [606, 229] on app-card-role "Instructor - Meet at Base 4/6 06:00-15:45 (9h45m) Stephane Anenou Victor Wang I…" at bounding box center [602, 205] width 102 height 97
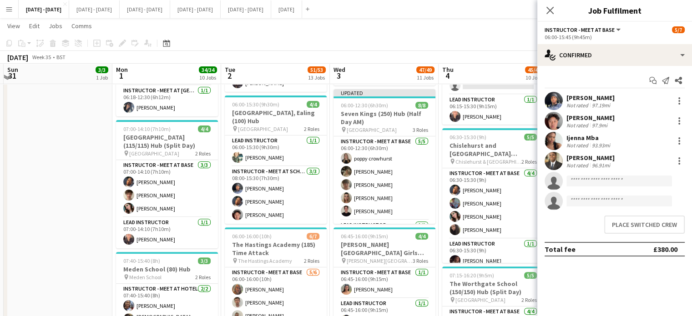
scroll to position [11, 0]
click at [642, 228] on button "Place switched crew" at bounding box center [644, 225] width 80 height 18
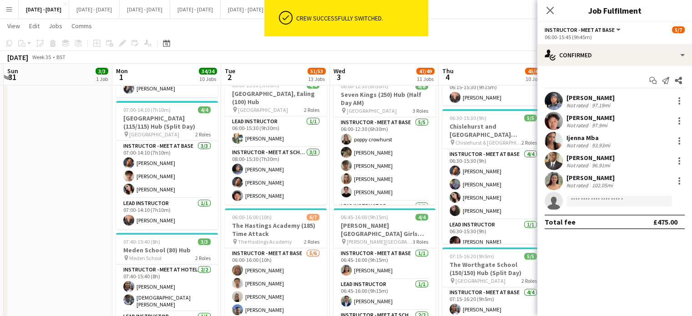
drag, startPoint x: 551, startPoint y: 10, endPoint x: 552, endPoint y: 21, distance: 11.4
click at [551, 10] on icon "Close pop-in" at bounding box center [549, 10] width 7 height 7
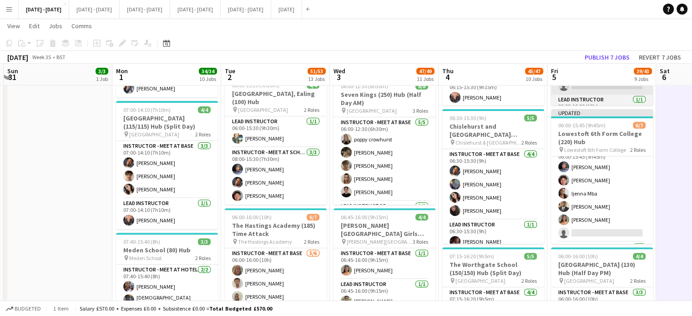
scroll to position [11, 0]
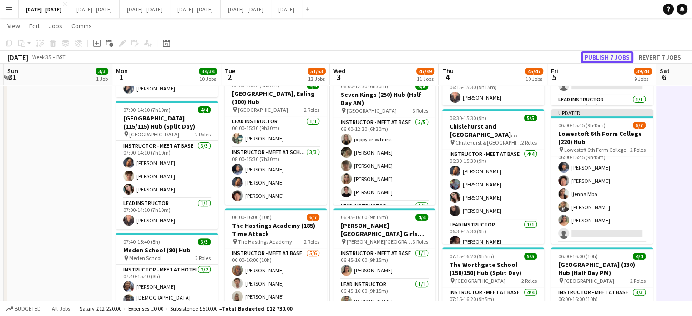
click at [617, 54] on button "Publish 7 jobs" at bounding box center [607, 57] width 52 height 12
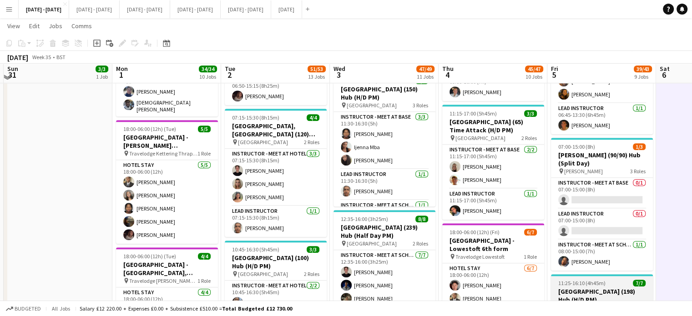
scroll to position [909, 0]
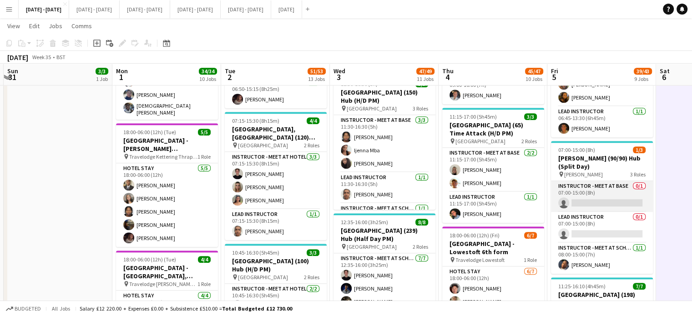
click at [602, 194] on app-card-role "Instructor - Meet at Base 0/1 07:00-15:00 (8h) single-neutral-actions" at bounding box center [602, 196] width 102 height 31
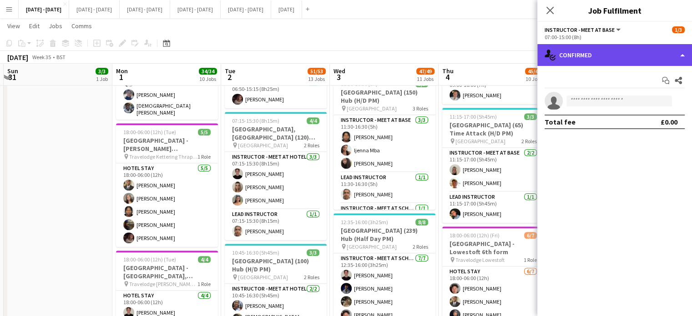
click at [625, 55] on div "single-neutral-actions-check-2 Confirmed" at bounding box center [614, 55] width 155 height 22
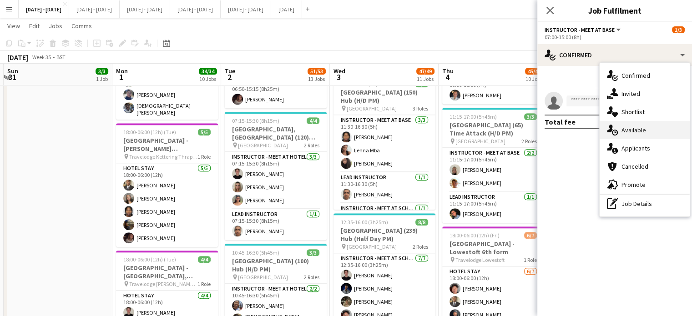
click at [635, 132] on div "single-neutral-actions-upload Available" at bounding box center [644, 130] width 90 height 18
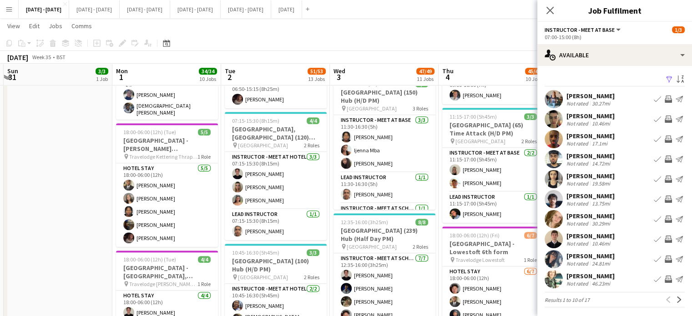
click at [676, 298] on app-icon "Next" at bounding box center [679, 299] width 6 height 6
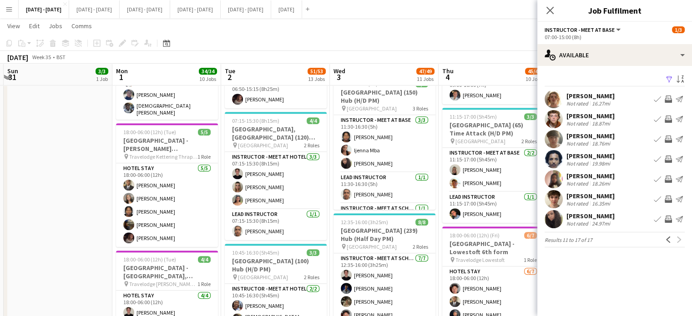
click at [656, 217] on app-icon "Book crew" at bounding box center [656, 219] width 7 height 7
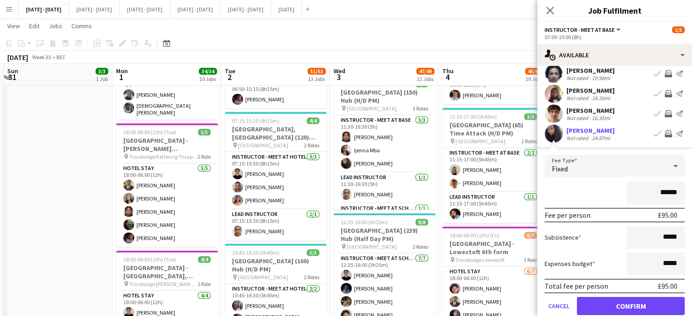
scroll to position [91, 0]
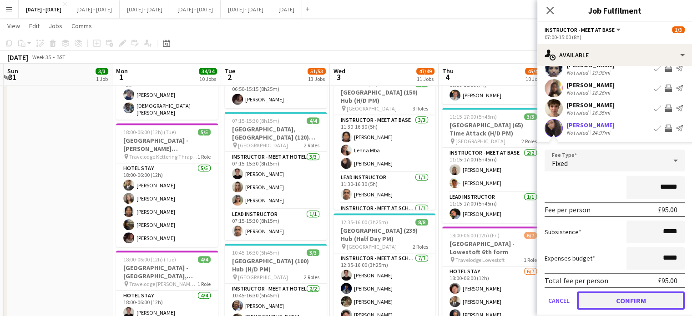
drag, startPoint x: 622, startPoint y: 300, endPoint x: 582, endPoint y: 202, distance: 105.2
click at [622, 300] on button "Confirm" at bounding box center [631, 300] width 108 height 18
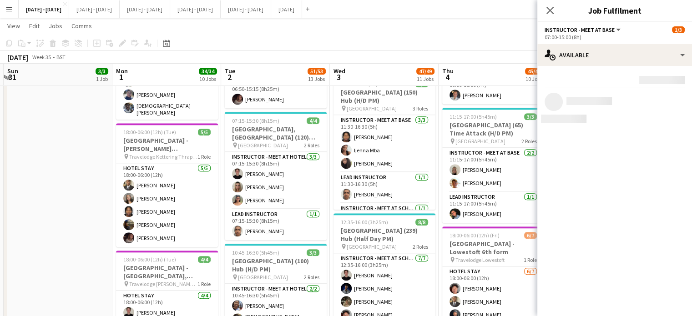
scroll to position [0, 0]
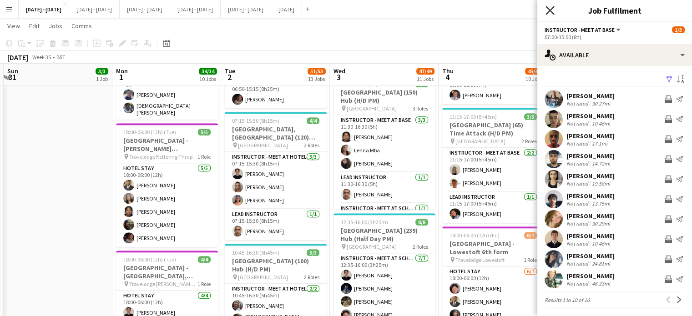
click at [549, 8] on icon "Close pop-in" at bounding box center [549, 10] width 9 height 9
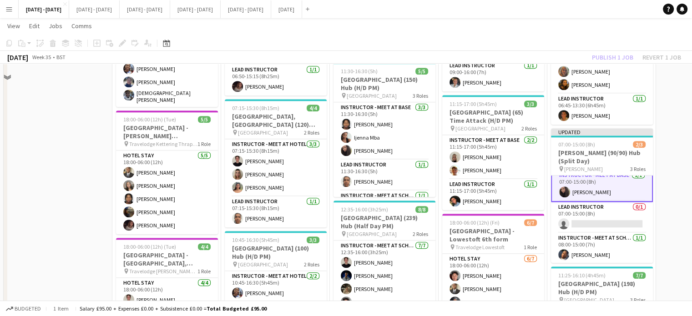
scroll to position [864, 0]
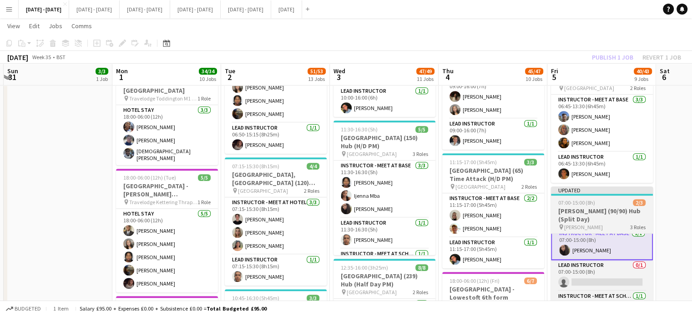
click at [590, 210] on h3 "[PERSON_NAME] (90/90) Hub (Split Day)" at bounding box center [602, 215] width 102 height 16
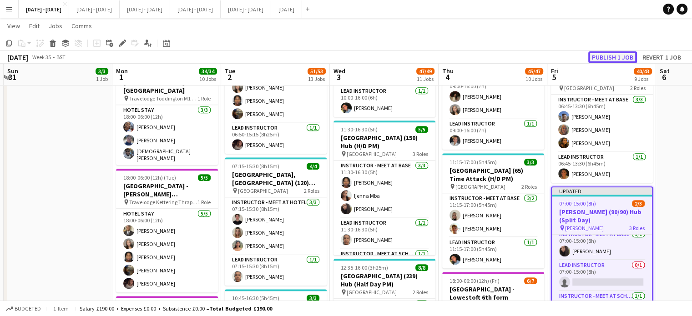
click at [595, 57] on button "Publish 1 job" at bounding box center [612, 57] width 49 height 12
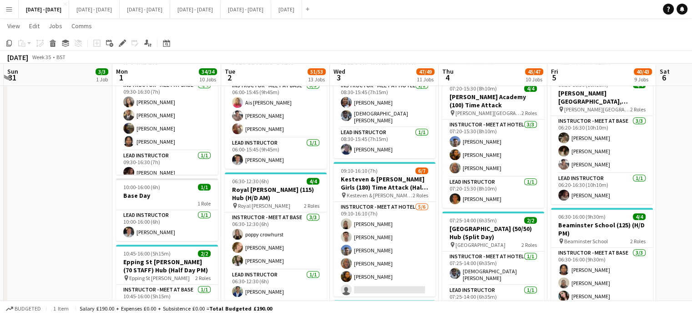
scroll to position [591, 0]
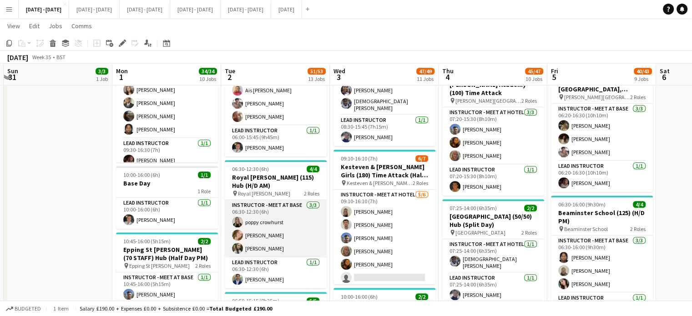
click at [271, 223] on app-card-role "Instructor - Meet at Base 3/3 06:30-12:30 (6h) poppy crowhurst Katy Barr Sophie…" at bounding box center [276, 228] width 102 height 57
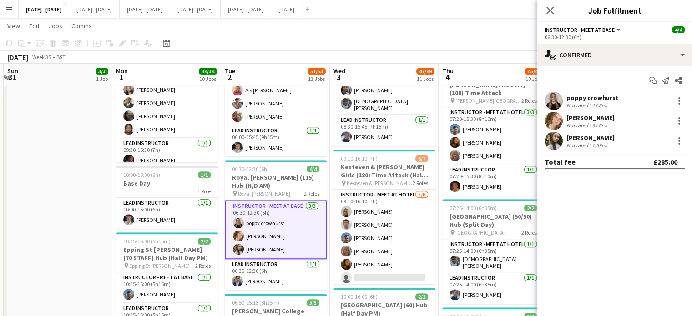
click at [585, 100] on div "poppy crowhurst" at bounding box center [592, 98] width 52 height 8
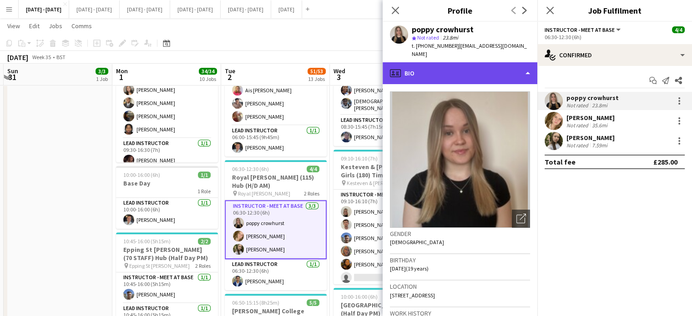
click at [498, 62] on div "profile Bio" at bounding box center [459, 73] width 155 height 22
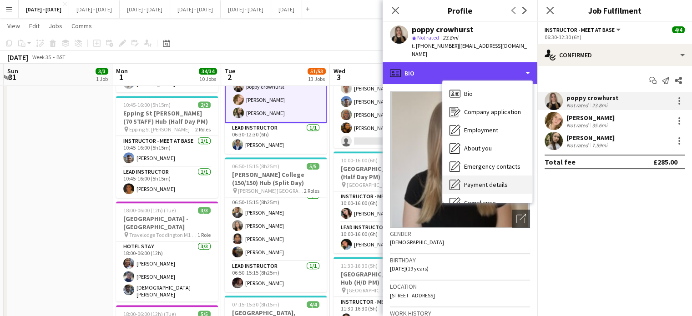
scroll to position [85, 0]
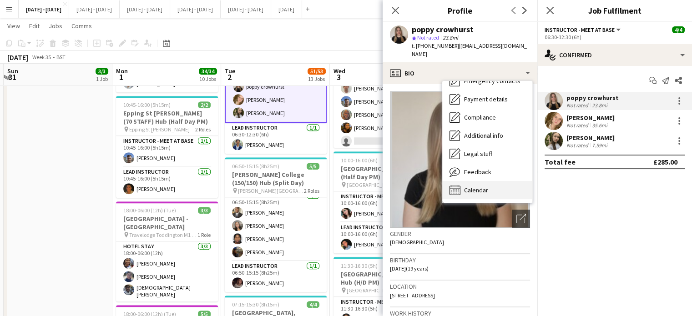
click at [477, 181] on div "Calendar Calendar" at bounding box center [487, 190] width 90 height 18
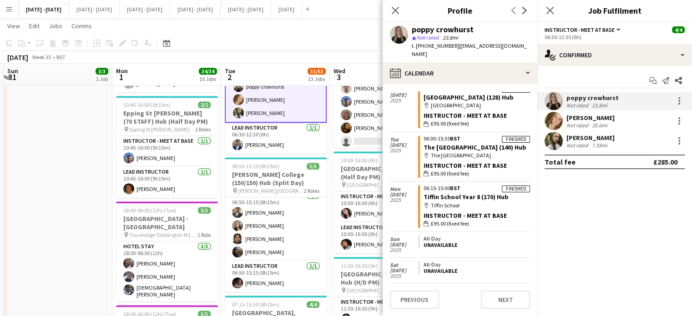
scroll to position [2538, 0]
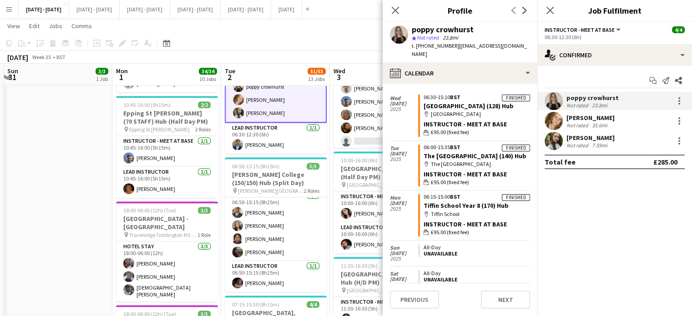
click at [586, 122] on div "Not rated" at bounding box center [578, 125] width 24 height 7
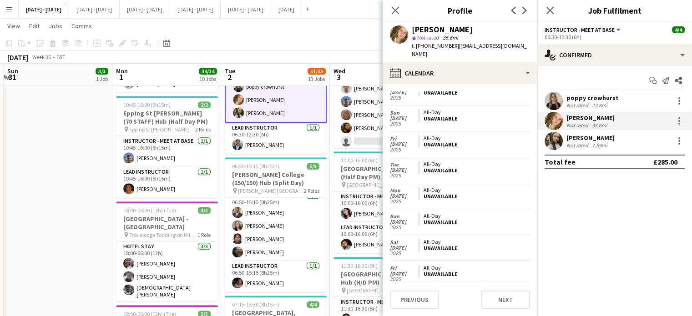
scroll to position [1371, 0]
click at [585, 137] on div "[PERSON_NAME]" at bounding box center [590, 138] width 48 height 8
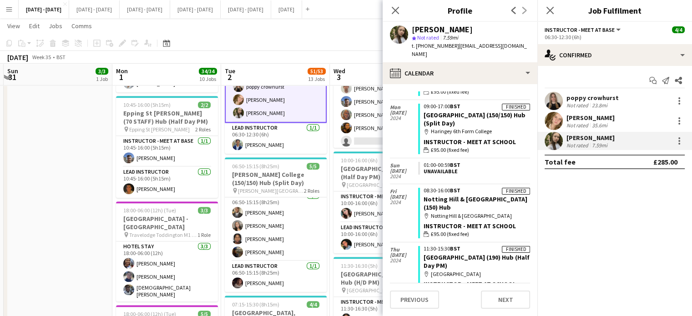
scroll to position [6979, 0]
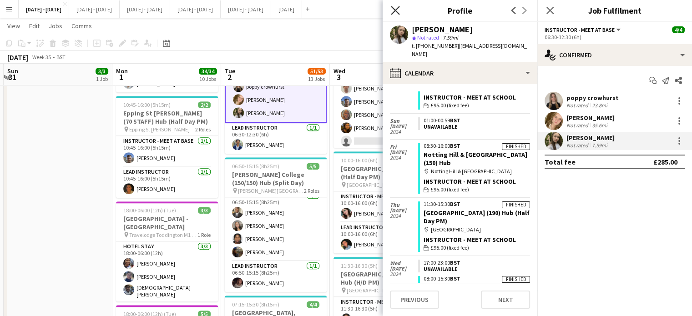
click at [394, 13] on icon "Close pop-in" at bounding box center [395, 10] width 9 height 9
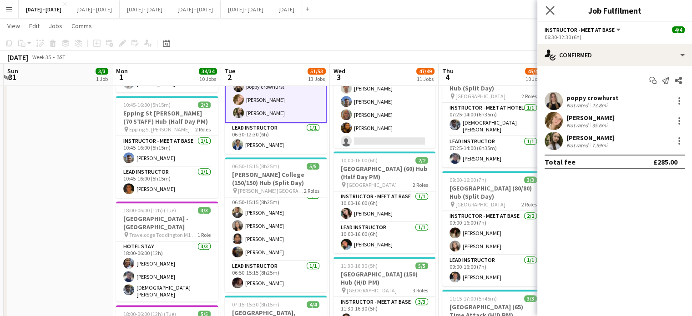
click at [543, 10] on app-icon "Close pop-in" at bounding box center [549, 10] width 13 height 13
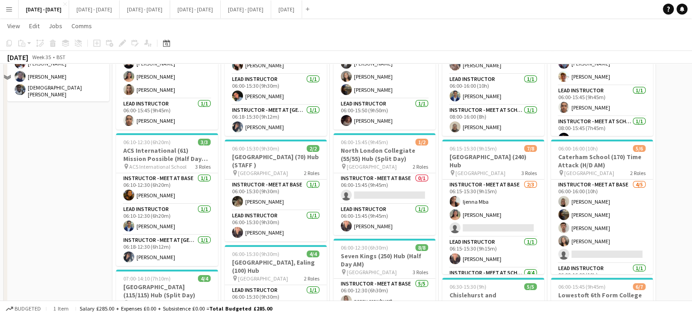
scroll to position [69, 0]
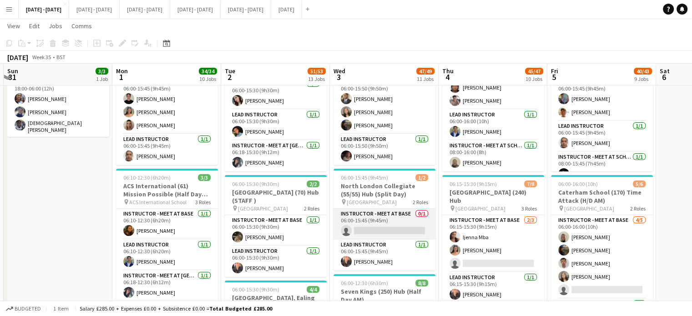
click at [391, 235] on app-card-role "Instructor - Meet at Base 0/1 06:00-15:45 (9h45m) single-neutral-actions" at bounding box center [384, 224] width 102 height 31
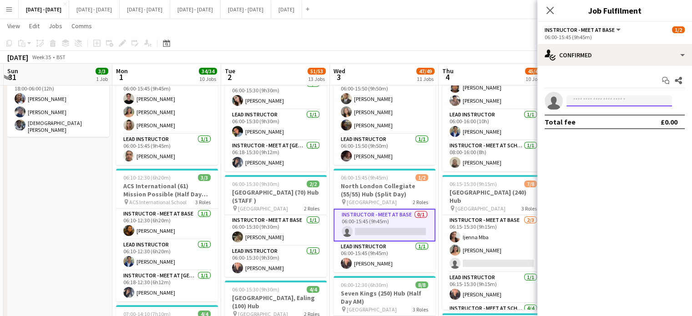
click at [592, 98] on input at bounding box center [618, 100] width 105 height 11
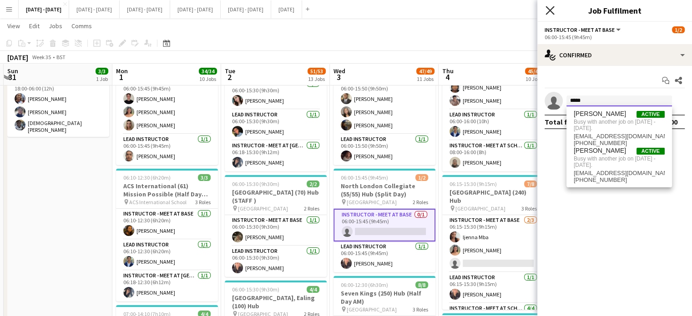
type input "*****"
click at [552, 14] on icon "Close pop-in" at bounding box center [549, 10] width 9 height 9
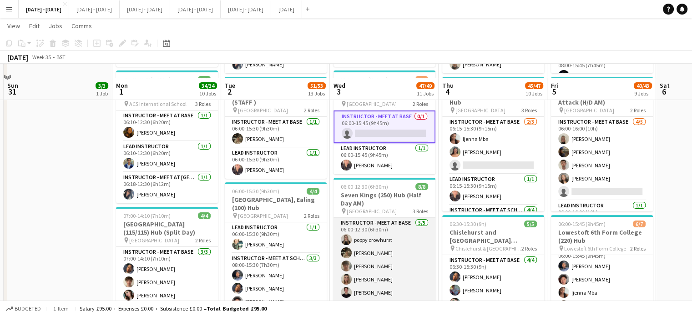
scroll to position [182, 0]
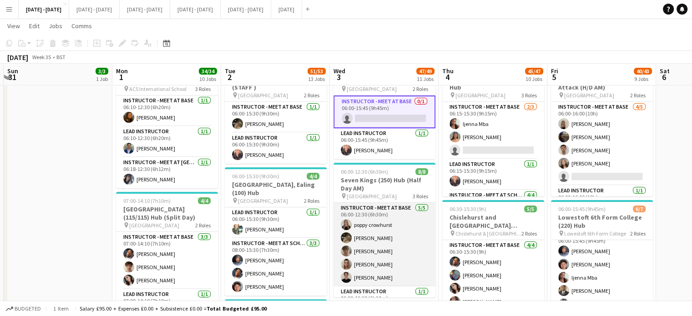
click at [375, 239] on app-card-role "Instructor - Meet at Base 5/5 06:00-12:30 (6h30m) poppy crowhurst Emily Pratt I…" at bounding box center [384, 245] width 102 height 84
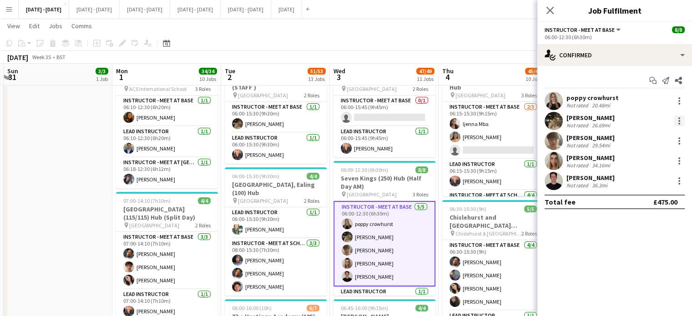
click at [679, 119] on div at bounding box center [679, 118] width 2 height 2
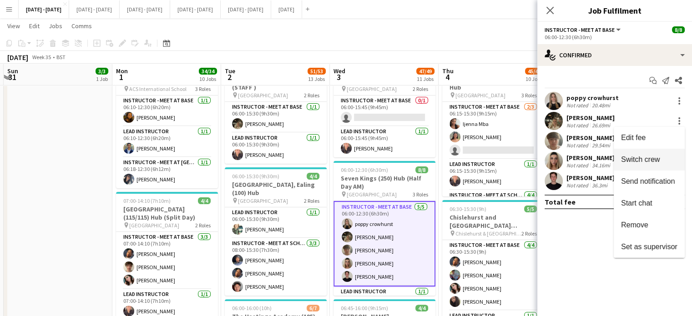
click at [645, 160] on span "Switch crew" at bounding box center [640, 159] width 39 height 8
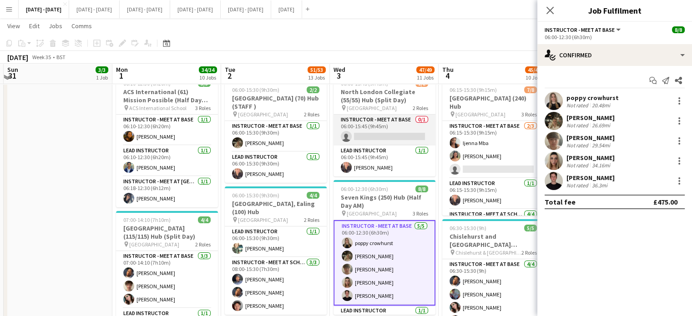
click at [387, 141] on app-card-role "Instructor - Meet at Base 0/1 06:00-15:45 (9h45m) single-neutral-actions" at bounding box center [384, 130] width 102 height 31
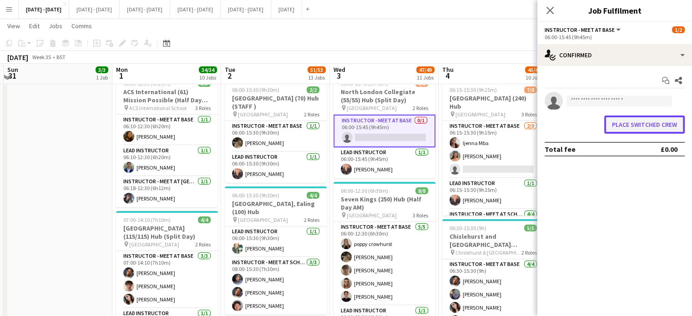
click at [615, 120] on button "Place switched crew" at bounding box center [644, 124] width 80 height 18
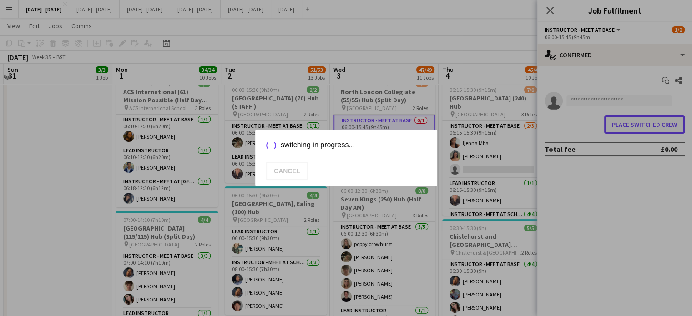
scroll to position [0, 0]
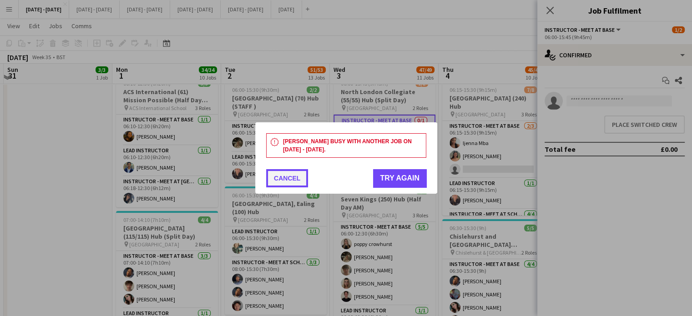
click at [284, 179] on button "Cancel" at bounding box center [287, 178] width 42 height 18
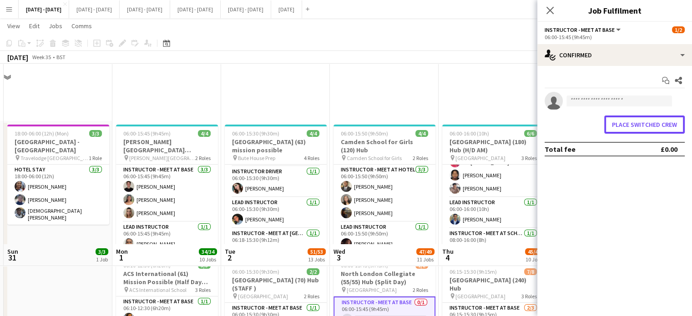
scroll to position [182, 0]
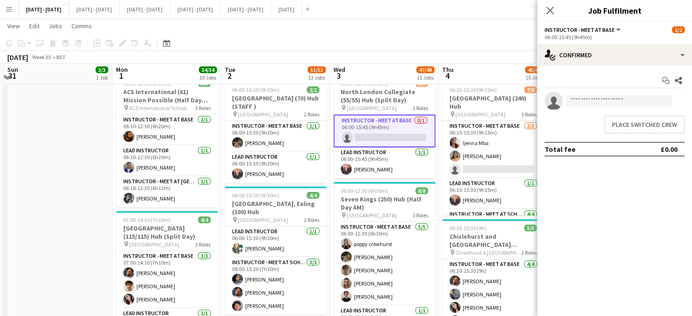
click at [549, 7] on icon "Close pop-in" at bounding box center [549, 10] width 7 height 7
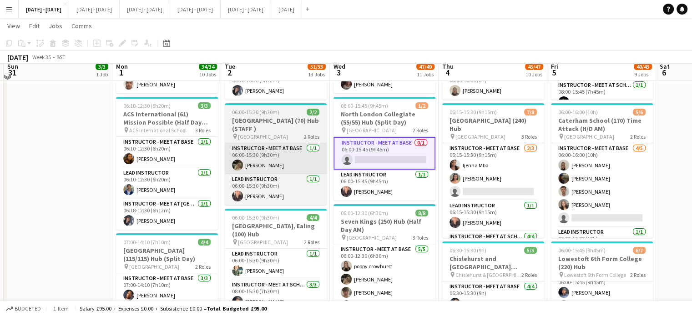
scroll to position [154, 0]
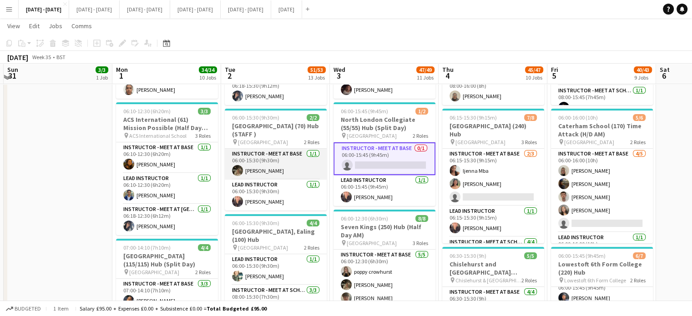
click at [260, 170] on app-card-role "Instructor - Meet at Base 1/1 06:00-15:30 (9h30m) Emily Pratt" at bounding box center [276, 164] width 102 height 31
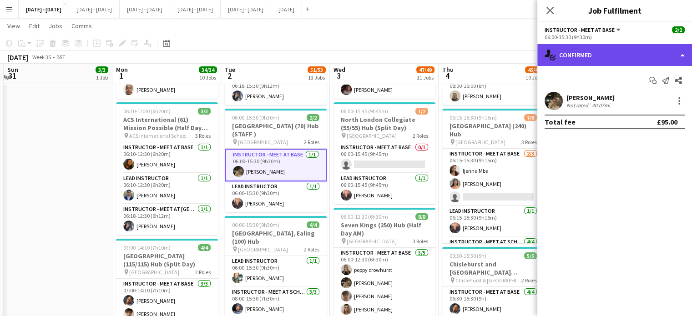
click at [624, 50] on div "single-neutral-actions-check-2 Confirmed" at bounding box center [614, 55] width 155 height 22
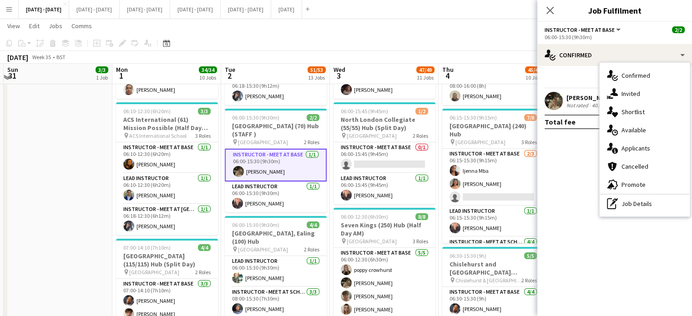
click at [566, 102] on div "Not rated" at bounding box center [578, 105] width 24 height 7
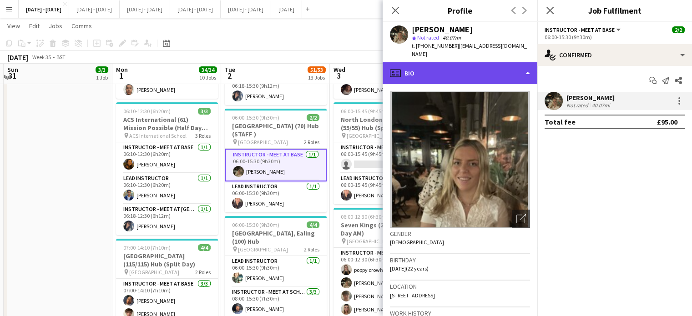
click at [484, 68] on div "profile Bio" at bounding box center [459, 73] width 155 height 22
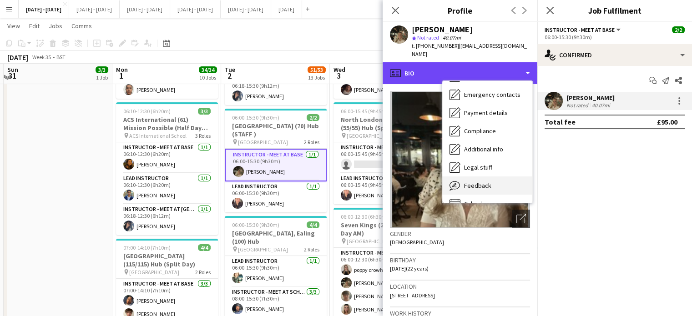
scroll to position [85, 0]
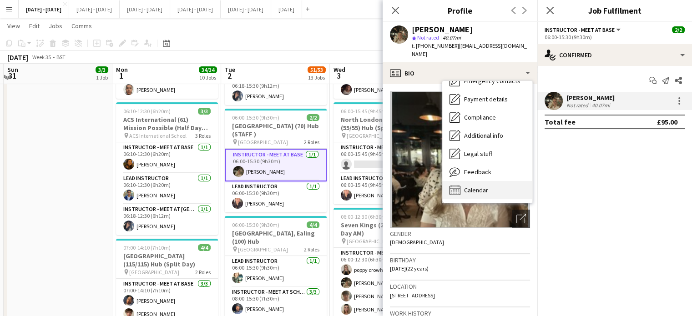
click at [484, 186] on span "Calendar" at bounding box center [476, 190] width 24 height 8
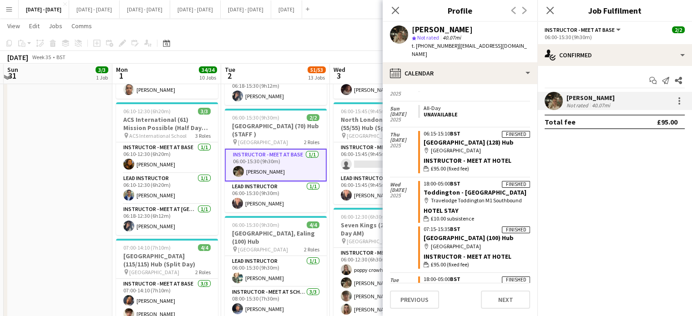
scroll to position [745, 0]
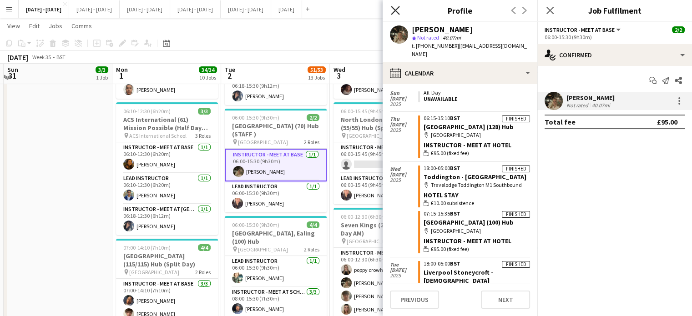
click at [396, 9] on icon at bounding box center [395, 10] width 9 height 9
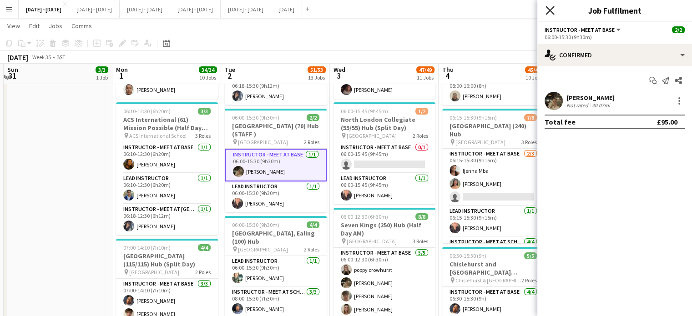
click at [547, 12] on icon "Close pop-in" at bounding box center [549, 10] width 9 height 9
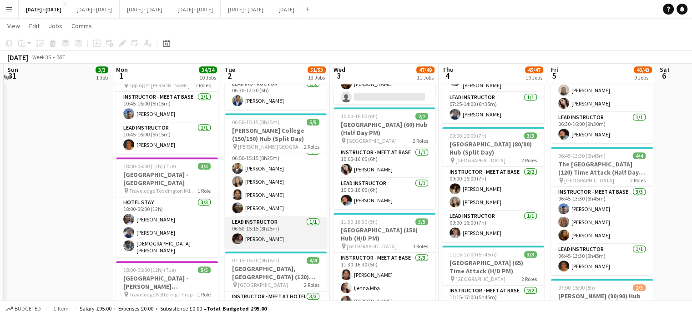
scroll to position [0, 0]
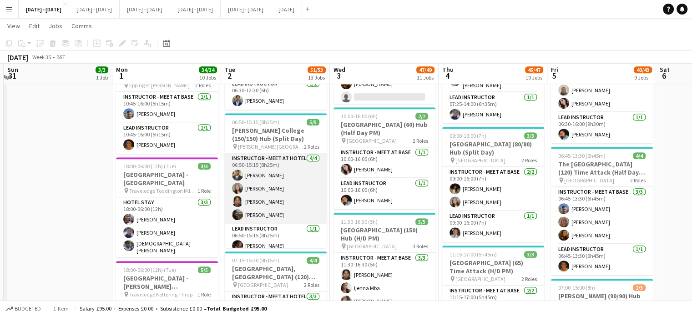
click at [266, 189] on app-card-role "Instructor - Meet at Hotel 4/4 06:50-15:15 (8h25m) Omar Adio Grace Anieke Gabri…" at bounding box center [276, 188] width 102 height 70
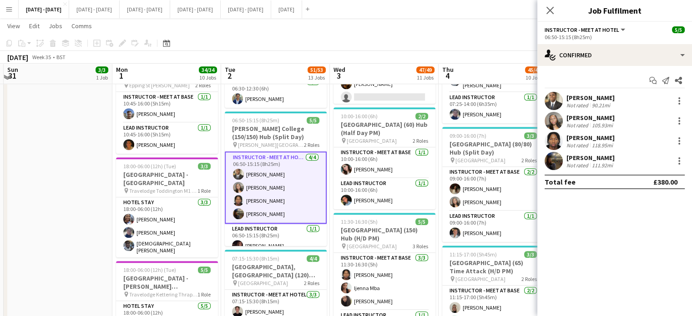
click at [591, 120] on div "[PERSON_NAME]" at bounding box center [590, 118] width 48 height 8
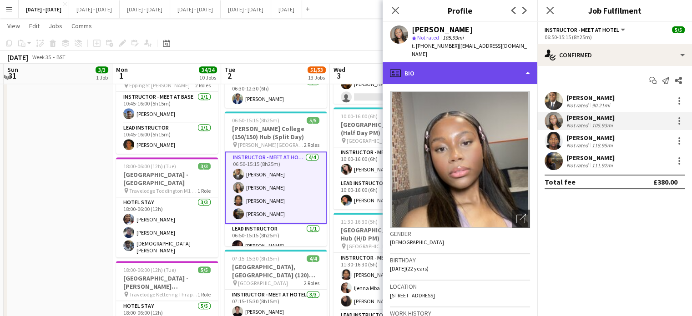
click at [471, 62] on div "profile Bio" at bounding box center [459, 73] width 155 height 22
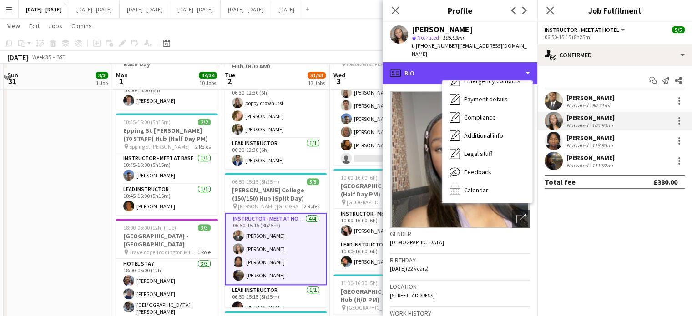
scroll to position [745, 0]
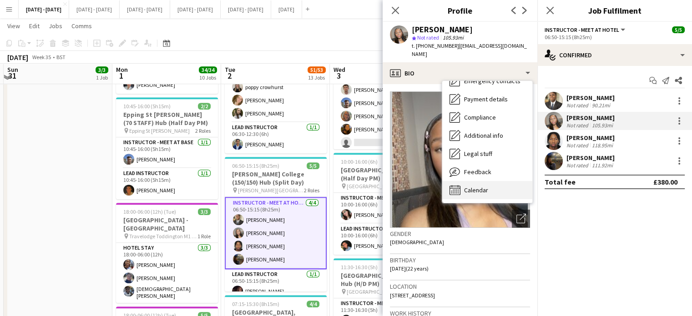
click at [484, 186] on span "Calendar" at bounding box center [476, 190] width 24 height 8
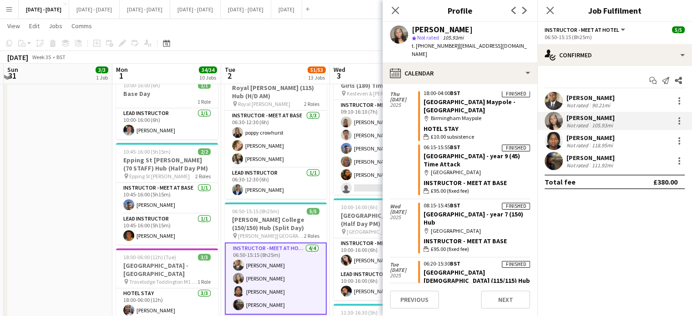
scroll to position [2427, 0]
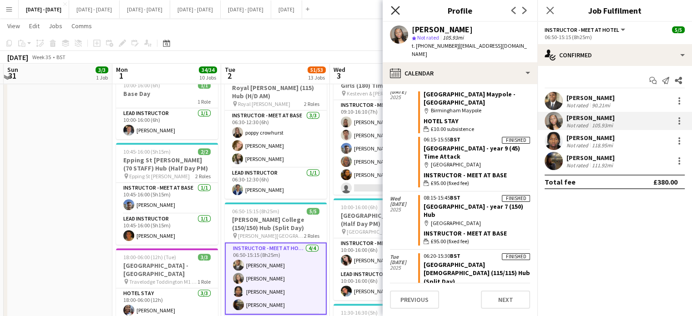
click at [399, 10] on icon "Close pop-in" at bounding box center [395, 10] width 9 height 9
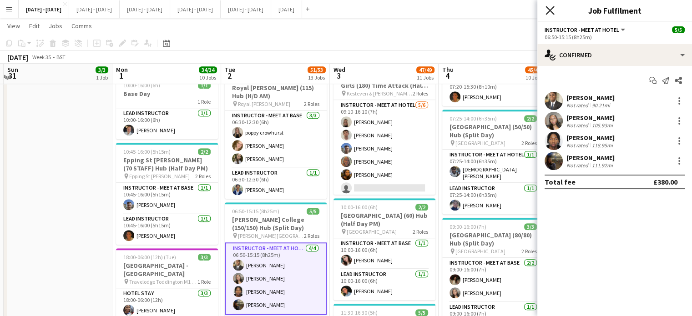
click at [551, 10] on icon "Close pop-in" at bounding box center [549, 10] width 9 height 9
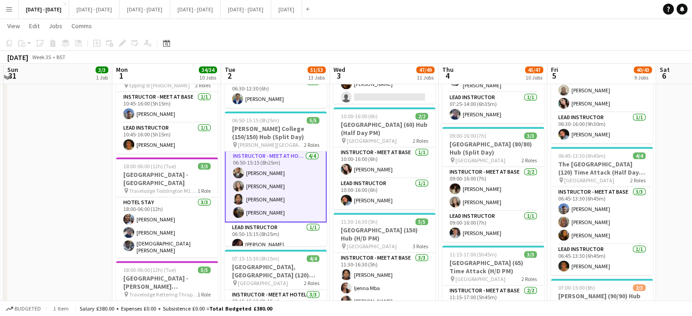
scroll to position [0, 0]
click at [268, 182] on app-card-role "Instructor - Meet at Hotel 4/4 06:50-15:15 (8h25m) Omar Adio Grace Anieke Gabri…" at bounding box center [276, 187] width 102 height 72
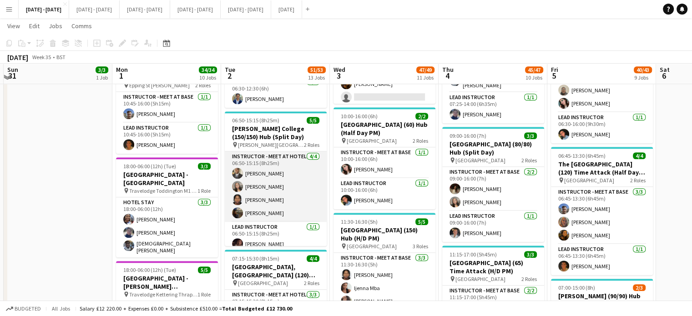
click at [256, 184] on app-card-role "Instructor - Meet at Hotel 4/4 06:50-15:15 (8h25m) Omar Adio Grace Anieke Gabri…" at bounding box center [276, 186] width 102 height 70
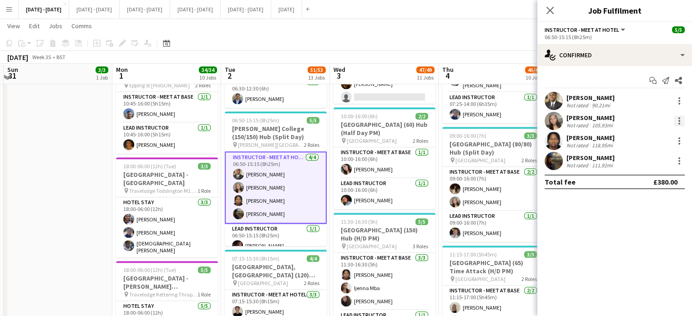
click at [677, 120] on div at bounding box center [678, 120] width 11 height 11
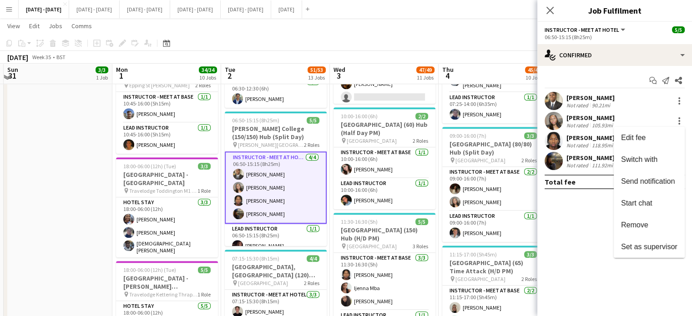
click at [549, 10] on div at bounding box center [346, 158] width 692 height 316
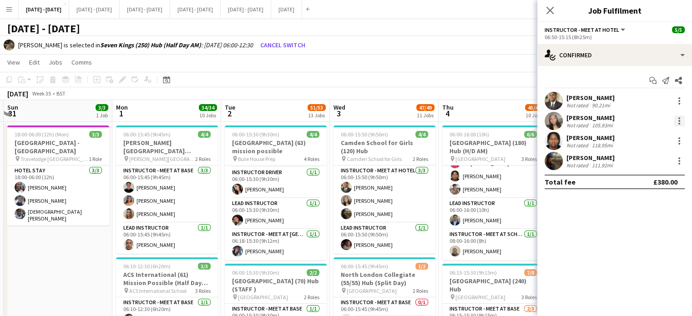
click at [677, 121] on div at bounding box center [678, 120] width 11 height 11
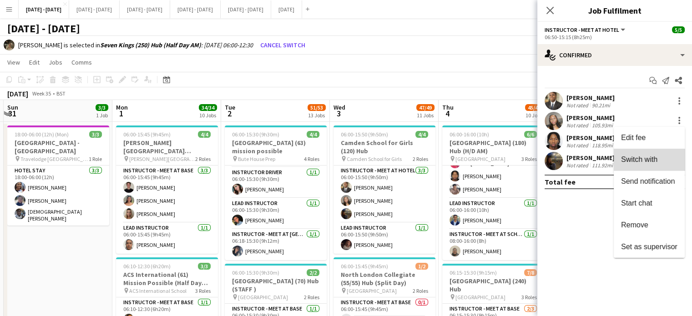
click at [661, 159] on span "Switch with" at bounding box center [649, 159] width 56 height 8
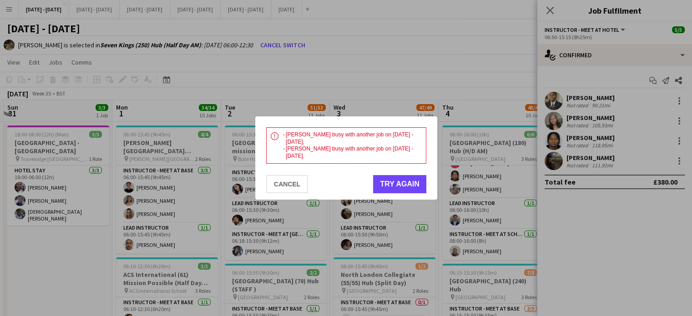
click at [552, 9] on div at bounding box center [346, 158] width 692 height 316
click at [551, 10] on div at bounding box center [346, 158] width 692 height 316
click at [281, 182] on button "Cancel" at bounding box center [287, 184] width 42 height 18
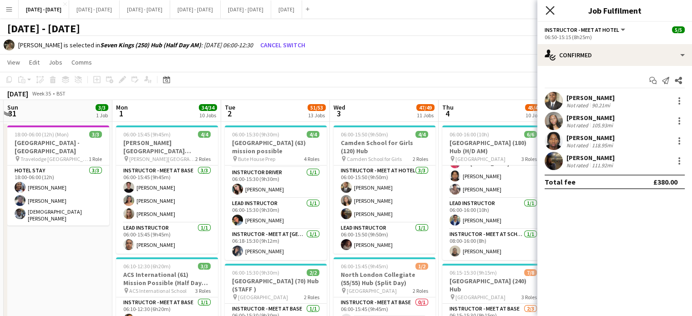
click at [552, 9] on icon "Close pop-in" at bounding box center [549, 10] width 9 height 9
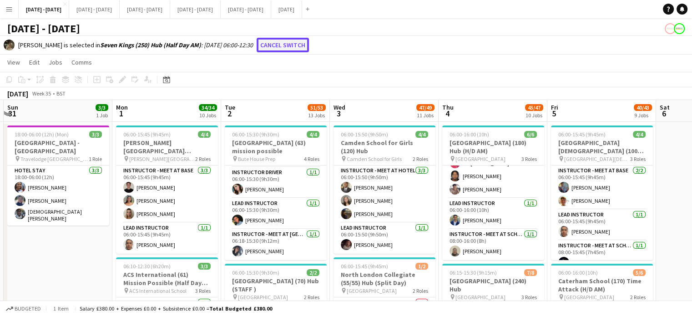
click at [291, 43] on button "Cancel switch" at bounding box center [282, 45] width 52 height 15
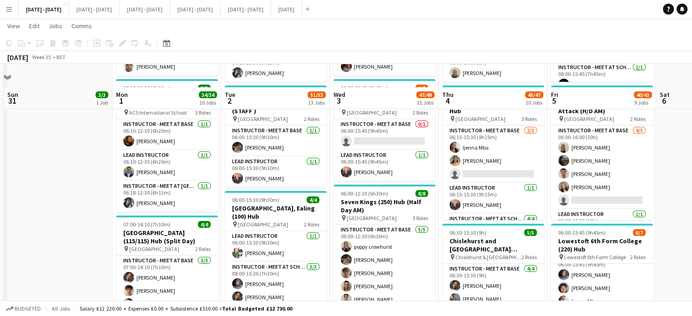
scroll to position [182, 0]
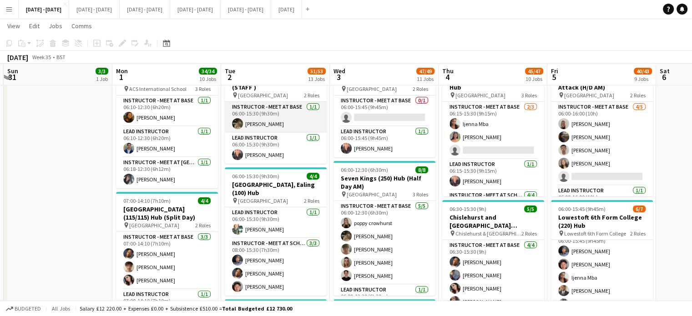
click at [243, 121] on app-card-role "Instructor - Meet at Base 1/1 06:00-15:30 (9h30m) Emily Pratt" at bounding box center [276, 117] width 102 height 31
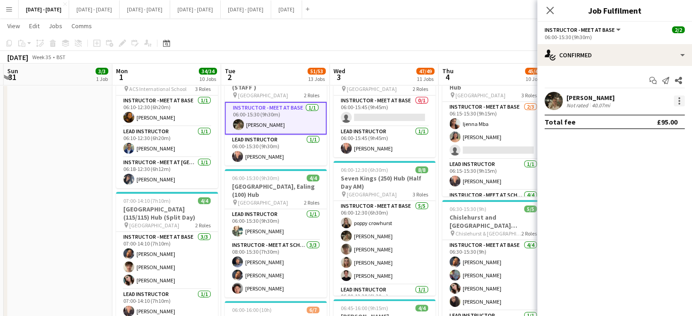
click at [680, 101] on div at bounding box center [678, 100] width 11 height 11
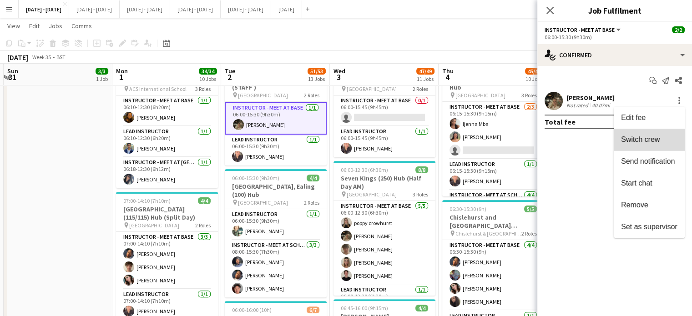
click at [657, 141] on span "Switch crew" at bounding box center [640, 139] width 39 height 8
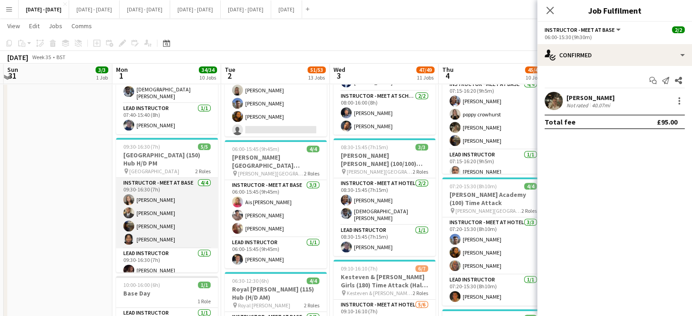
scroll to position [6, 0]
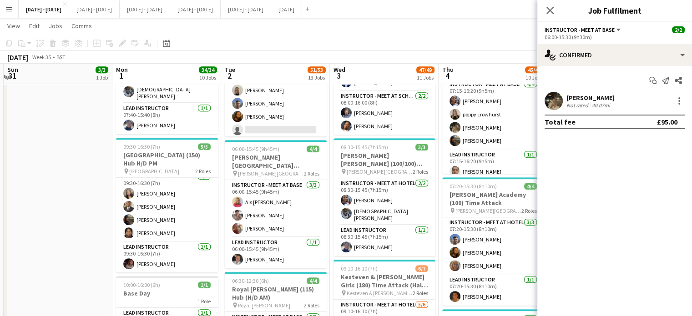
drag, startPoint x: 550, startPoint y: 10, endPoint x: 486, endPoint y: 23, distance: 65.4
click at [550, 10] on icon at bounding box center [549, 10] width 7 height 7
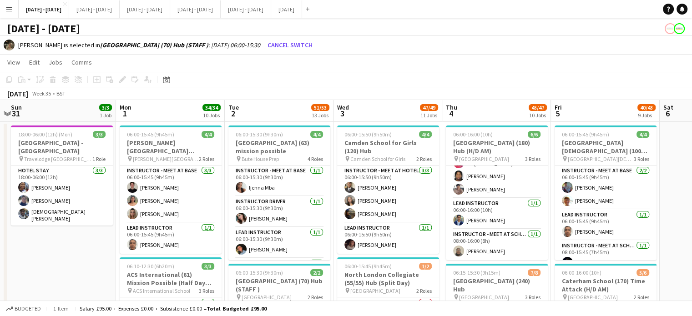
scroll to position [0, 210]
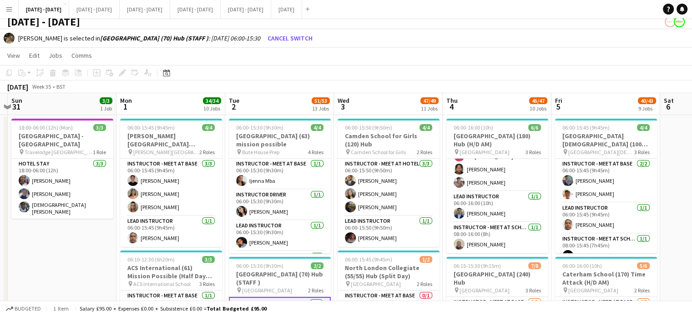
scroll to position [0, 0]
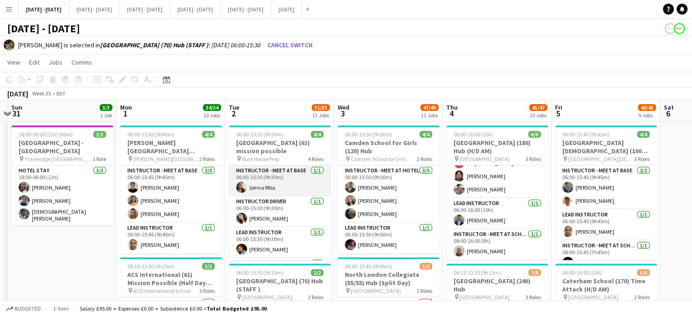
click at [252, 186] on app-card-role "Instructor - Meet at Base 1/1 06:00-15:30 (9h30m) Ijenna Mba" at bounding box center [280, 180] width 102 height 31
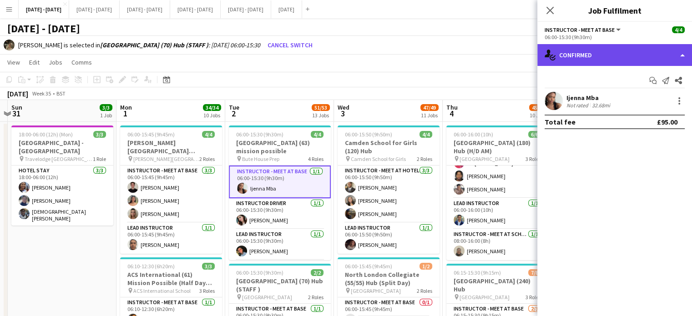
click at [592, 52] on div "single-neutral-actions-check-2 Confirmed" at bounding box center [614, 55] width 155 height 22
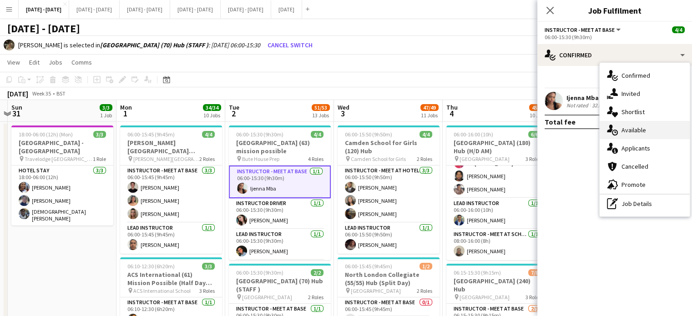
click at [648, 130] on div "single-neutral-actions-upload Available" at bounding box center [644, 130] width 90 height 18
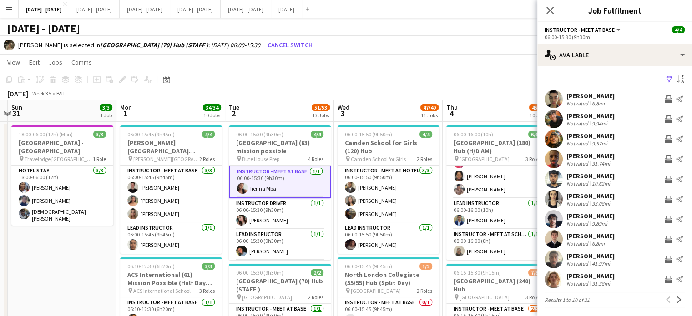
click at [258, 184] on app-card-role "Instructor - Meet at Base 1/1 06:00-15:30 (9h30m) Ijenna Mba" at bounding box center [280, 181] width 102 height 33
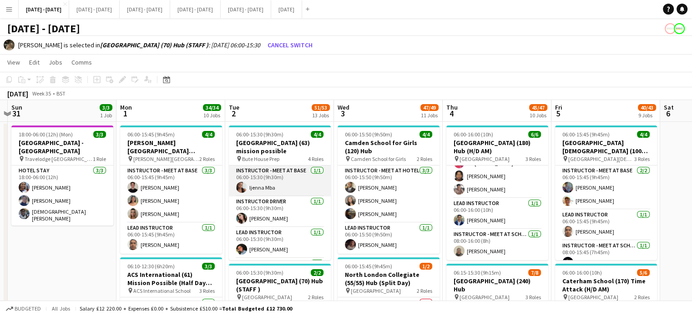
click at [258, 184] on app-card-role "Instructor - Meet at Base 1/1 06:00-15:30 (9h30m) Ijenna Mba" at bounding box center [280, 180] width 102 height 31
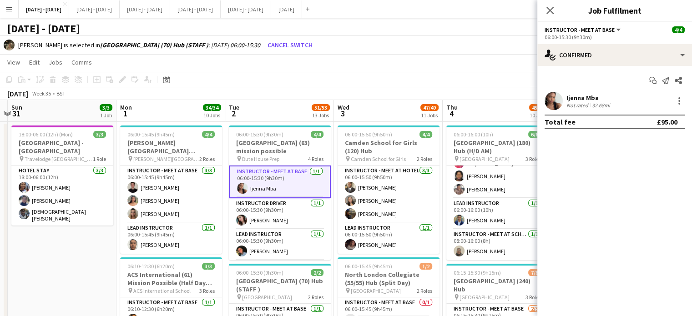
click at [582, 95] on div "Ijenna Mba" at bounding box center [588, 98] width 45 height 8
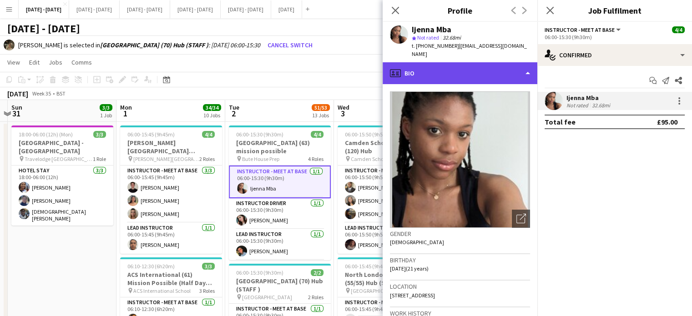
click at [483, 62] on div "profile Bio" at bounding box center [459, 73] width 155 height 22
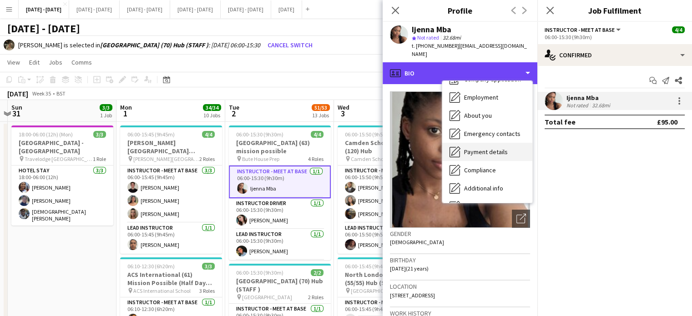
scroll to position [85, 0]
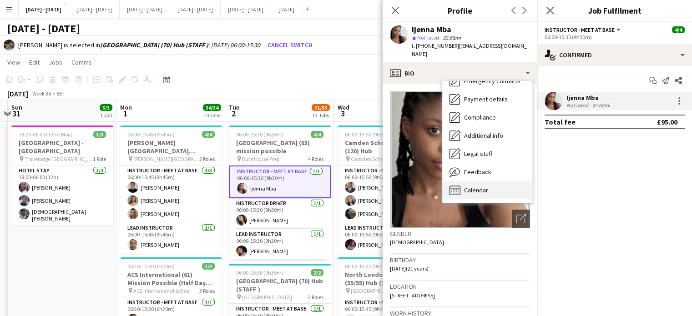
click at [474, 181] on div "Calendar Calendar" at bounding box center [487, 190] width 90 height 18
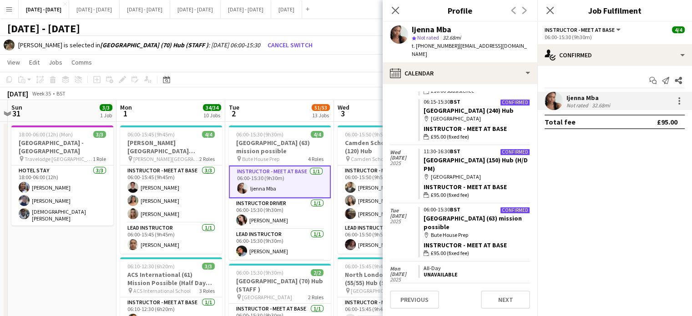
scroll to position [2397, 0]
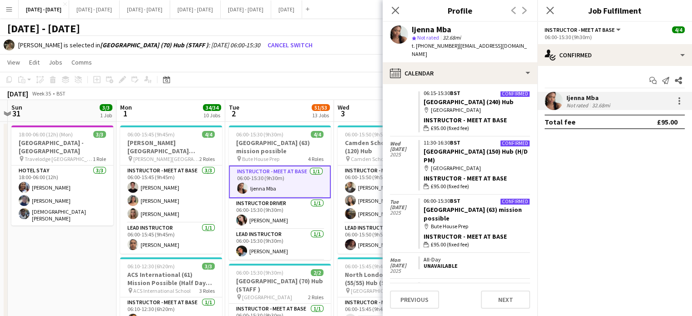
drag, startPoint x: 396, startPoint y: 6, endPoint x: 438, endPoint y: 5, distance: 41.9
click at [396, 7] on icon "Close pop-in" at bounding box center [394, 10] width 7 height 7
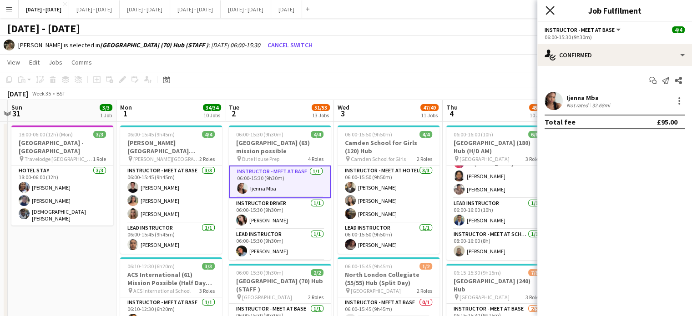
click at [549, 9] on icon "Close pop-in" at bounding box center [549, 10] width 9 height 9
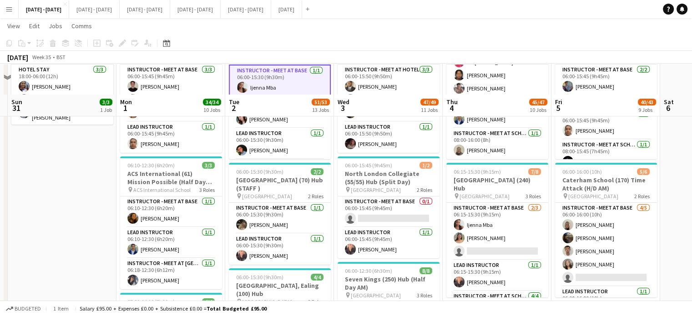
scroll to position [136, 0]
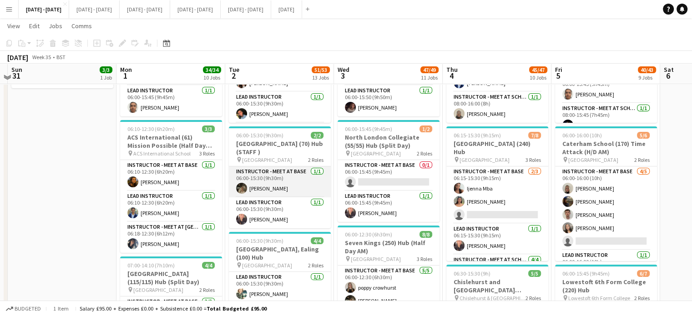
click at [272, 190] on app-card-role "Instructor - Meet at Base 1/1 06:00-15:30 (9h30m) Emily Pratt" at bounding box center [280, 181] width 102 height 31
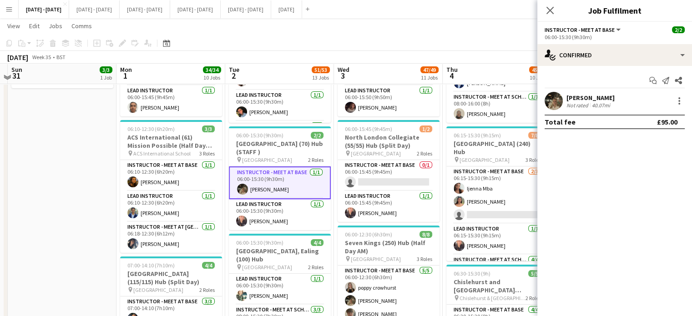
click at [684, 98] on div "Emily Pratt Not rated 40.07mi" at bounding box center [614, 101] width 155 height 18
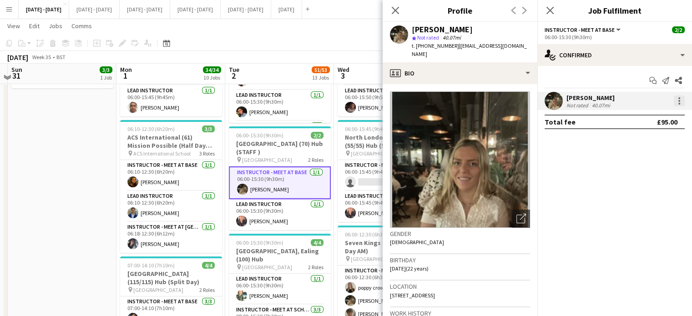
click at [681, 100] on div at bounding box center [678, 100] width 11 height 11
drag, startPoint x: 396, startPoint y: 7, endPoint x: 491, endPoint y: 25, distance: 96.2
click at [396, 8] on div at bounding box center [346, 158] width 692 height 316
click at [555, 10] on div "Close pop-in" at bounding box center [549, 10] width 25 height 21
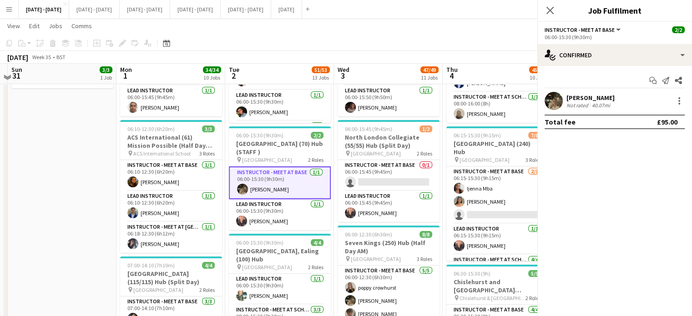
click at [552, 10] on icon "Close pop-in" at bounding box center [549, 10] width 7 height 7
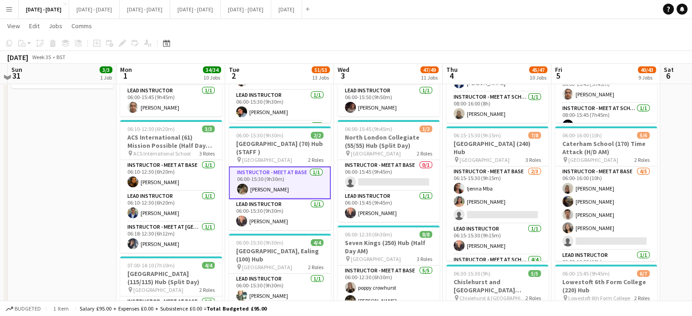
click at [552, 10] on app-navbar "Menu Boards Boards Boards All jobs Status Workforce Workforce My Workforce Recr…" at bounding box center [346, 9] width 692 height 18
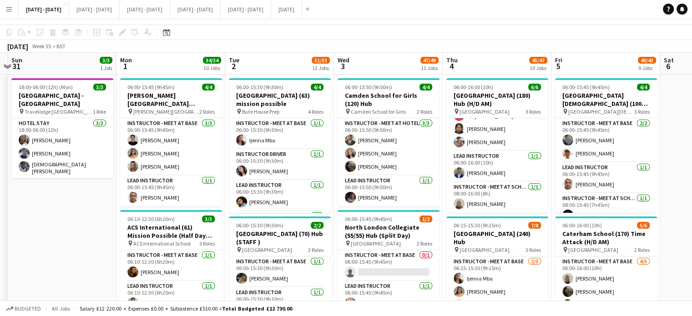
scroll to position [0, 0]
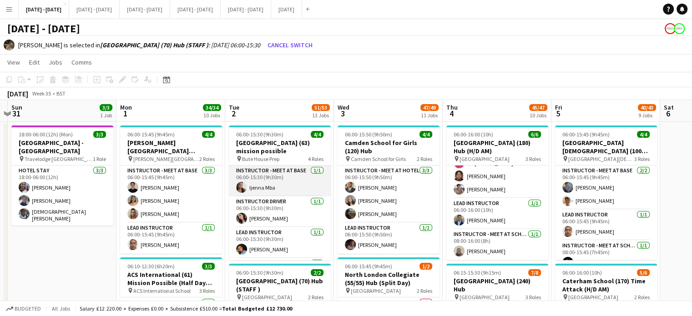
click at [261, 186] on app-card-role "Instructor - Meet at Base 1/1 06:00-15:30 (9h30m) Ijenna Mba" at bounding box center [280, 180] width 102 height 31
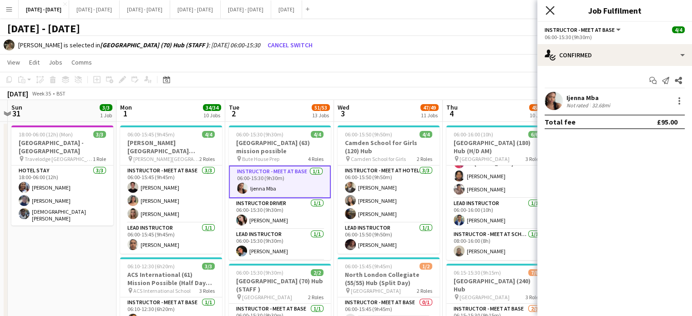
click at [548, 6] on icon "Close pop-in" at bounding box center [549, 10] width 9 height 9
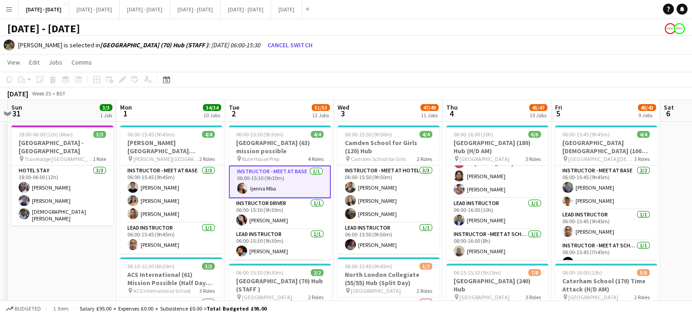
click at [269, 183] on app-card-role "Instructor - Meet at Base 1/1 06:00-15:30 (9h30m) Ijenna Mba" at bounding box center [280, 181] width 102 height 33
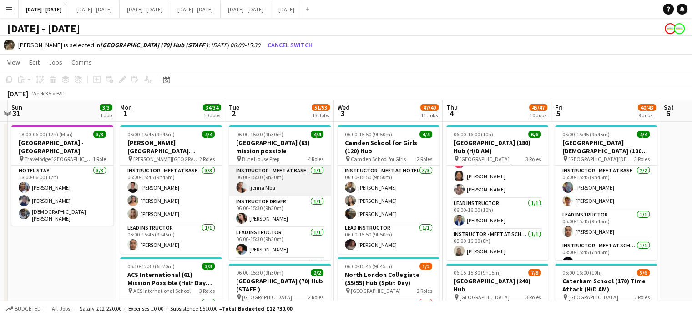
click at [269, 183] on app-card-role "Instructor - Meet at Base 1/1 06:00-15:30 (9h30m) Ijenna Mba" at bounding box center [280, 180] width 102 height 31
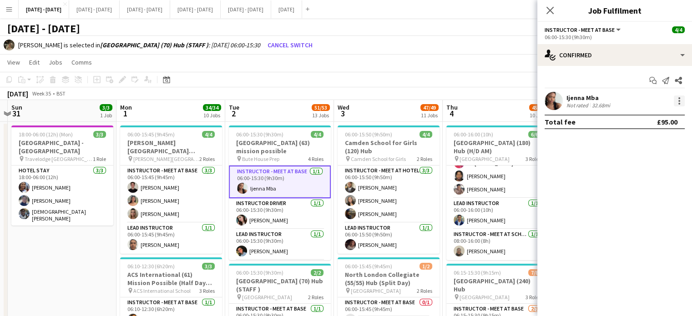
click at [682, 102] on div at bounding box center [678, 100] width 11 height 11
click at [336, 70] on div at bounding box center [346, 158] width 692 height 316
click at [286, 40] on button "Cancel switch" at bounding box center [290, 45] width 52 height 15
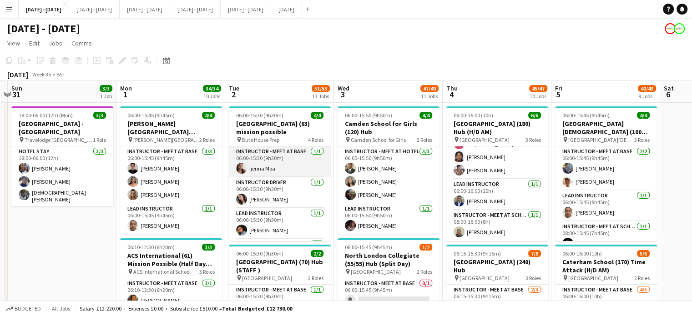
click at [261, 162] on app-card-role "Instructor - Meet at Base 1/1 06:00-15:30 (9h30m) Ijenna Mba" at bounding box center [280, 161] width 102 height 31
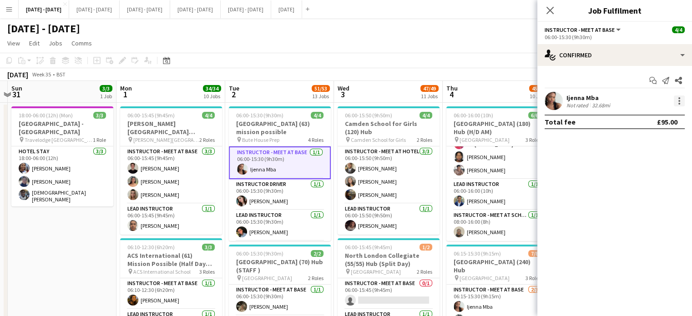
click at [680, 101] on div at bounding box center [678, 100] width 11 height 11
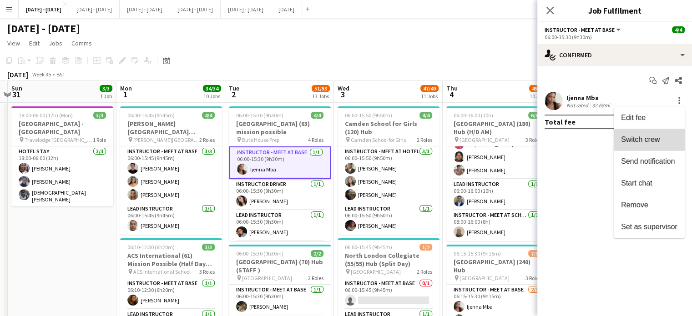
click at [655, 141] on span "Switch crew" at bounding box center [640, 139] width 39 height 8
